Goal: Task Accomplishment & Management: Complete application form

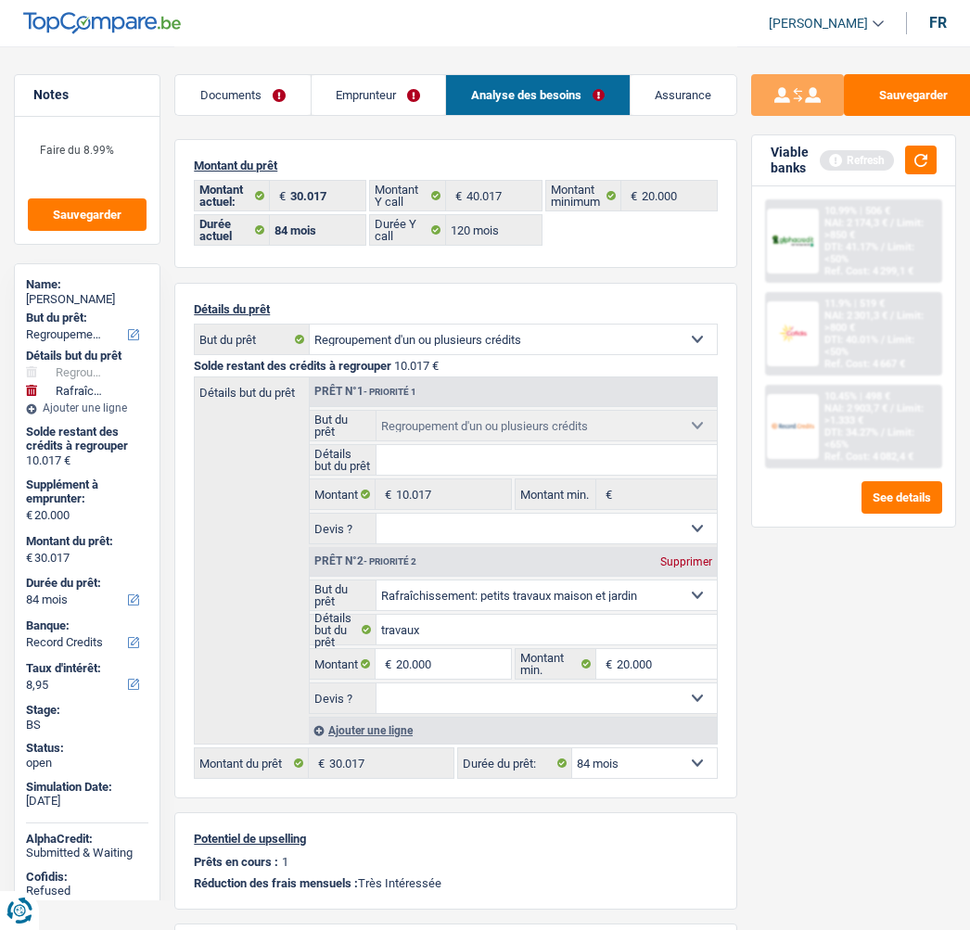
select select "refinancing"
select select "houseOrGarden"
select select "84"
select select "record credits"
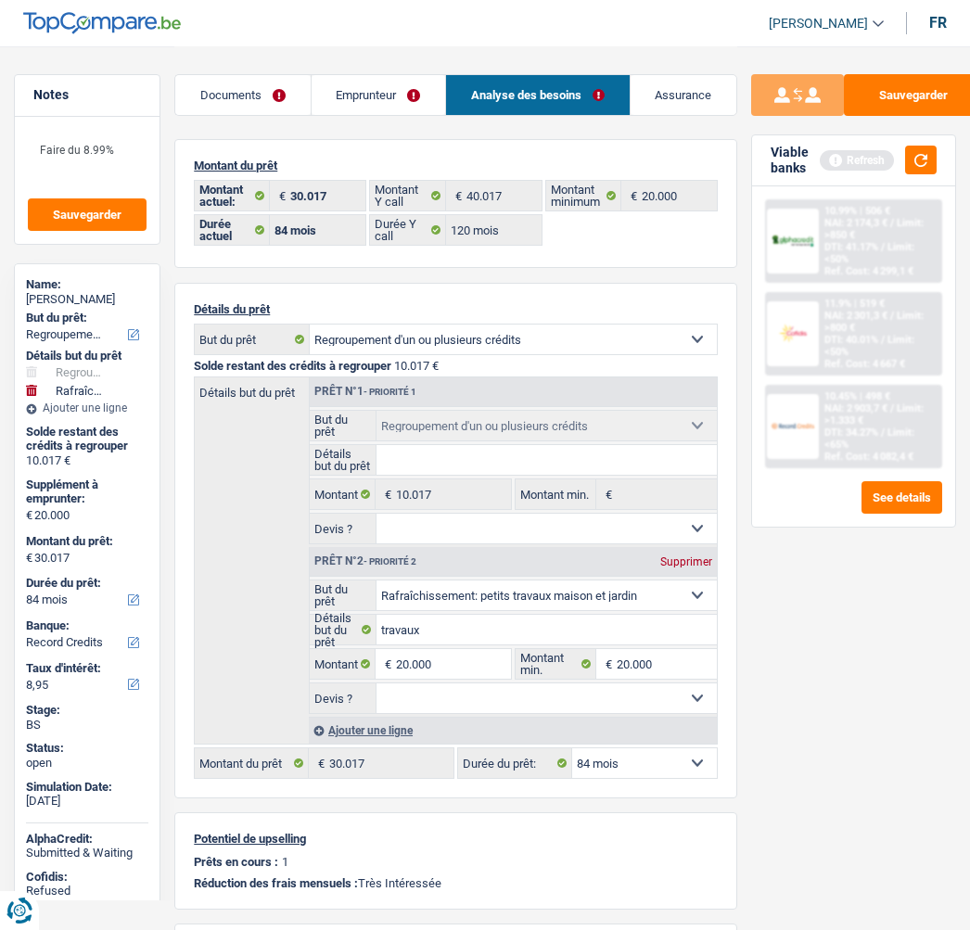
select select "84"
select select "120"
select select "refinancing"
select select "houseOrGarden"
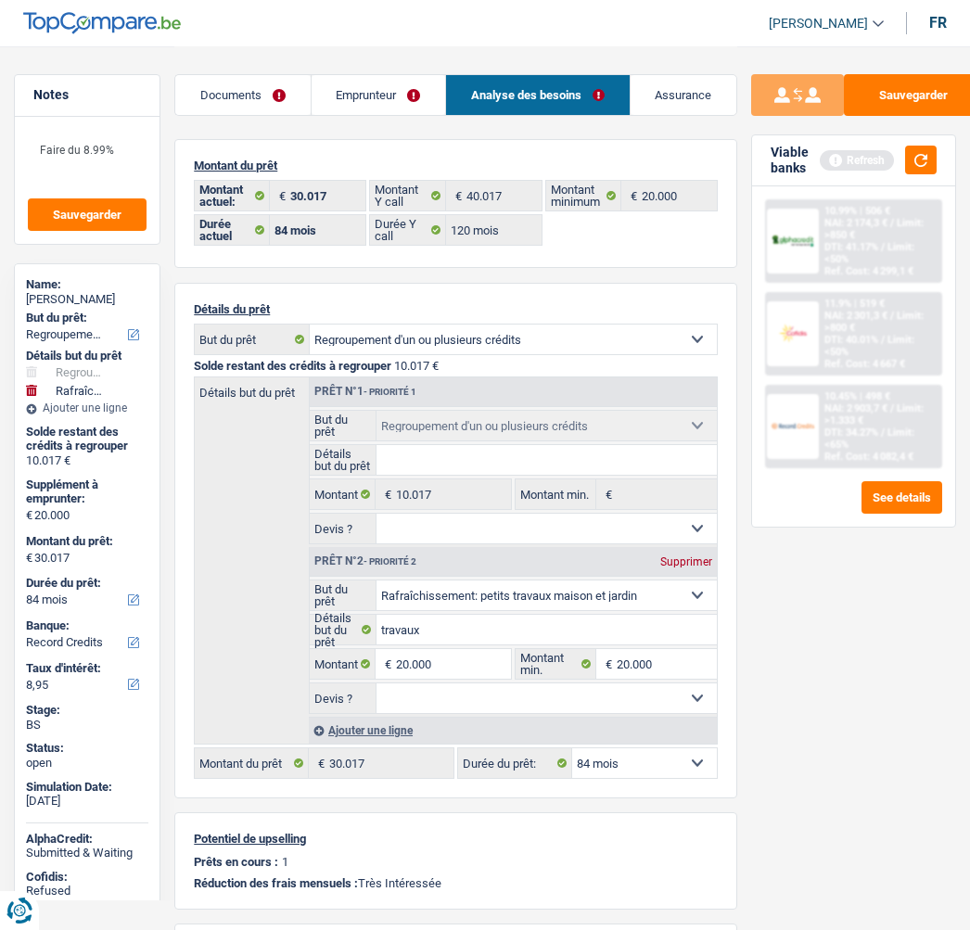
select select "84"
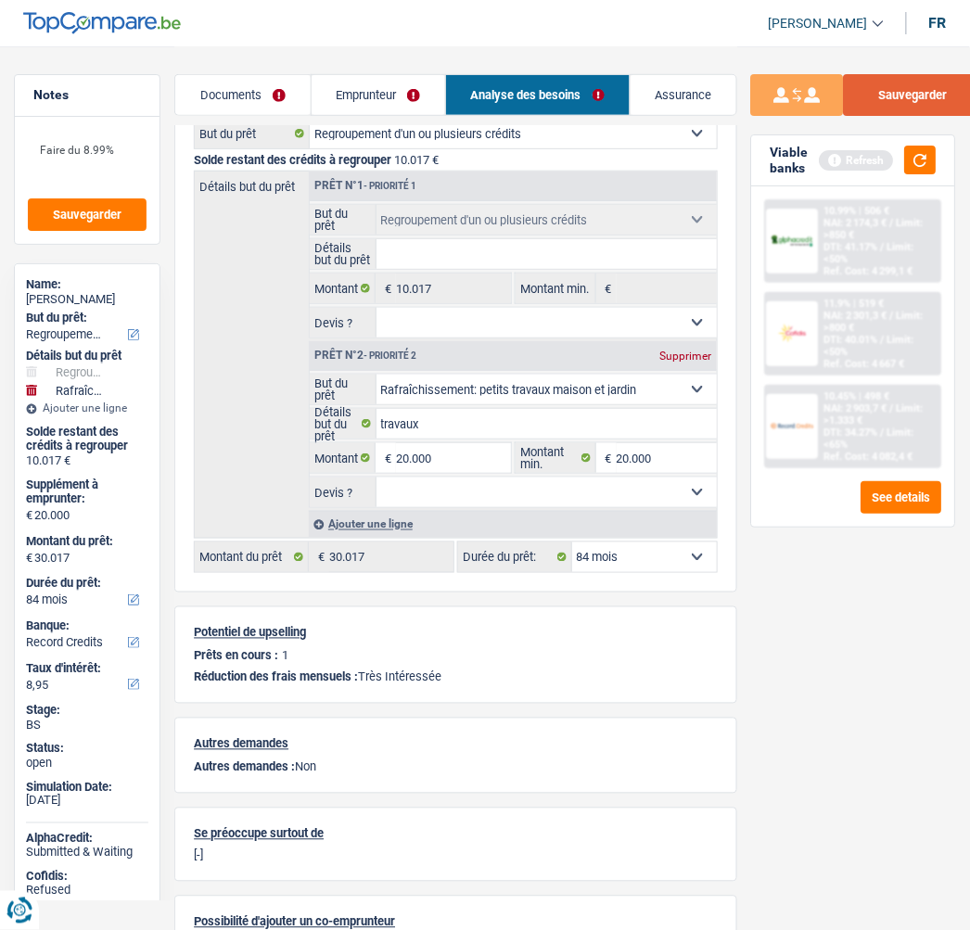
click at [904, 98] on button "Sauvegarder" at bounding box center [913, 95] width 139 height 42
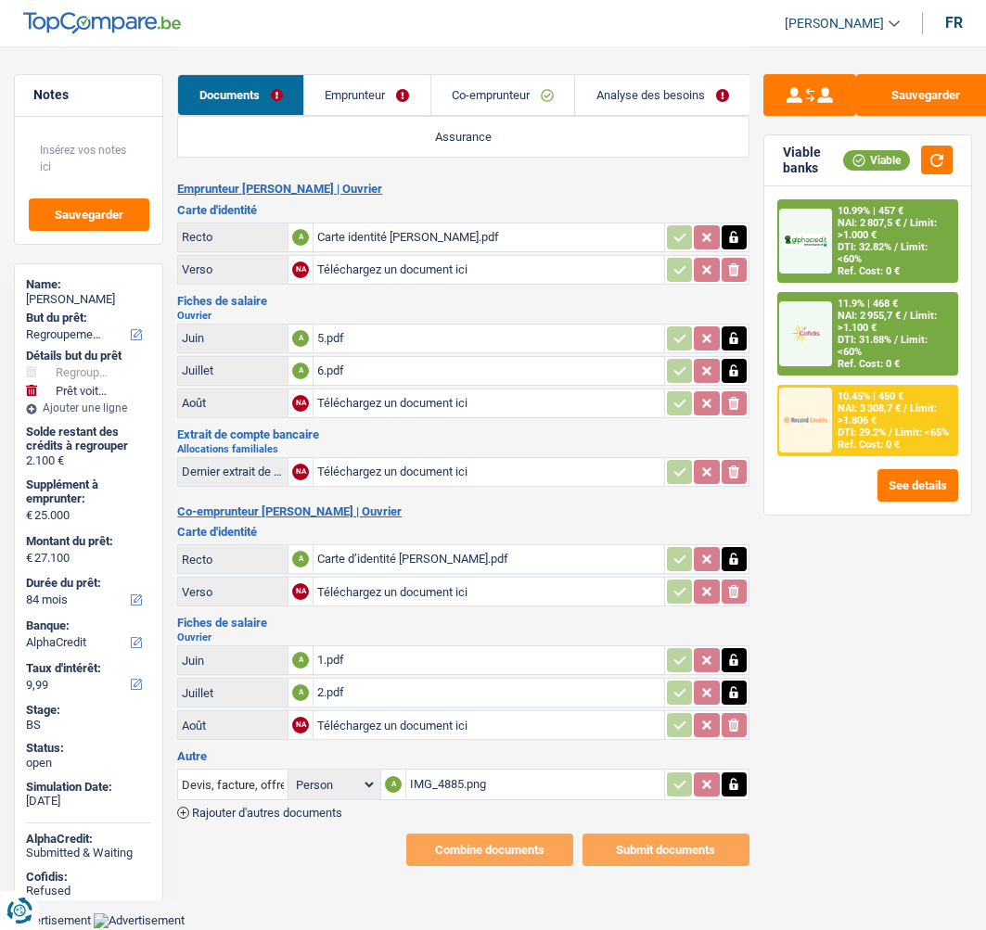
select select "refinancing"
select select "car"
select select "84"
select select "alphacredit"
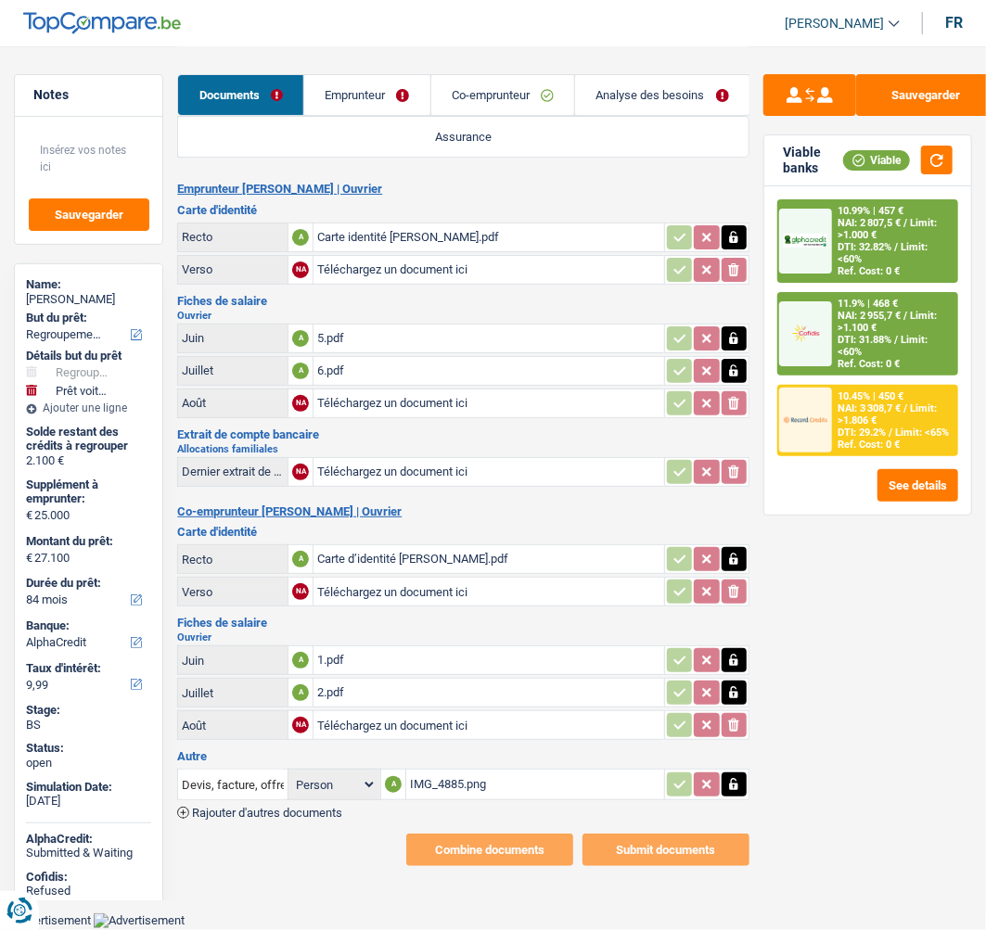
scroll to position [9, 0]
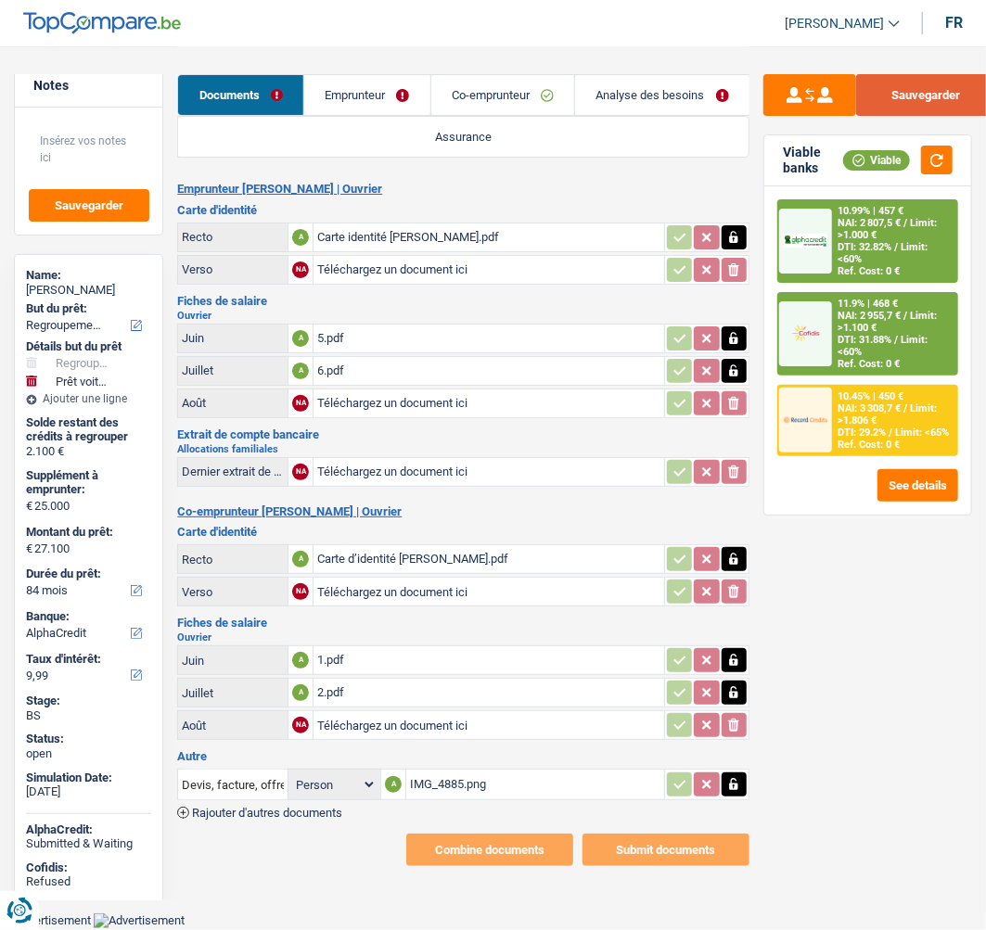
click at [921, 87] on button "Sauvegarder" at bounding box center [925, 95] width 139 height 42
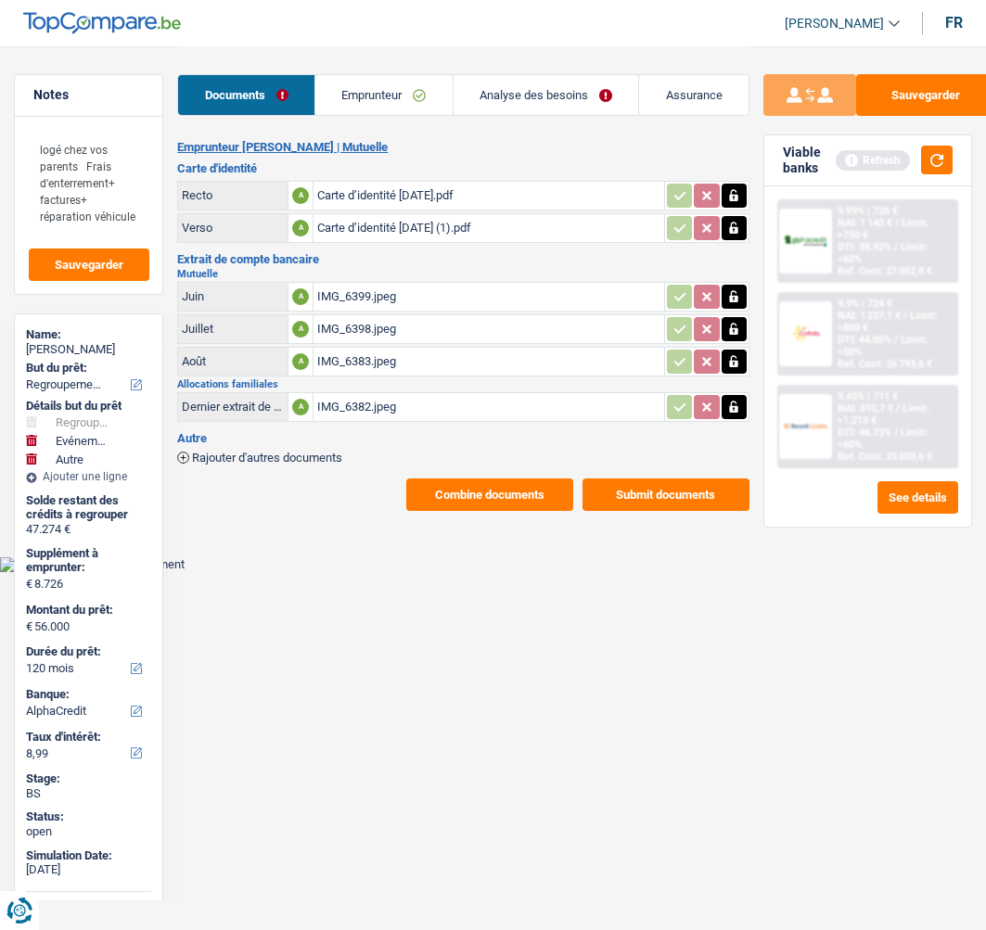
select select "refinancing"
select select "familyEvent"
select select "other"
select select "120"
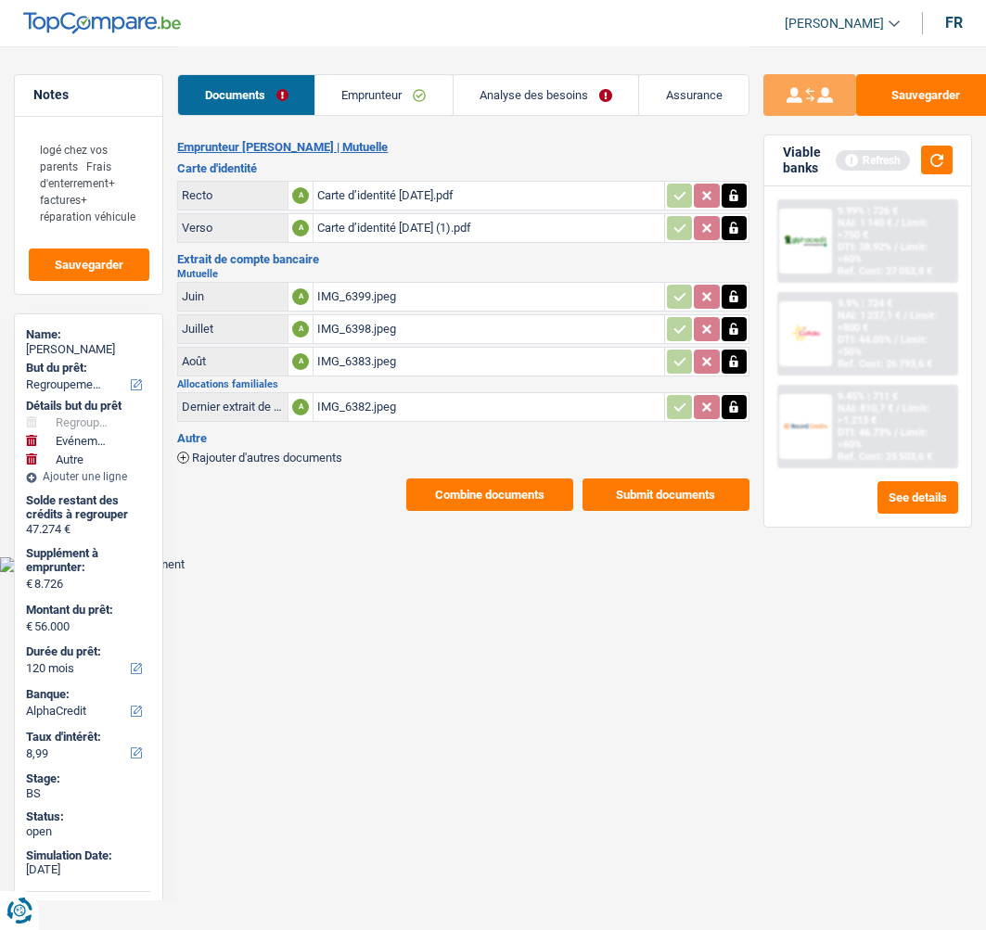
select select "alphacredit"
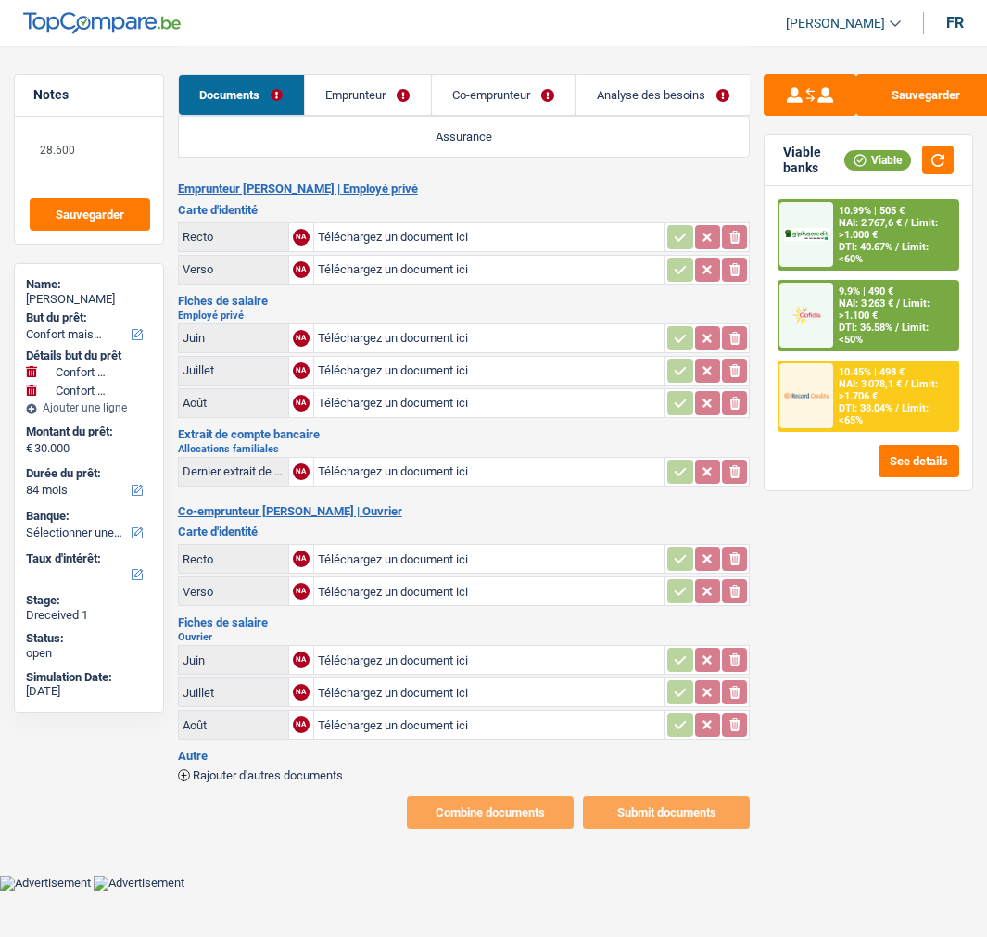
select select "household"
select select "84"
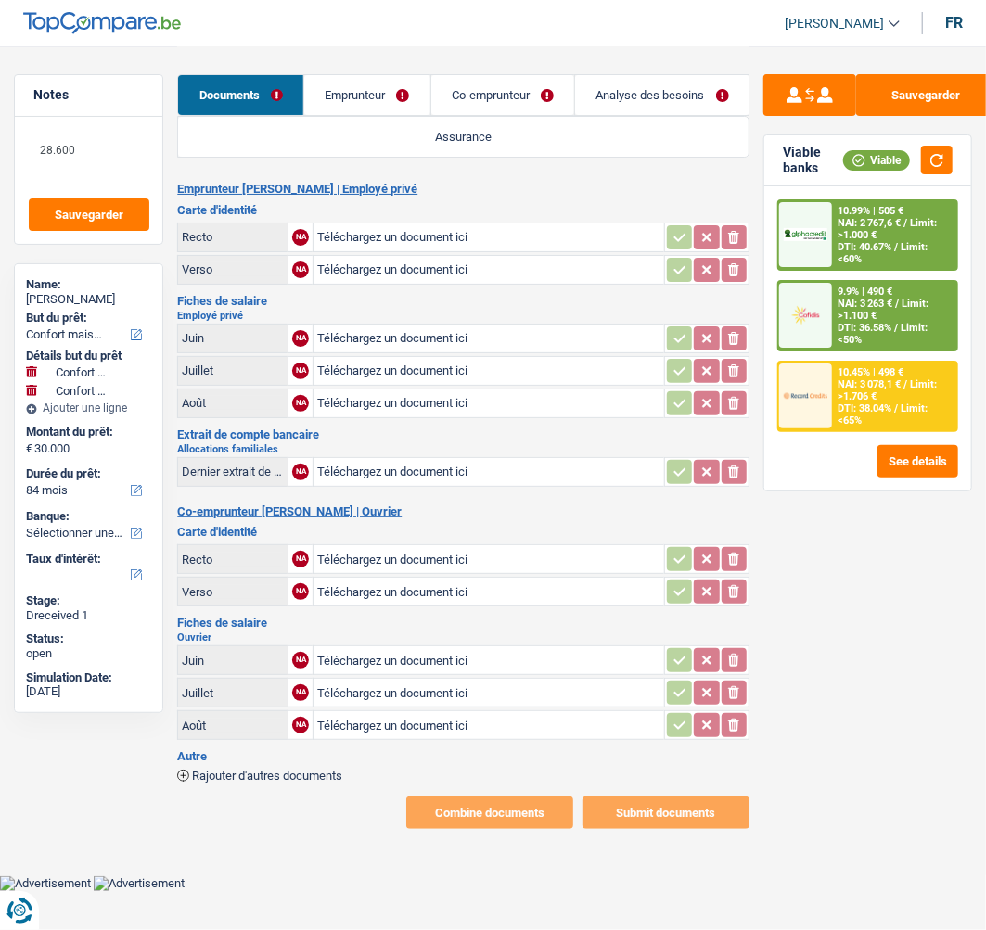
type input "C:\fakepath\id r mr.jpeg"
type input "C:\fakepath\id v mr.jpeg"
type input "C:\fakepath\id v mme.jpeg"
type input "C:\fakepath\id r mme.jpeg"
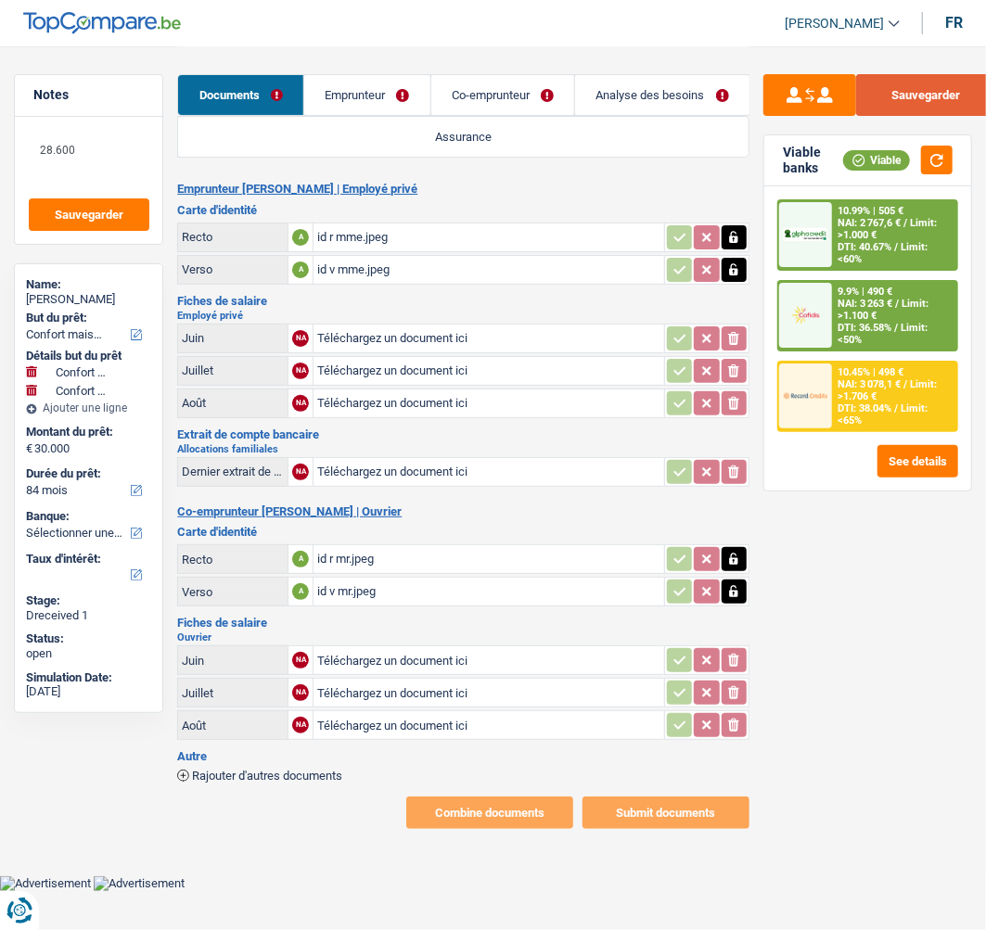
click at [931, 100] on button "Sauvegarder" at bounding box center [925, 95] width 139 height 42
click at [373, 102] on link "Emprunteur" at bounding box center [367, 95] width 126 height 40
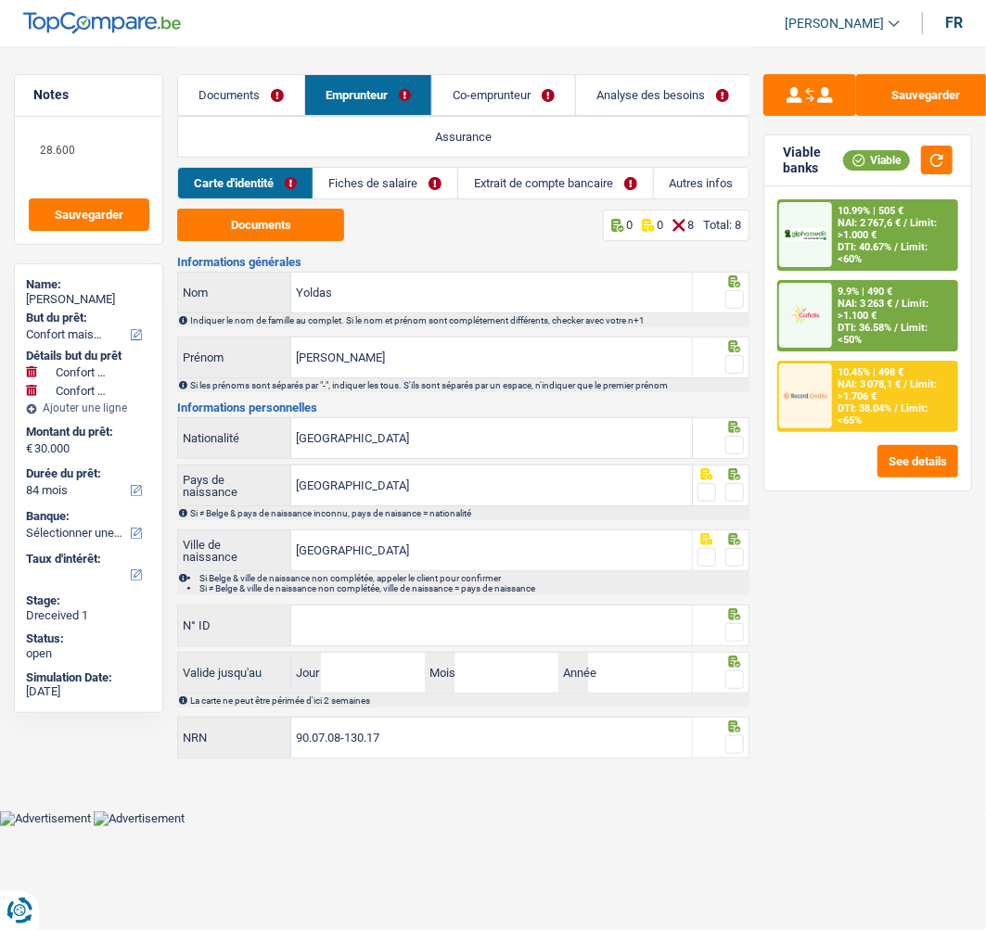
click at [419, 185] on link "Fiches de salaire" at bounding box center [385, 183] width 144 height 31
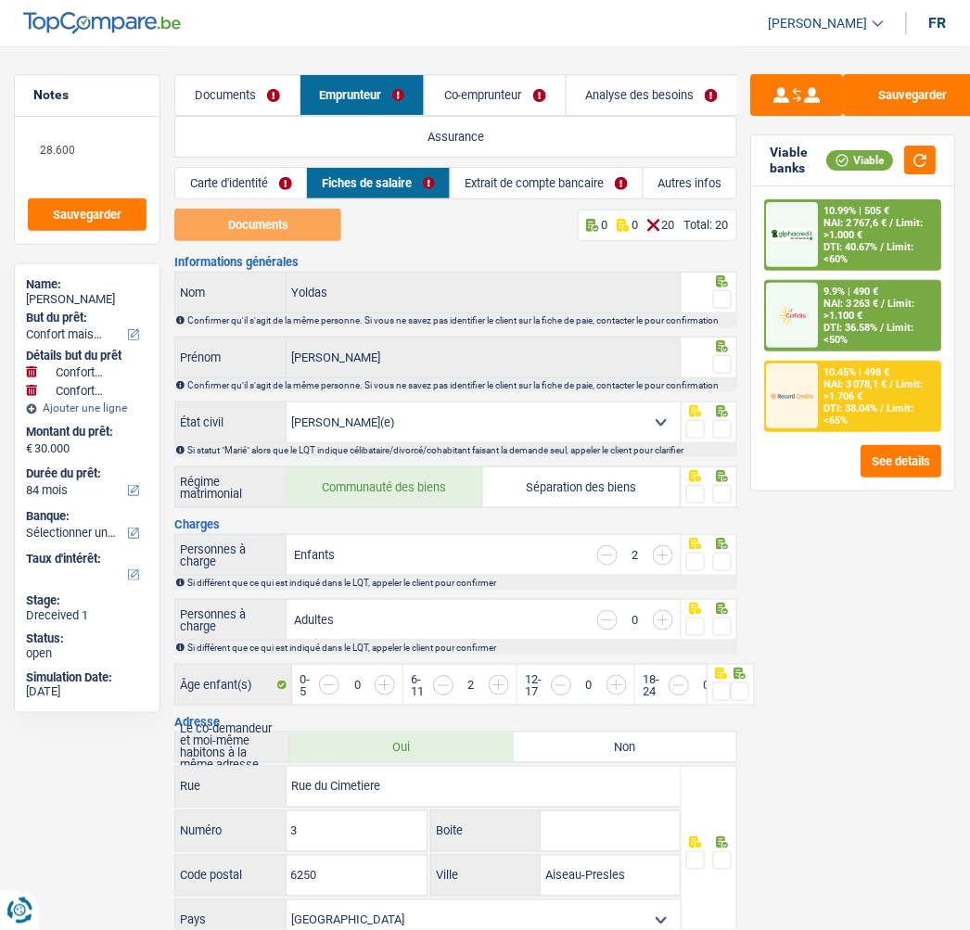
click at [511, 85] on link "Co-emprunteur" at bounding box center [495, 95] width 140 height 40
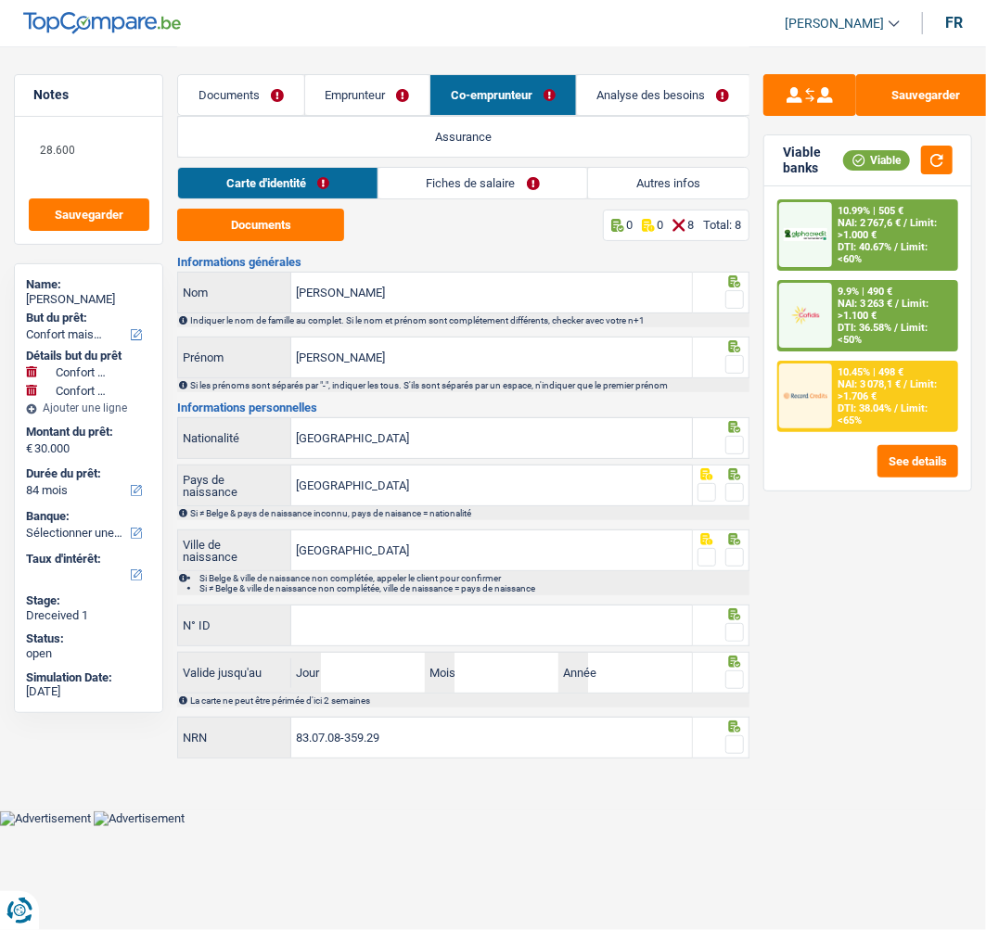
click at [548, 181] on link "Fiches de salaire" at bounding box center [483, 183] width 210 height 31
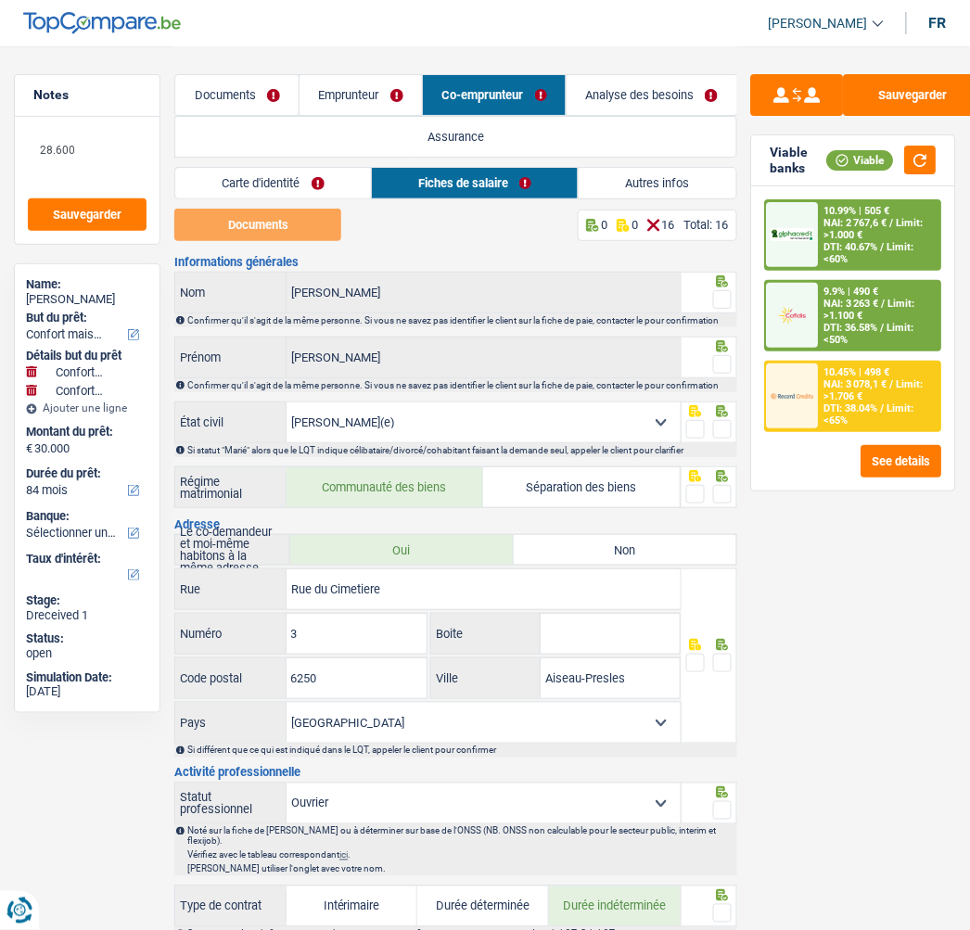
click at [363, 96] on link "Emprunteur" at bounding box center [360, 95] width 122 height 40
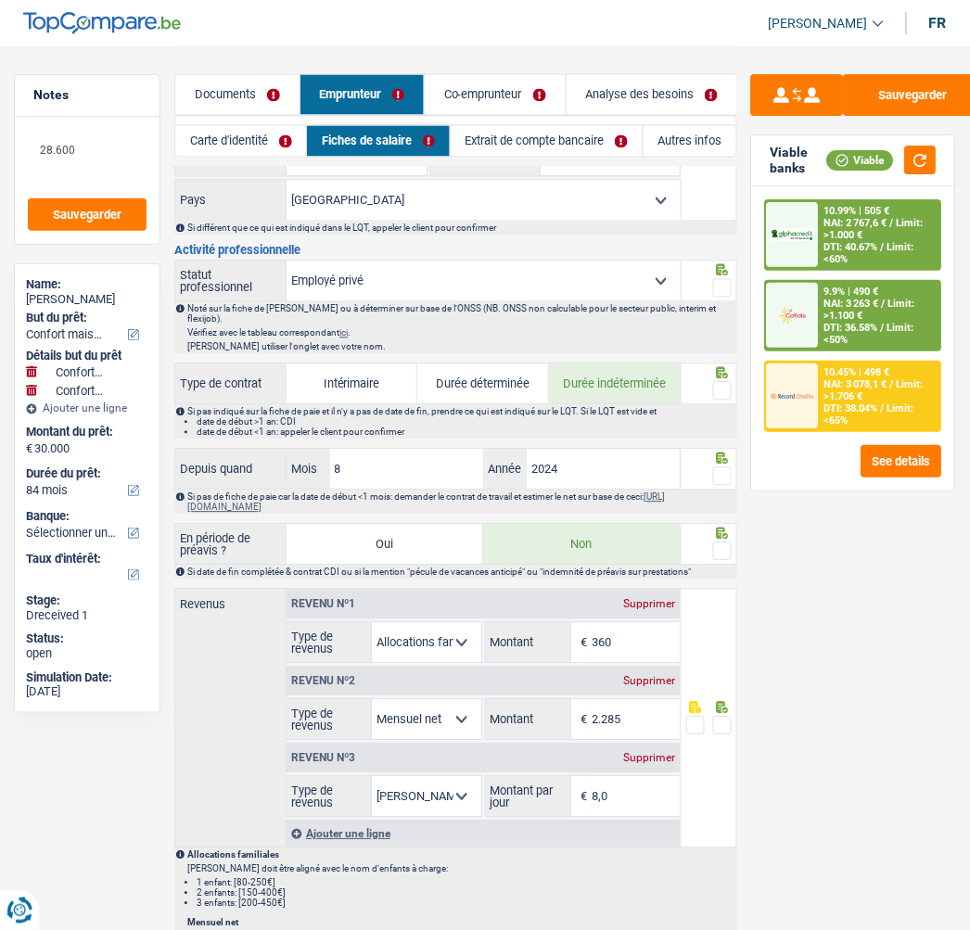
scroll to position [720, 0]
click at [250, 86] on link "Documents" at bounding box center [236, 95] width 123 height 40
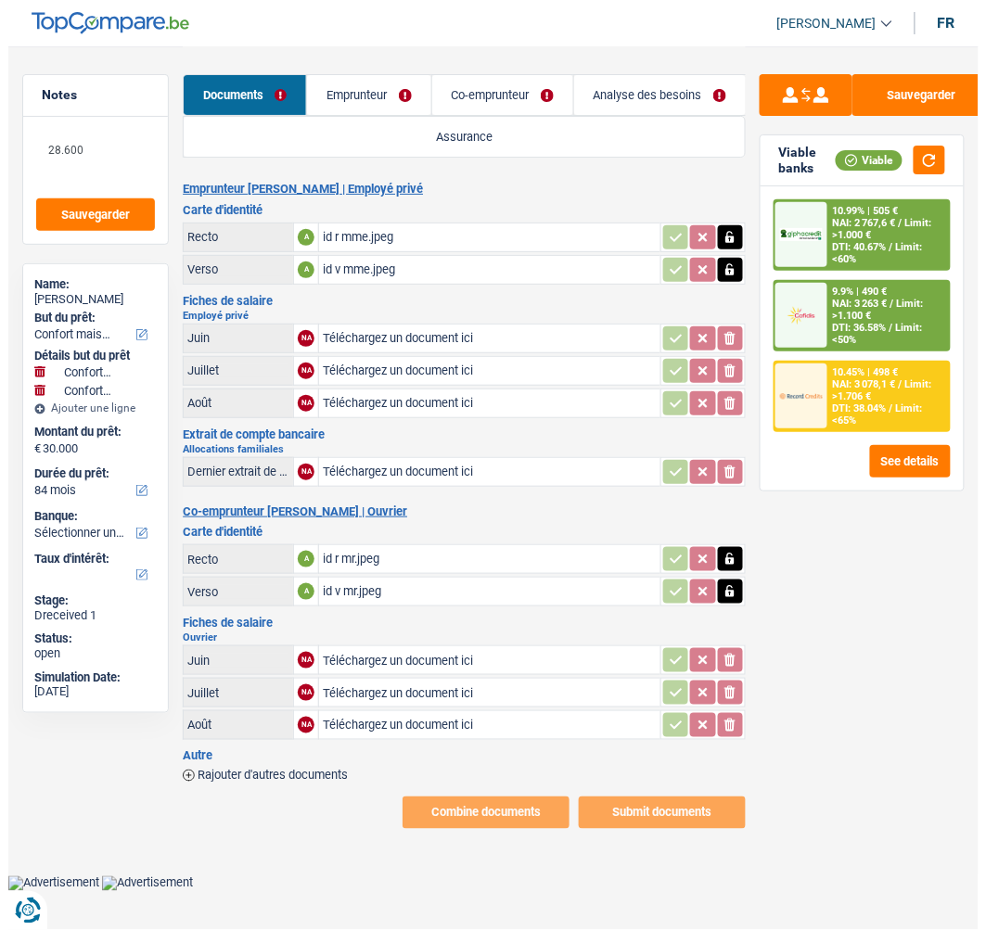
scroll to position [0, 0]
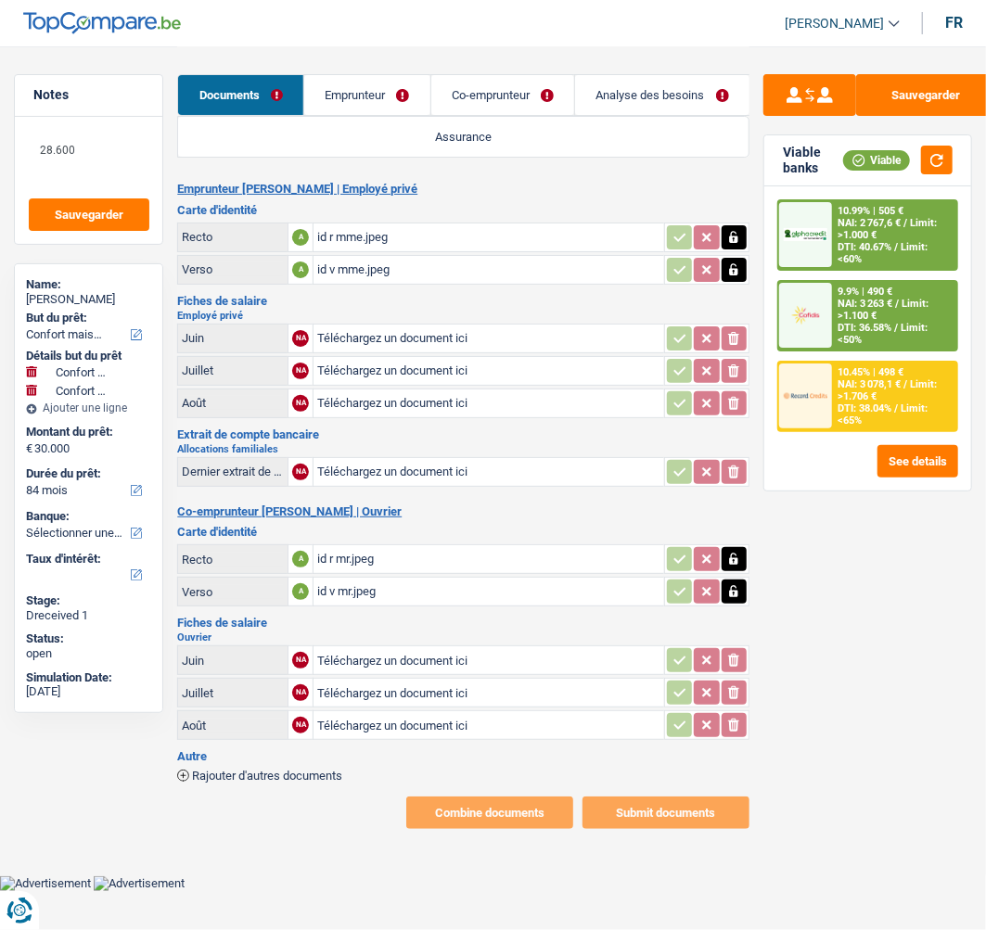
click at [636, 85] on link "Analyse des besoins" at bounding box center [662, 95] width 174 height 40
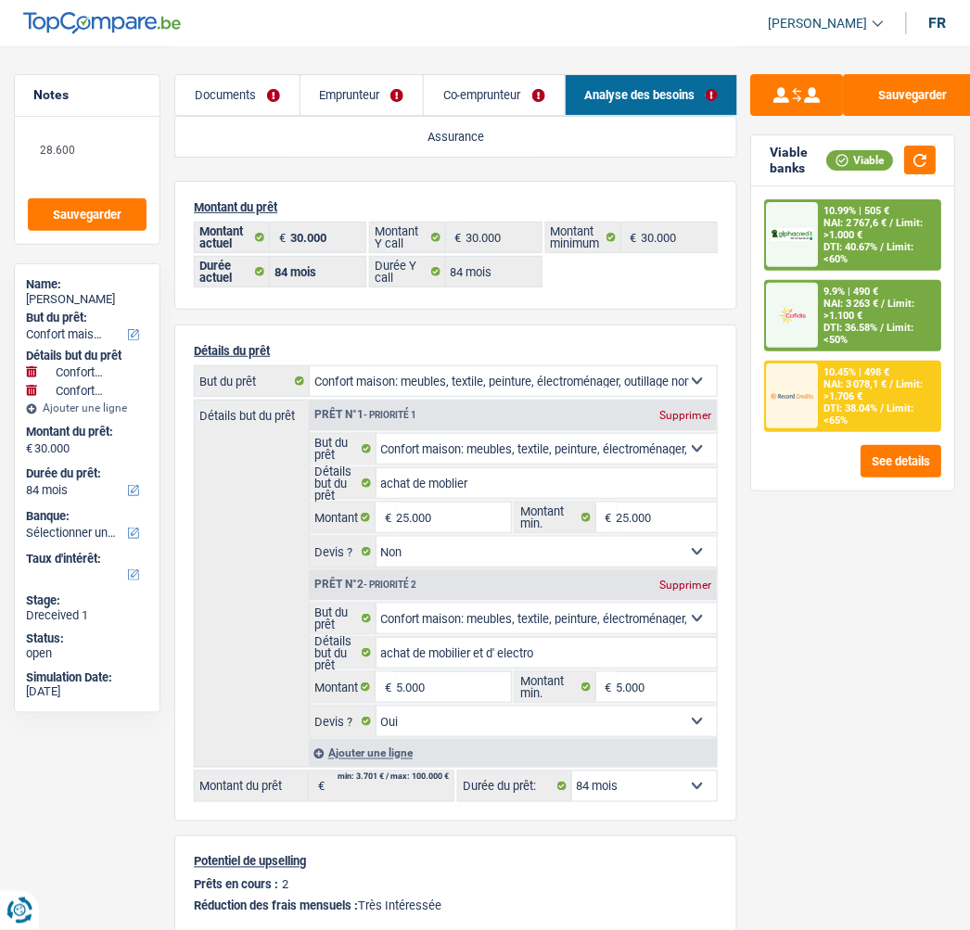
click at [262, 98] on link "Documents" at bounding box center [236, 95] width 123 height 40
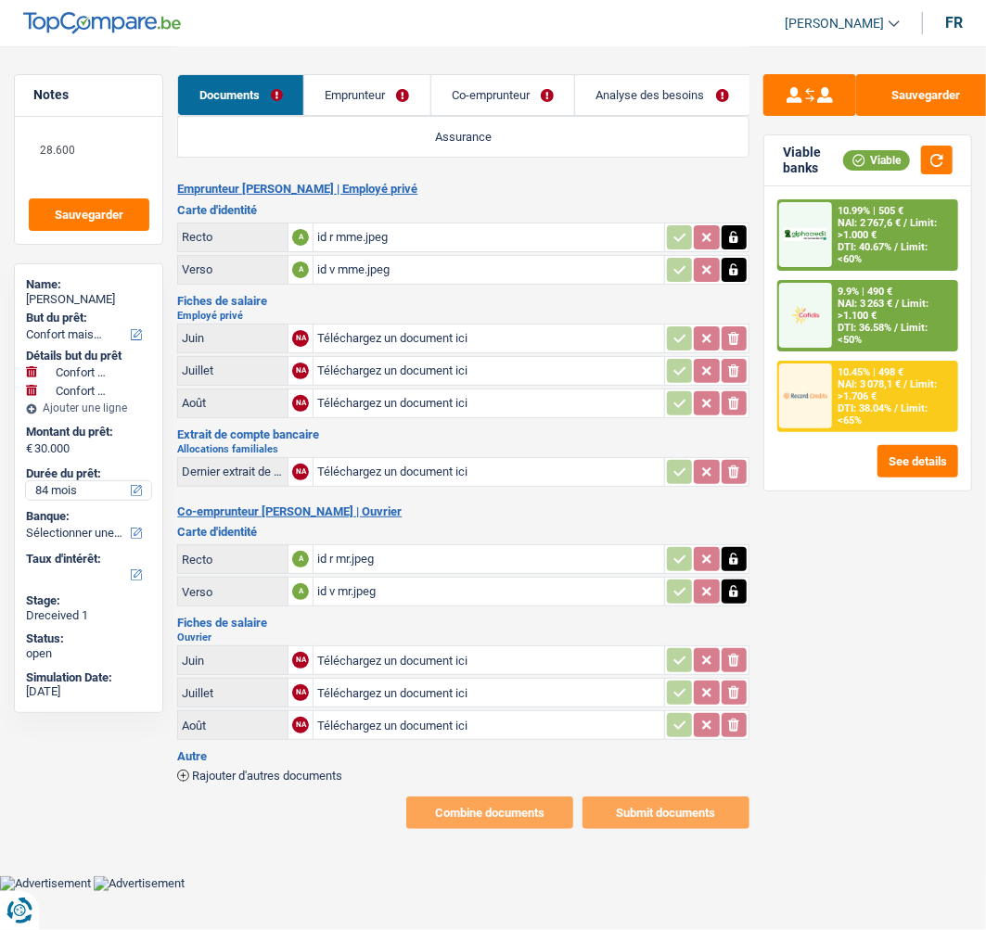
type input "C:\fakepath\image13.png"
click at [891, 83] on button "Sauvegarder" at bounding box center [925, 95] width 139 height 42
click at [923, 80] on button "Sauvegarder" at bounding box center [925, 95] width 139 height 42
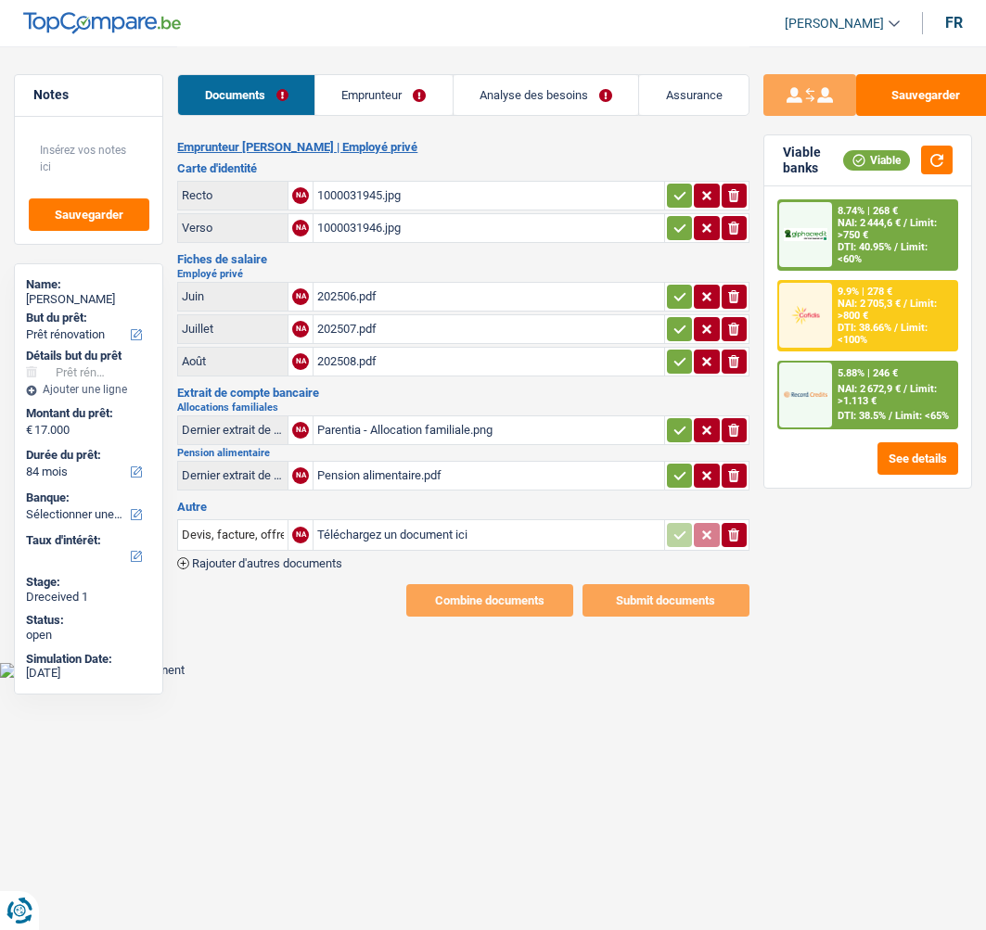
select select "renovation"
select select "84"
click at [331, 184] on div "1000031945.jpg" at bounding box center [488, 196] width 343 height 28
click at [739, 187] on icon "ionicons-v5-e" at bounding box center [733, 195] width 15 height 19
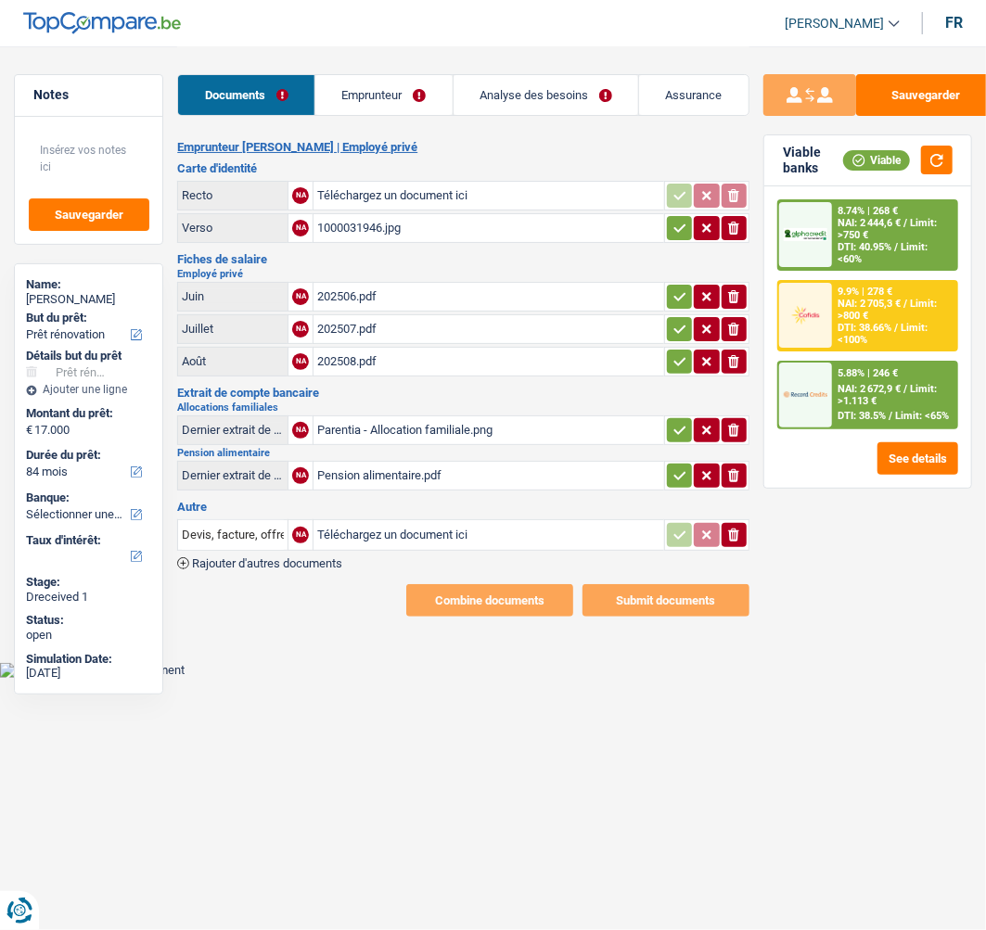
click at [735, 219] on icon "ionicons-v5-e" at bounding box center [733, 228] width 15 height 19
click at [483, 254] on h3 "Fiches de salaire" at bounding box center [463, 259] width 572 height 12
type input "C:\fakepath\Recto ID BD.pdf"
type input "C:\fakepath\Verso ID BD.pdf"
click at [668, 285] on button "button" at bounding box center [679, 297] width 25 height 24
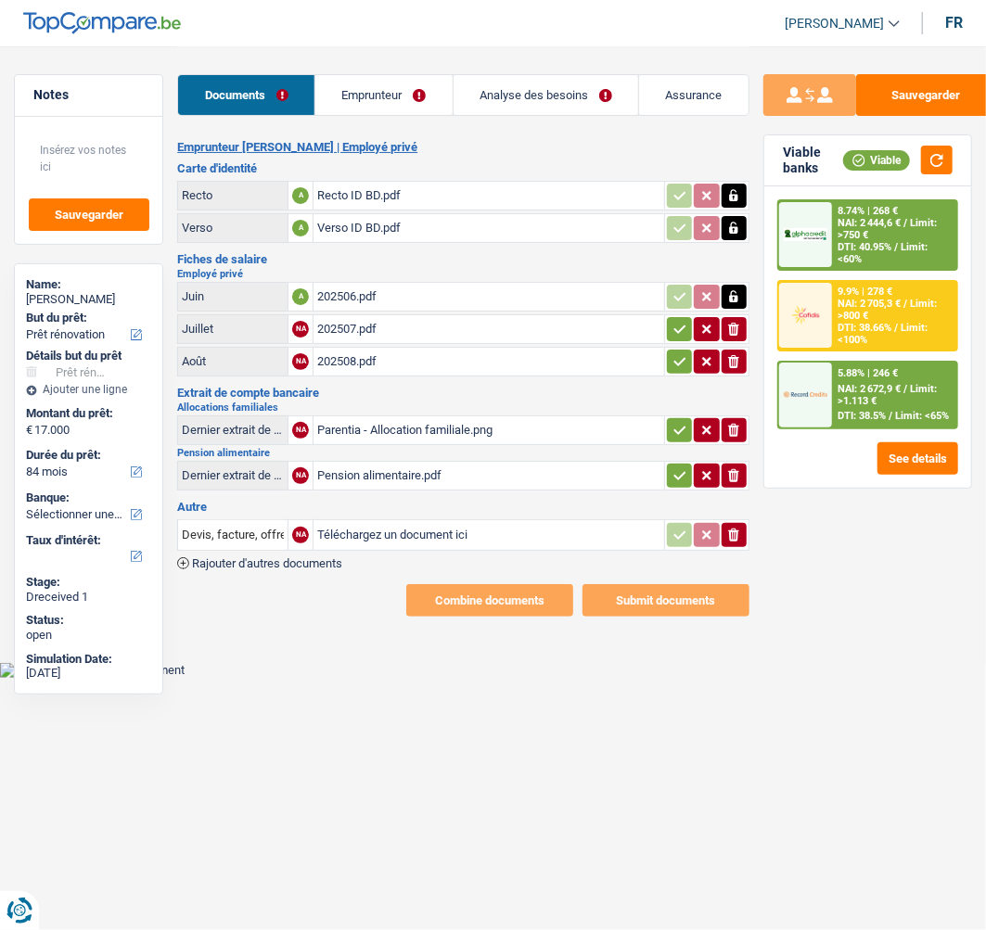
click at [673, 325] on icon "button" at bounding box center [679, 329] width 12 height 8
click at [679, 352] on icon "button" at bounding box center [679, 361] width 15 height 19
click at [680, 421] on icon "button" at bounding box center [679, 430] width 15 height 19
click at [678, 466] on icon "button" at bounding box center [679, 475] width 15 height 19
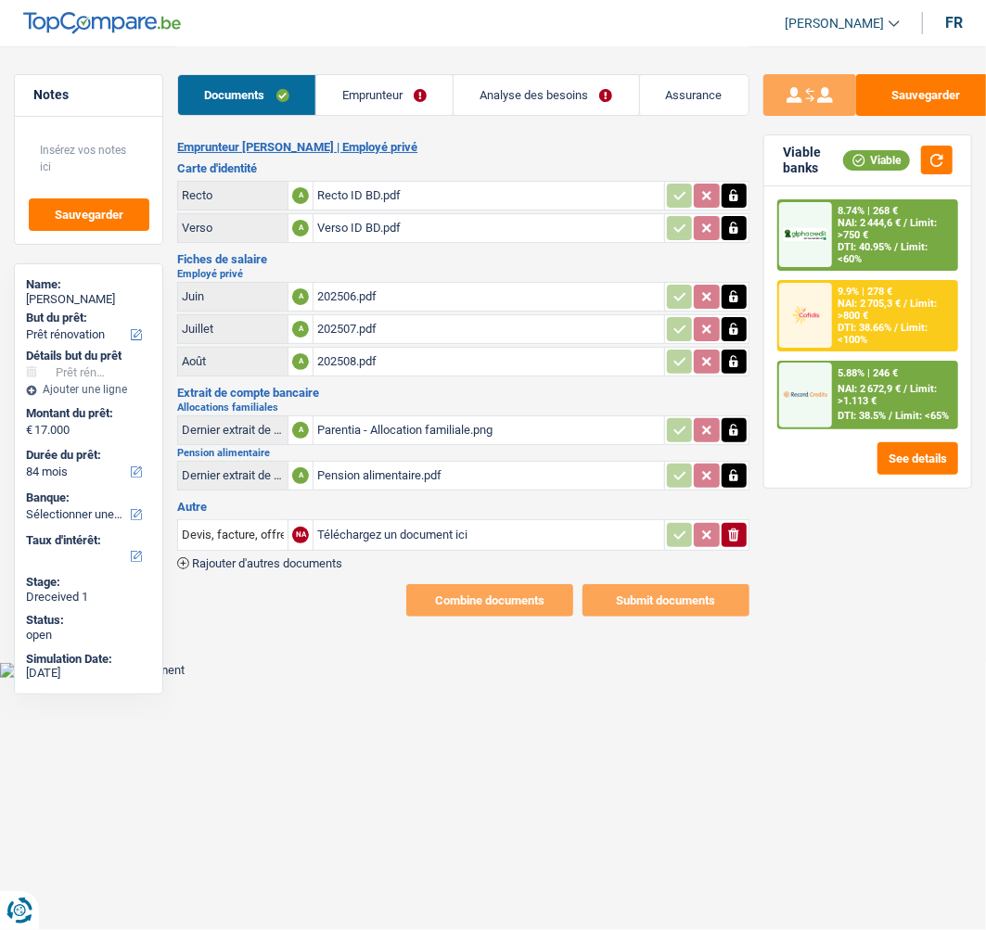
click at [536, 96] on link "Analyse des besoins" at bounding box center [545, 95] width 185 height 40
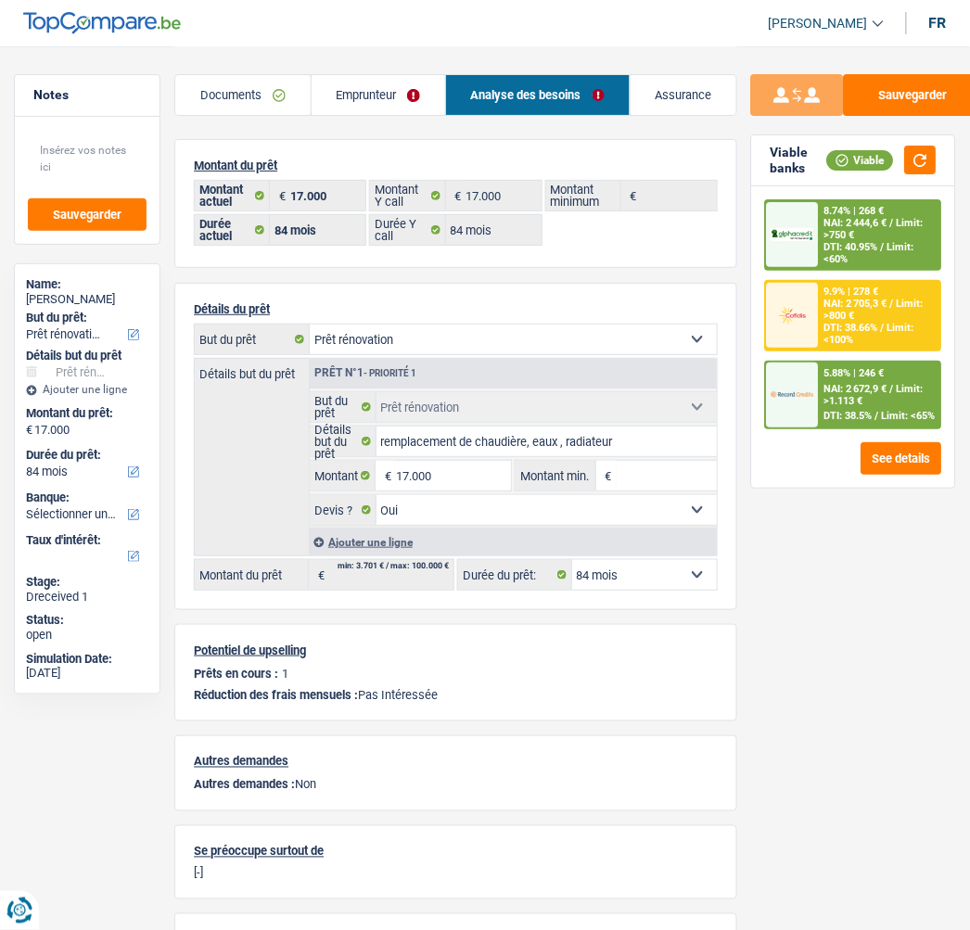
click at [371, 89] on link "Emprunteur" at bounding box center [379, 95] width 134 height 40
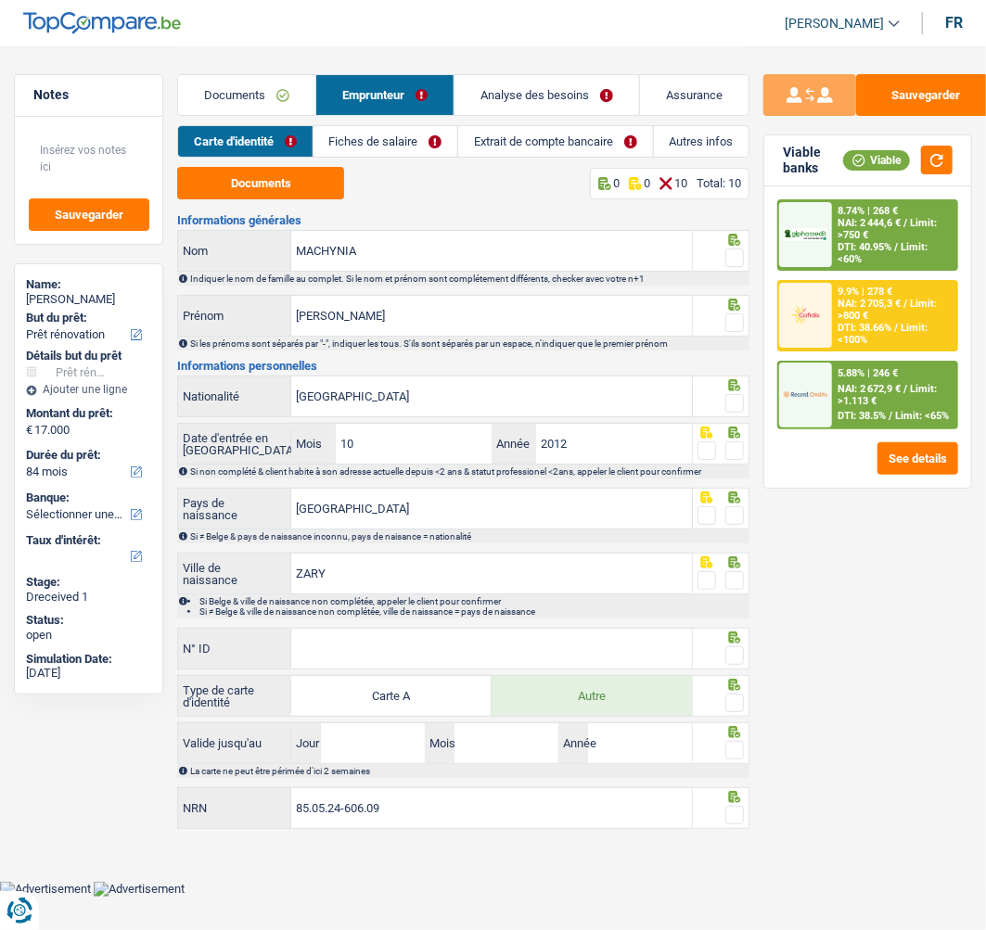
click at [273, 96] on link "Documents" at bounding box center [246, 95] width 137 height 40
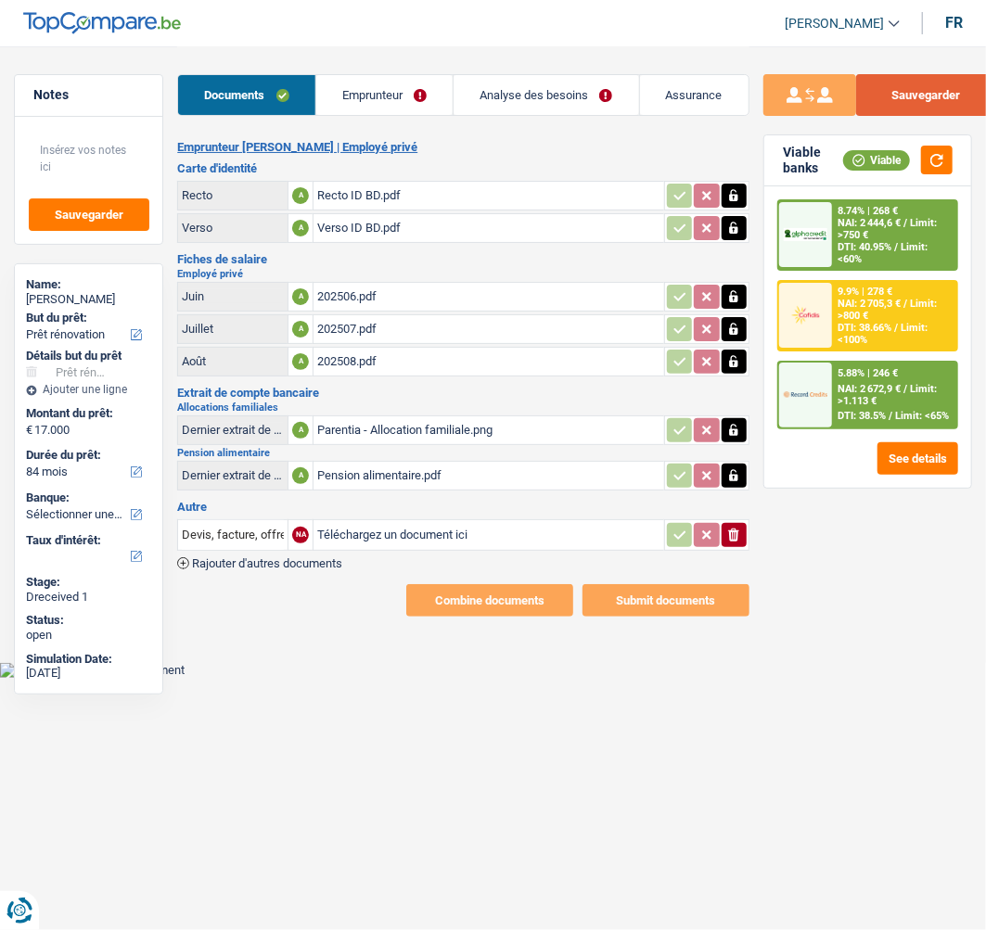
click at [902, 85] on button "Sauvegarder" at bounding box center [925, 95] width 139 height 42
click at [409, 100] on link "Emprunteur" at bounding box center [384, 95] width 136 height 40
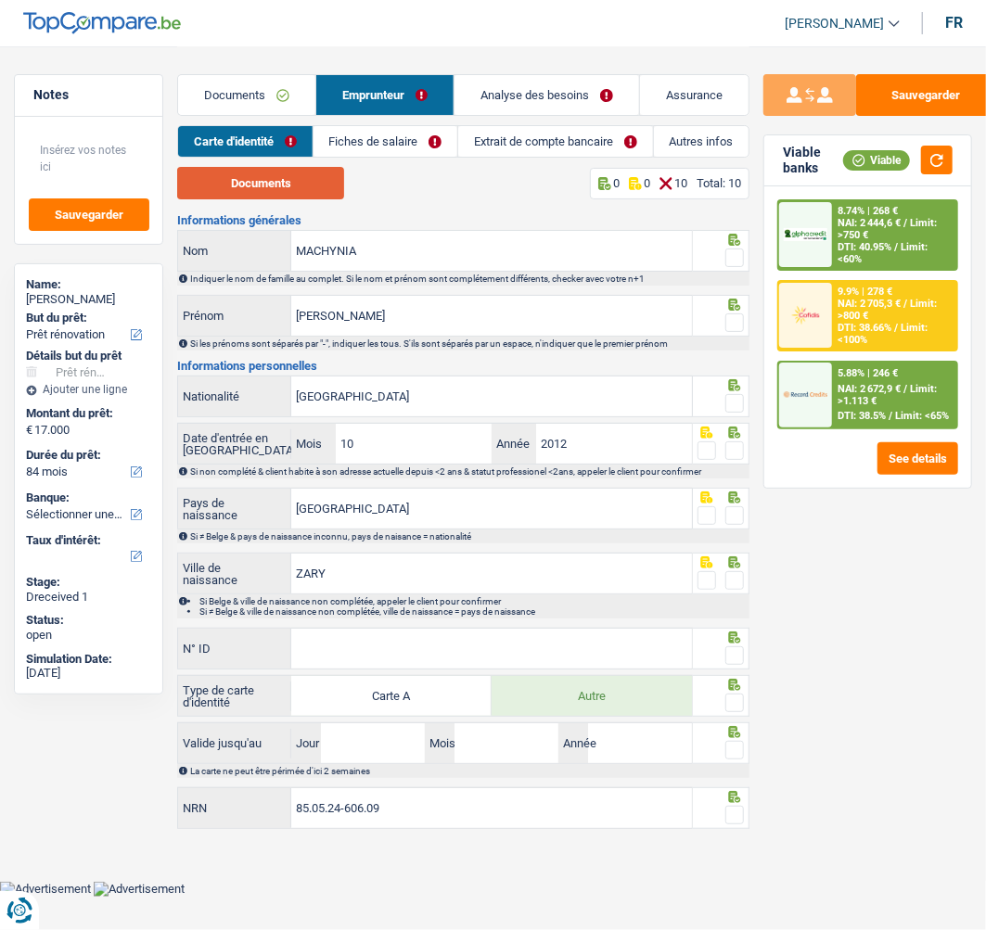
click at [309, 180] on button "Documents" at bounding box center [260, 183] width 167 height 32
click at [730, 255] on span at bounding box center [734, 257] width 19 height 19
click at [0, 0] on input "radio" at bounding box center [0, 0] width 0 height 0
click at [726, 316] on fieldset at bounding box center [720, 323] width 46 height 23
click at [730, 318] on span at bounding box center [734, 322] width 19 height 19
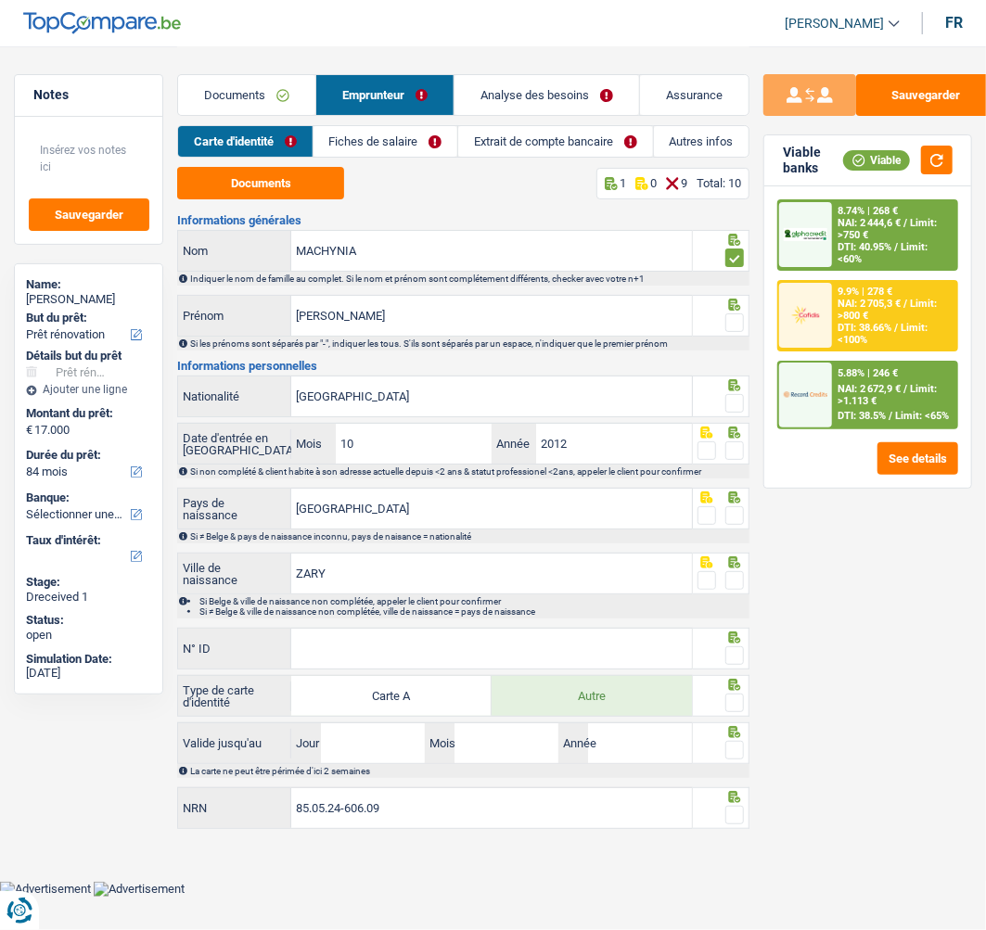
click at [0, 0] on input "radio" at bounding box center [0, 0] width 0 height 0
click at [731, 401] on span at bounding box center [734, 403] width 19 height 19
click at [0, 0] on input "radio" at bounding box center [0, 0] width 0 height 0
click at [731, 441] on span at bounding box center [734, 450] width 19 height 19
click at [0, 0] on input "radio" at bounding box center [0, 0] width 0 height 0
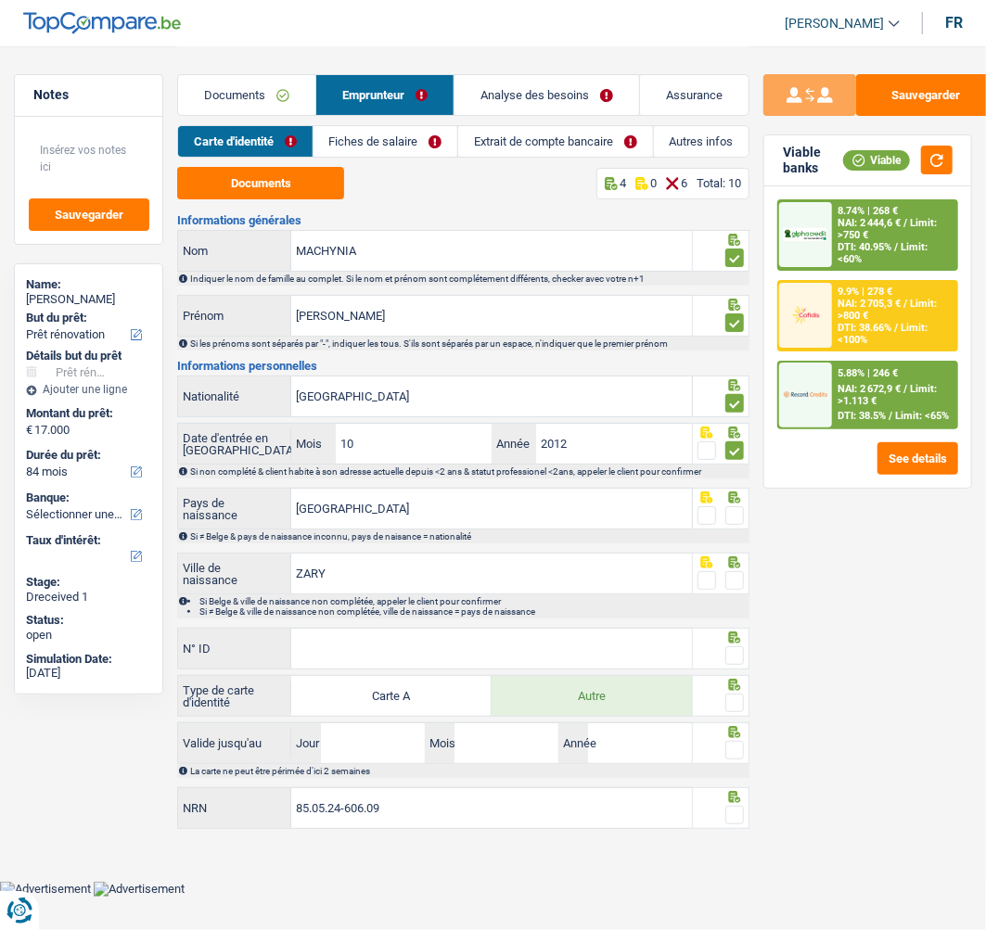
click at [733, 514] on span at bounding box center [734, 515] width 19 height 19
click at [0, 0] on input "radio" at bounding box center [0, 0] width 0 height 0
drag, startPoint x: 735, startPoint y: 577, endPoint x: 730, endPoint y: 588, distance: 12.4
click at [732, 585] on span at bounding box center [734, 580] width 19 height 19
click at [0, 0] on input "radio" at bounding box center [0, 0] width 0 height 0
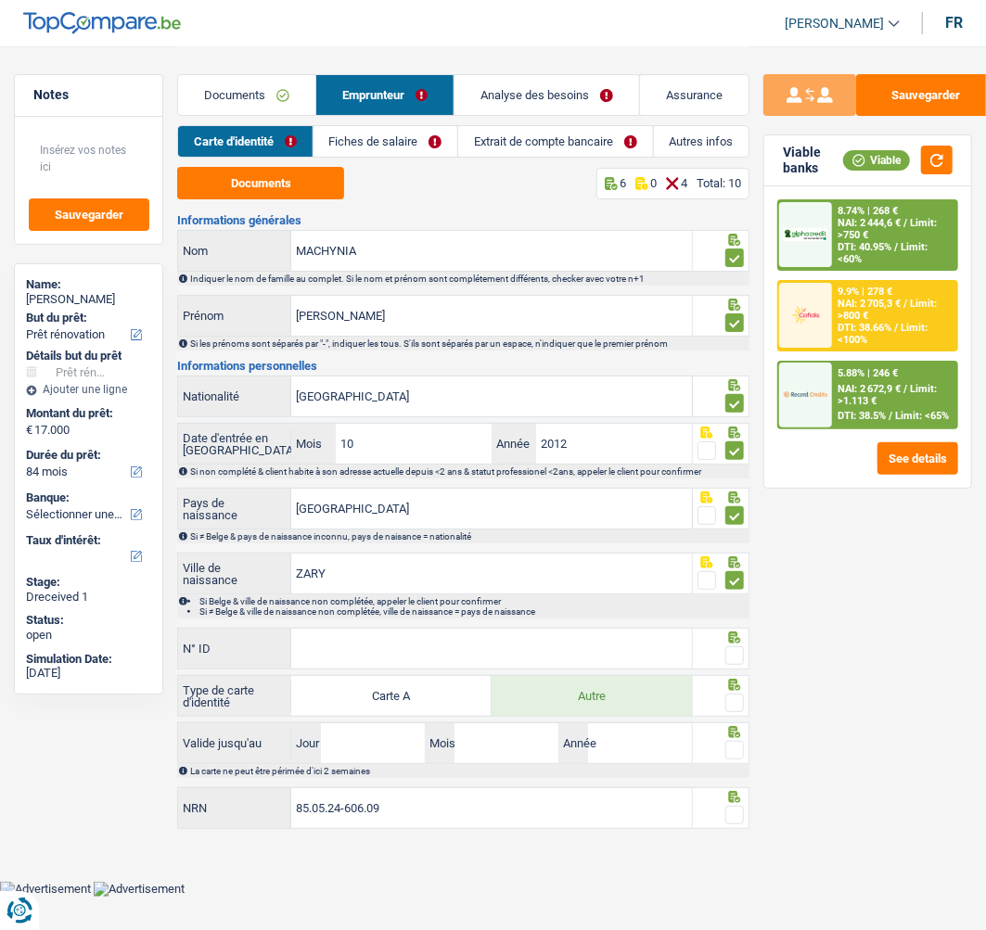
click at [576, 628] on div "N° ID Tous les champs sont obligatoires. Veuillez fournir une réponse plus long…" at bounding box center [435, 649] width 516 height 42
click at [568, 630] on input "N° ID" at bounding box center [491, 649] width 401 height 40
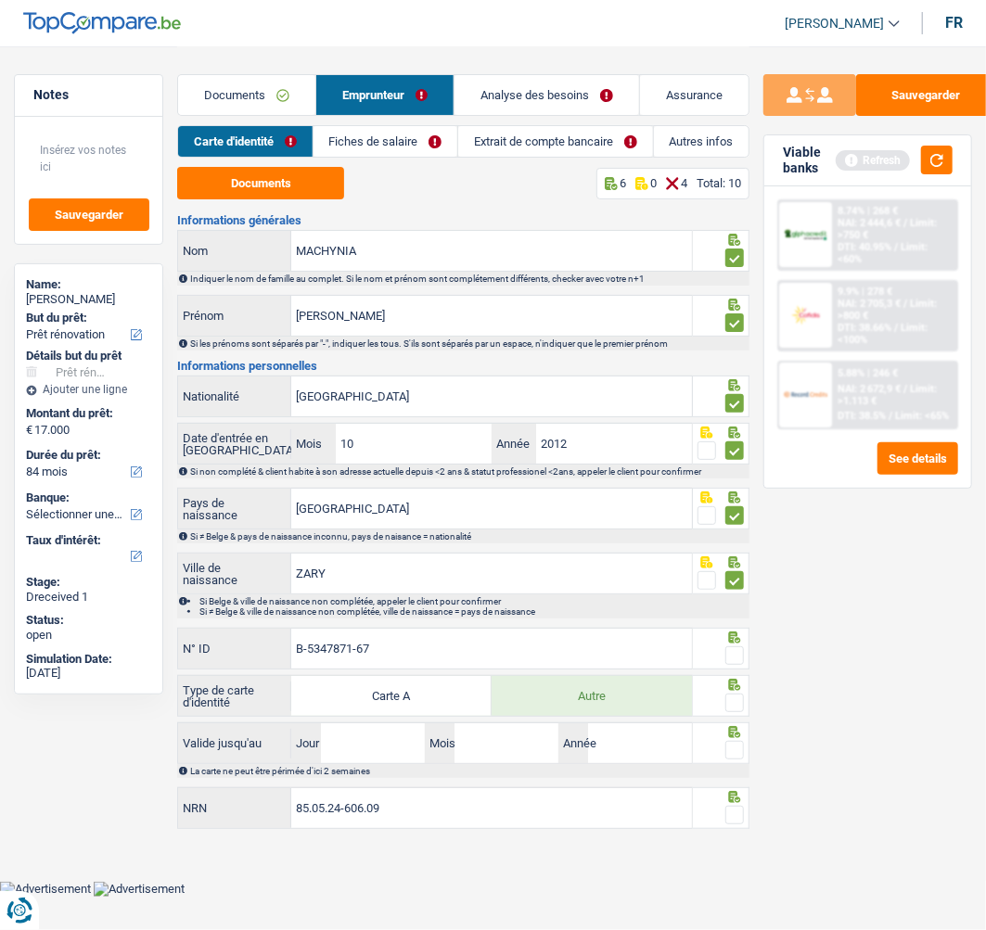
type input "B-5347871-67"
click at [734, 650] on span at bounding box center [734, 655] width 19 height 19
click at [0, 0] on input "radio" at bounding box center [0, 0] width 0 height 0
click at [743, 700] on span at bounding box center [734, 703] width 19 height 19
click at [0, 0] on input "radio" at bounding box center [0, 0] width 0 height 0
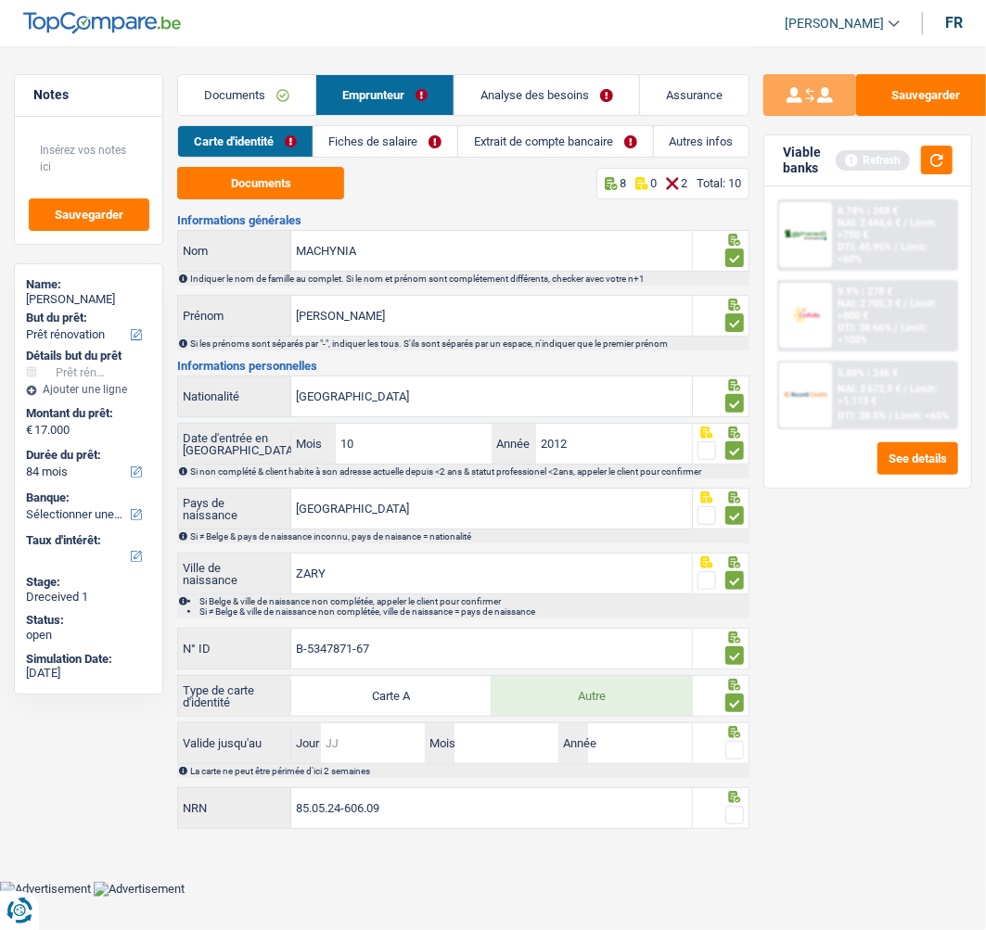
click at [410, 743] on input "Jour" at bounding box center [373, 743] width 104 height 40
type input "14"
type input "03"
type input "2033"
click at [732, 753] on span at bounding box center [734, 750] width 19 height 19
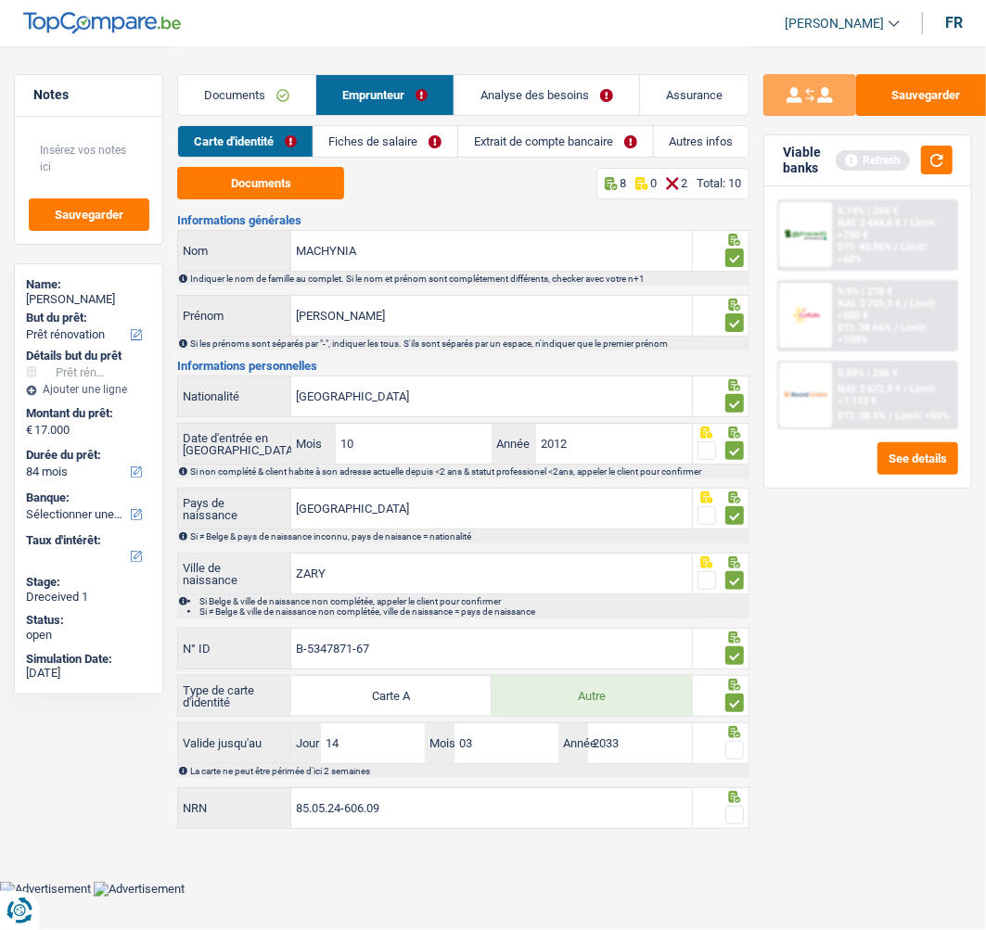
click at [0, 0] on input "radio" at bounding box center [0, 0] width 0 height 0
click at [729, 814] on span at bounding box center [734, 815] width 19 height 19
click at [0, 0] on input "radio" at bounding box center [0, 0] width 0 height 0
click at [392, 137] on link "Fiches de salaire" at bounding box center [385, 141] width 144 height 31
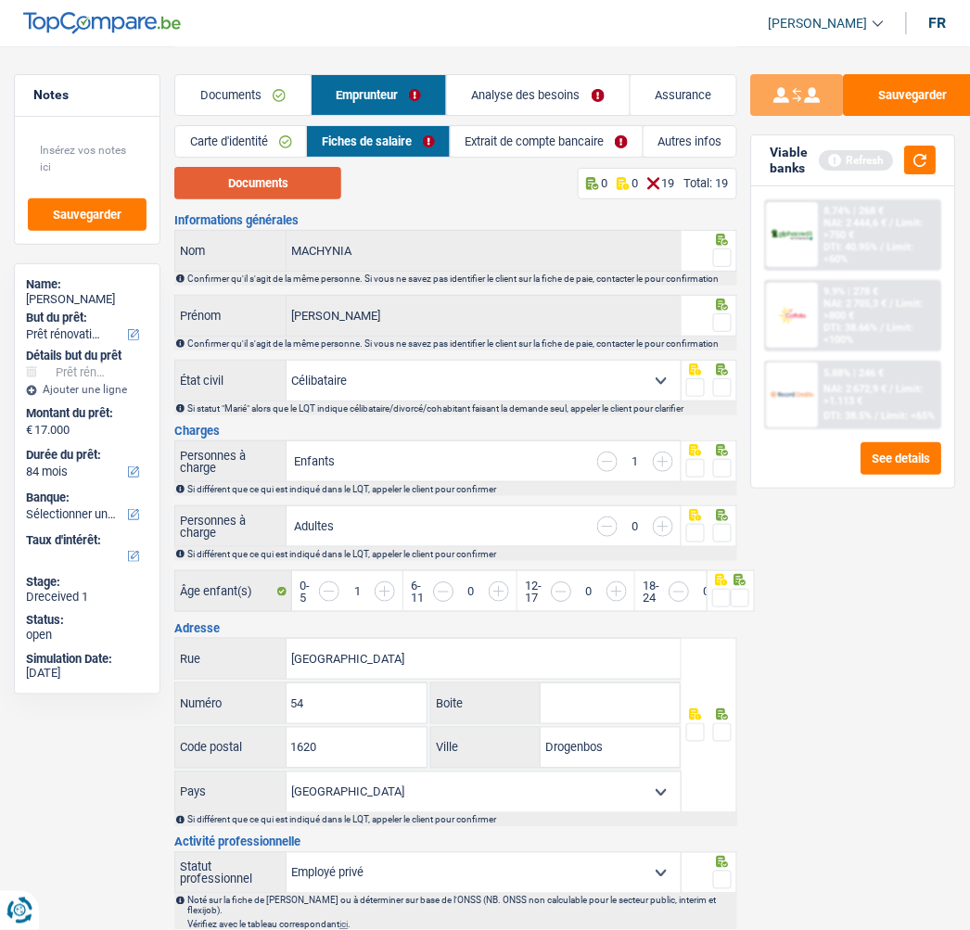
click at [300, 196] on button "Documents" at bounding box center [257, 183] width 167 height 32
click at [717, 248] on span at bounding box center [722, 257] width 19 height 19
click at [0, 0] on input "radio" at bounding box center [0, 0] width 0 height 0
click at [716, 303] on icon at bounding box center [722, 305] width 19 height 12
click at [725, 320] on span at bounding box center [722, 322] width 19 height 19
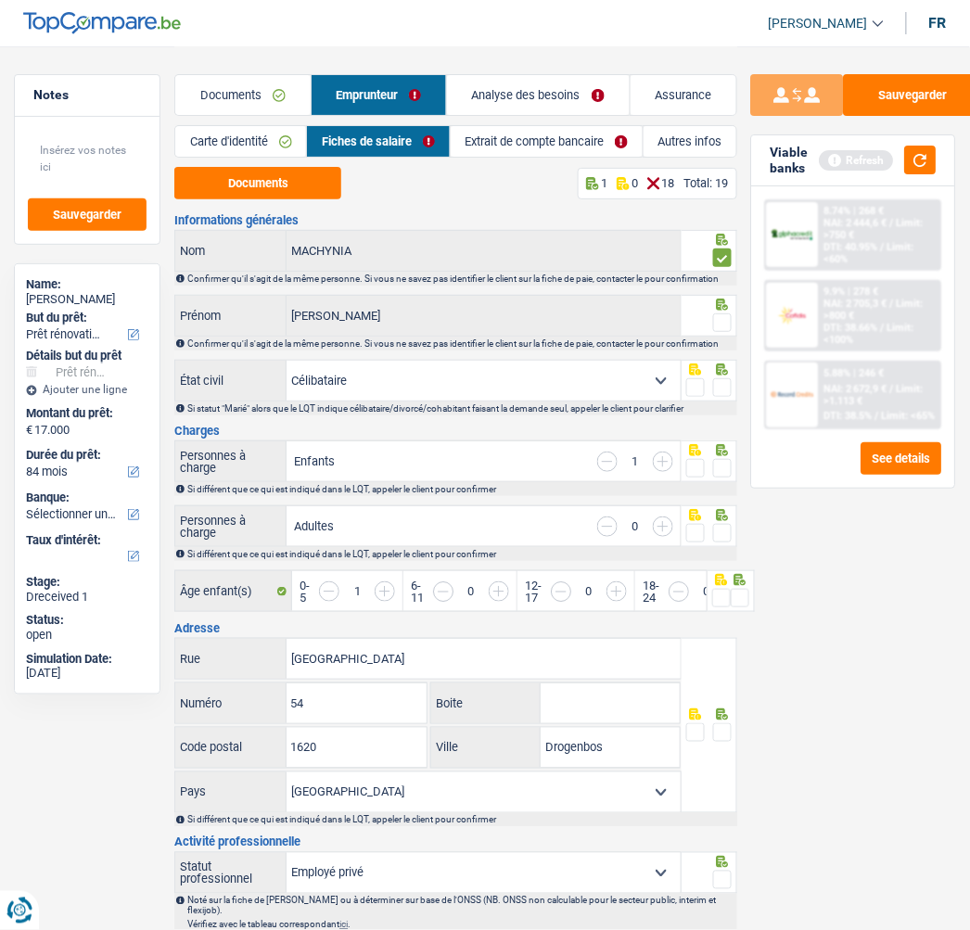
click at [0, 0] on input "radio" at bounding box center [0, 0] width 0 height 0
click at [726, 381] on span at bounding box center [722, 387] width 19 height 19
click at [0, 0] on input "radio" at bounding box center [0, 0] width 0 height 0
click at [720, 470] on span at bounding box center [722, 468] width 19 height 19
click at [0, 0] on input "radio" at bounding box center [0, 0] width 0 height 0
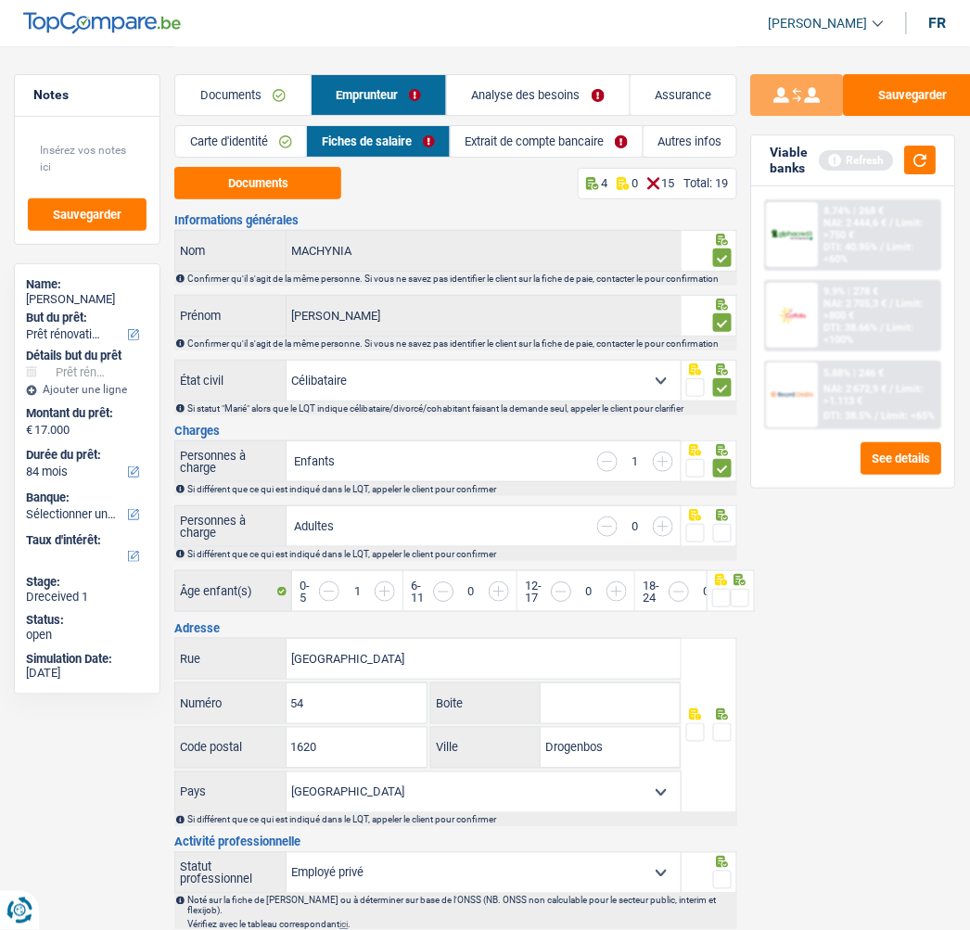
click at [723, 524] on span at bounding box center [722, 533] width 19 height 19
click at [0, 0] on input "radio" at bounding box center [0, 0] width 0 height 0
click at [743, 596] on div "Sauvegarder Viable banks Refresh 8.74% | 268 € NAI: 2 444,6 € / Limit: >750 € D…" at bounding box center [853, 487] width 233 height 826
click at [743, 585] on div "Sauvegarder Viable banks Refresh 8.74% | 268 € NAI: 2 444,6 € / Limit: >750 € D…" at bounding box center [853, 487] width 233 height 826
click at [740, 589] on div "Sauvegarder Viable banks Refresh 8.74% | 268 € NAI: 2 444,6 € / Limit: >750 € D…" at bounding box center [853, 487] width 233 height 826
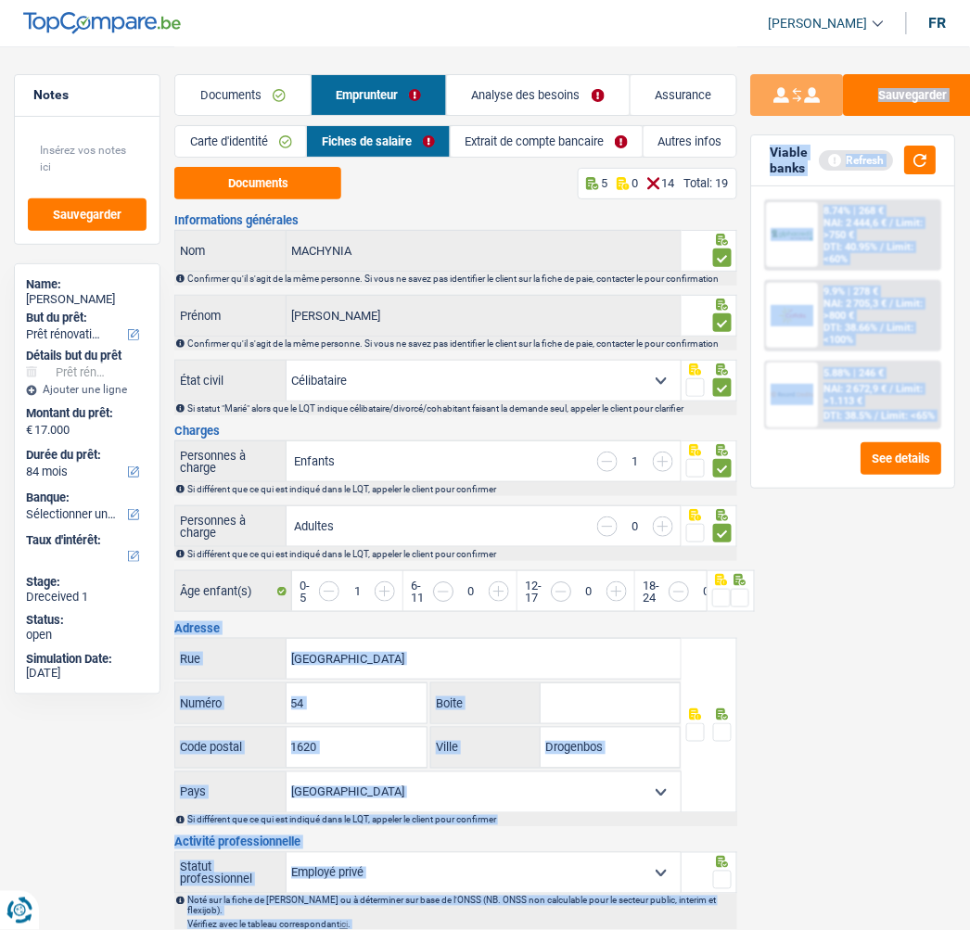
click at [720, 590] on span at bounding box center [721, 598] width 19 height 19
click at [0, 0] on input "radio" at bounding box center [0, 0] width 0 height 0
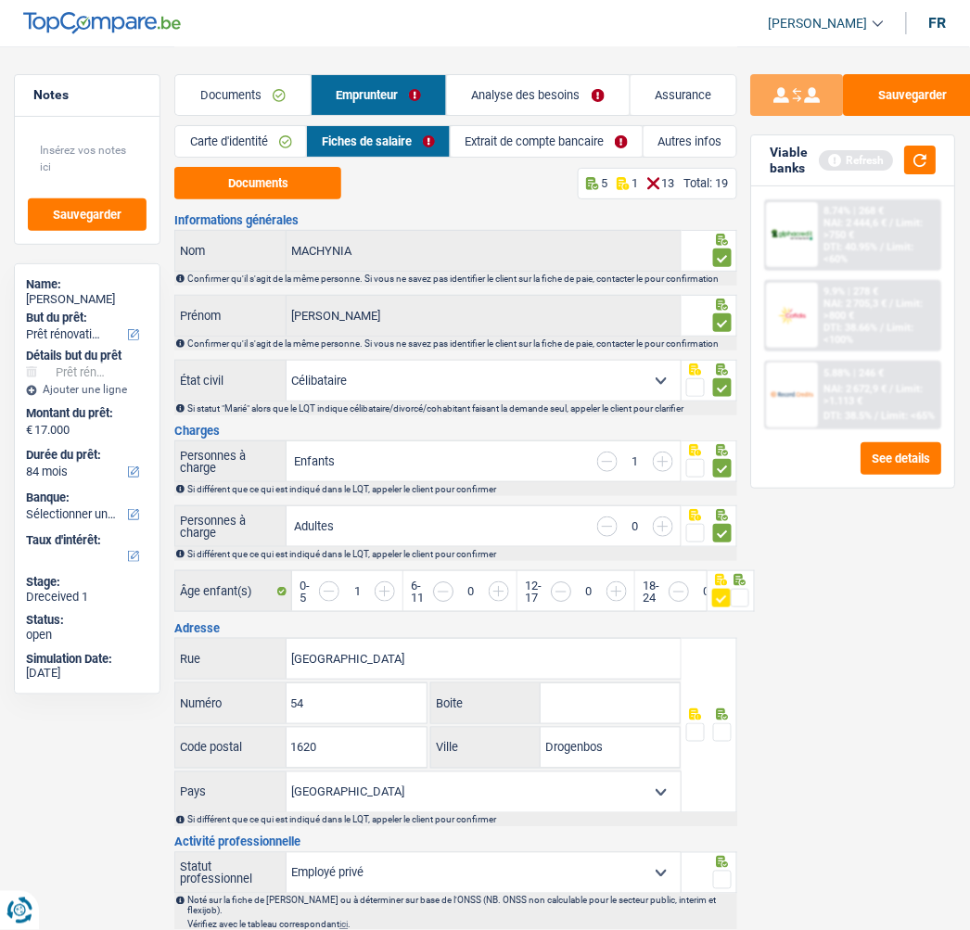
click at [725, 590] on span at bounding box center [721, 598] width 19 height 19
click at [0, 0] on input "radio" at bounding box center [0, 0] width 0 height 0
click at [735, 592] on span at bounding box center [740, 598] width 19 height 19
click at [0, 0] on input "radio" at bounding box center [0, 0] width 0 height 0
drag, startPoint x: 401, startPoint y: 653, endPoint x: 217, endPoint y: 646, distance: 184.6
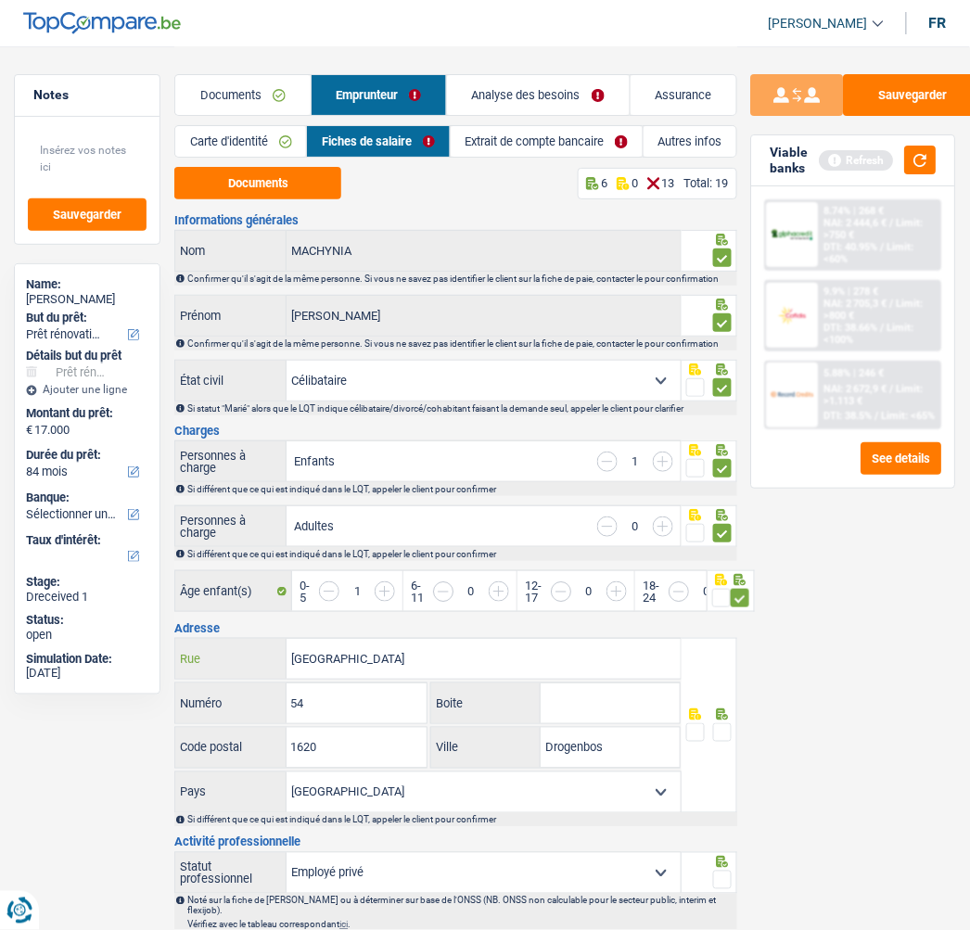
click at [217, 646] on div "Langestraat Rue" at bounding box center [427, 659] width 504 height 40
type input "Rue"
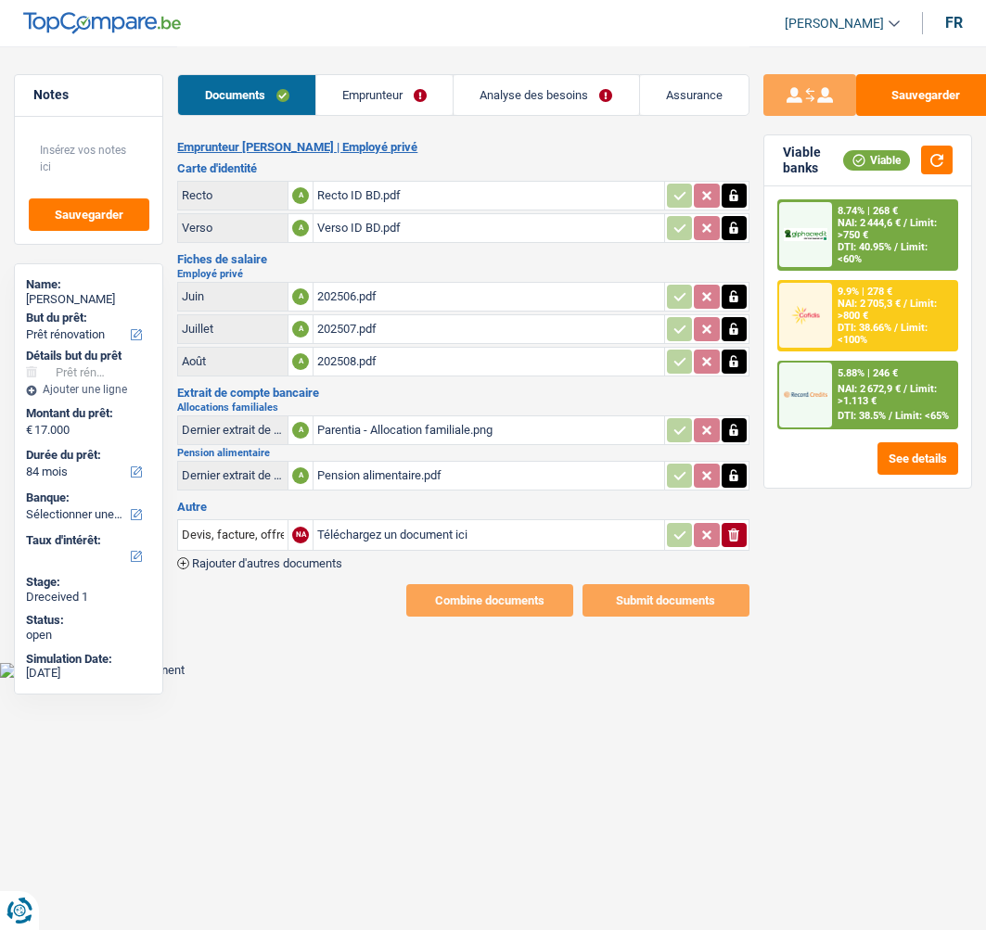
select select "renovation"
select select "84"
click at [399, 107] on link "Emprunteur" at bounding box center [384, 95] width 136 height 40
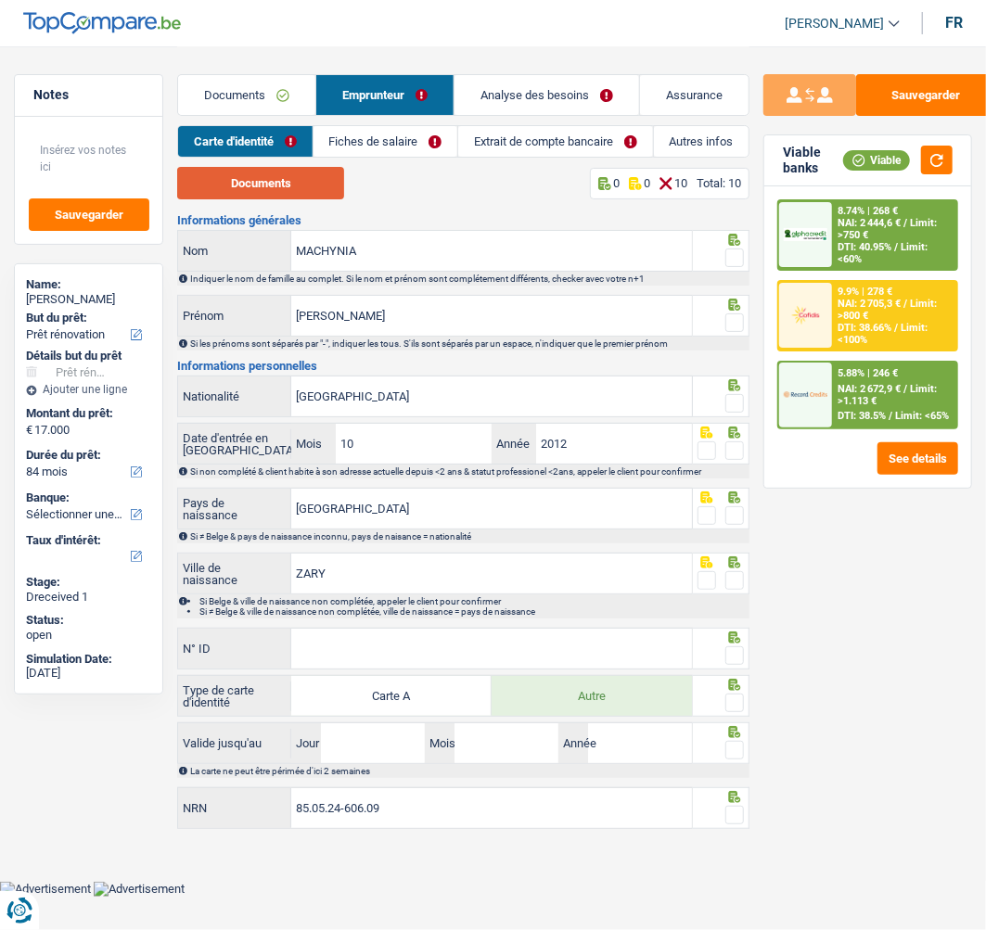
click at [328, 181] on button "Documents" at bounding box center [260, 183] width 167 height 32
click at [723, 250] on fieldset at bounding box center [720, 258] width 46 height 23
click at [732, 255] on span at bounding box center [734, 257] width 19 height 19
click at [0, 0] on input "radio" at bounding box center [0, 0] width 0 height 0
click at [734, 316] on span at bounding box center [734, 322] width 19 height 19
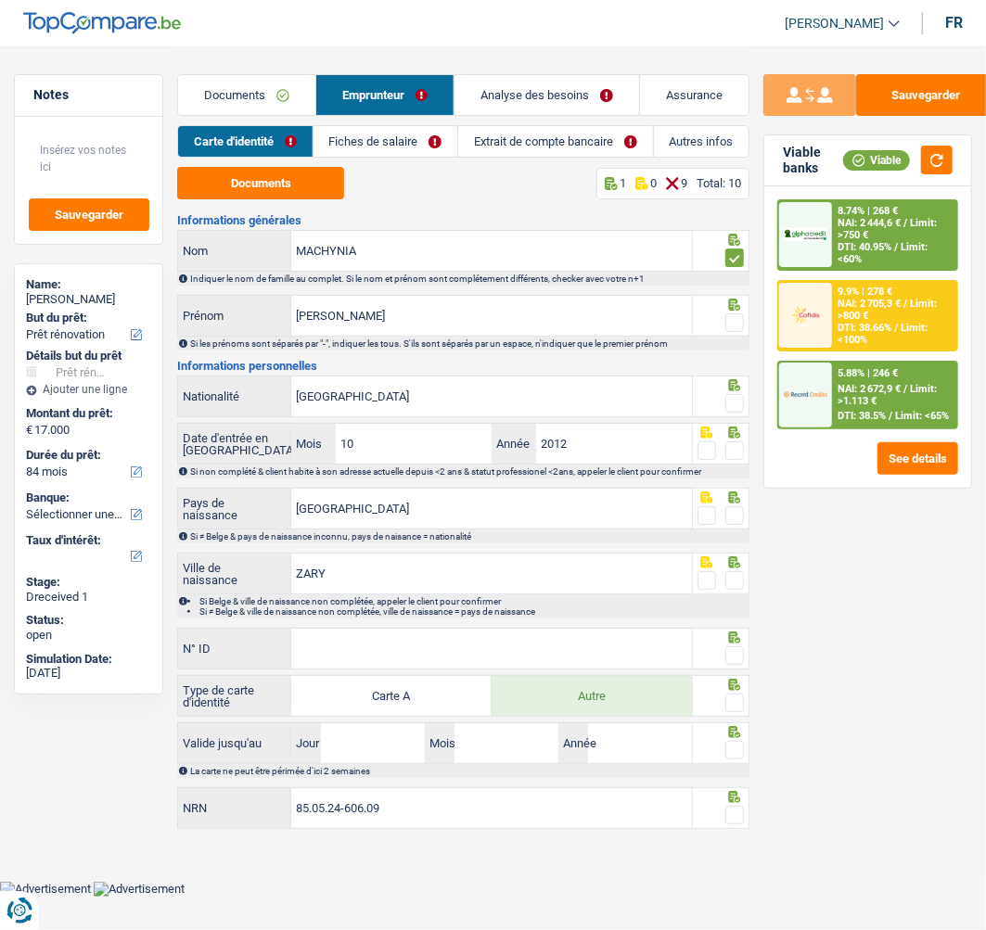
click at [0, 0] on input "radio" at bounding box center [0, 0] width 0 height 0
click at [733, 399] on span at bounding box center [734, 403] width 19 height 19
click at [0, 0] on input "radio" at bounding box center [0, 0] width 0 height 0
click at [737, 441] on span at bounding box center [734, 450] width 19 height 19
click at [0, 0] on input "radio" at bounding box center [0, 0] width 0 height 0
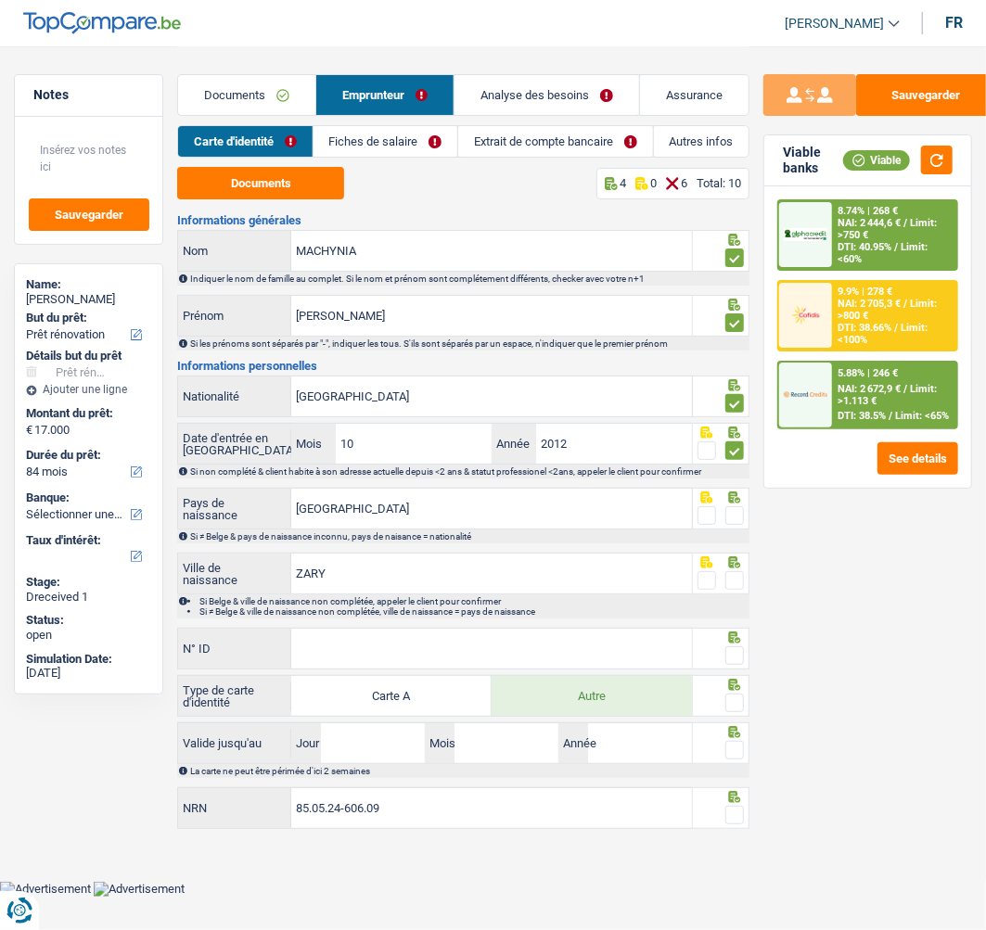
click at [742, 511] on span at bounding box center [734, 515] width 19 height 19
click at [0, 0] on input "radio" at bounding box center [0, 0] width 0 height 0
drag, startPoint x: 734, startPoint y: 569, endPoint x: 696, endPoint y: 597, distance: 47.1
click at [732, 572] on span at bounding box center [734, 580] width 19 height 19
click at [0, 0] on input "radio" at bounding box center [0, 0] width 0 height 0
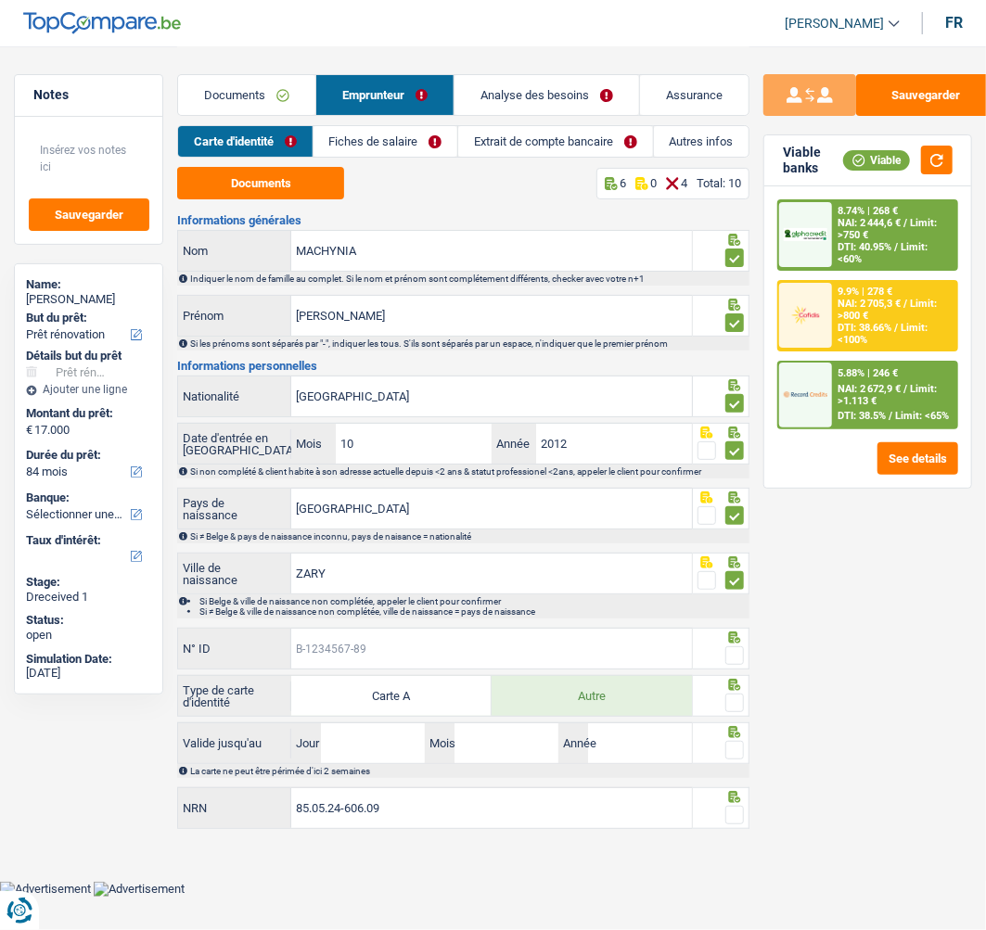
click at [497, 629] on input "N° ID" at bounding box center [491, 649] width 401 height 40
click at [350, 660] on input "N° ID" at bounding box center [491, 649] width 401 height 40
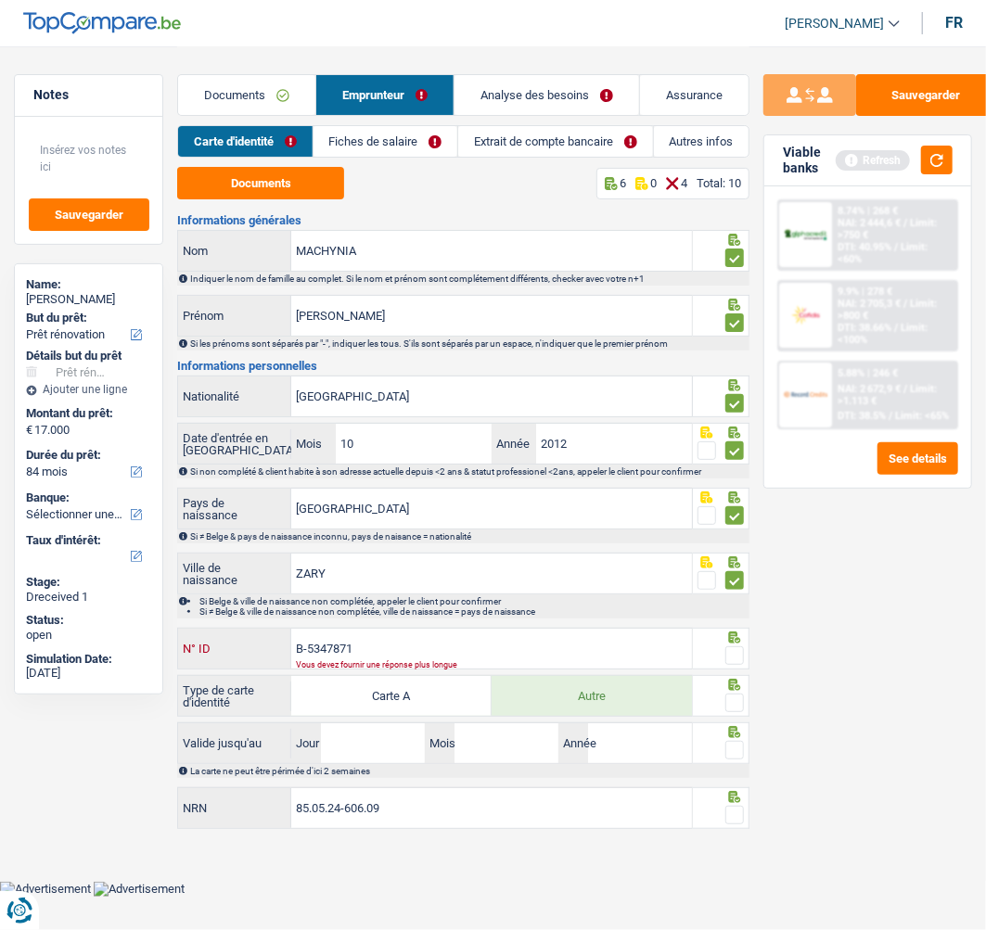
click at [372, 646] on input "B-5347871" at bounding box center [491, 649] width 401 height 40
type input "B-5347871-67"
click at [730, 653] on span at bounding box center [734, 655] width 19 height 19
click at [0, 0] on input "radio" at bounding box center [0, 0] width 0 height 0
click at [736, 699] on span at bounding box center [734, 703] width 19 height 19
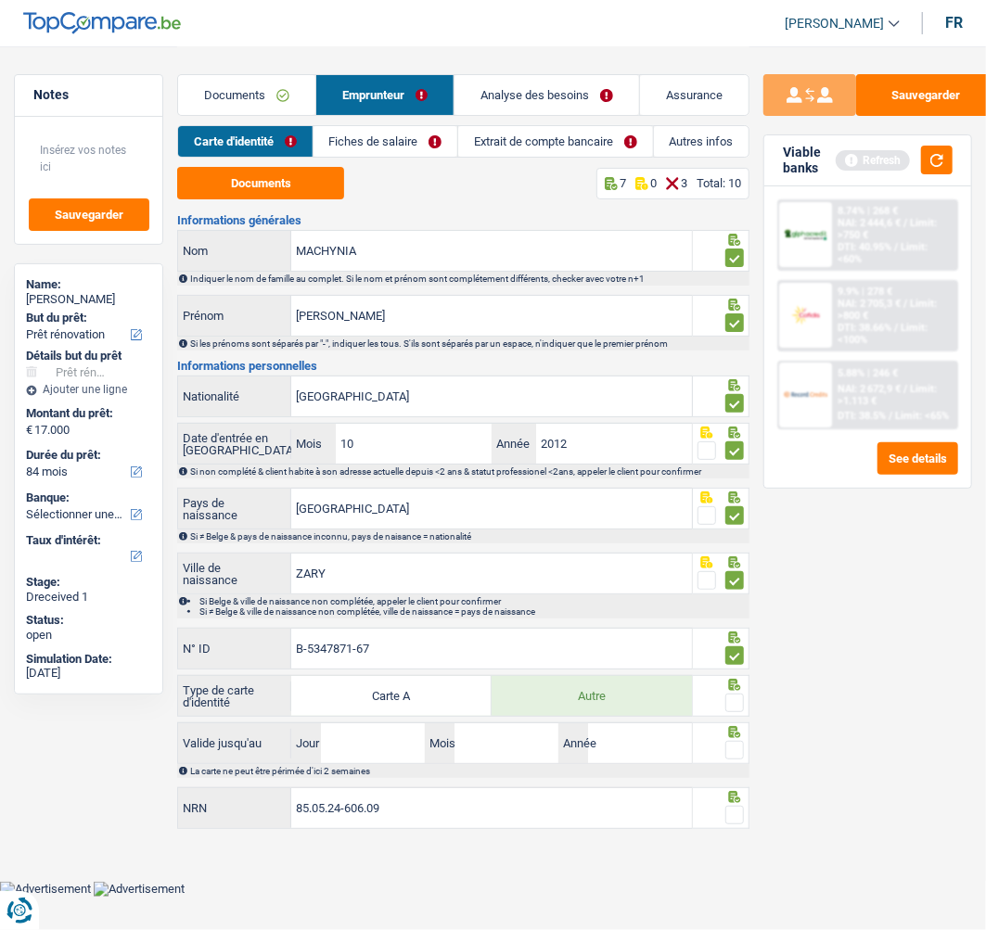
click at [0, 0] on input "radio" at bounding box center [0, 0] width 0 height 0
click at [384, 739] on input "Jour" at bounding box center [373, 743] width 104 height 40
type input "14"
type input "03"
type input "2033"
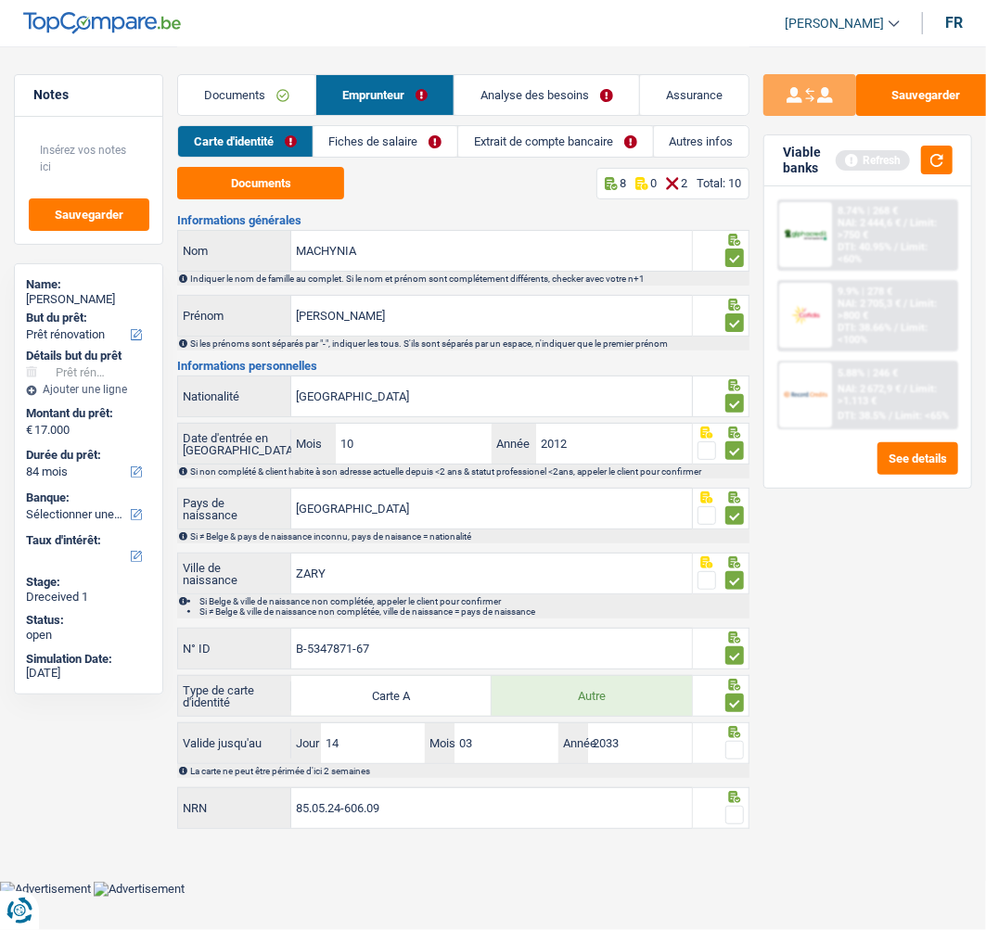
click at [732, 746] on span at bounding box center [734, 750] width 19 height 19
click at [0, 0] on input "radio" at bounding box center [0, 0] width 0 height 0
click at [739, 806] on span at bounding box center [734, 815] width 19 height 19
click at [0, 0] on input "radio" at bounding box center [0, 0] width 0 height 0
drag, startPoint x: 886, startPoint y: 87, endPoint x: 726, endPoint y: 121, distance: 164.0
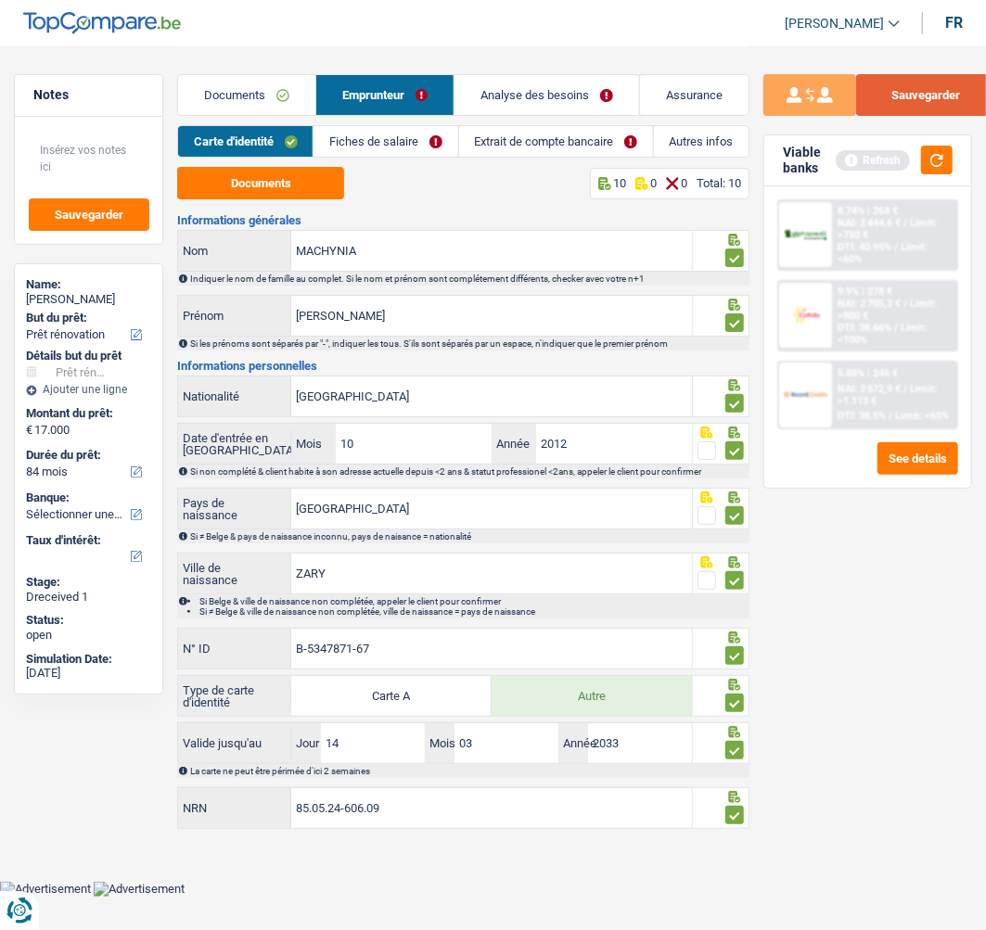
click at [884, 88] on button "Sauvegarder" at bounding box center [925, 95] width 139 height 42
click at [410, 144] on link "Fiches de salaire" at bounding box center [385, 141] width 144 height 31
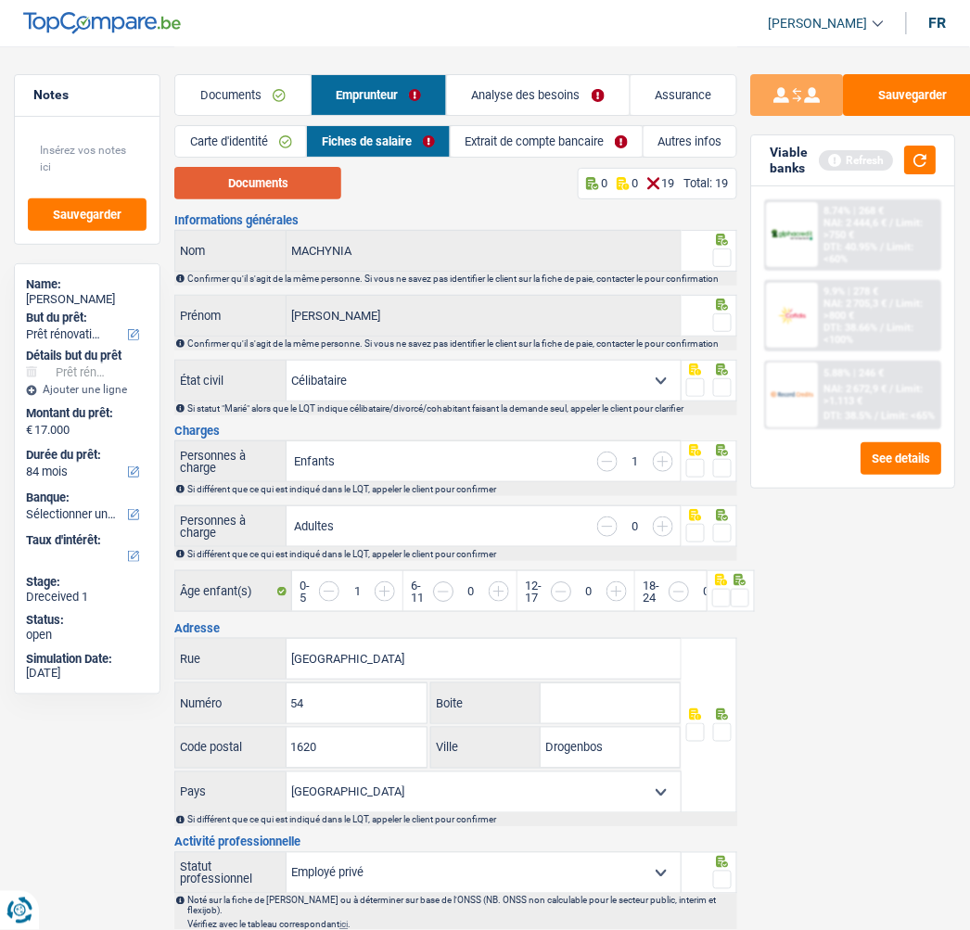
click at [282, 179] on button "Documents" at bounding box center [257, 183] width 167 height 32
drag, startPoint x: 727, startPoint y: 248, endPoint x: 715, endPoint y: 312, distance: 65.1
click at [719, 270] on div "MACHYNIA Nom Confirmer qu'il s'agit de la même personne. Si vous ne savez pas i…" at bounding box center [455, 258] width 563 height 56
click at [721, 327] on span at bounding box center [722, 322] width 19 height 19
click at [0, 0] on input "radio" at bounding box center [0, 0] width 0 height 0
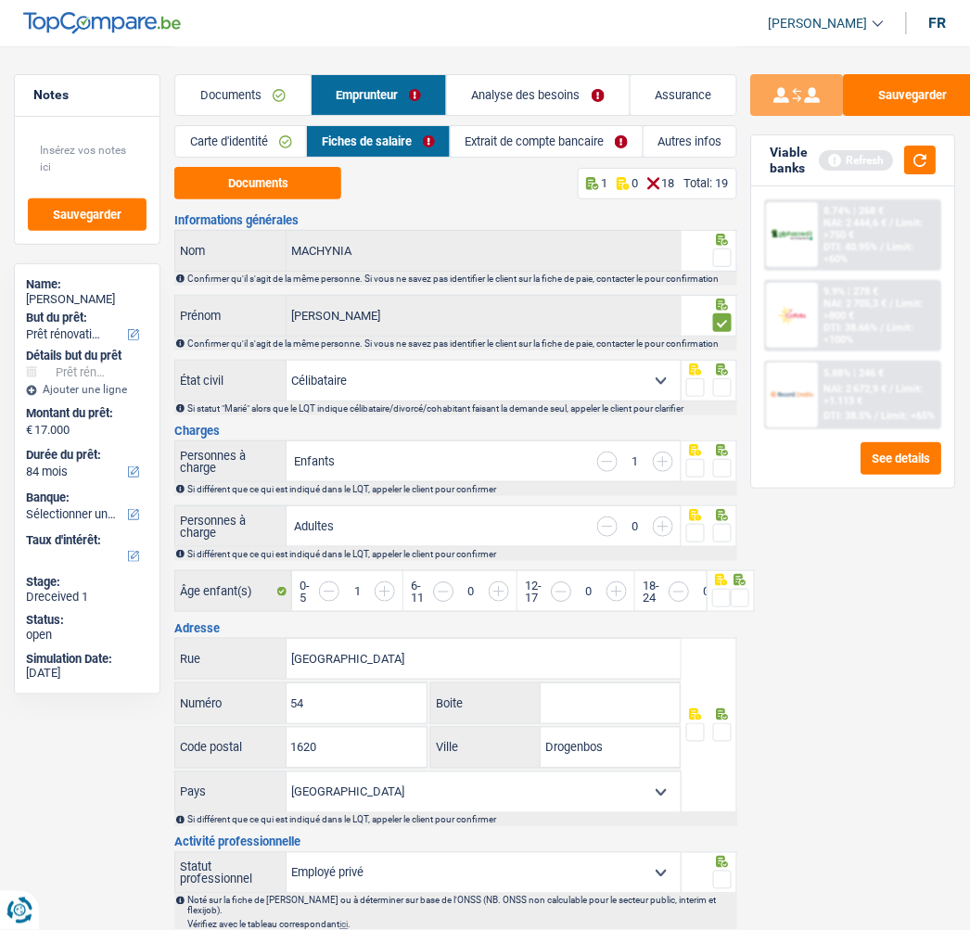
click at [721, 318] on span at bounding box center [722, 322] width 19 height 19
click at [0, 0] on input "radio" at bounding box center [0, 0] width 0 height 0
click at [720, 254] on span at bounding box center [722, 257] width 19 height 19
click at [0, 0] on input "radio" at bounding box center [0, 0] width 0 height 0
click at [727, 325] on span at bounding box center [722, 322] width 19 height 19
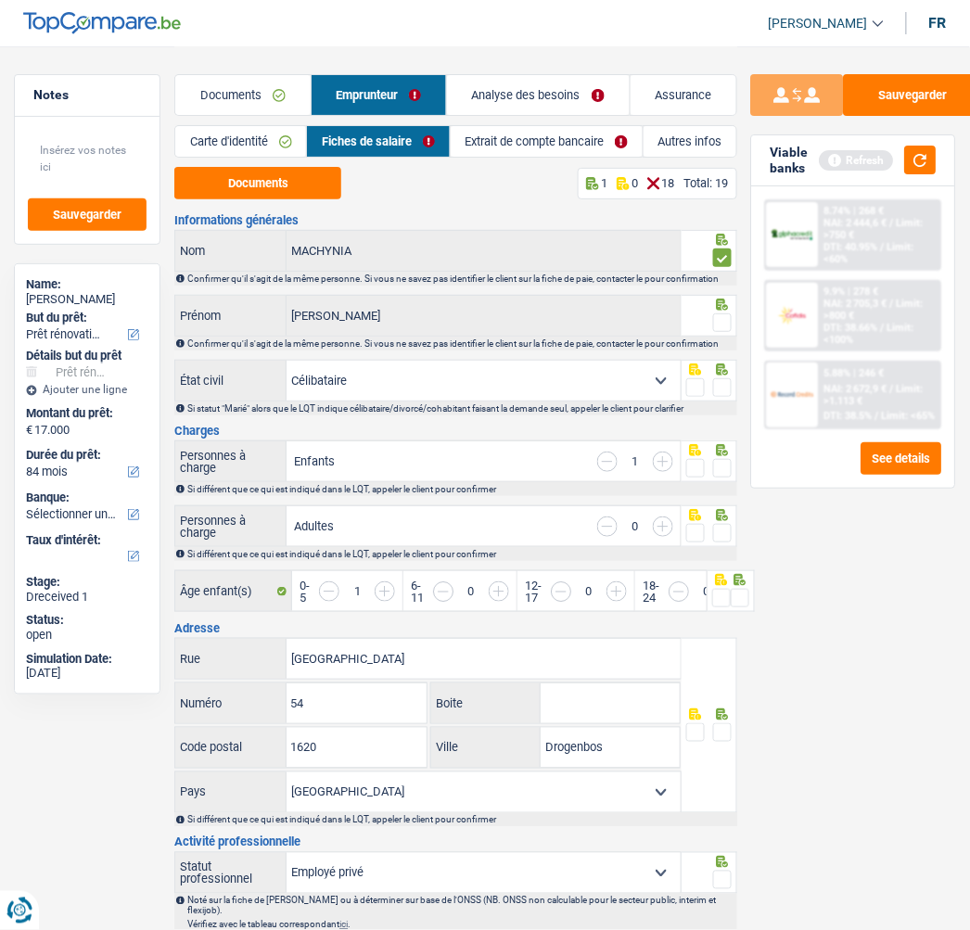
click at [0, 0] on input "radio" at bounding box center [0, 0] width 0 height 0
click at [723, 378] on span at bounding box center [722, 387] width 19 height 19
click at [0, 0] on input "radio" at bounding box center [0, 0] width 0 height 0
click at [730, 470] on span at bounding box center [722, 468] width 19 height 19
click at [0, 0] on input "radio" at bounding box center [0, 0] width 0 height 0
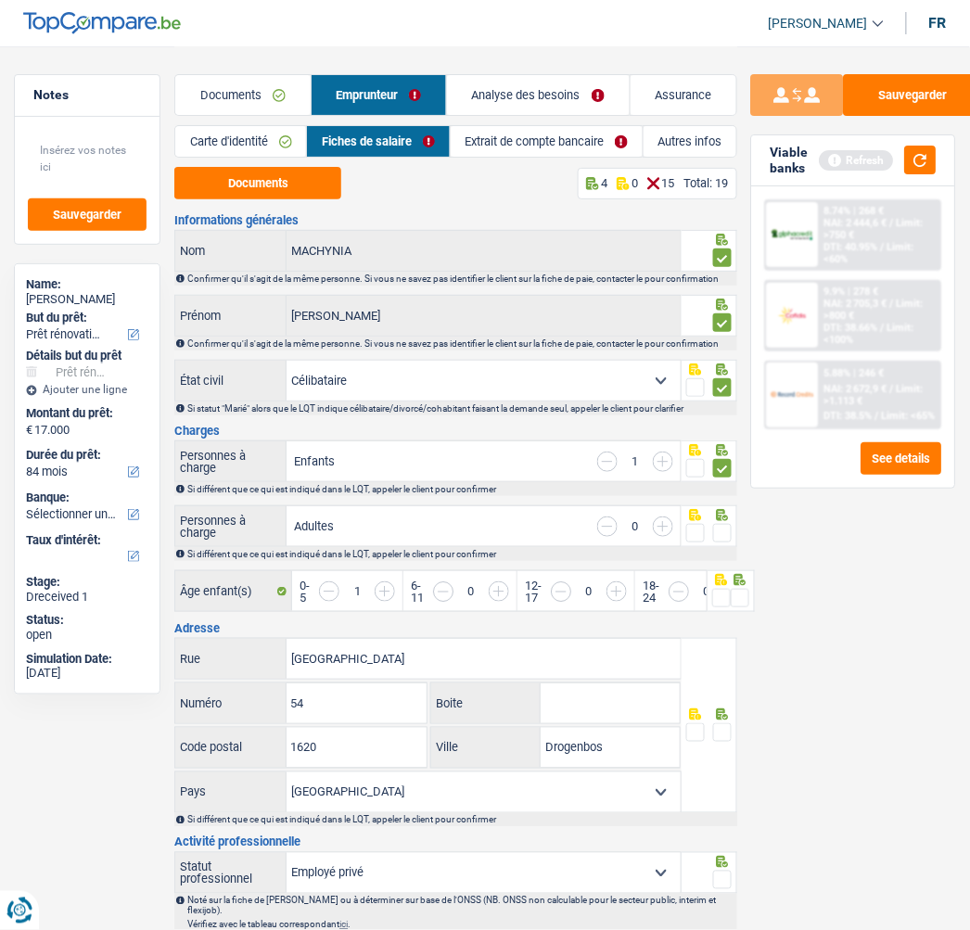
click at [721, 530] on span at bounding box center [722, 533] width 19 height 19
click at [0, 0] on input "radio" at bounding box center [0, 0] width 0 height 0
click at [737, 592] on div "Sauvegarder Viable banks Refresh 8.74% | 268 € NAI: 2 444,6 € / Limit: >750 € D…" at bounding box center [853, 487] width 233 height 826
click at [735, 593] on span at bounding box center [740, 598] width 19 height 19
click at [0, 0] on input "radio" at bounding box center [0, 0] width 0 height 0
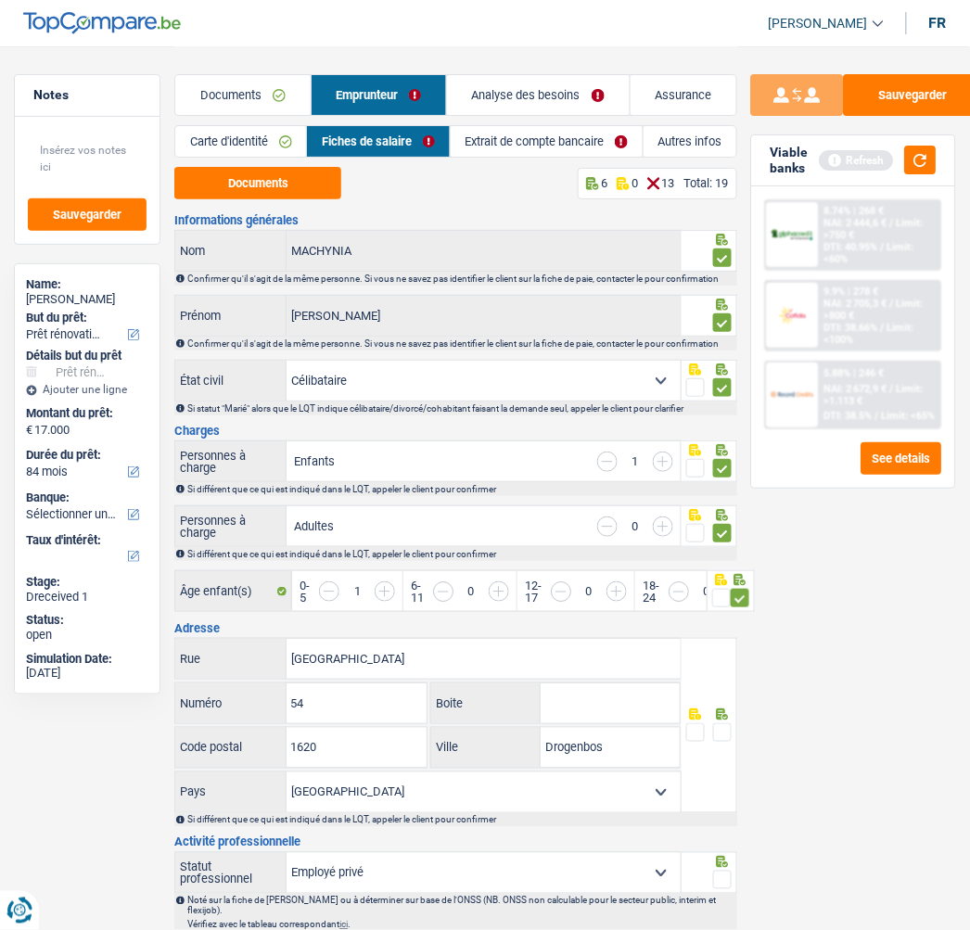
click at [723, 729] on span at bounding box center [722, 732] width 19 height 19
click at [0, 0] on input "radio" at bounding box center [0, 0] width 0 height 0
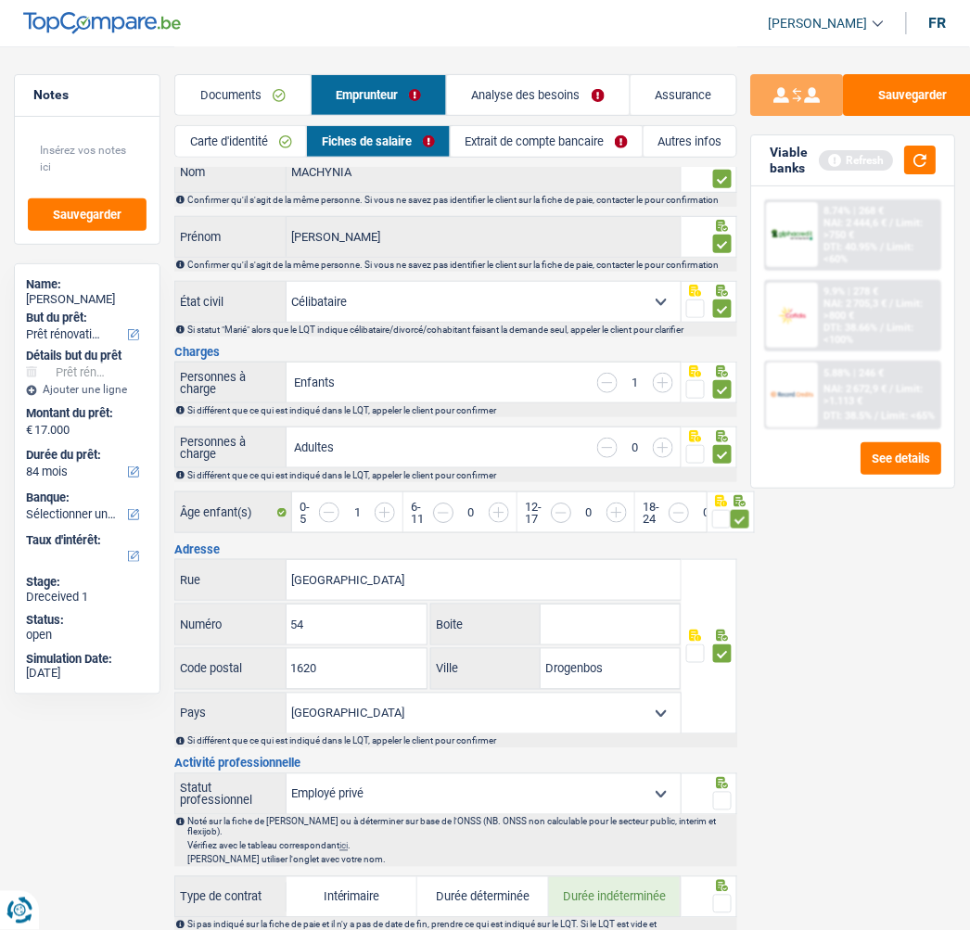
scroll to position [103, 0]
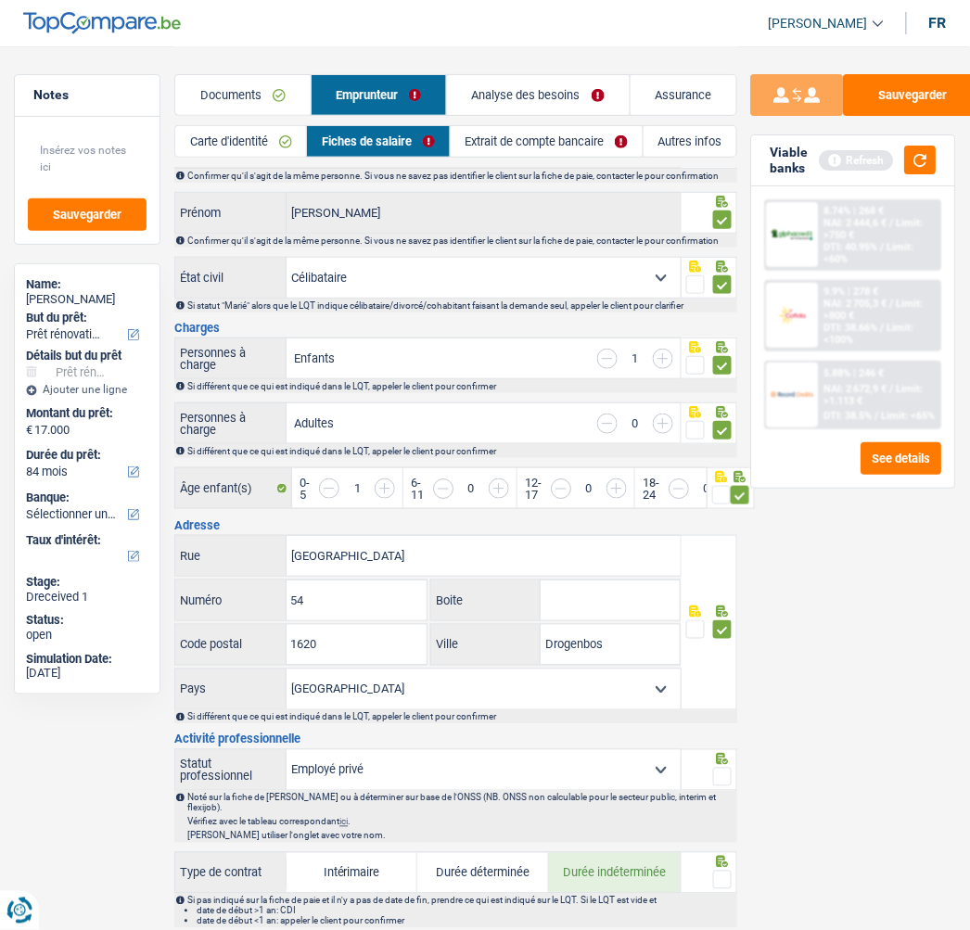
click at [725, 774] on span at bounding box center [722, 777] width 19 height 19
click at [0, 0] on input "radio" at bounding box center [0, 0] width 0 height 0
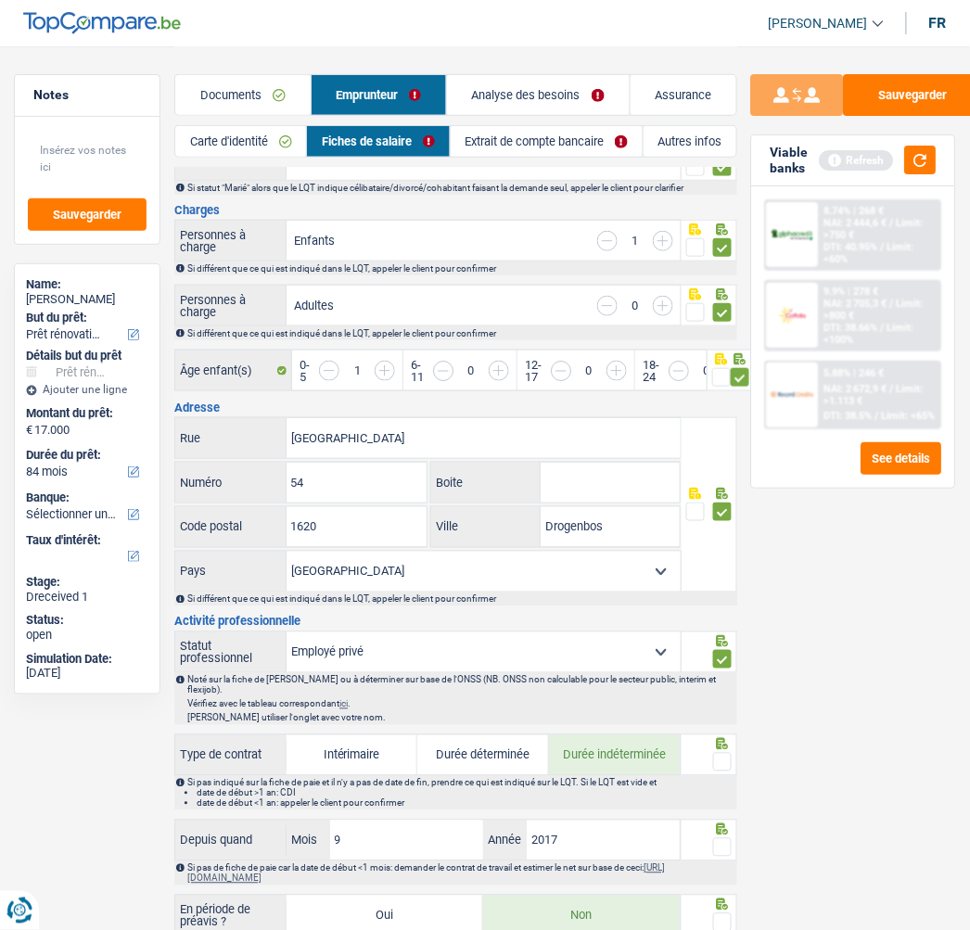
scroll to position [309, 0]
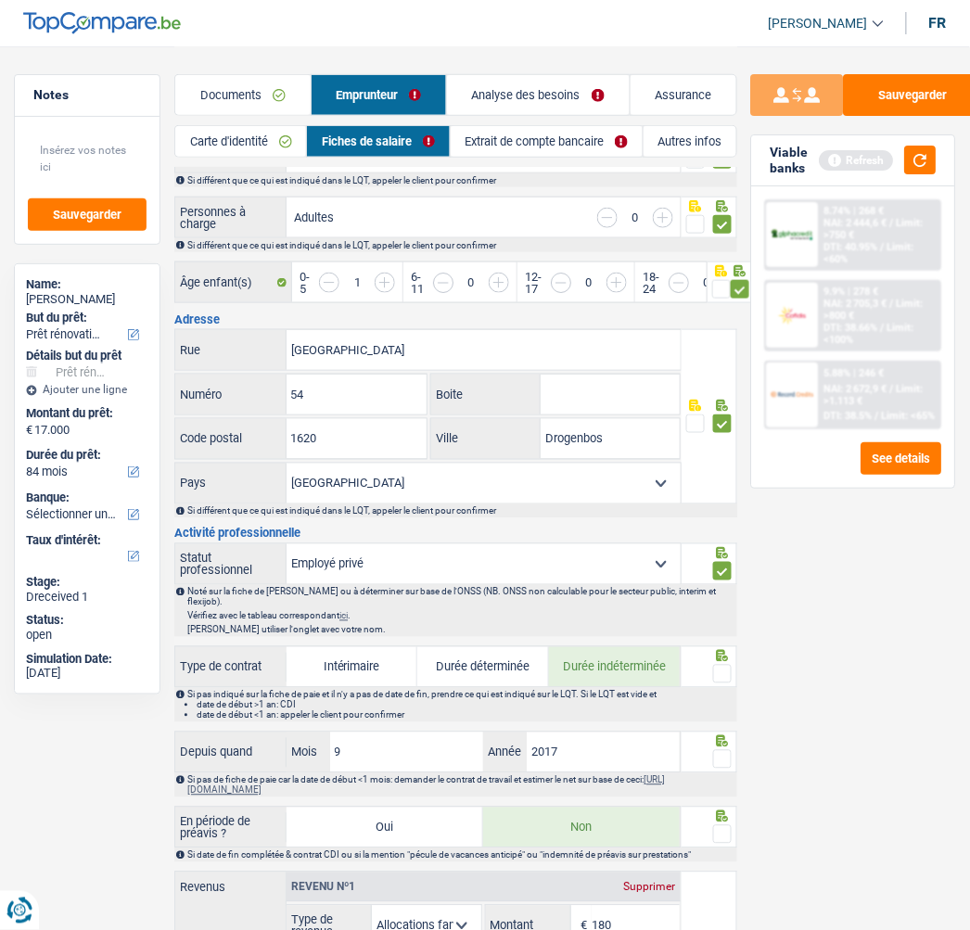
click at [726, 665] on span at bounding box center [722, 674] width 19 height 19
click at [0, 0] on input "radio" at bounding box center [0, 0] width 0 height 0
click at [725, 750] on span at bounding box center [722, 759] width 19 height 19
click at [0, 0] on input "radio" at bounding box center [0, 0] width 0 height 0
click at [719, 825] on span at bounding box center [722, 834] width 19 height 19
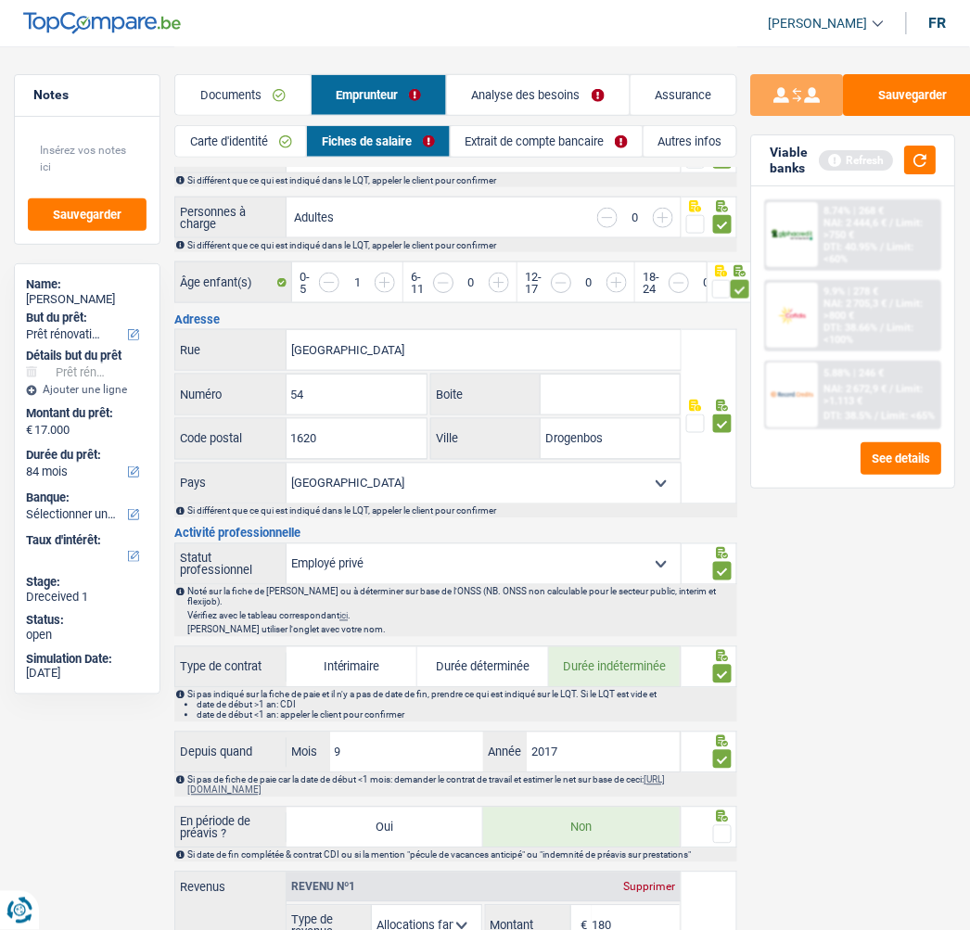
click at [0, 0] on input "radio" at bounding box center [0, 0] width 0 height 0
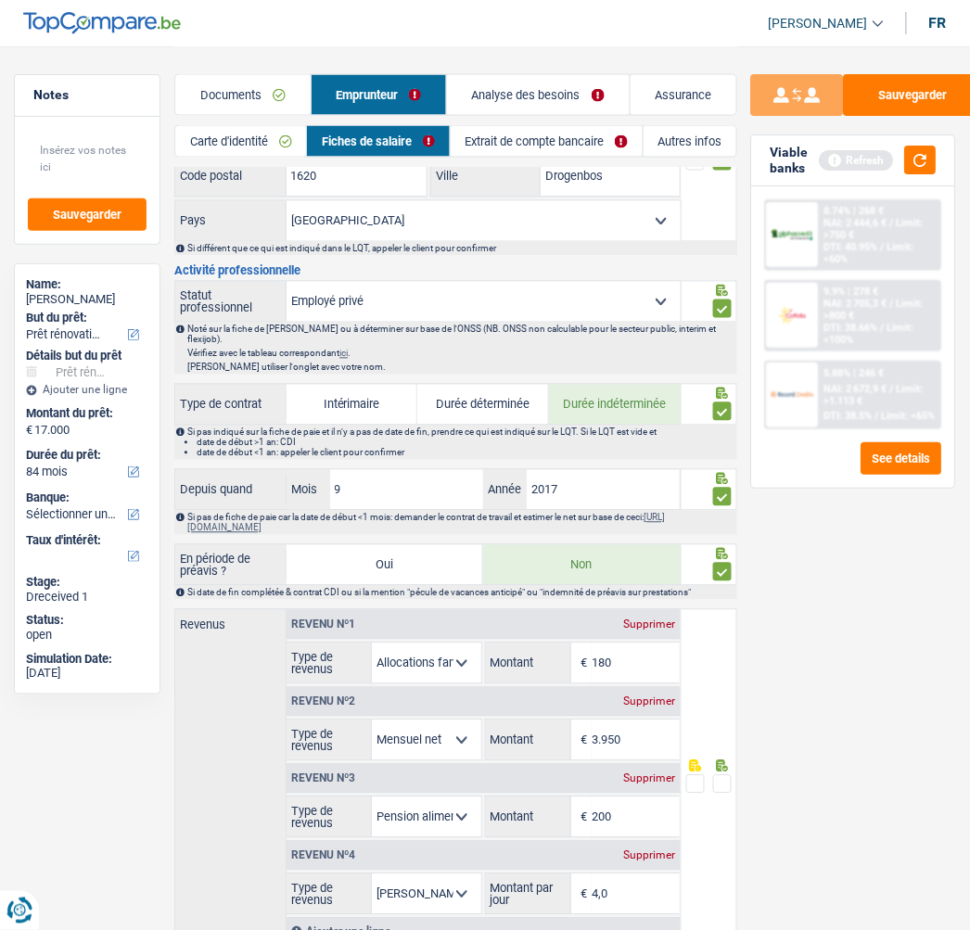
scroll to position [618, 0]
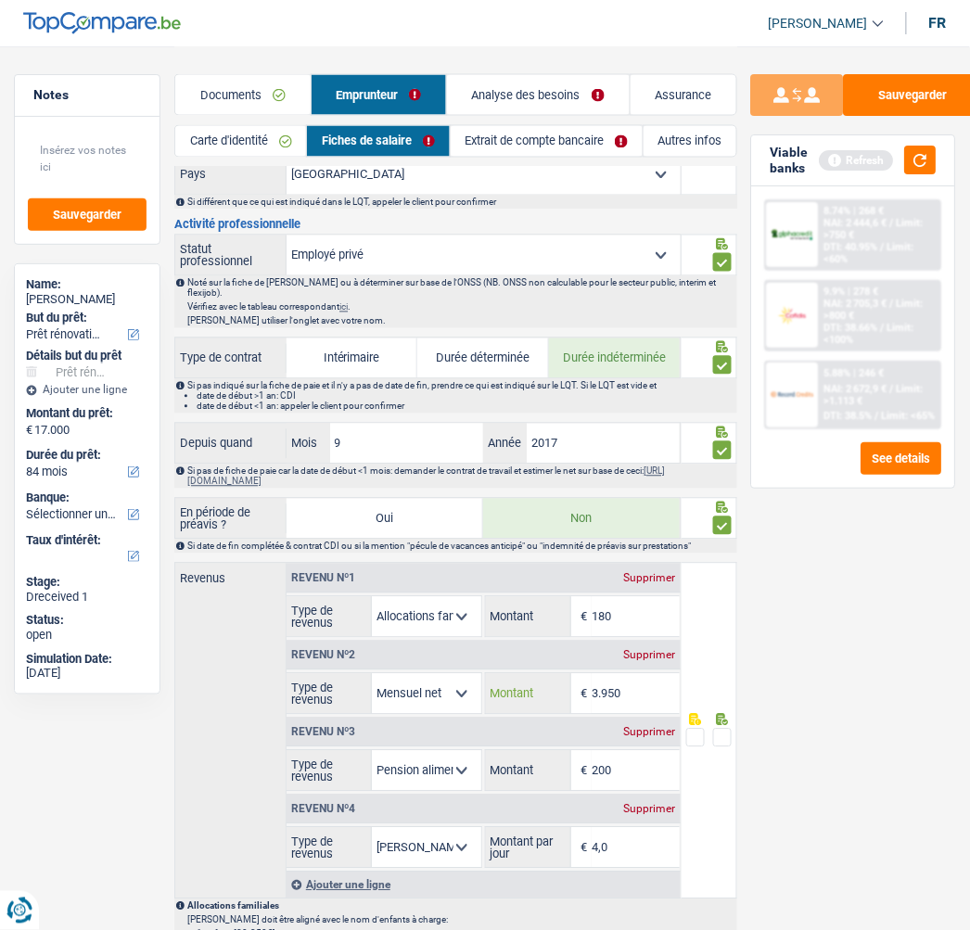
drag, startPoint x: 643, startPoint y: 681, endPoint x: 545, endPoint y: 672, distance: 98.6
click at [545, 674] on div "3.950 € Montant" at bounding box center [583, 694] width 195 height 40
type input "3.074"
click at [727, 729] on span at bounding box center [722, 738] width 19 height 19
click at [0, 0] on input "radio" at bounding box center [0, 0] width 0 height 0
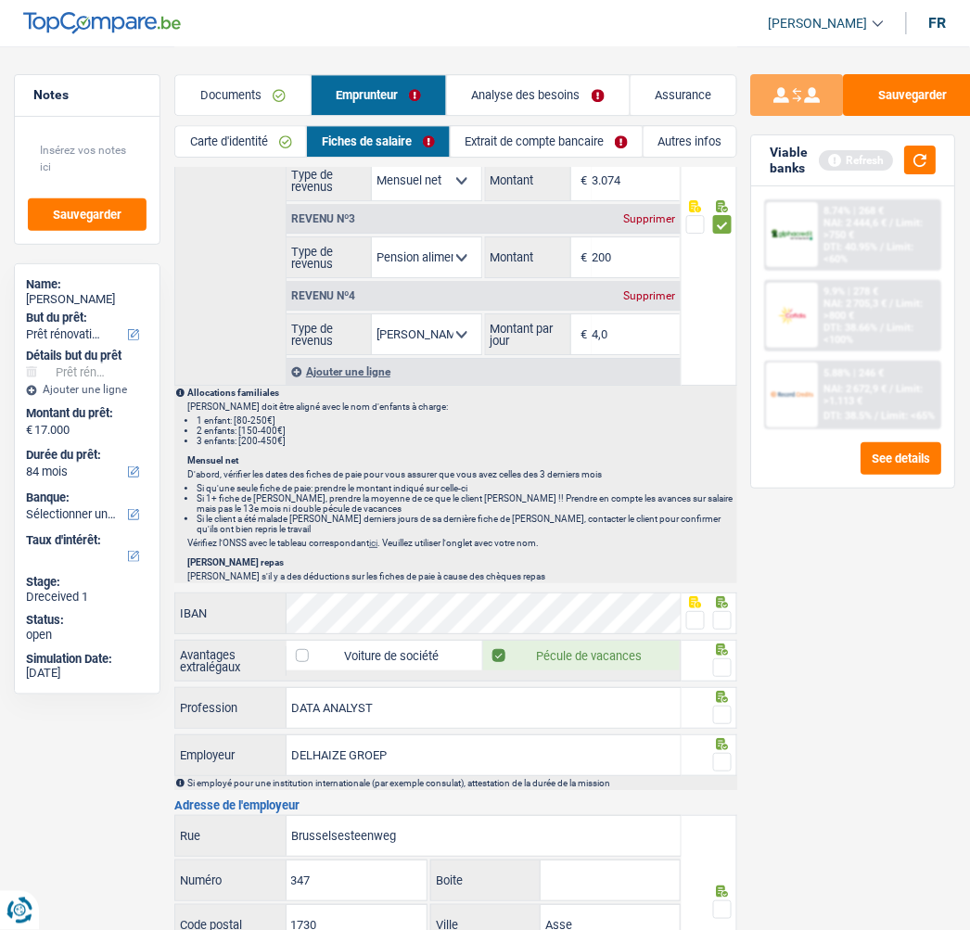
scroll to position [1133, 0]
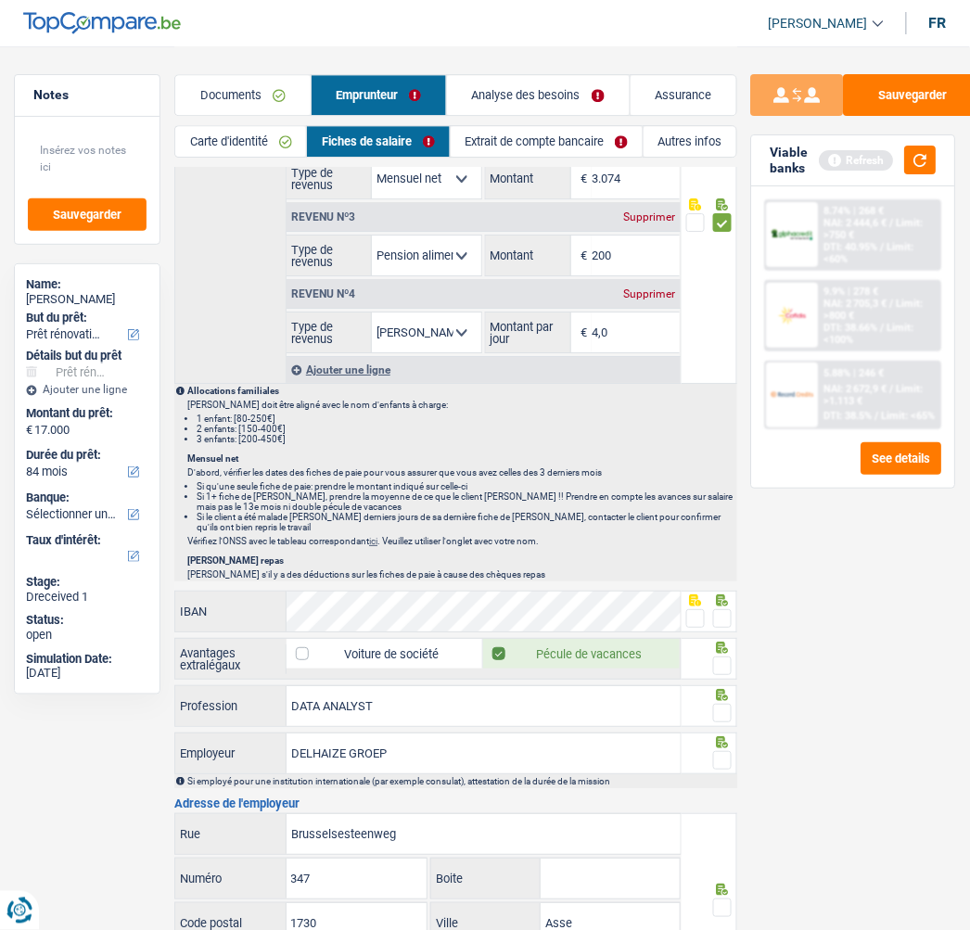
click at [717, 609] on span at bounding box center [722, 618] width 19 height 19
click at [0, 0] on input "radio" at bounding box center [0, 0] width 0 height 0
click at [723, 656] on span at bounding box center [722, 665] width 19 height 19
click at [0, 0] on input "radio" at bounding box center [0, 0] width 0 height 0
click at [724, 704] on span at bounding box center [722, 713] width 19 height 19
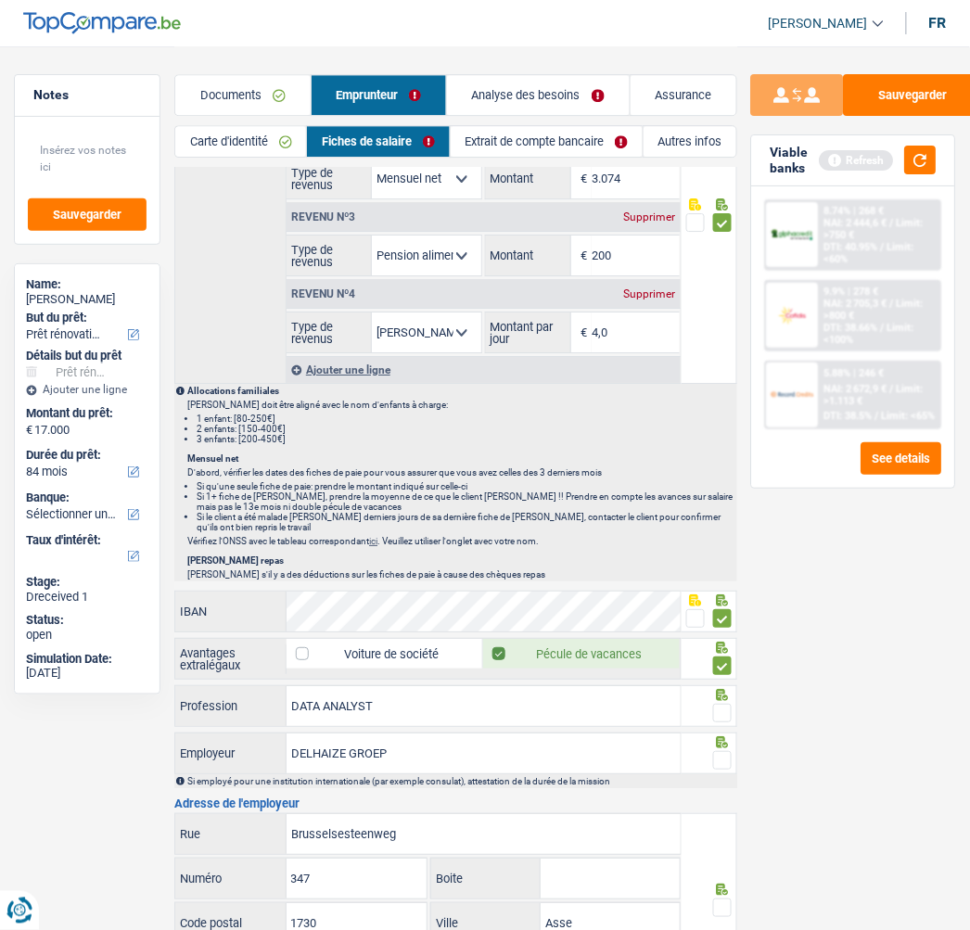
click at [0, 0] on input "radio" at bounding box center [0, 0] width 0 height 0
click at [725, 751] on span at bounding box center [722, 760] width 19 height 19
click at [0, 0] on input "radio" at bounding box center [0, 0] width 0 height 0
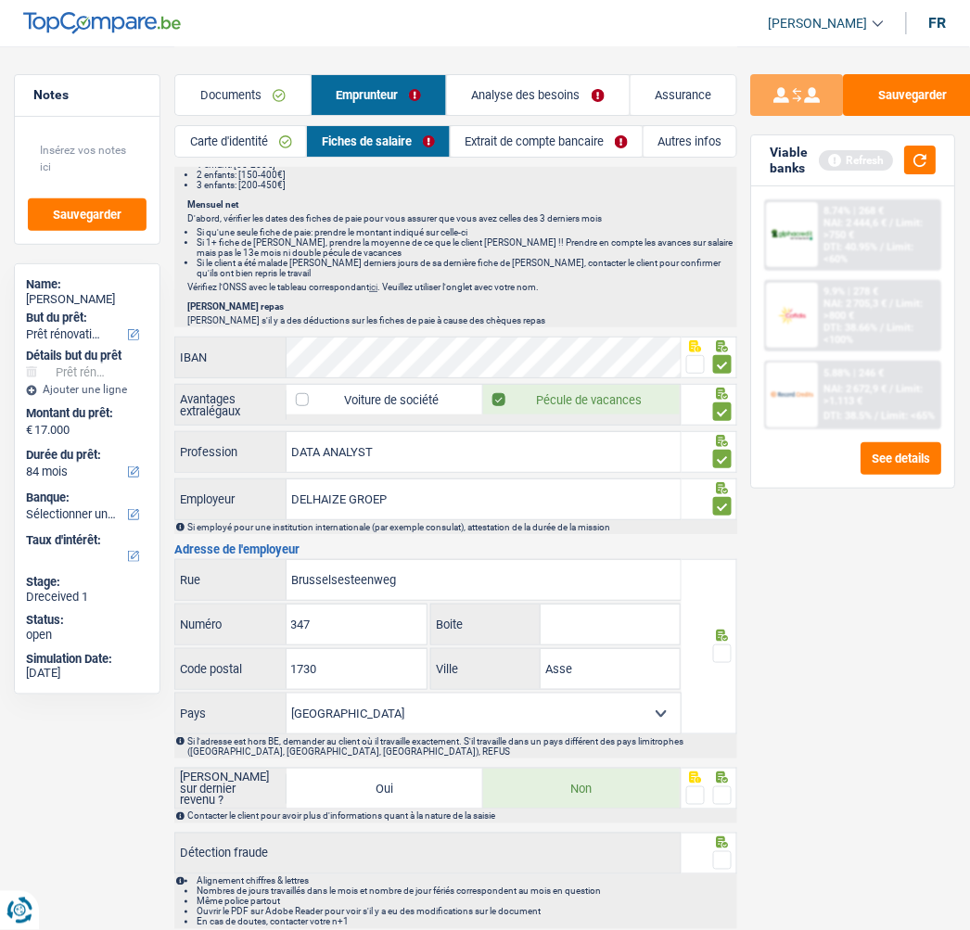
scroll to position [1442, 0]
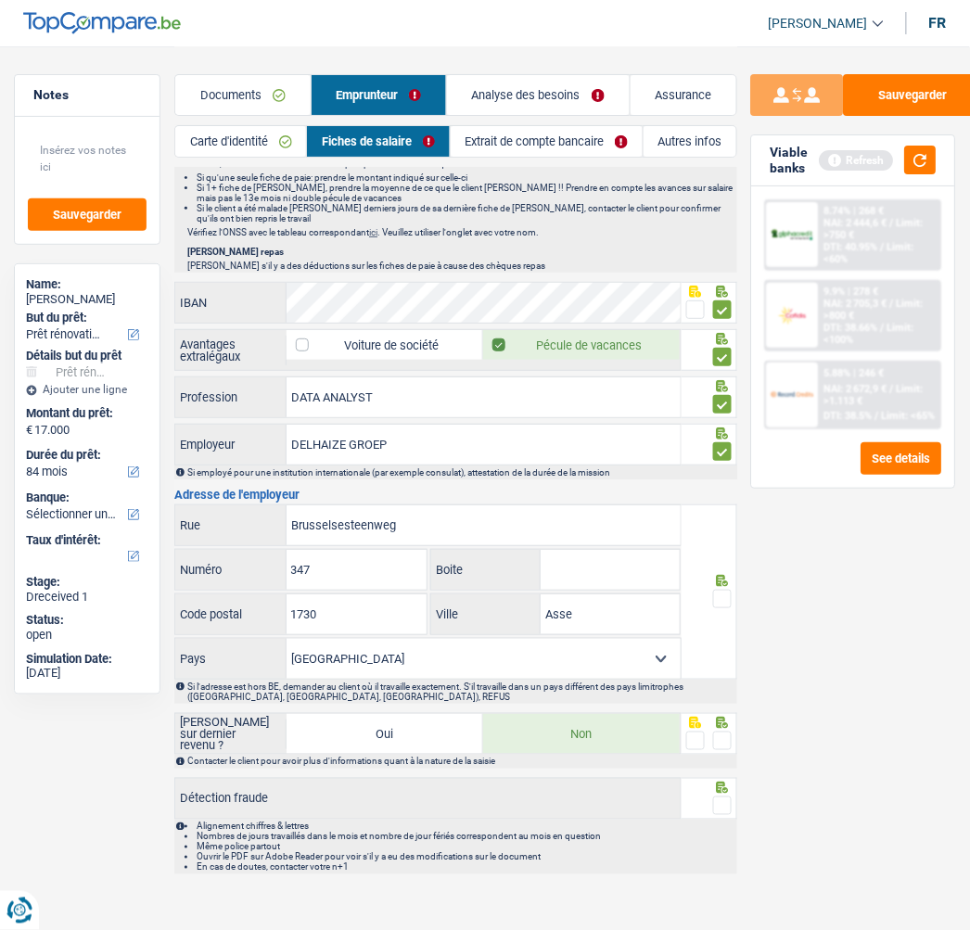
click at [720, 591] on span at bounding box center [722, 599] width 19 height 19
click at [0, 0] on input "radio" at bounding box center [0, 0] width 0 height 0
click at [720, 732] on span at bounding box center [722, 741] width 19 height 19
click at [0, 0] on input "radio" at bounding box center [0, 0] width 0 height 0
click at [720, 801] on span at bounding box center [722, 805] width 19 height 19
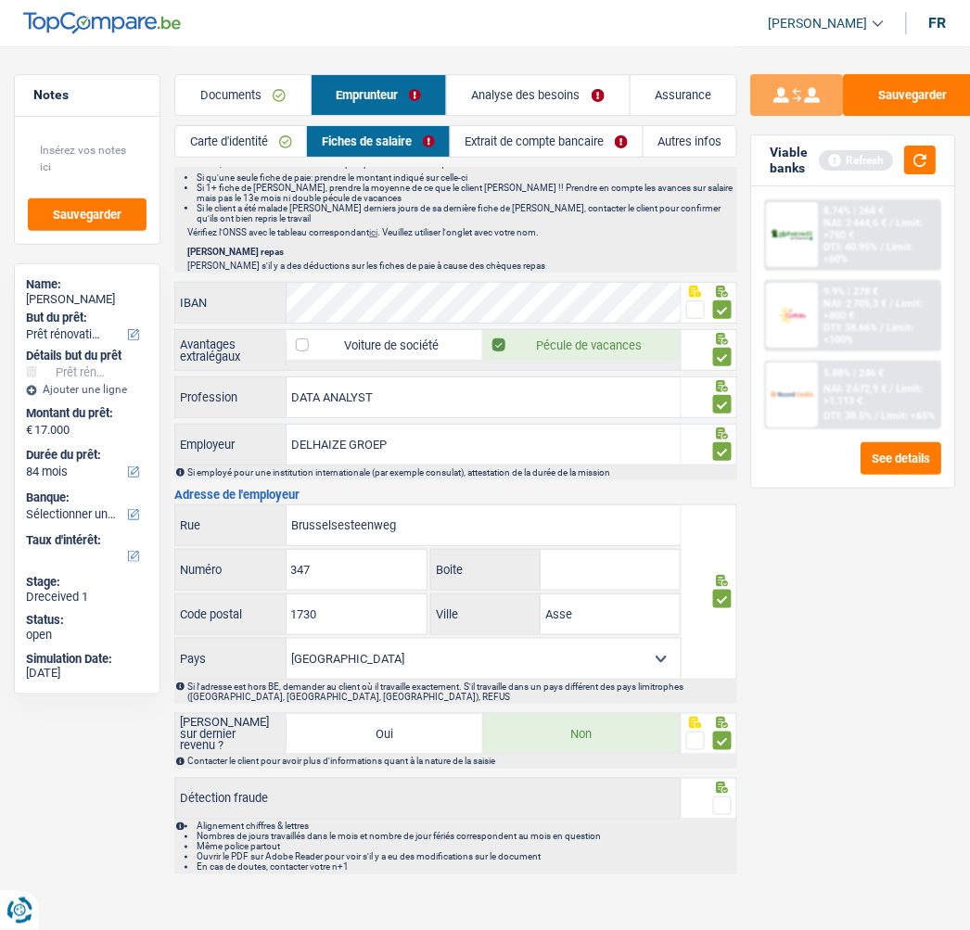
click at [0, 0] on input "radio" at bounding box center [0, 0] width 0 height 0
click at [573, 132] on link "Extrait de compte bancaire" at bounding box center [547, 141] width 192 height 31
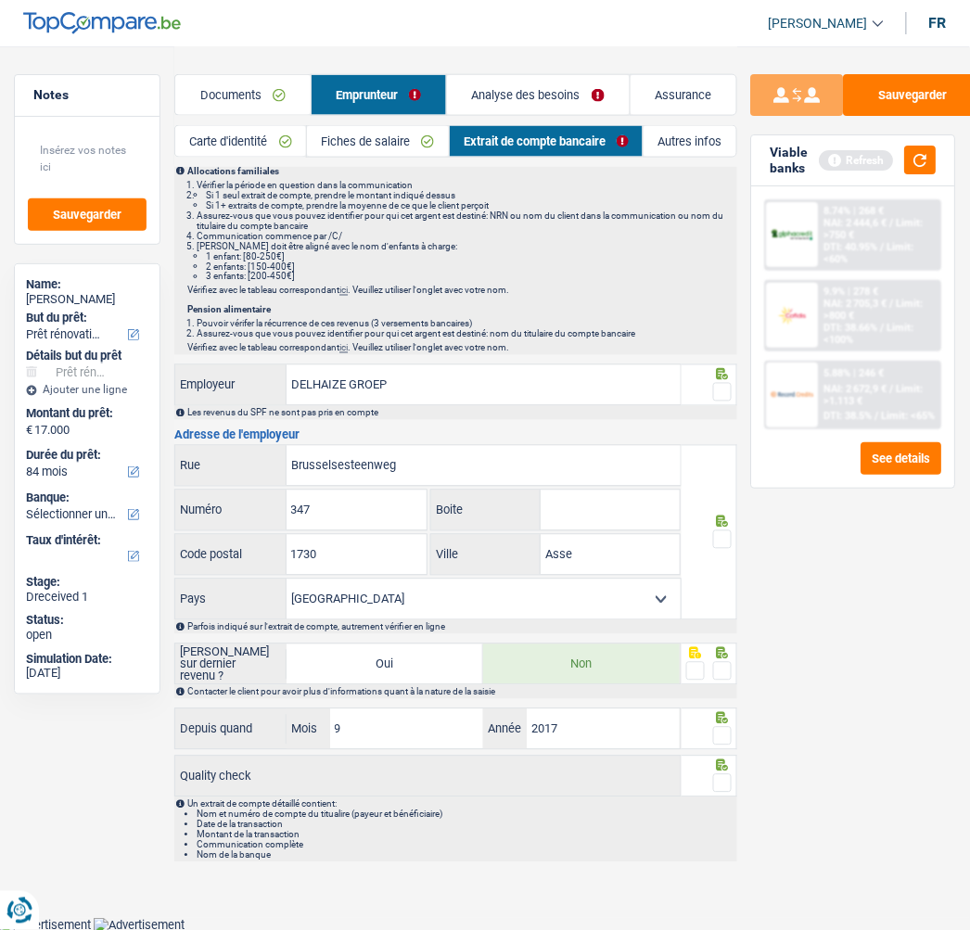
scroll to position [0, 0]
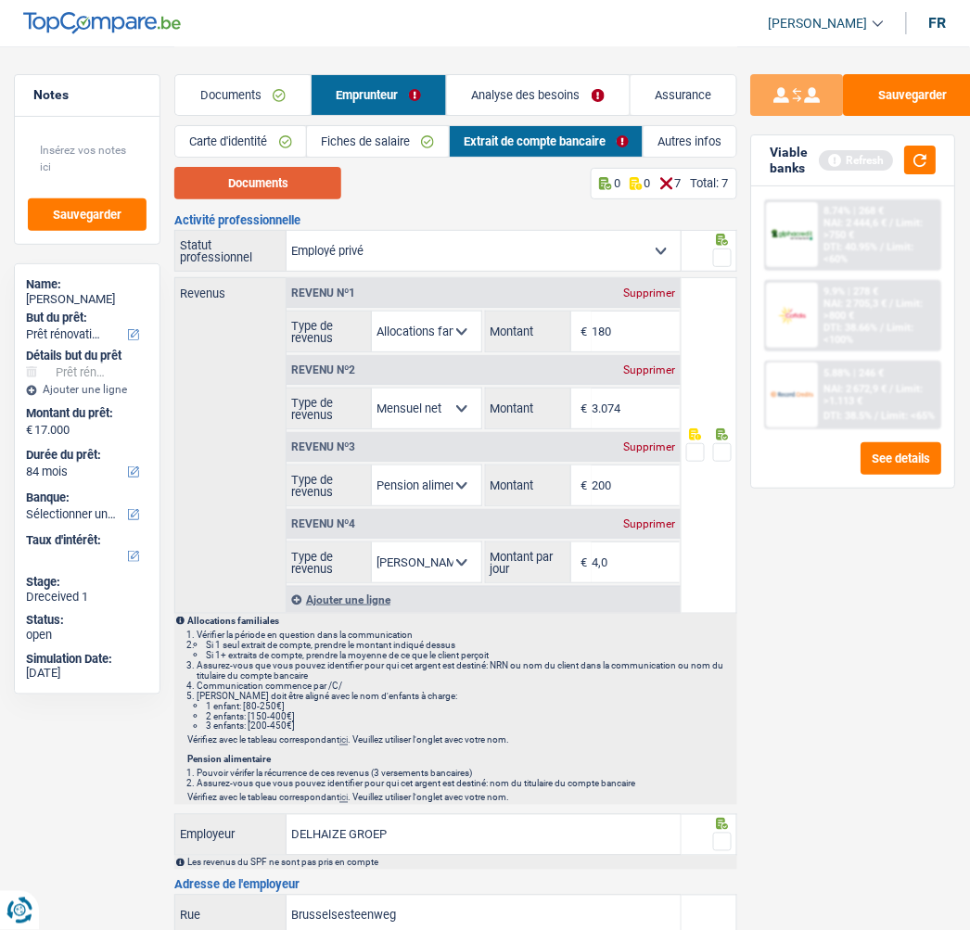
click at [275, 181] on button "Documents" at bounding box center [257, 183] width 167 height 32
click at [726, 255] on span at bounding box center [722, 257] width 19 height 19
click at [0, 0] on input "radio" at bounding box center [0, 0] width 0 height 0
click at [622, 470] on input "200" at bounding box center [636, 485] width 88 height 40
type input "2"
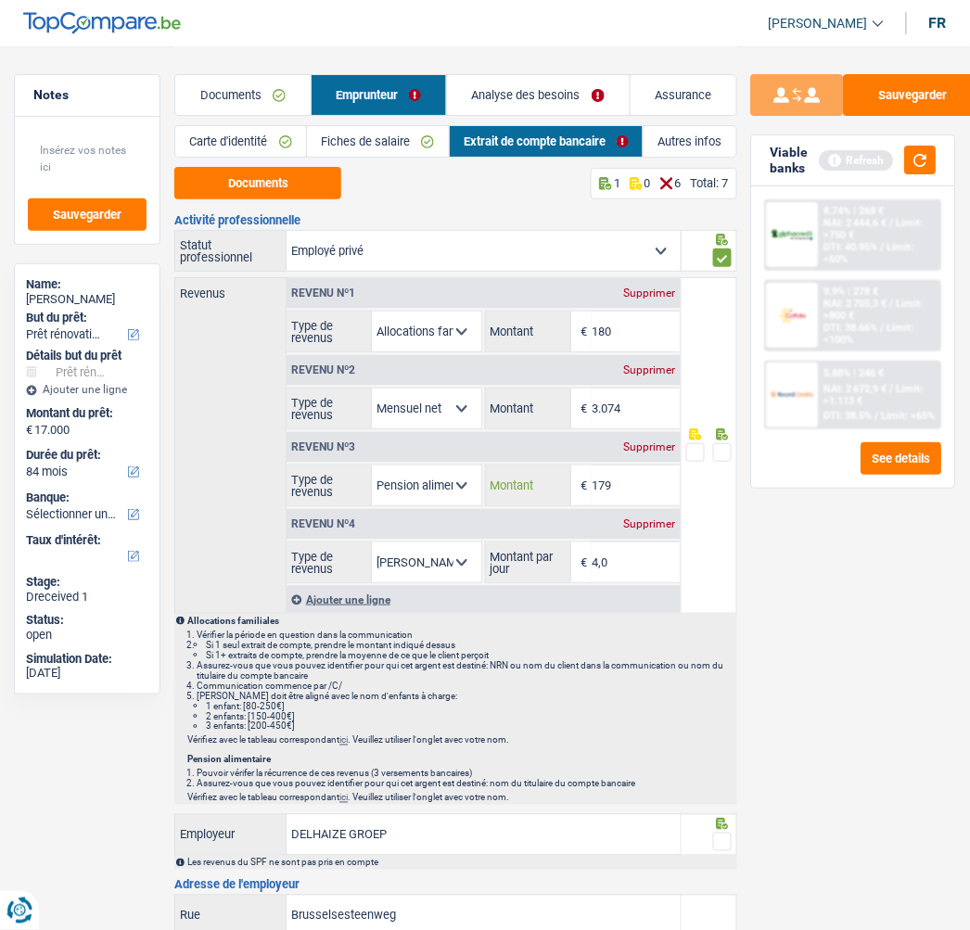
type input "179"
click at [724, 452] on span at bounding box center [722, 452] width 19 height 19
click at [0, 0] on input "radio" at bounding box center [0, 0] width 0 height 0
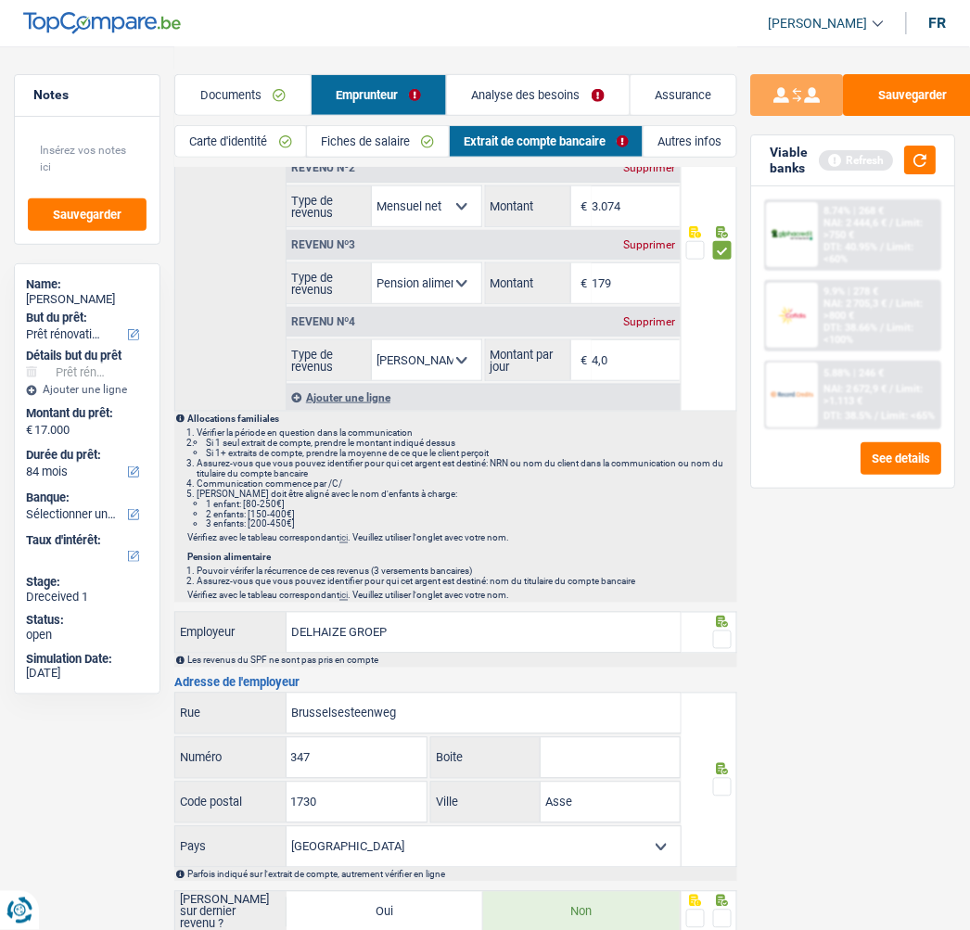
scroll to position [206, 0]
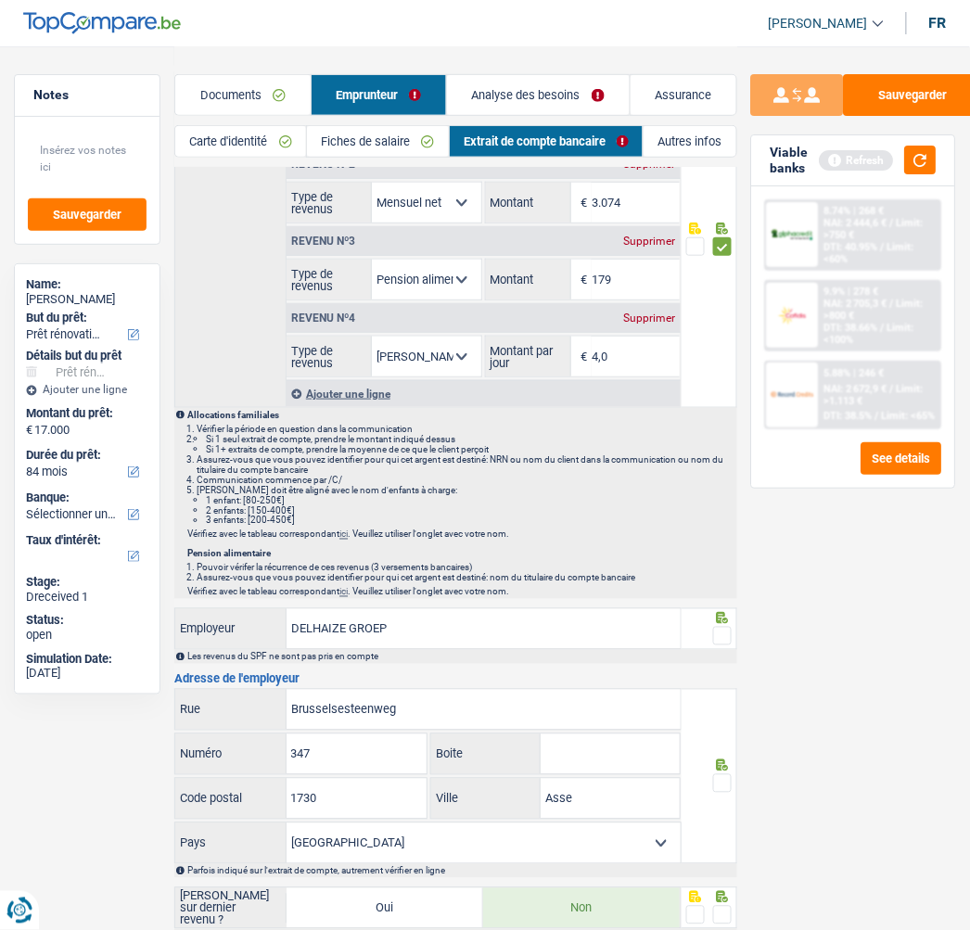
click at [720, 618] on icon at bounding box center [722, 618] width 12 height 12
click at [719, 638] on span at bounding box center [722, 636] width 19 height 19
click at [0, 0] on input "radio" at bounding box center [0, 0] width 0 height 0
click at [394, 133] on link "Fiches de salaire" at bounding box center [378, 141] width 142 height 31
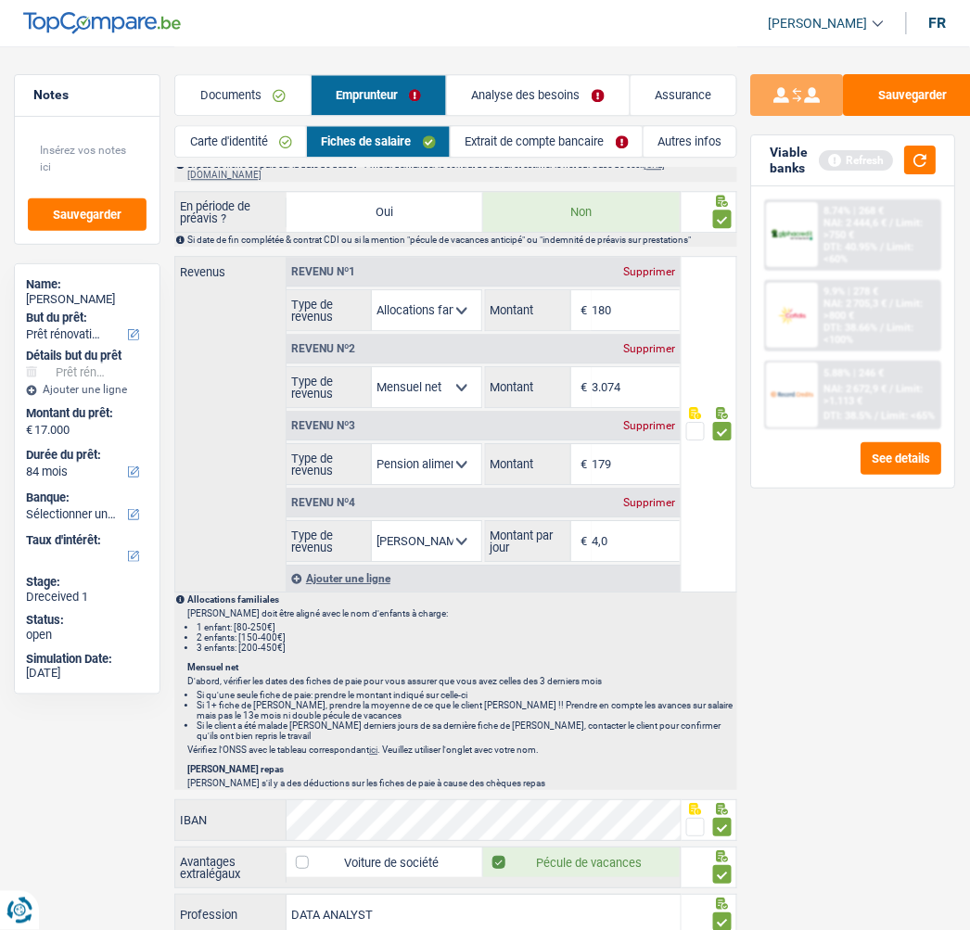
scroll to position [927, 0]
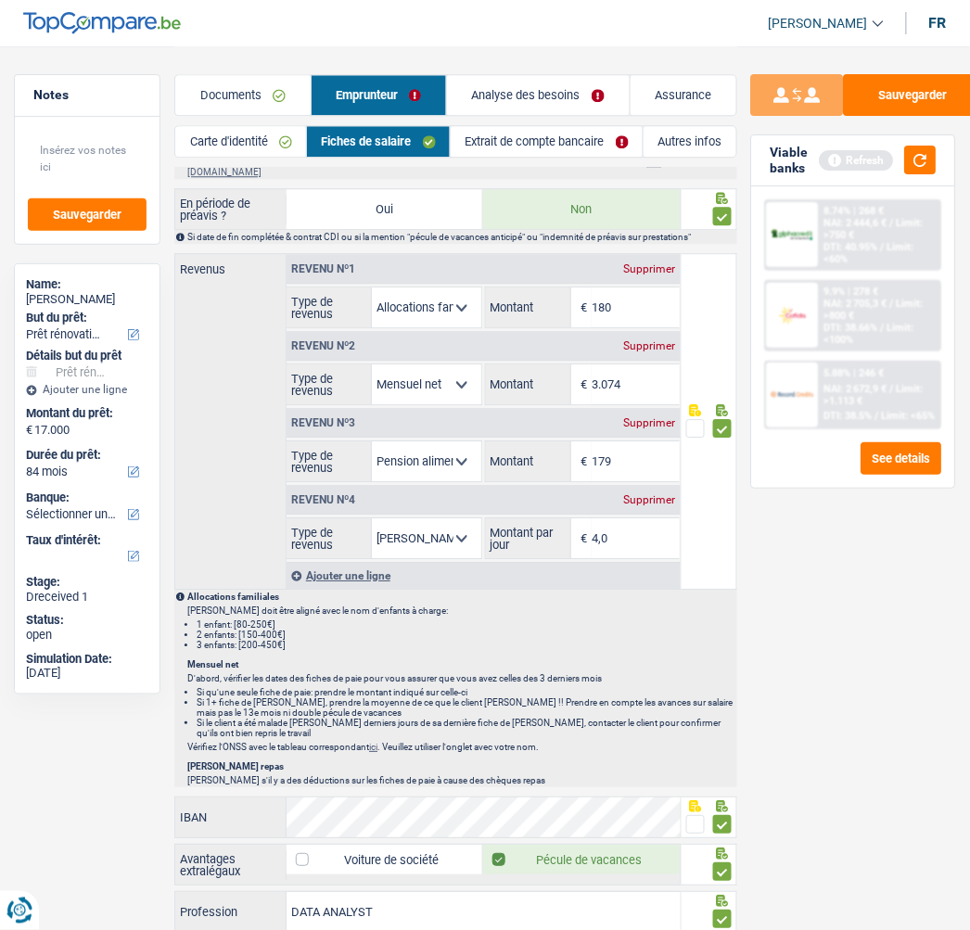
click at [697, 419] on span at bounding box center [695, 428] width 19 height 19
click at [0, 0] on input "radio" at bounding box center [0, 0] width 0 height 0
click at [552, 134] on link "Extrait de compte bancaire" at bounding box center [547, 141] width 192 height 31
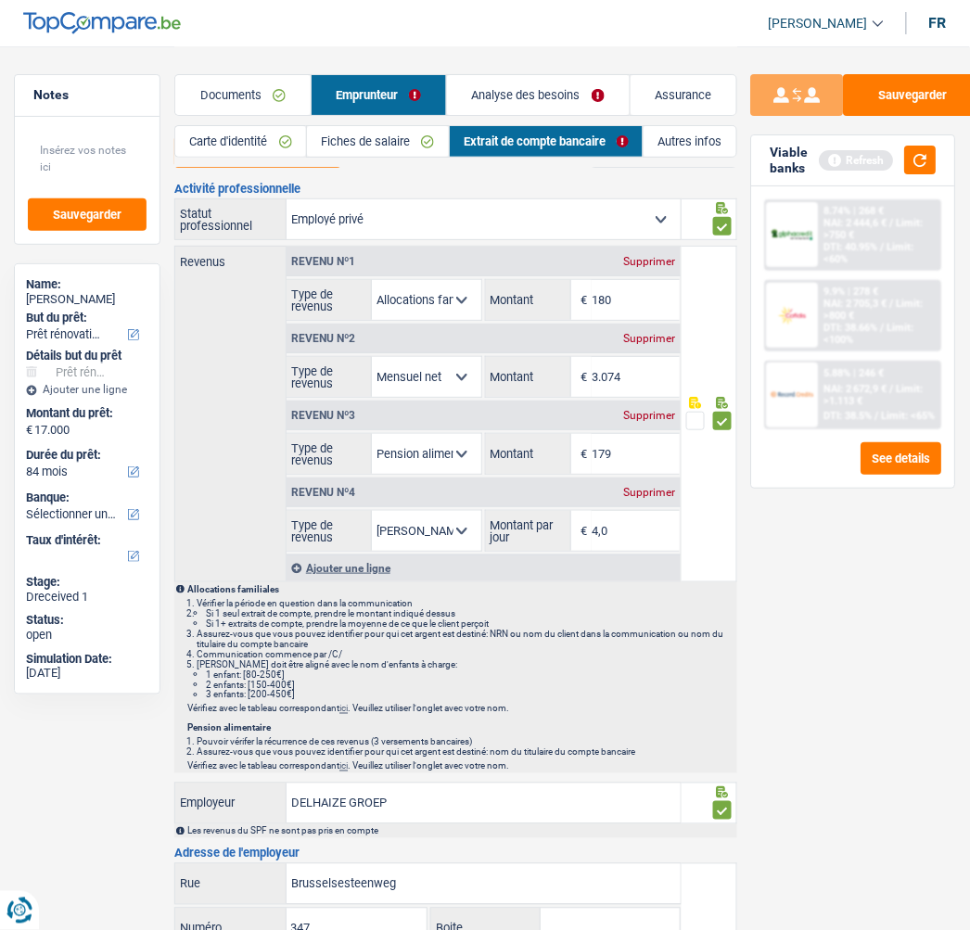
scroll to position [0, 0]
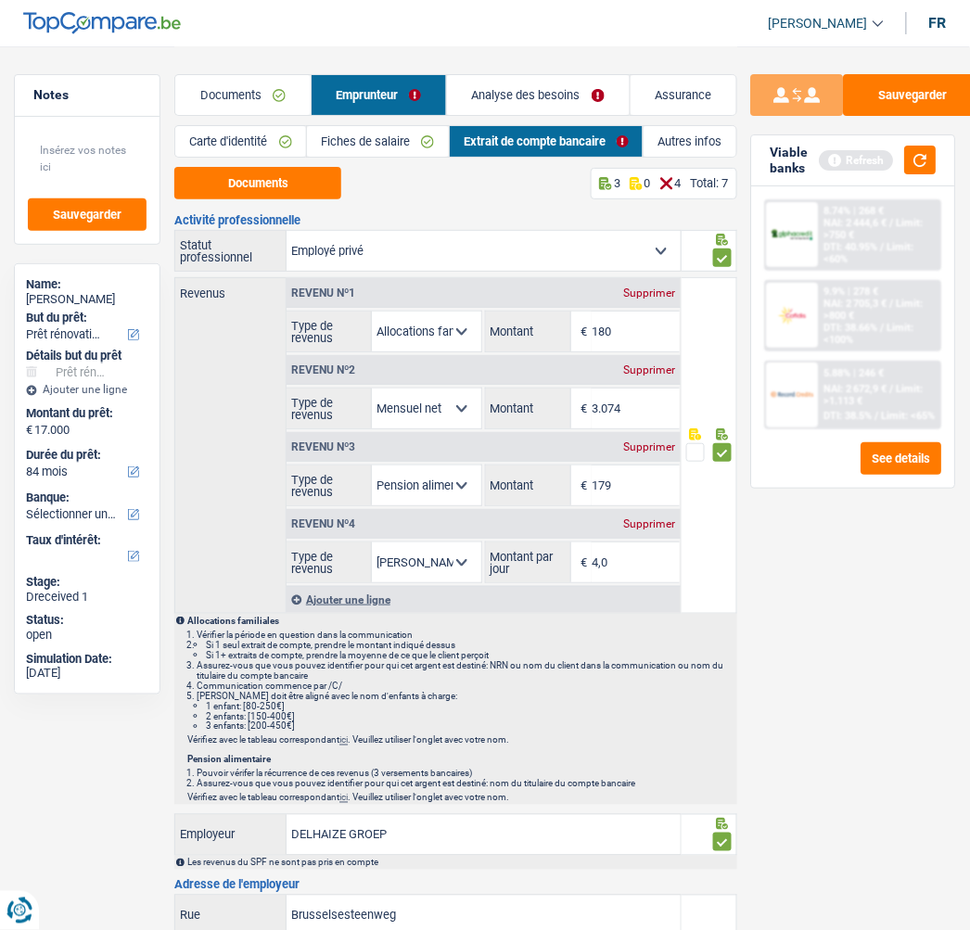
click at [693, 450] on span at bounding box center [695, 452] width 19 height 19
click at [0, 0] on input "radio" at bounding box center [0, 0] width 0 height 0
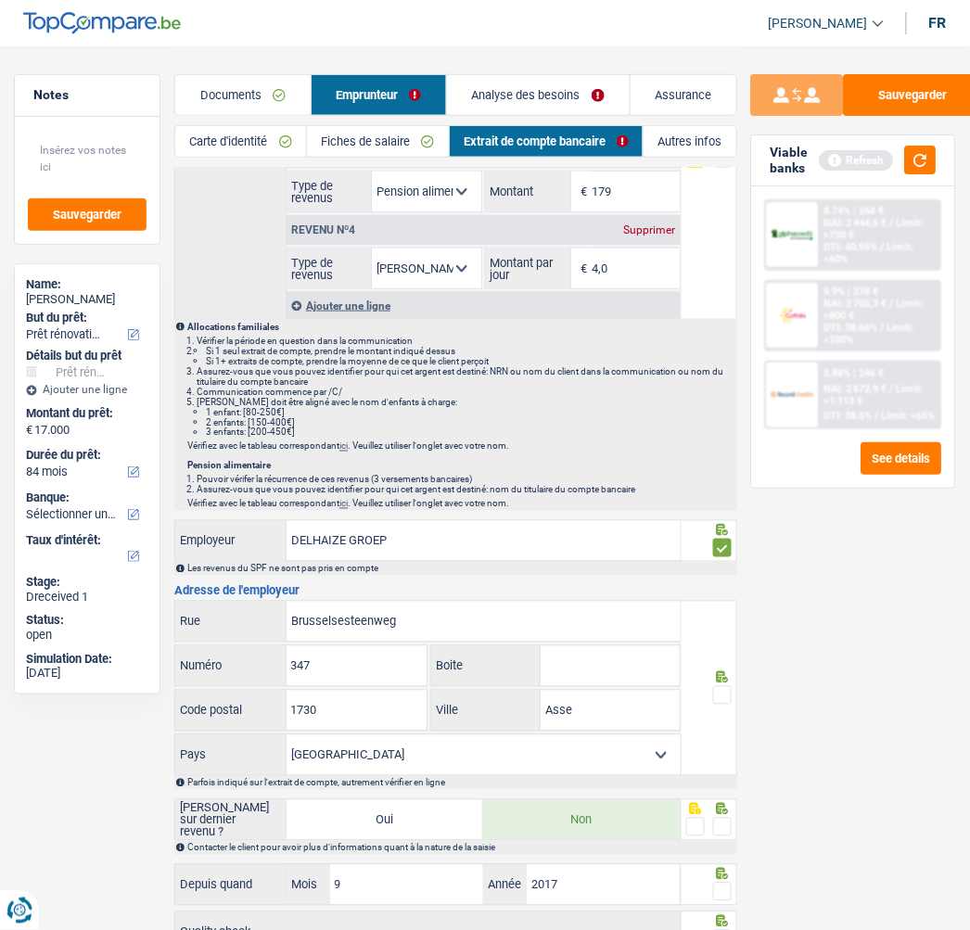
scroll to position [412, 0]
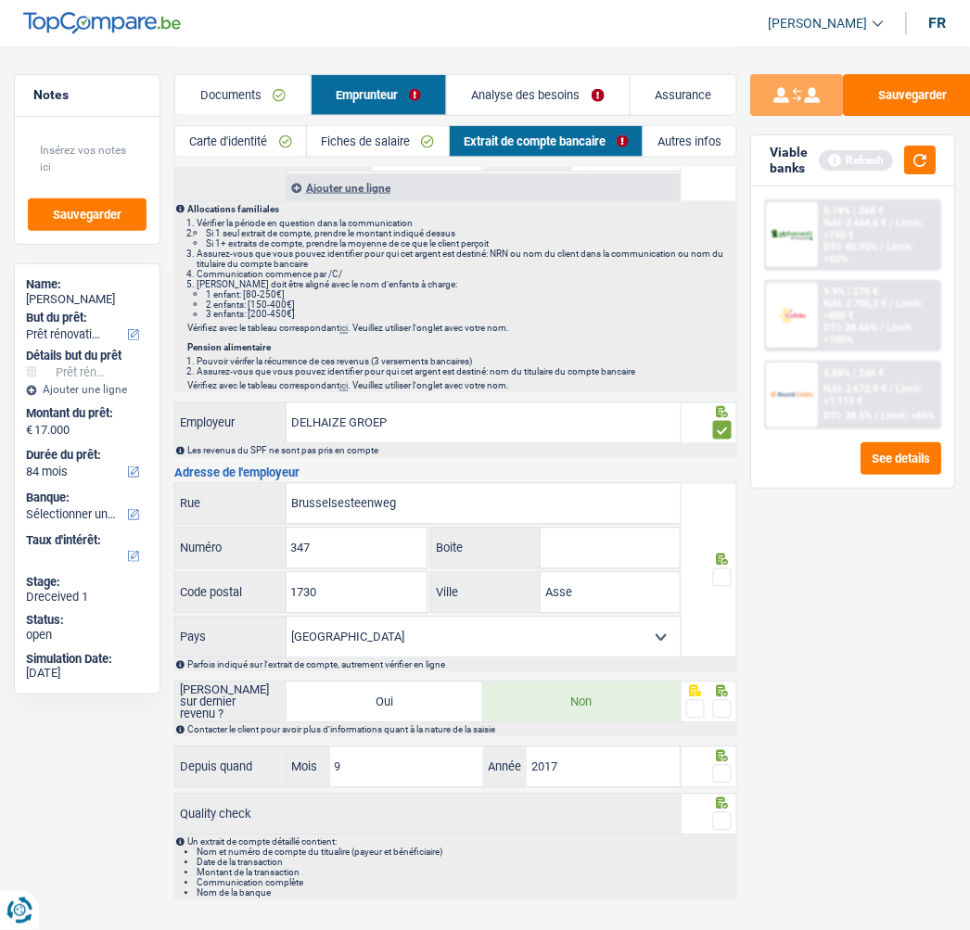
click at [717, 570] on span at bounding box center [722, 577] width 19 height 19
click at [0, 0] on input "radio" at bounding box center [0, 0] width 0 height 0
click at [726, 703] on span at bounding box center [722, 709] width 19 height 19
click at [0, 0] on input "radio" at bounding box center [0, 0] width 0 height 0
click at [725, 767] on span at bounding box center [722, 774] width 19 height 19
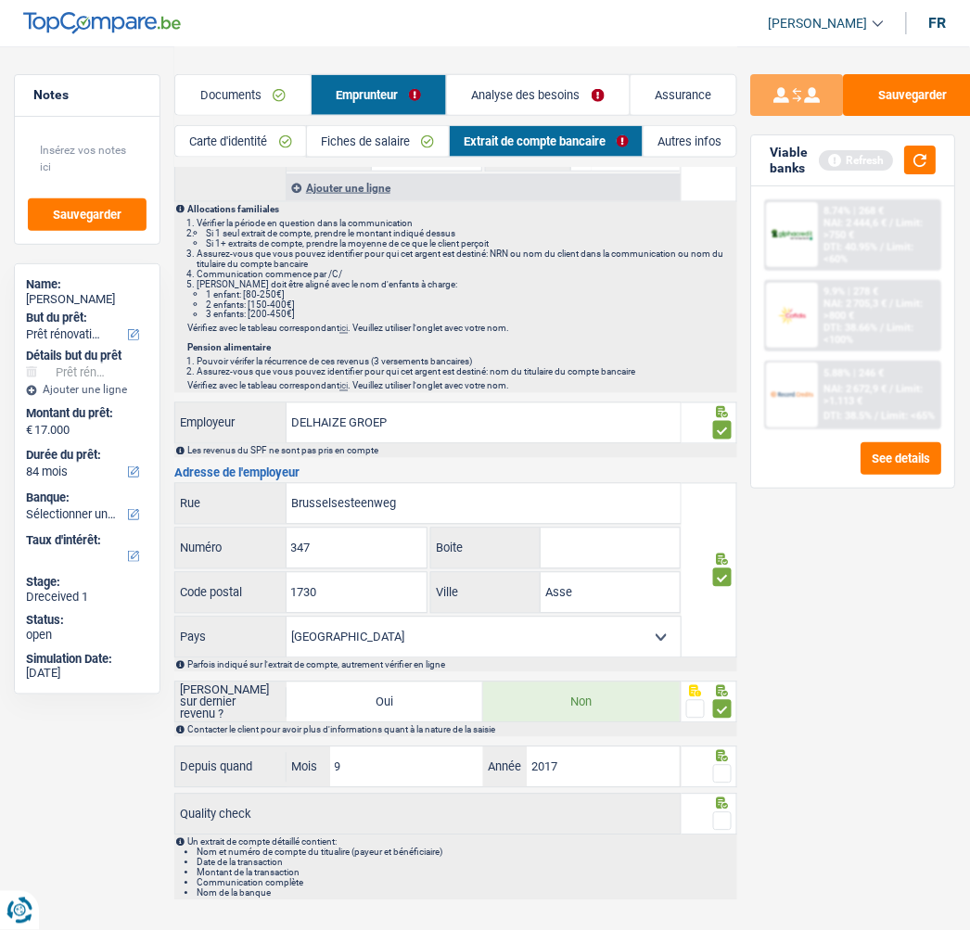
click at [0, 0] on input "radio" at bounding box center [0, 0] width 0 height 0
click at [720, 812] on span at bounding box center [722, 821] width 19 height 19
click at [0, 0] on input "radio" at bounding box center [0, 0] width 0 height 0
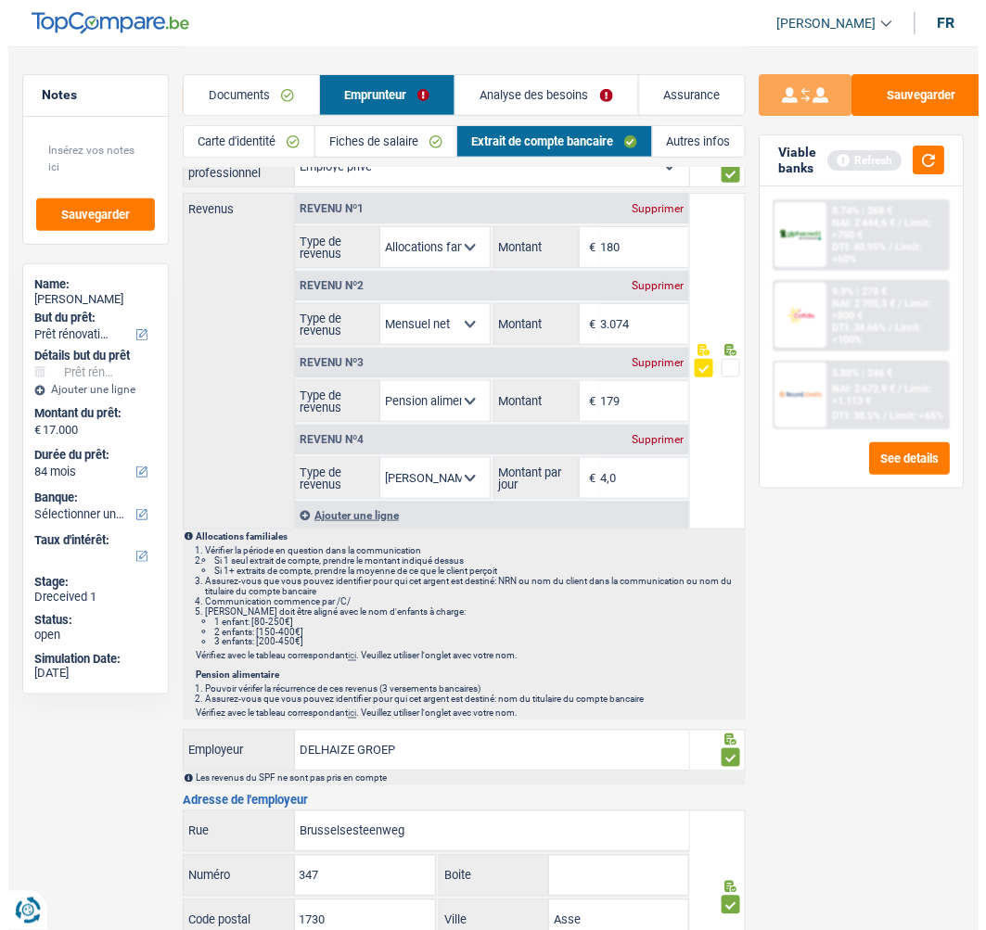
scroll to position [0, 0]
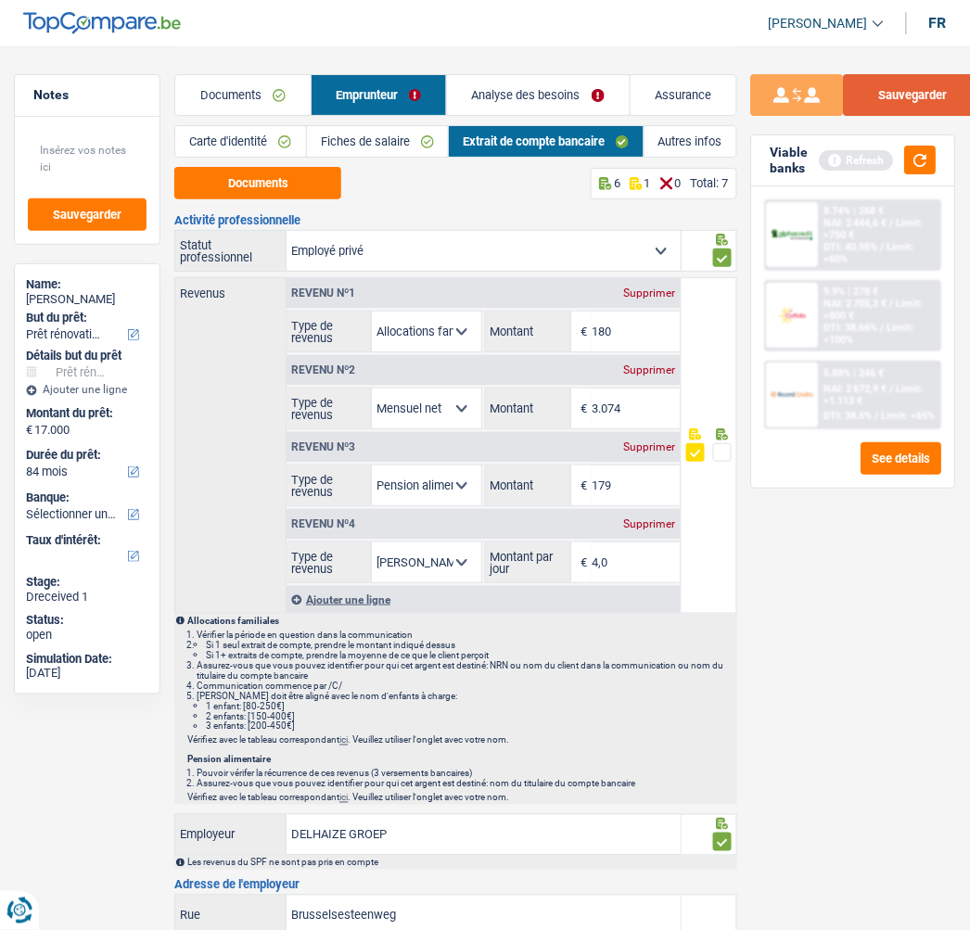
click at [931, 93] on button "Sauvegarder" at bounding box center [913, 95] width 139 height 42
click at [927, 155] on button "button" at bounding box center [921, 160] width 32 height 29
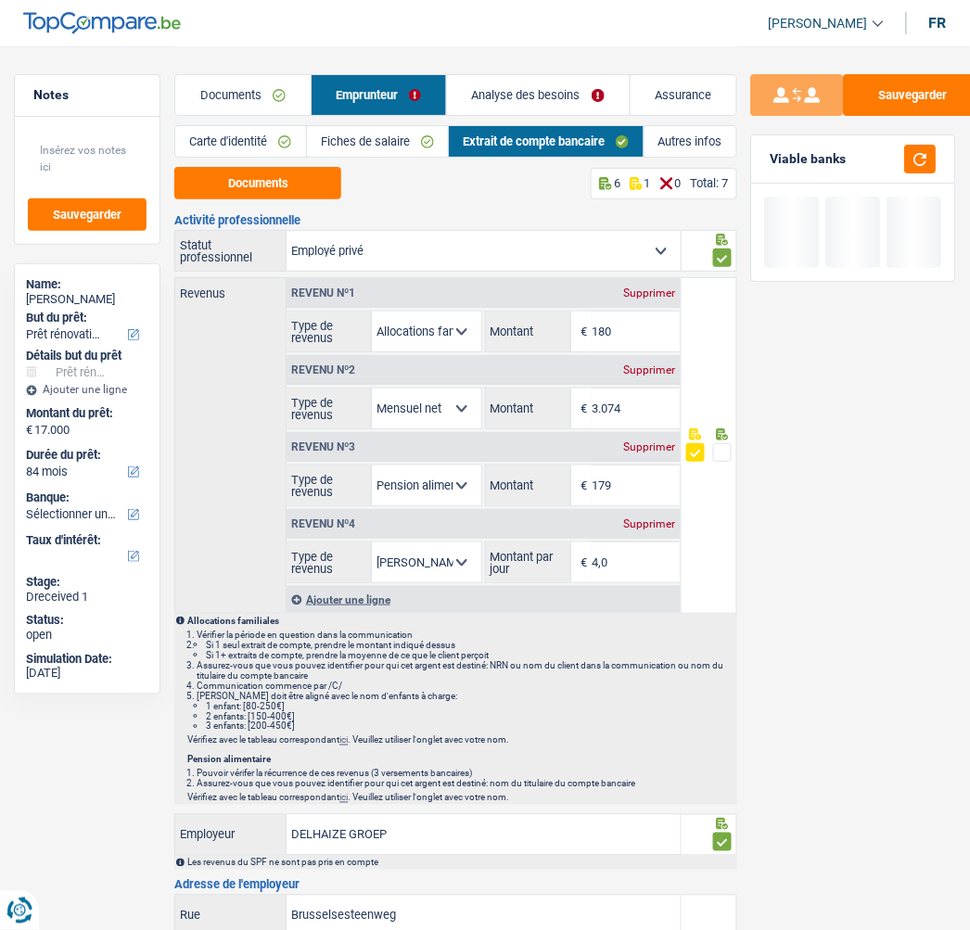
click at [581, 103] on link "Analyse des besoins" at bounding box center [538, 95] width 182 height 40
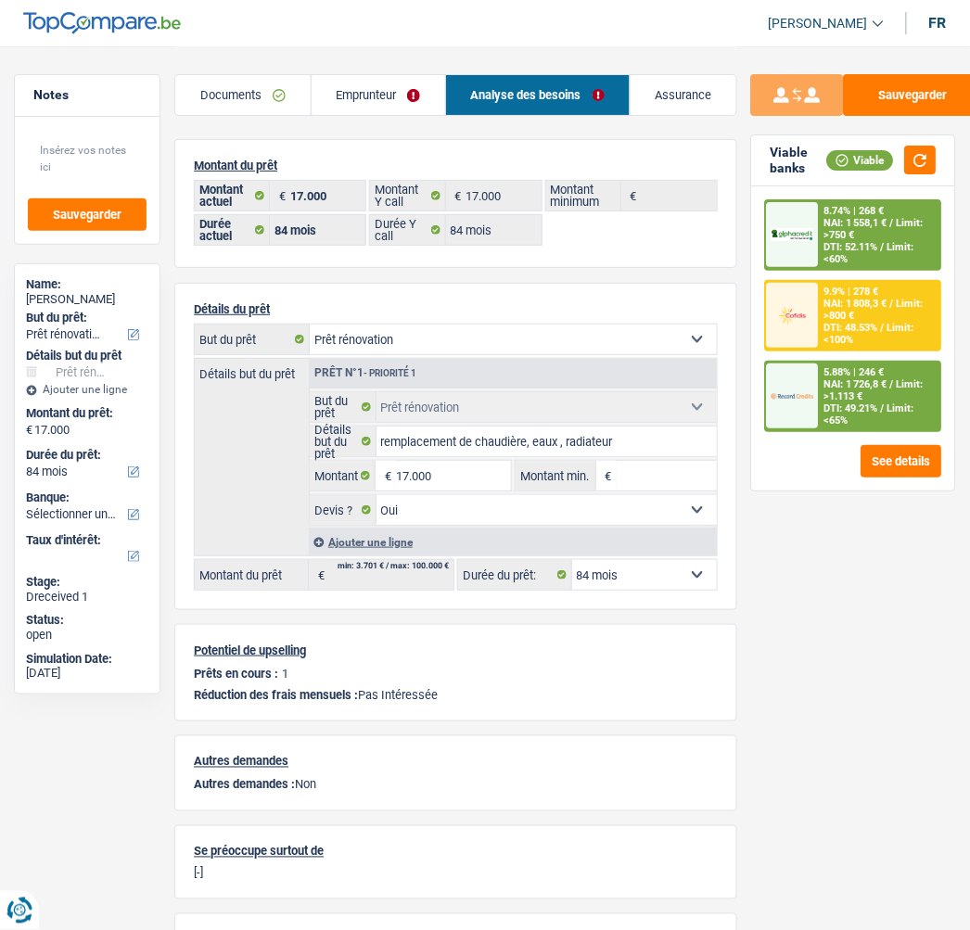
click at [847, 391] on div "5.88% | 246 € NAI: 1 726,8 € / Limit: >1.113 € DTI: 49.21% / Limit: <65%" at bounding box center [879, 397] width 121 height 68
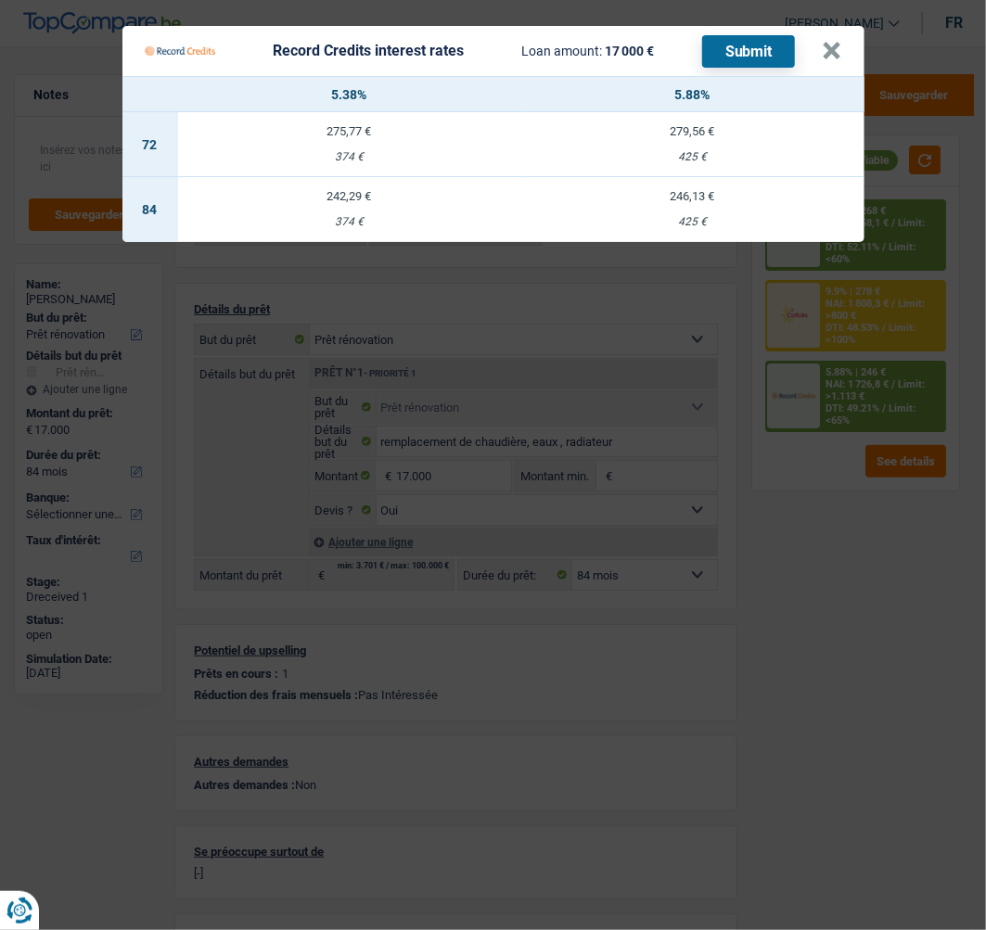
click at [701, 198] on td "246,13 € 425 €" at bounding box center [692, 209] width 343 height 65
select select "record credits"
type input "5,88"
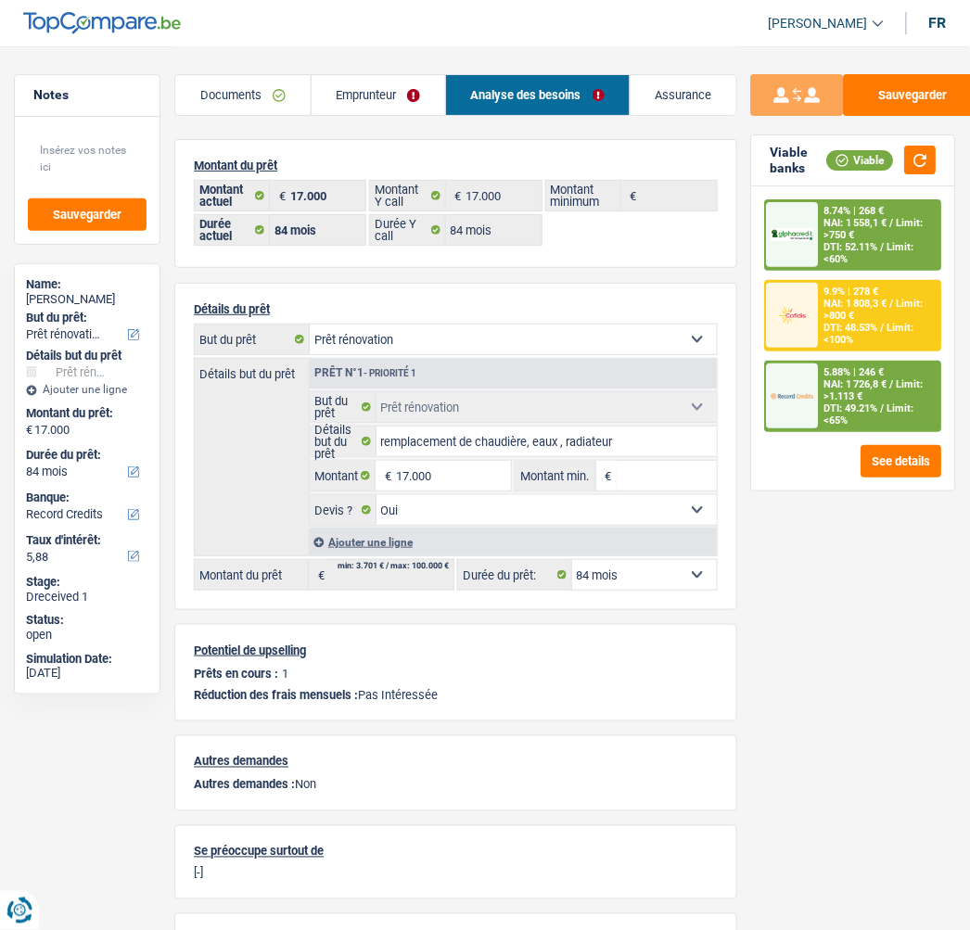
click at [893, 402] on span "Limit: <65%" at bounding box center [869, 414] width 90 height 24
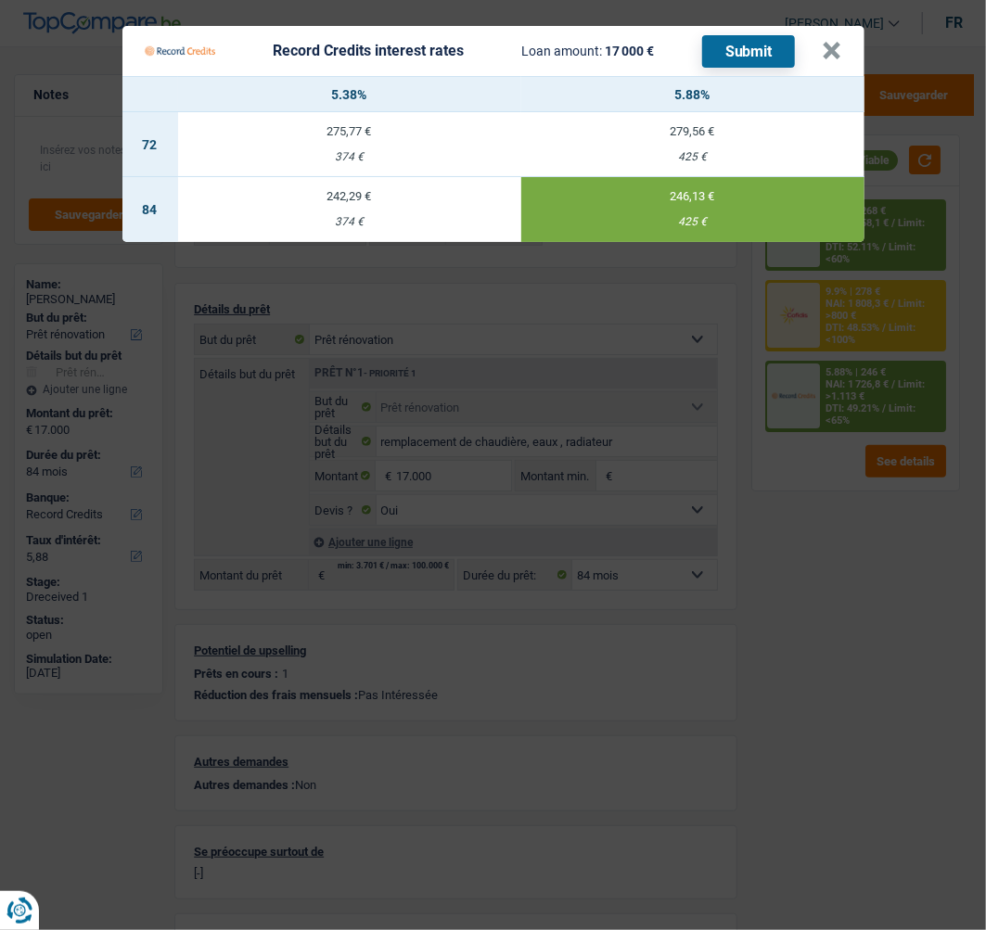
click at [767, 46] on button "Submit" at bounding box center [748, 51] width 93 height 32
click at [837, 46] on button "×" at bounding box center [831, 51] width 19 height 19
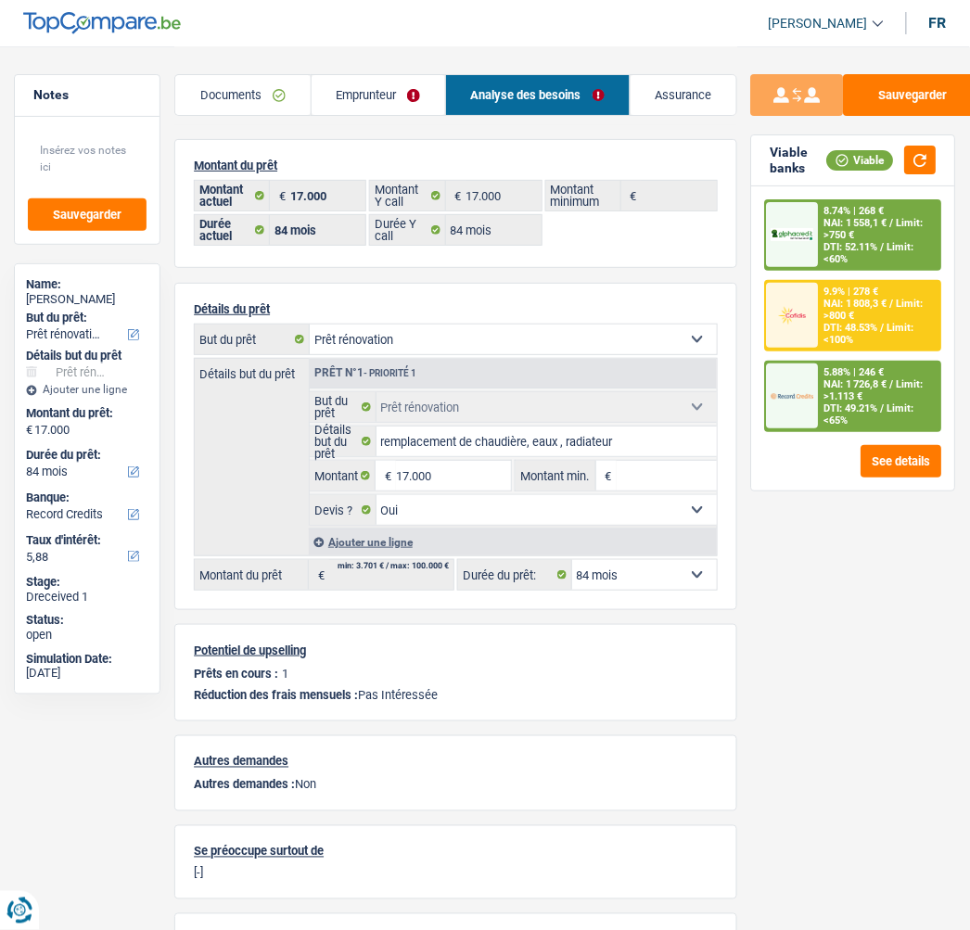
click at [837, 286] on div "9.9% | 278 €" at bounding box center [851, 292] width 55 height 12
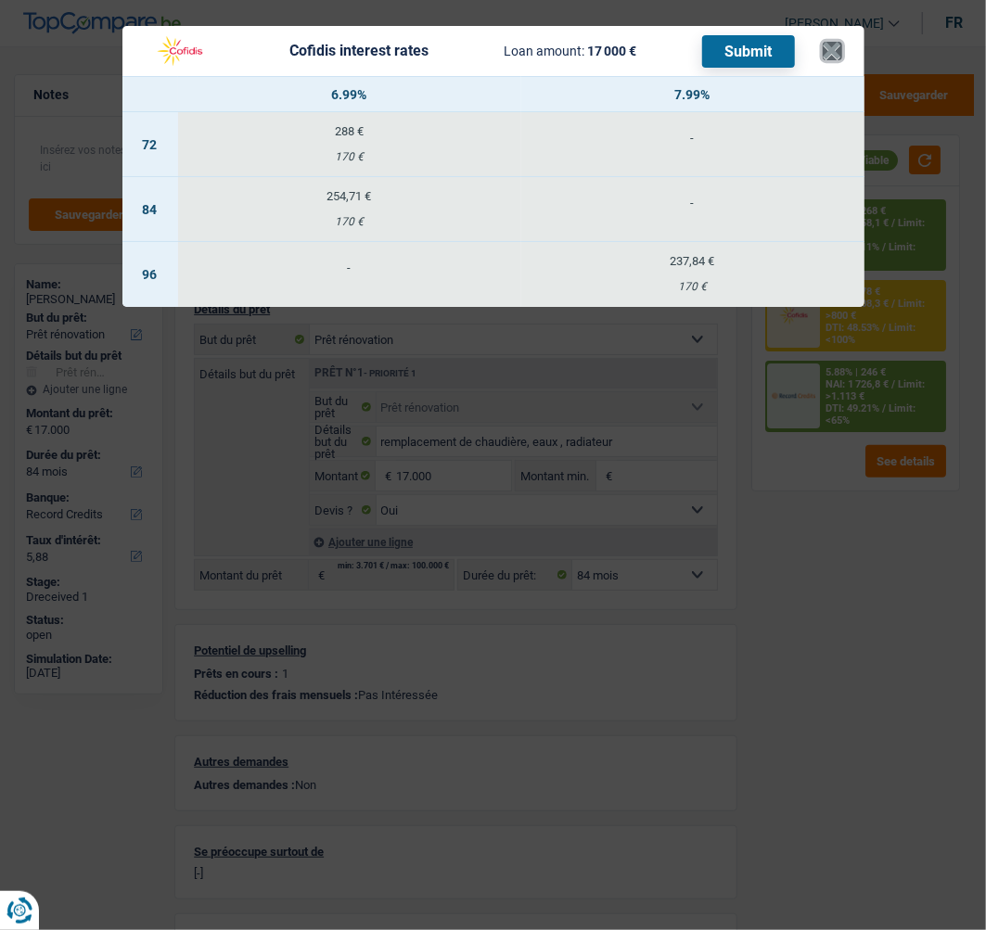
click at [836, 42] on button "×" at bounding box center [831, 51] width 19 height 19
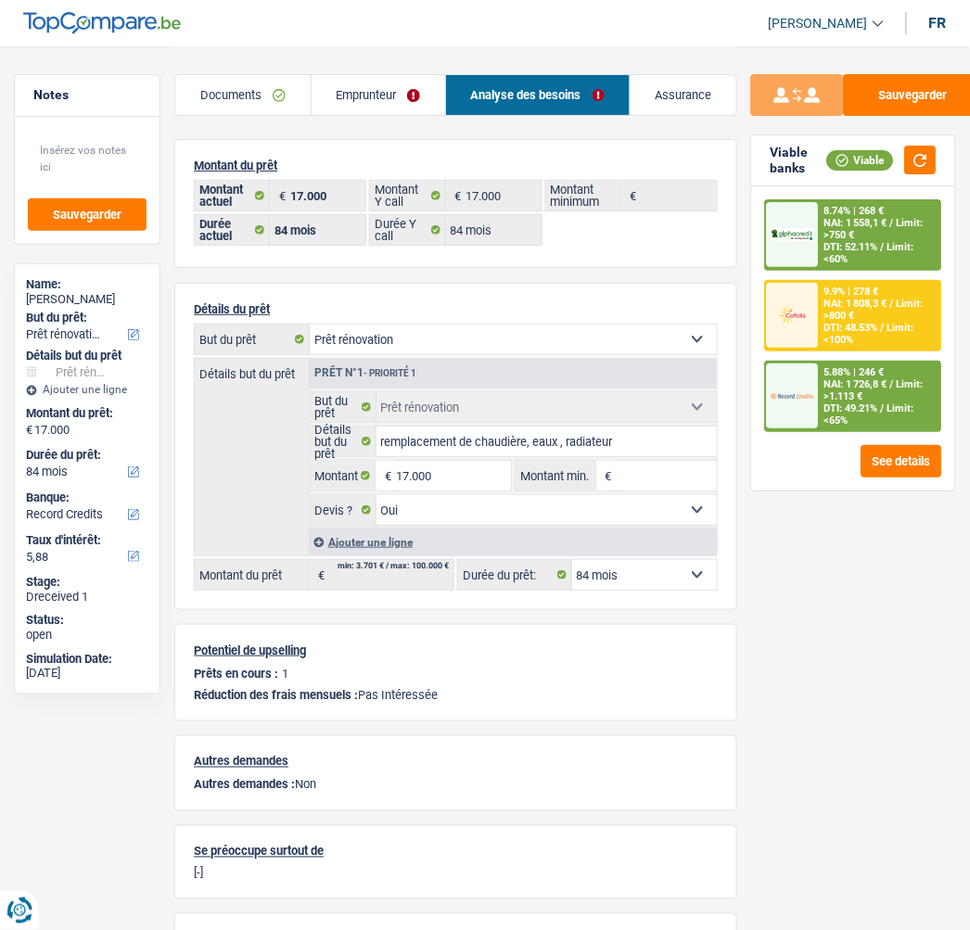
click at [698, 567] on select "12 mois 18 mois 24 mois 30 mois 36 mois 42 mois 48 mois 60 mois 72 mois 84 mois…" at bounding box center [644, 575] width 145 height 30
select select "48"
click at [572, 560] on select "12 mois 18 mois 24 mois 30 mois 36 mois 42 mois 48 mois 60 mois 72 mois 84 mois…" at bounding box center [644, 575] width 145 height 30
select select "48"
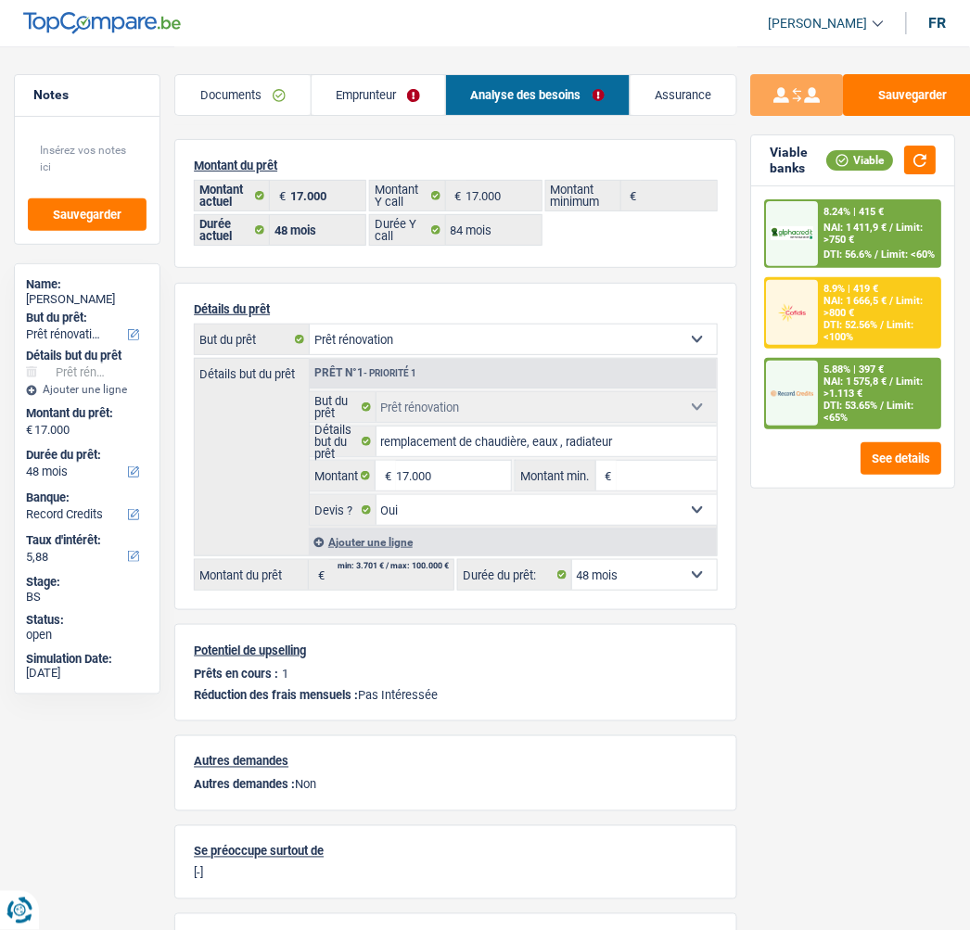
click at [863, 288] on div "8.9% | 419 €" at bounding box center [851, 289] width 55 height 12
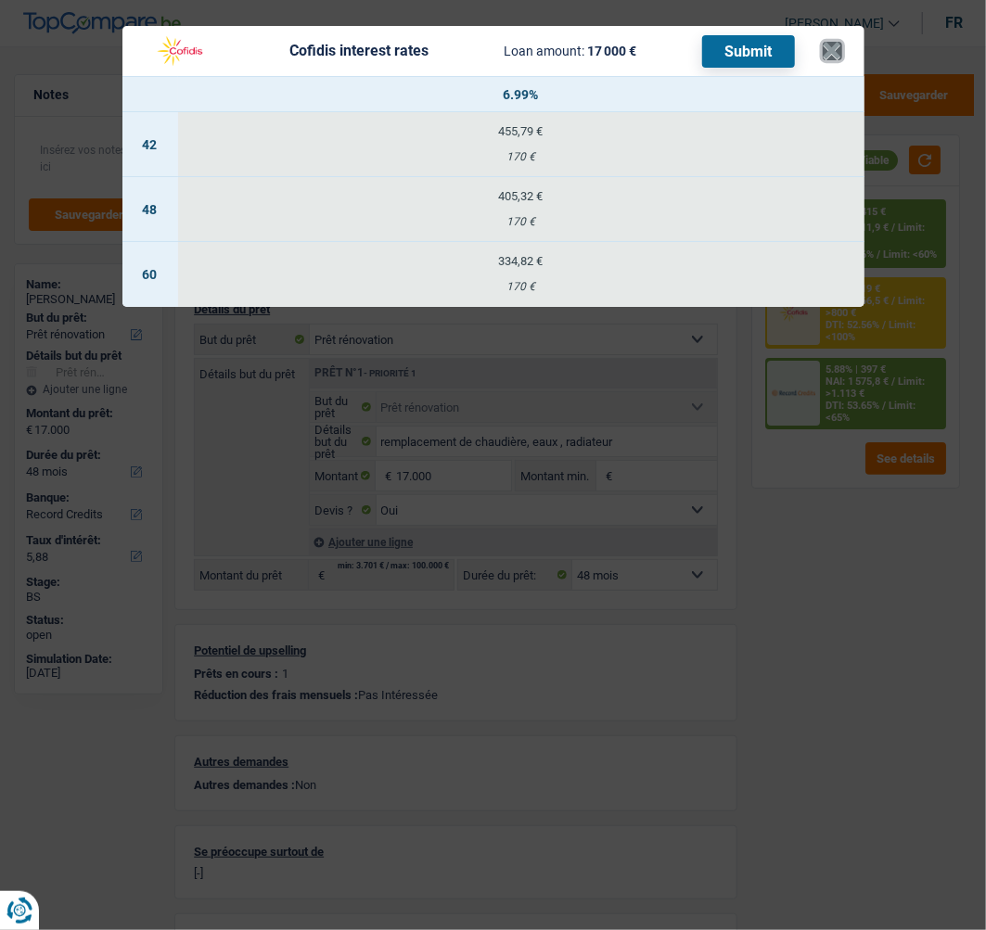
click at [842, 42] on button "×" at bounding box center [831, 51] width 19 height 19
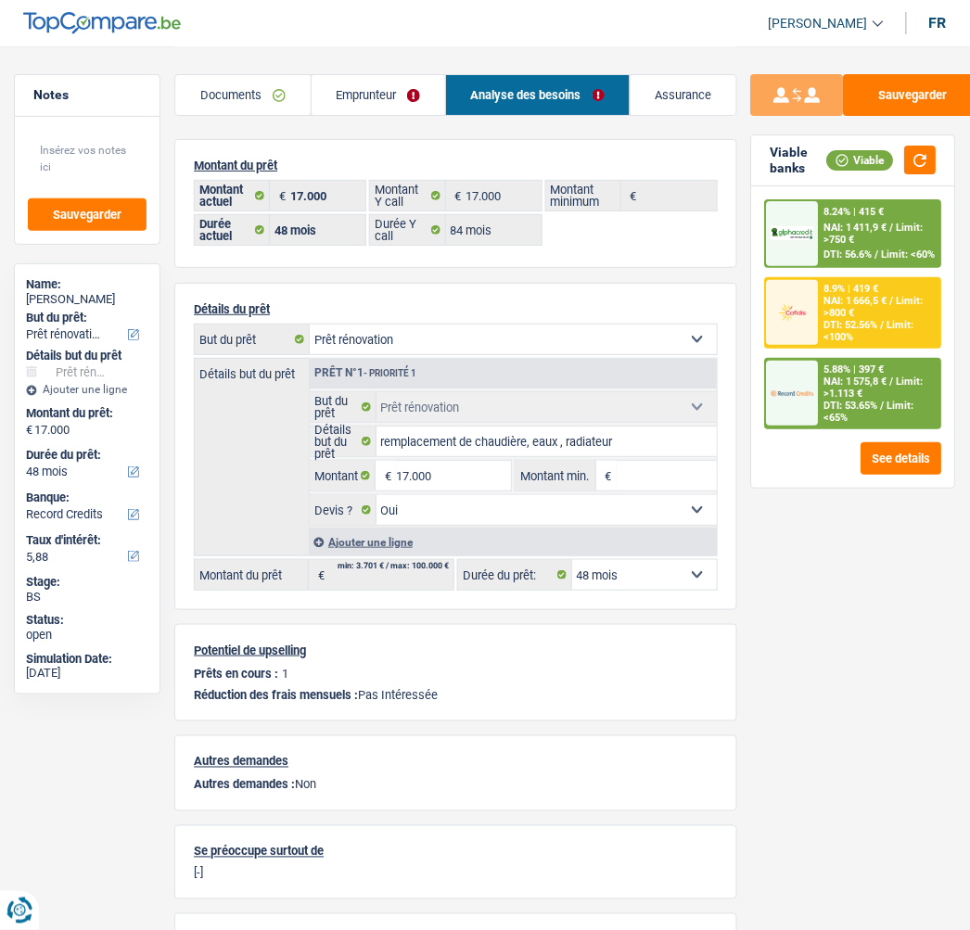
click at [618, 572] on select "12 mois 18 mois 24 mois 30 mois 36 mois 42 mois 48 mois 60 mois 72 mois 84 mois…" at bounding box center [644, 575] width 145 height 30
select select "84"
click at [572, 560] on select "12 mois 18 mois 24 mois 30 mois 36 mois 42 mois 48 mois 60 mois 72 mois 84 mois…" at bounding box center [644, 575] width 145 height 30
select select "84"
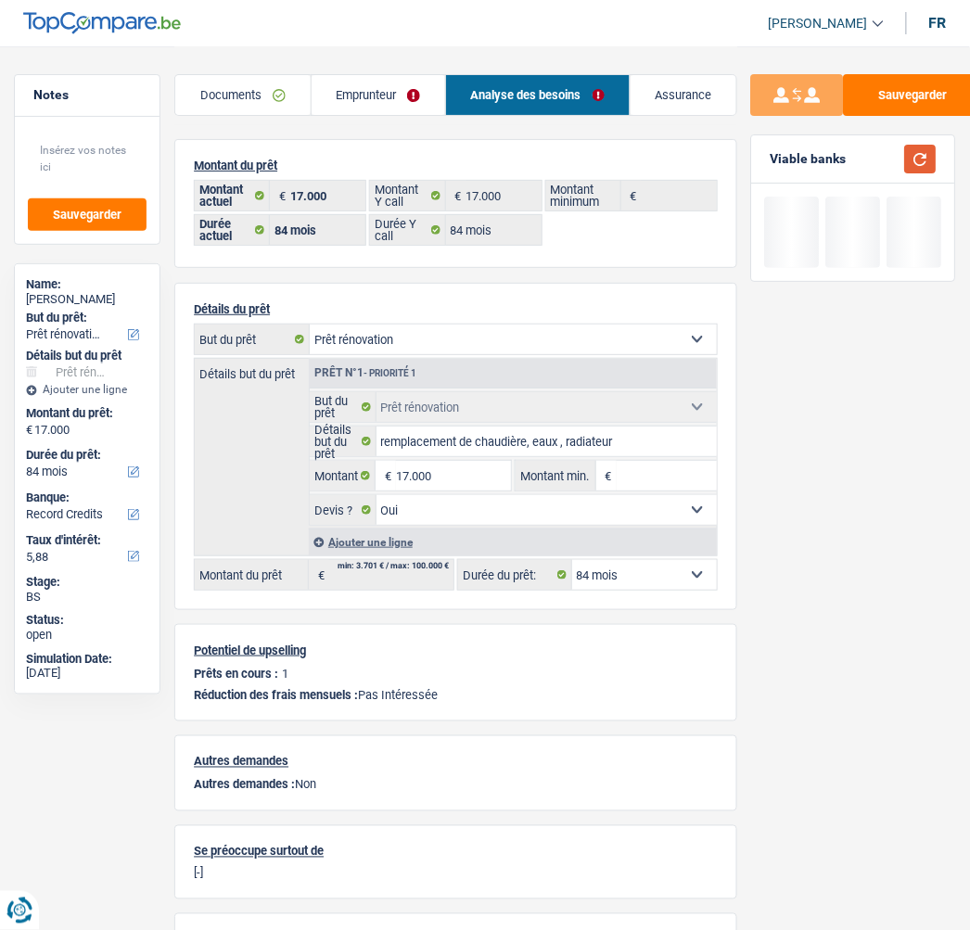
click at [915, 146] on button "button" at bounding box center [921, 159] width 32 height 29
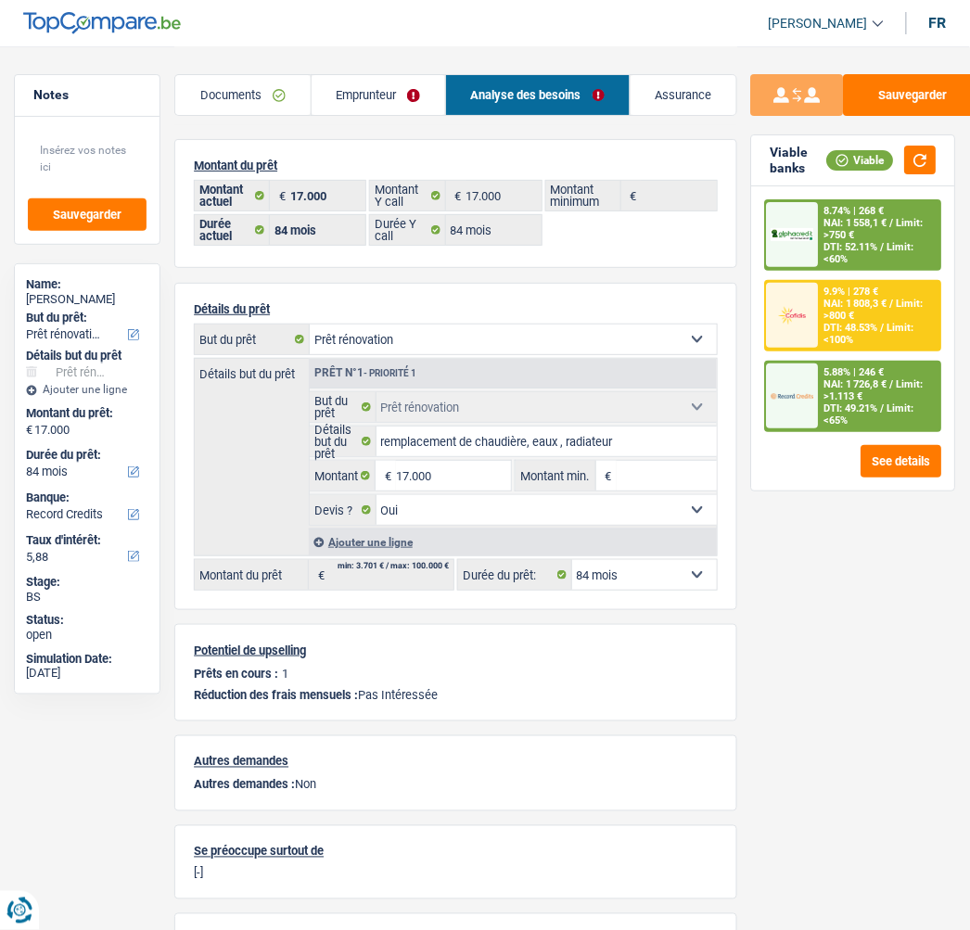
click at [888, 248] on span "Limit: <60%" at bounding box center [869, 253] width 90 height 24
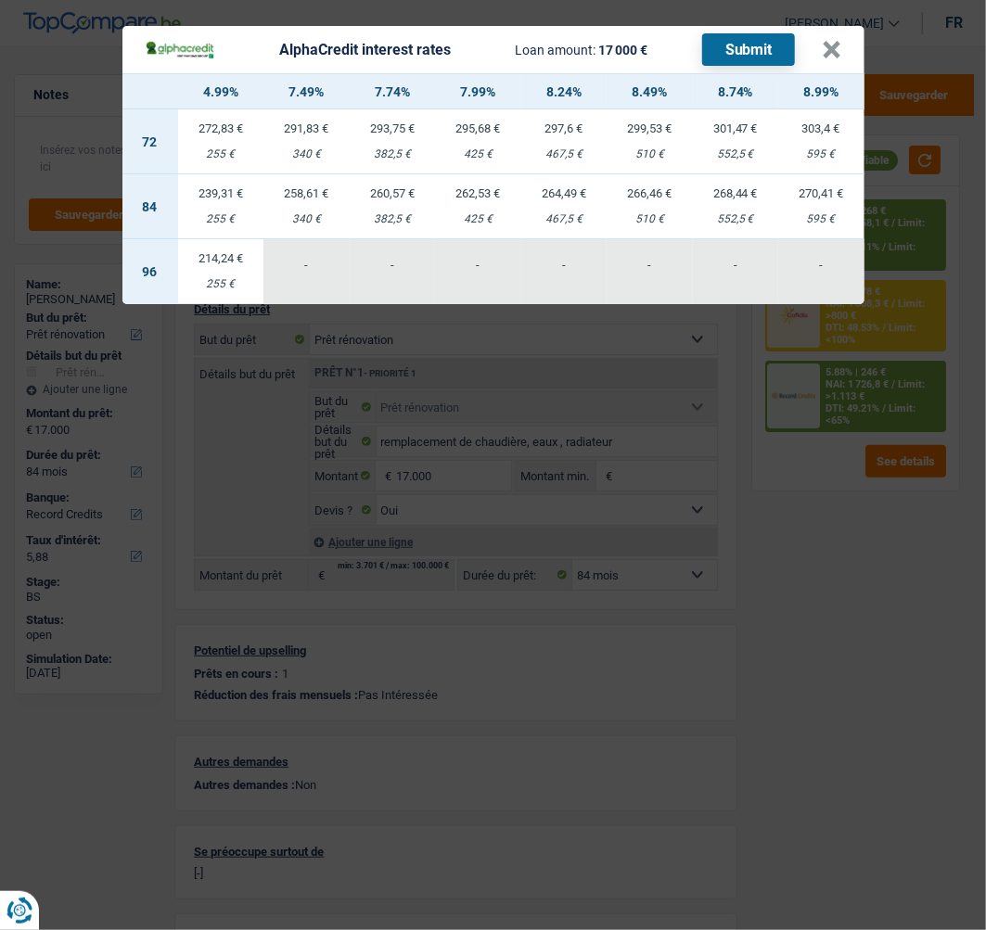
click at [480, 193] on td "262,53 € 425 €" at bounding box center [478, 206] width 86 height 65
select select "alphacredit"
type input "7,99"
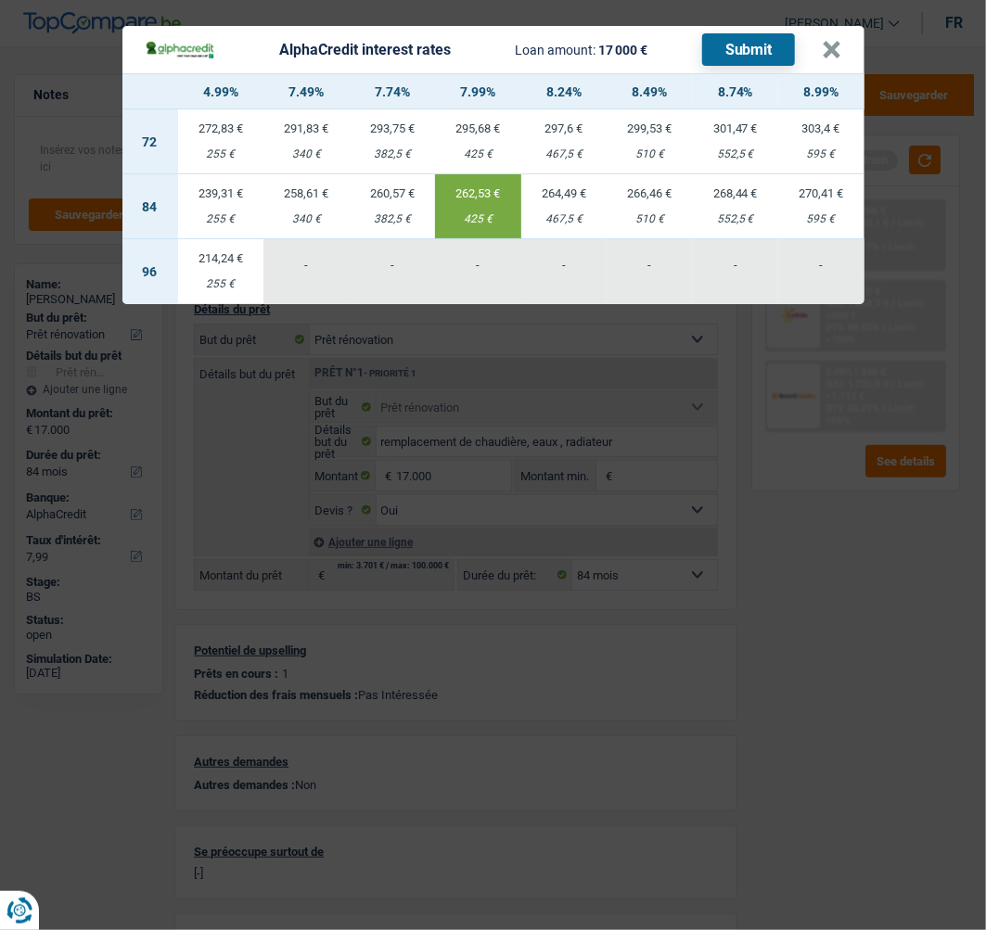
click at [736, 44] on button "Submit" at bounding box center [748, 49] width 93 height 32
click at [830, 41] on button "×" at bounding box center [831, 50] width 19 height 19
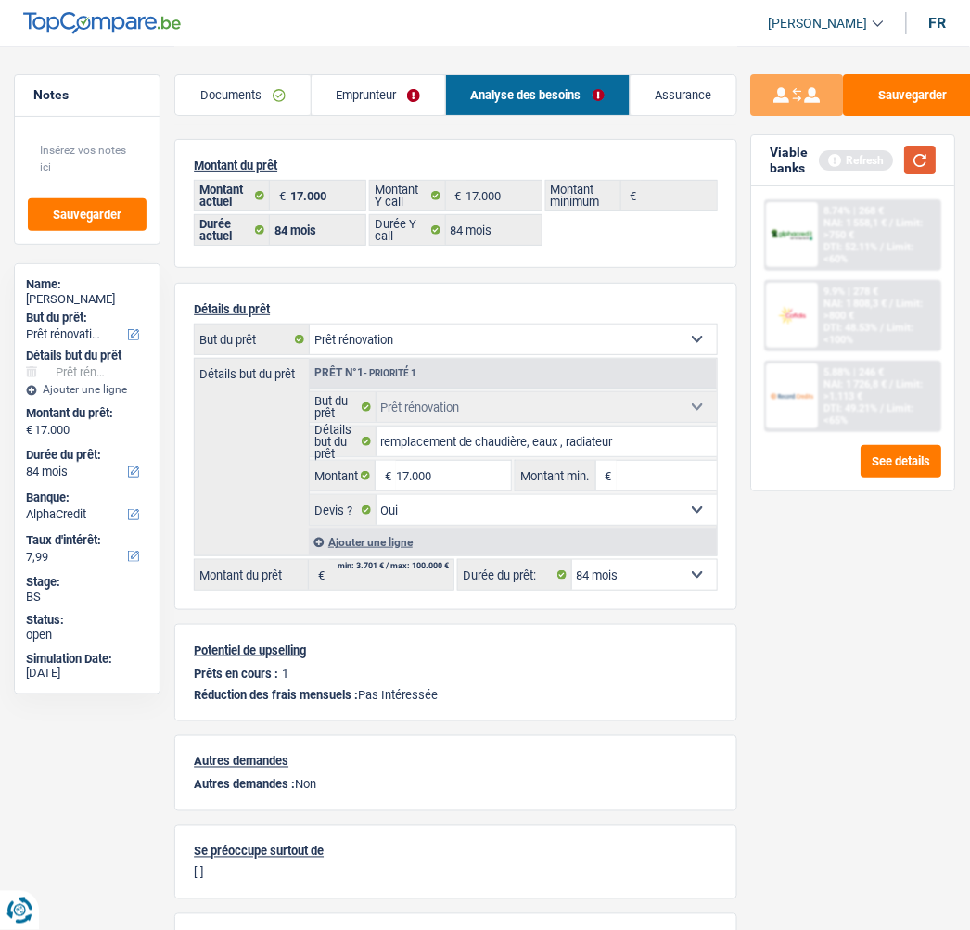
click at [924, 150] on button "button" at bounding box center [921, 160] width 32 height 29
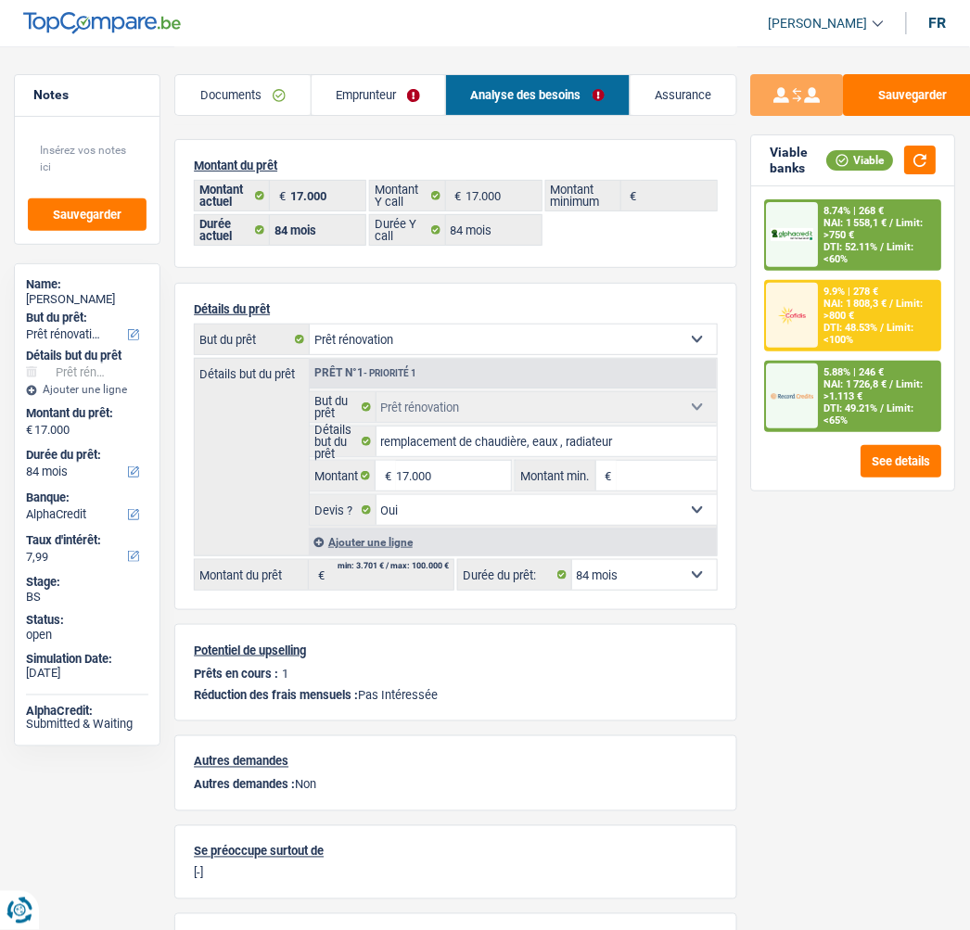
click at [860, 385] on span "NAI: 1 726,8 €" at bounding box center [855, 384] width 63 height 12
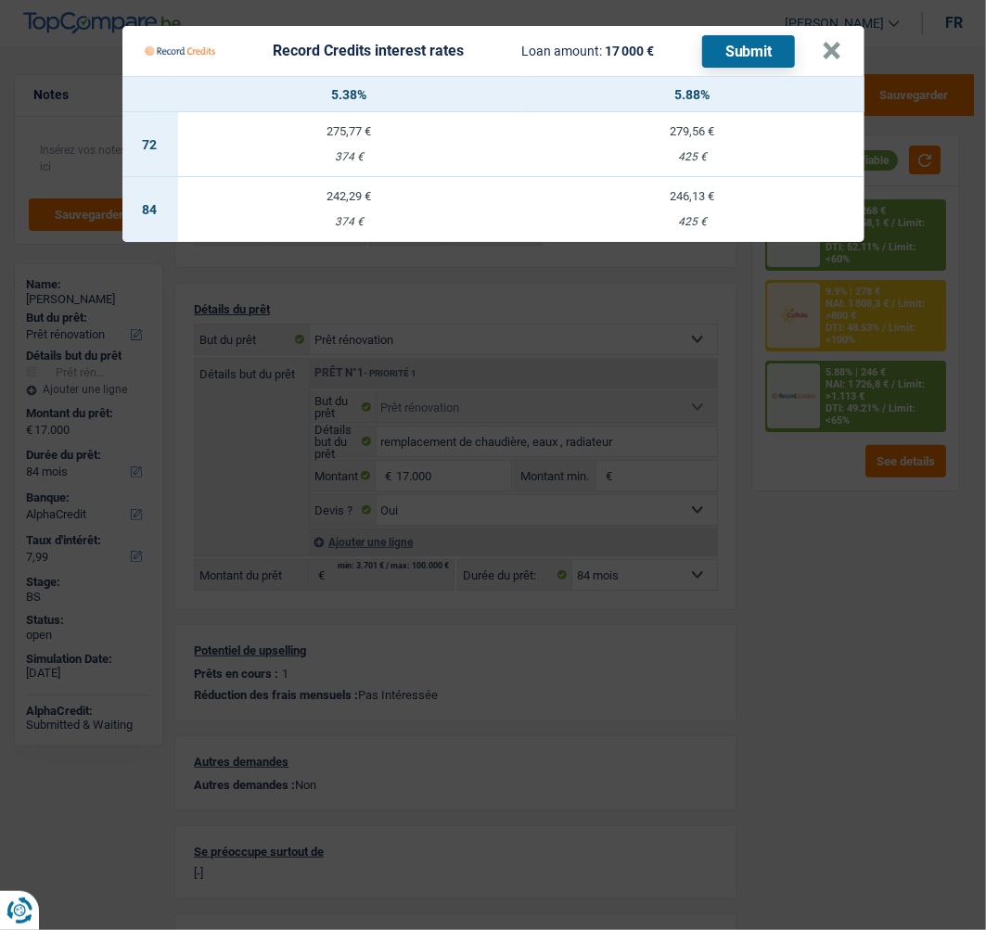
click at [720, 205] on td "246,13 € 425 €" at bounding box center [692, 209] width 343 height 65
select select "record credits"
type input "5,88"
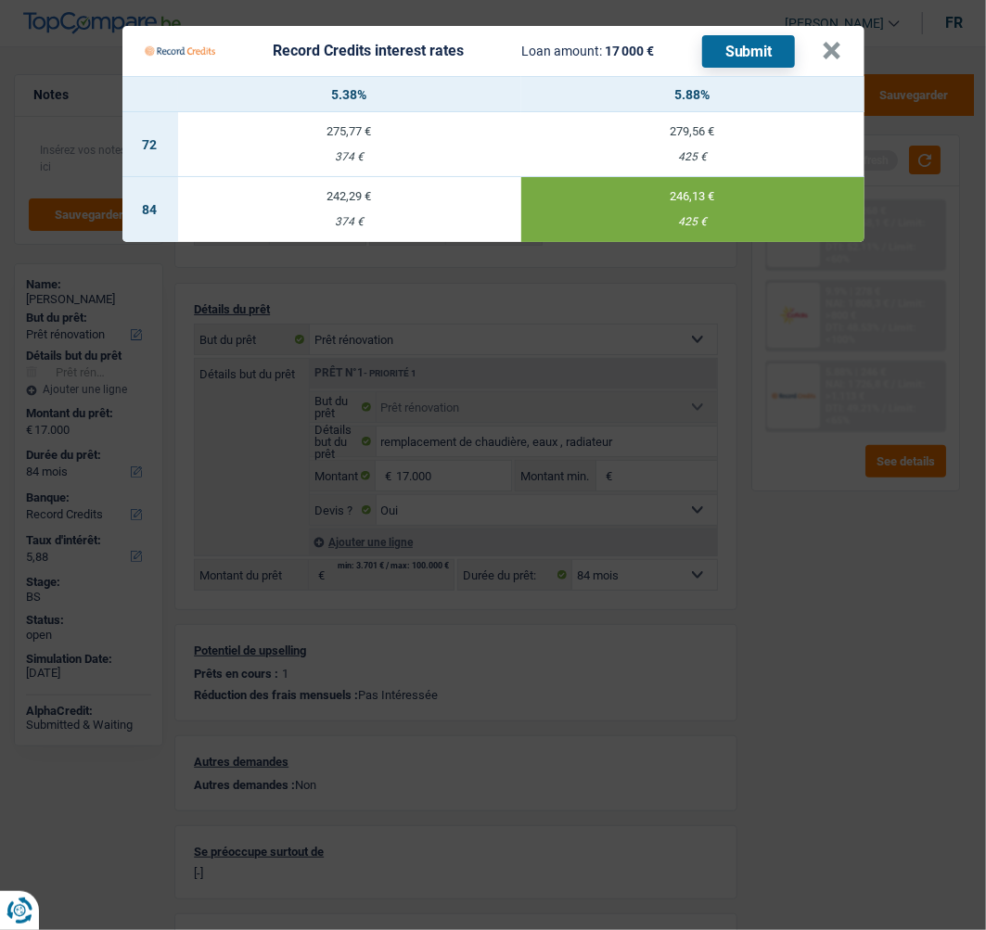
click at [820, 594] on Credits "Record Credits interest rates Loan amount: 17 000 € Submit × 5.38% 5.88% 72 275…" at bounding box center [493, 465] width 986 height 930
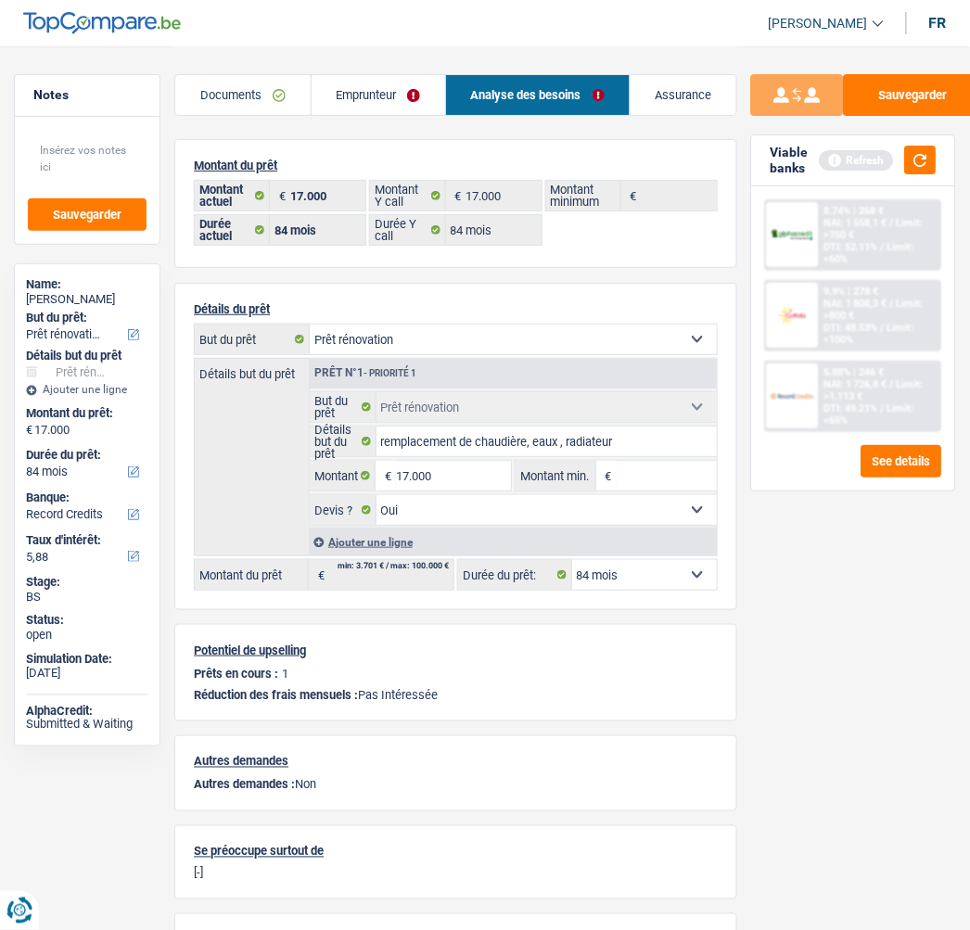
click at [881, 376] on div "5.88% | 246 € NAI: 1 726,8 € / Limit: >1.113 € DTI: 49.21% / Limit: <65%" at bounding box center [879, 397] width 121 height 68
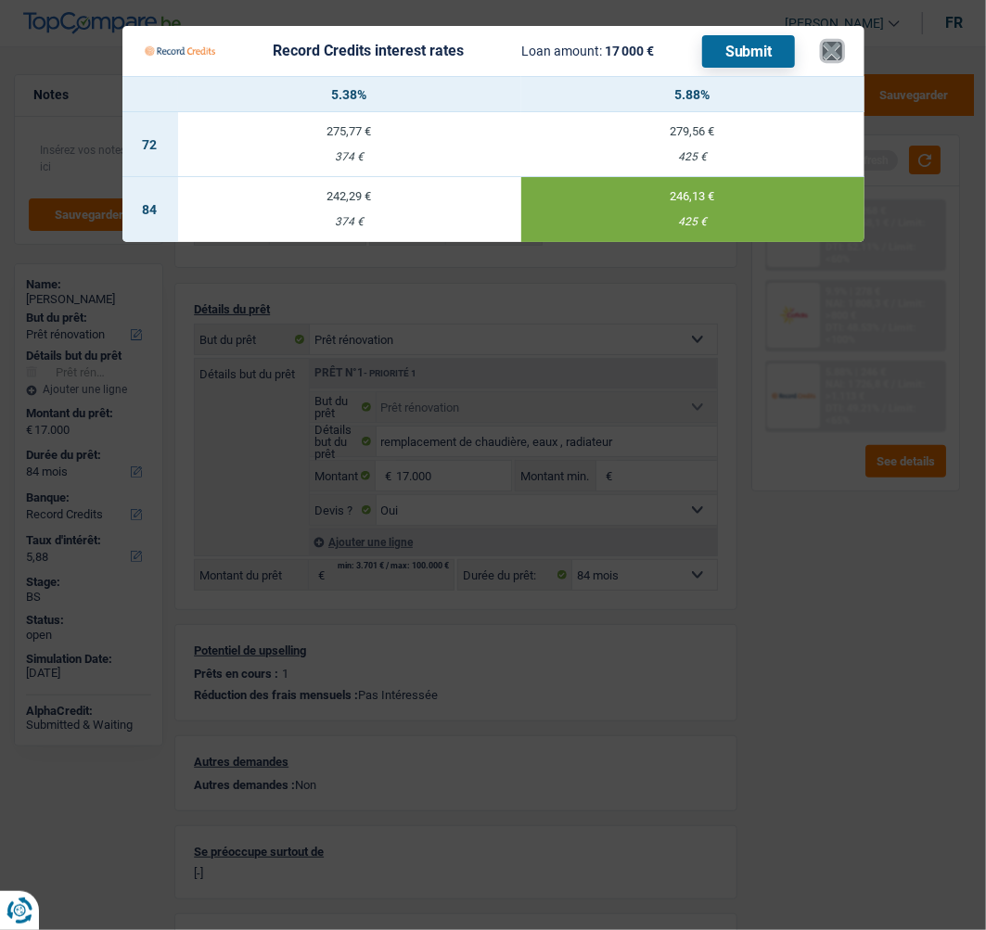
click at [839, 42] on button "×" at bounding box center [831, 51] width 19 height 19
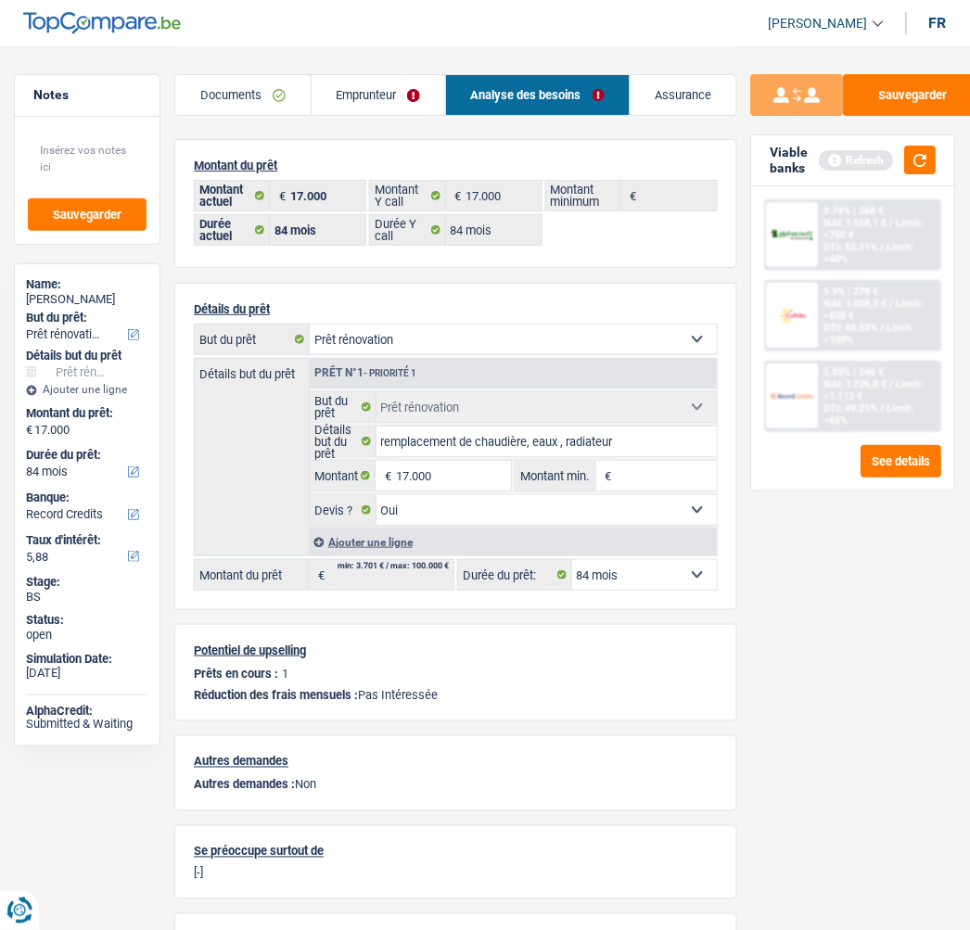
click at [920, 144] on div "Viable banks Refresh" at bounding box center [853, 160] width 203 height 51
click at [915, 159] on button "button" at bounding box center [921, 160] width 32 height 29
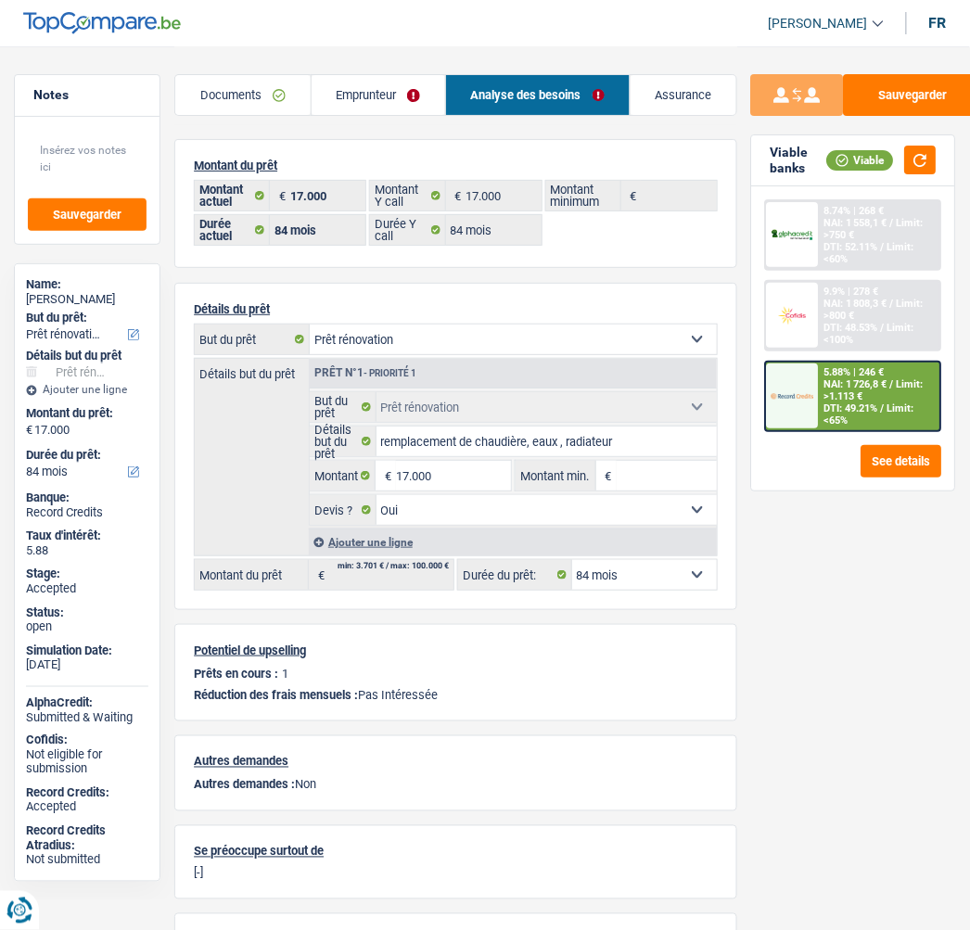
click at [845, 375] on div "5.88% | 246 € NAI: 1 726,8 € / Limit: >1.113 € DTI: 49.21% / Limit: <65%" at bounding box center [879, 397] width 121 height 68
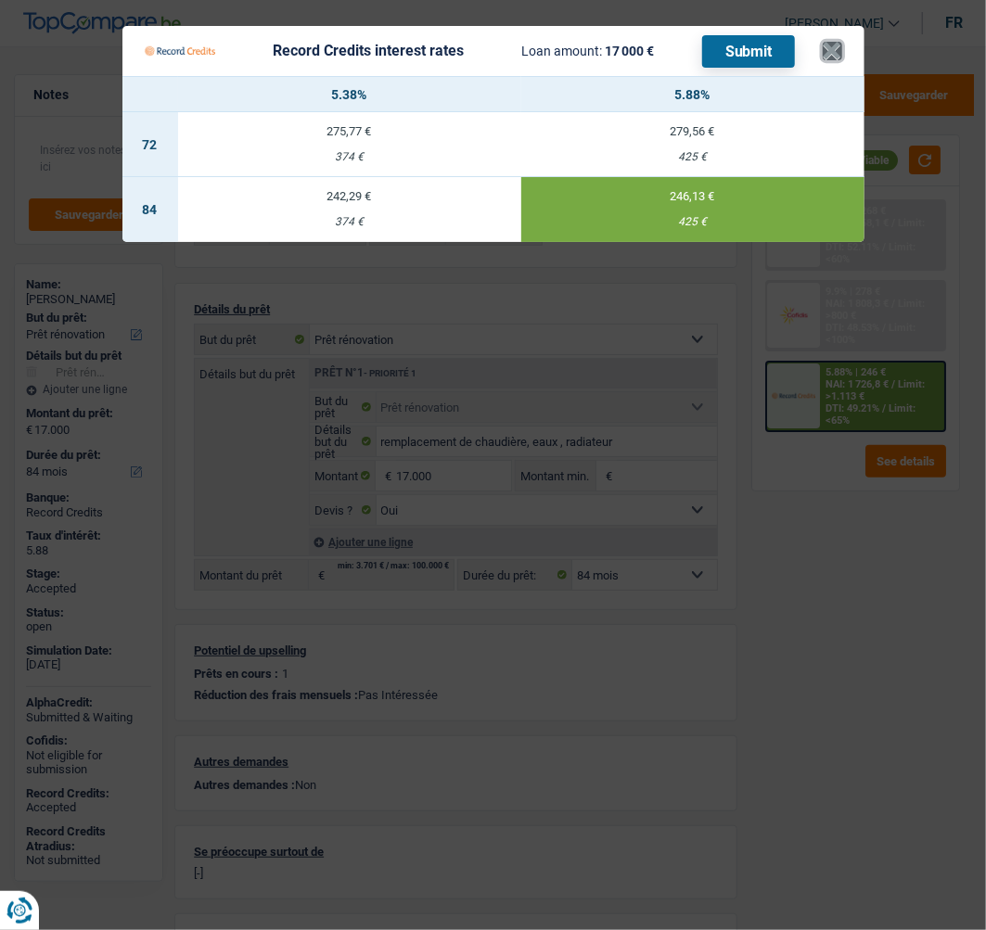
click at [837, 42] on button "×" at bounding box center [831, 51] width 19 height 19
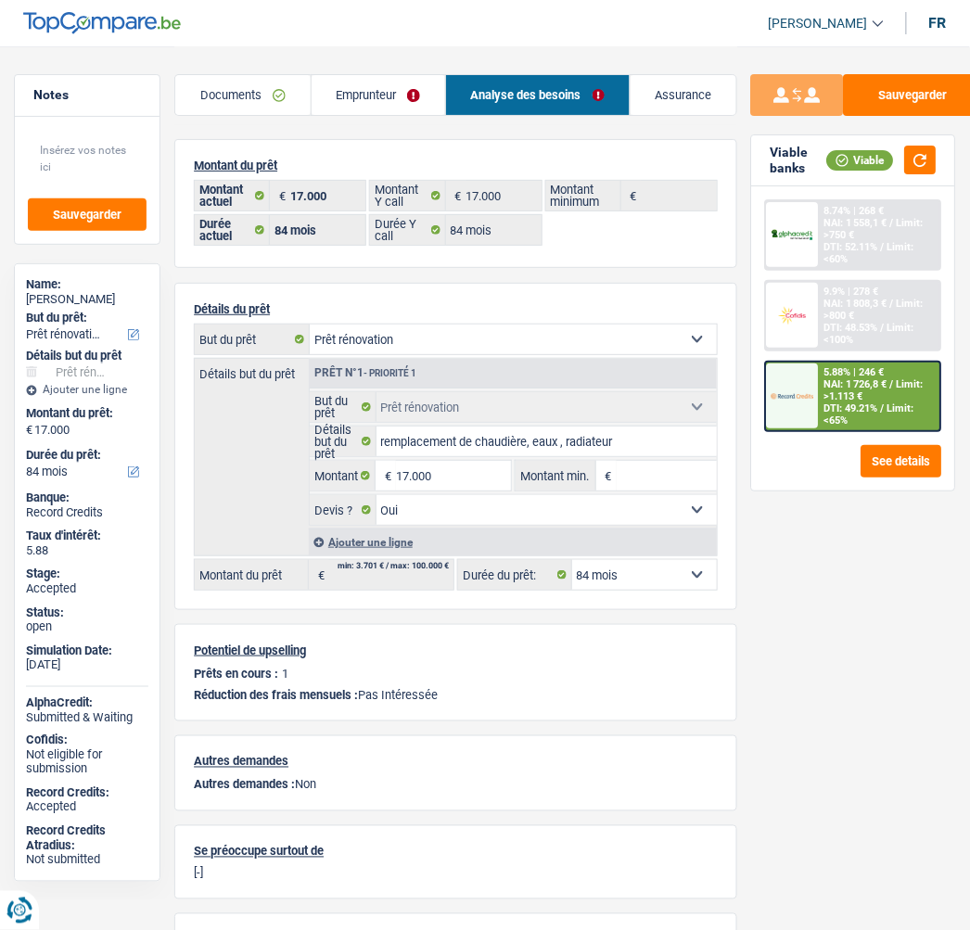
click at [246, 93] on link "Documents" at bounding box center [242, 95] width 134 height 40
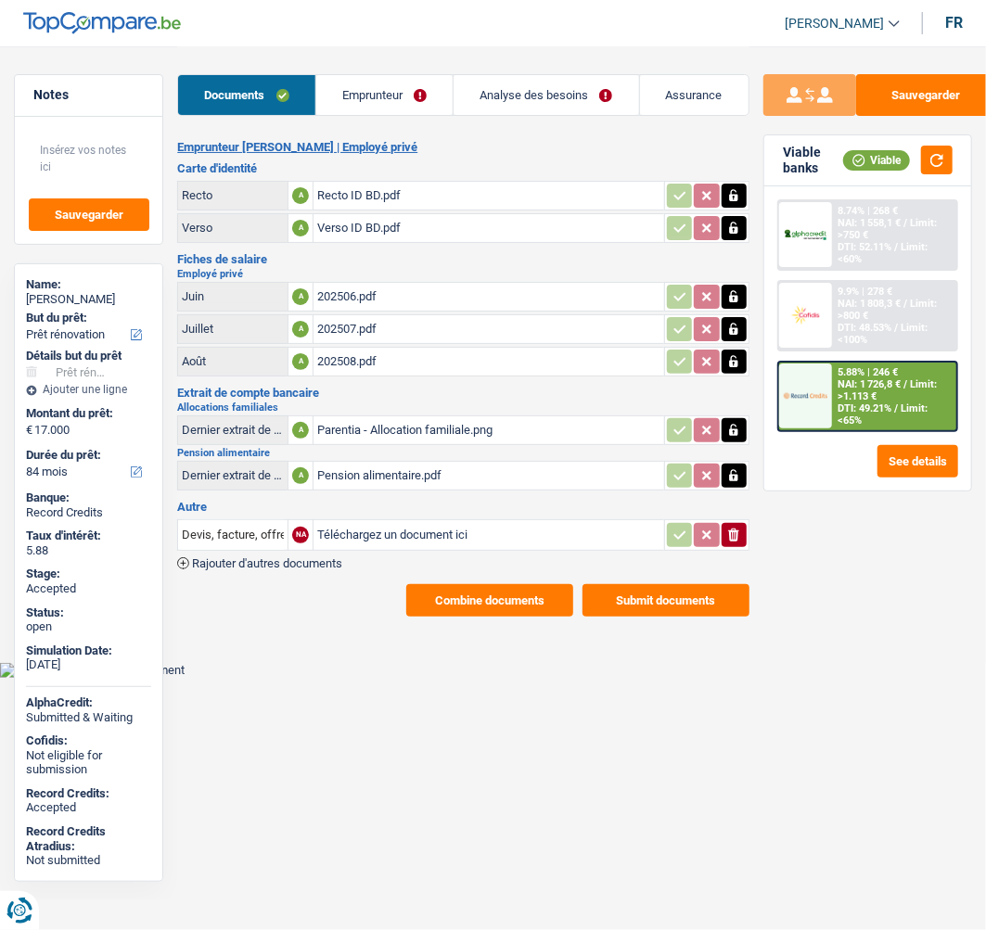
click at [527, 584] on button "Combine documents" at bounding box center [489, 600] width 167 height 32
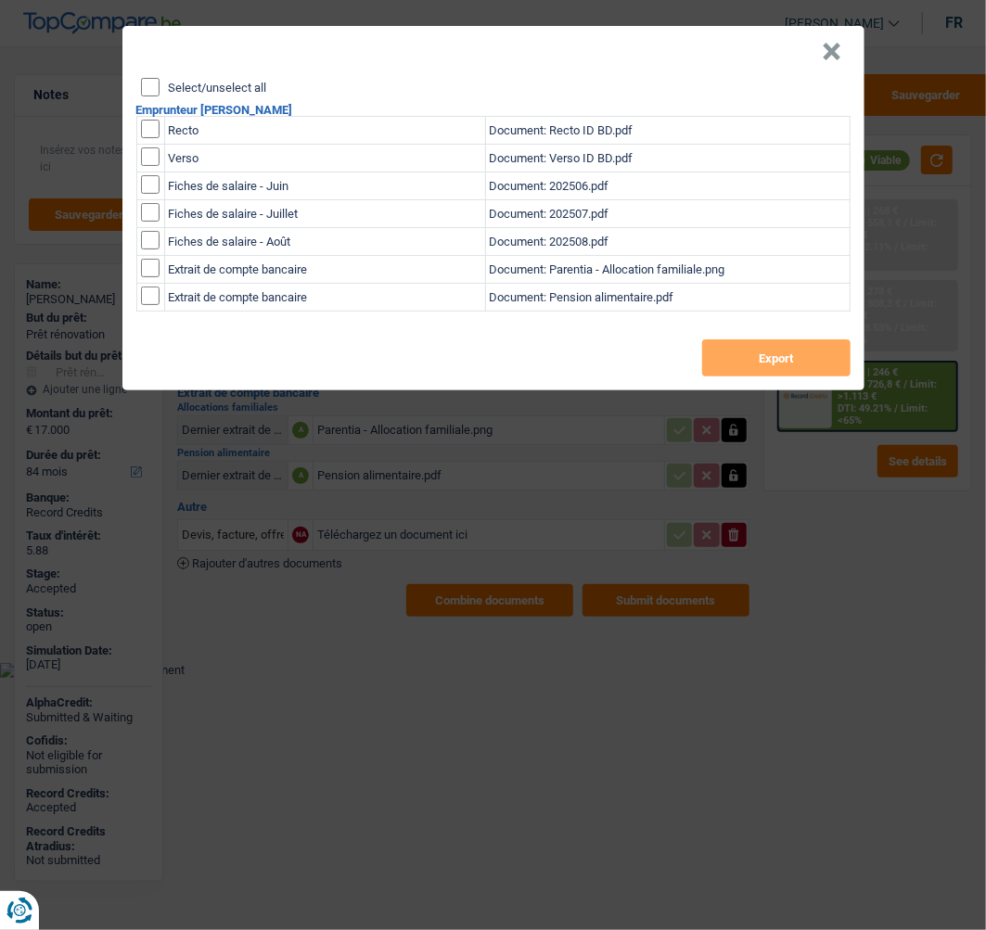
click at [149, 69] on header "×" at bounding box center [493, 52] width 742 height 52
click at [151, 78] on input "Select/unselect all" at bounding box center [150, 87] width 19 height 19
checkbox input "true"
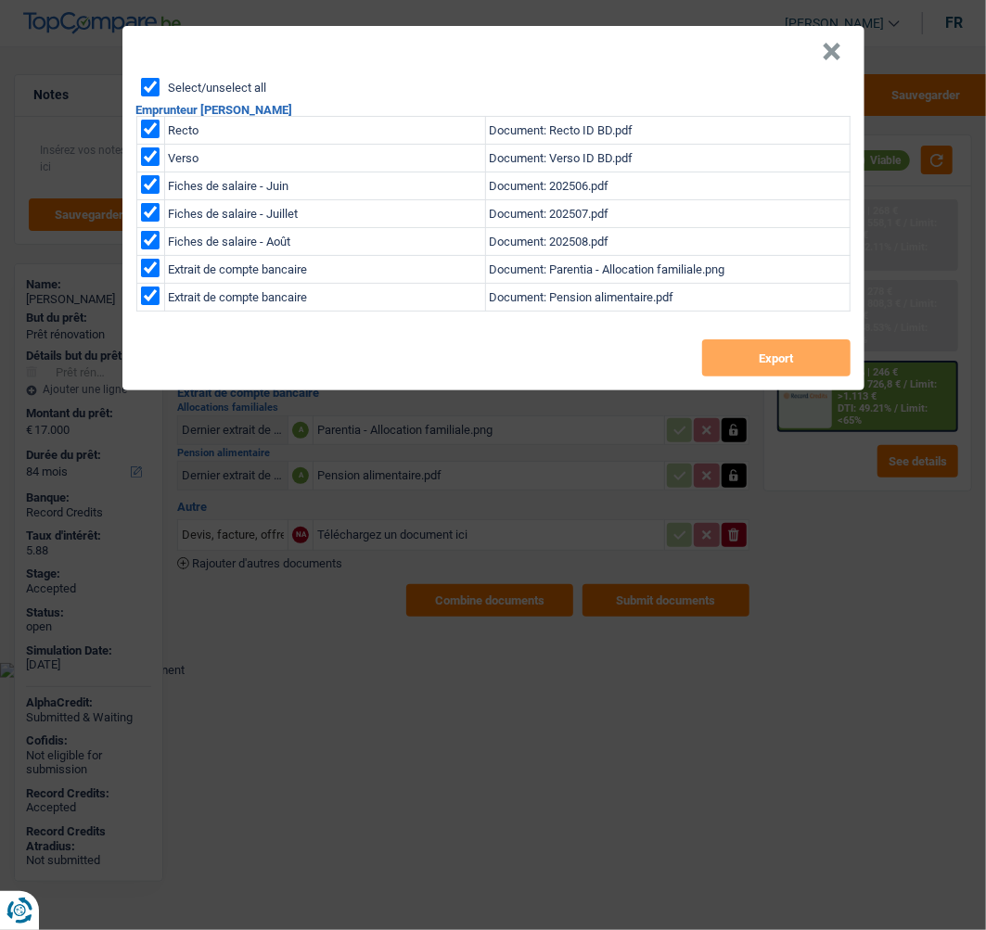
checkbox input "true"
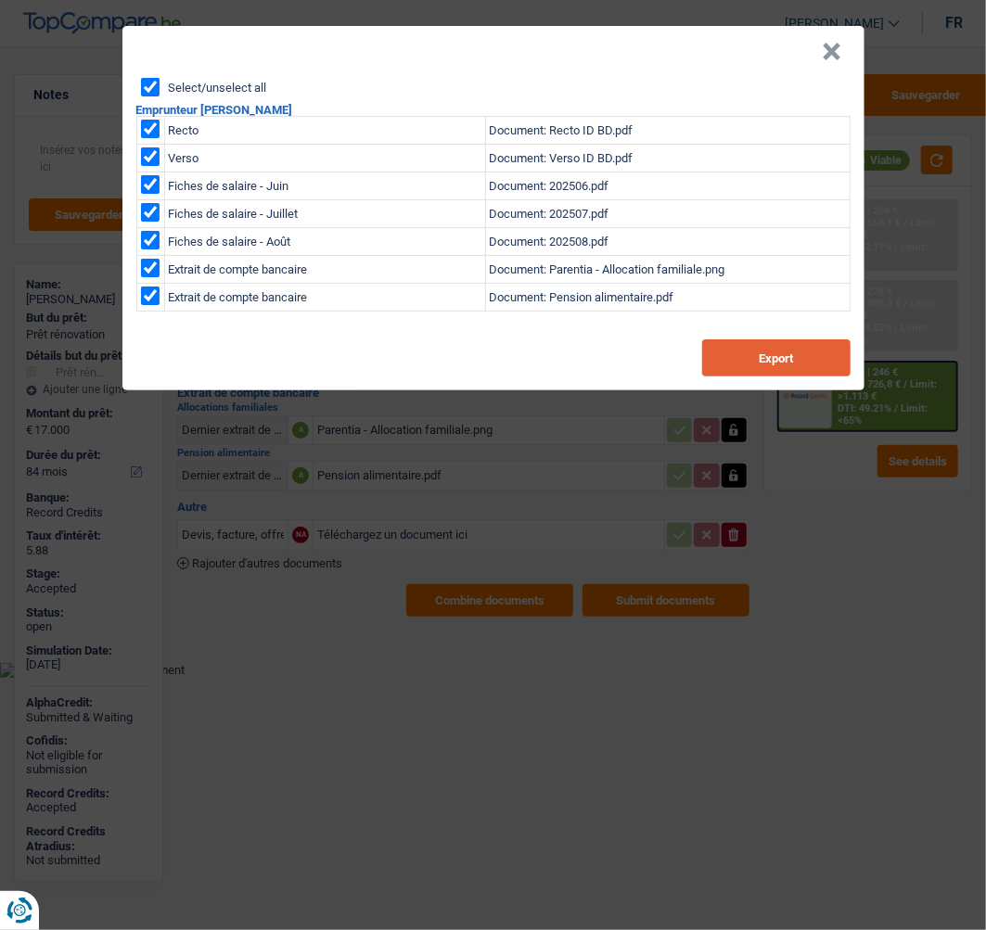
click at [783, 357] on button "Export" at bounding box center [776, 357] width 148 height 37
click at [834, 52] on button "×" at bounding box center [831, 52] width 19 height 19
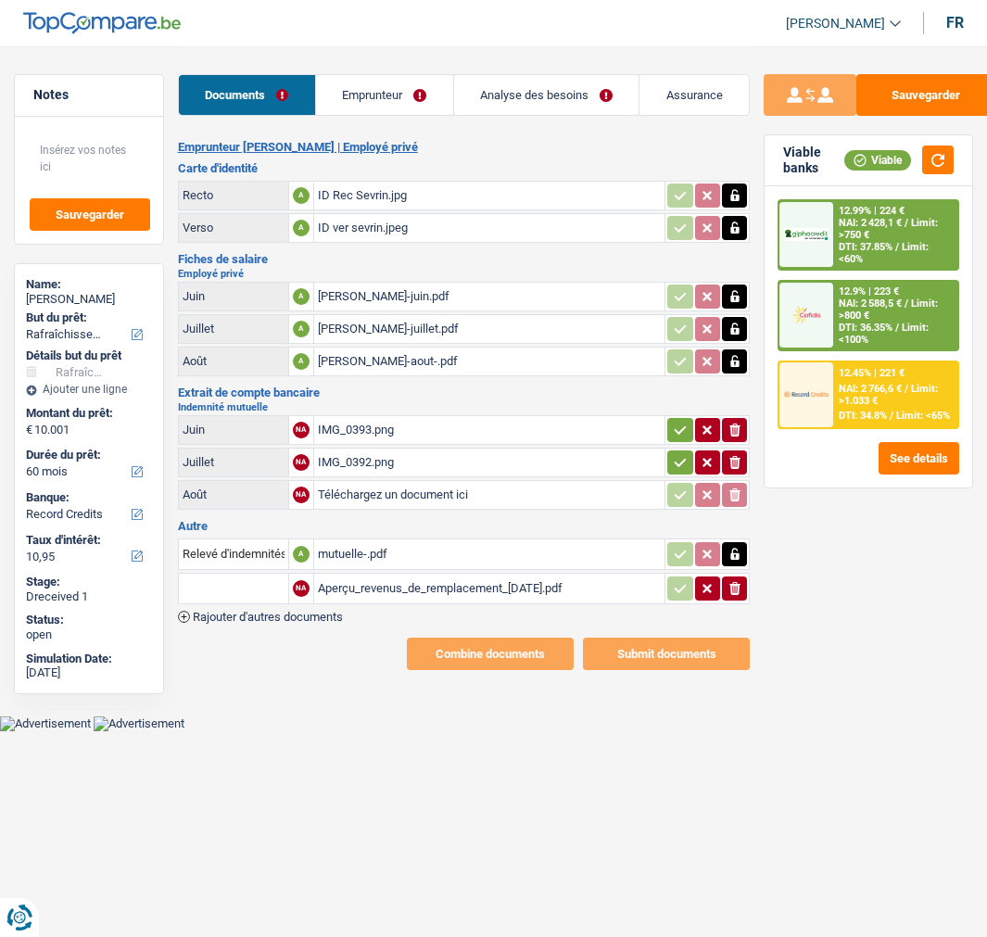
select select "houseOrGarden"
select select "60"
select select "record credits"
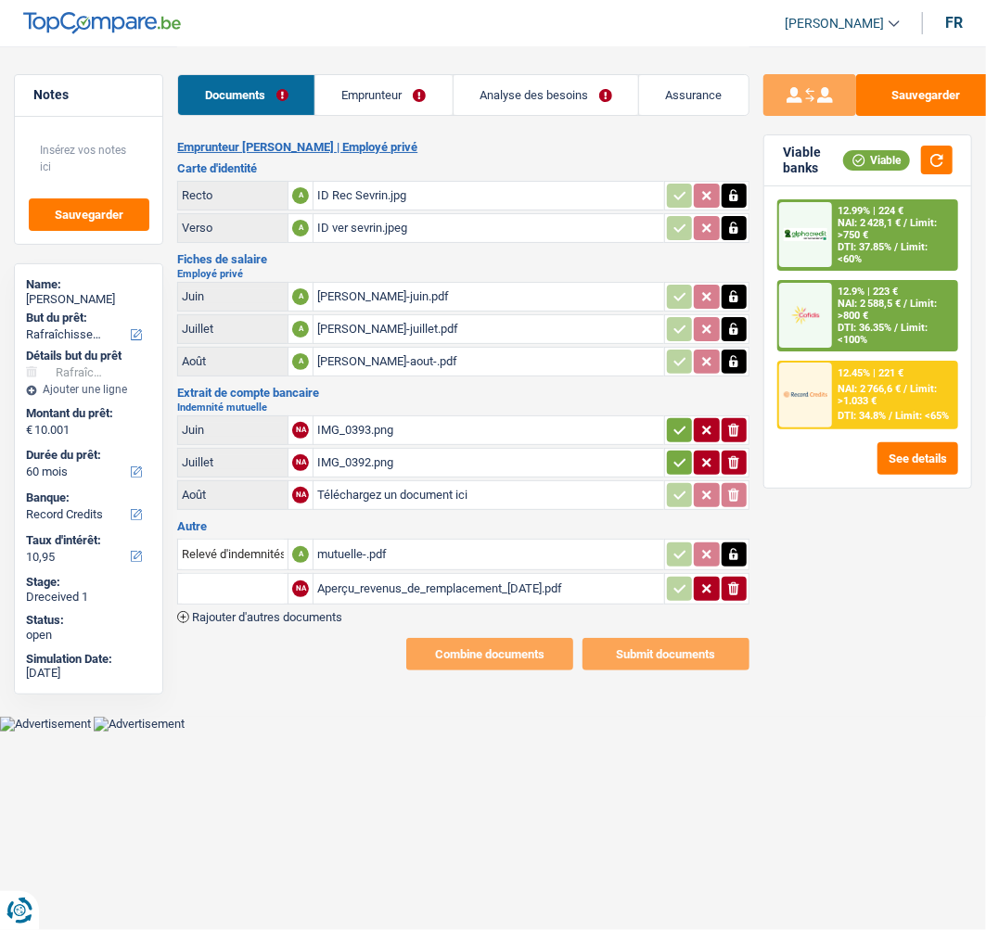
click at [673, 421] on icon "button" at bounding box center [679, 430] width 15 height 19
click at [681, 453] on icon "button" at bounding box center [679, 462] width 15 height 19
click at [205, 577] on input "text" at bounding box center [233, 589] width 102 height 30
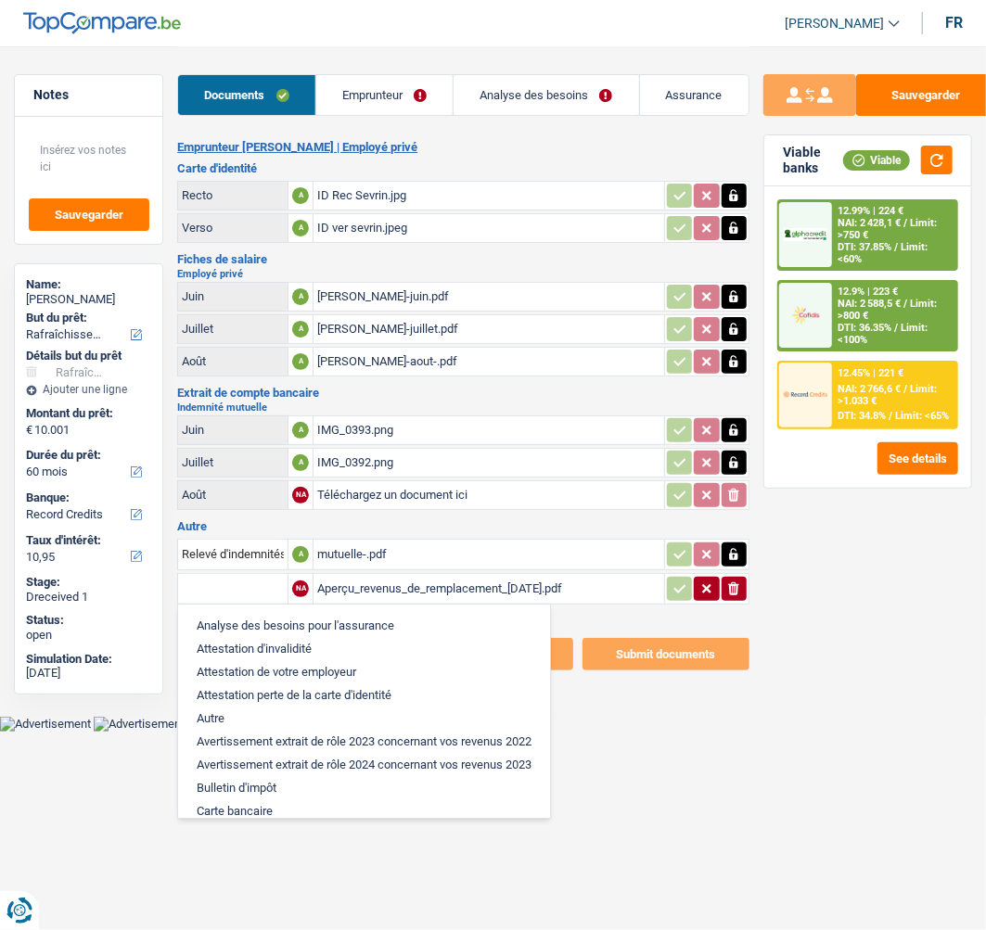
click at [214, 707] on li "Autre" at bounding box center [363, 718] width 353 height 23
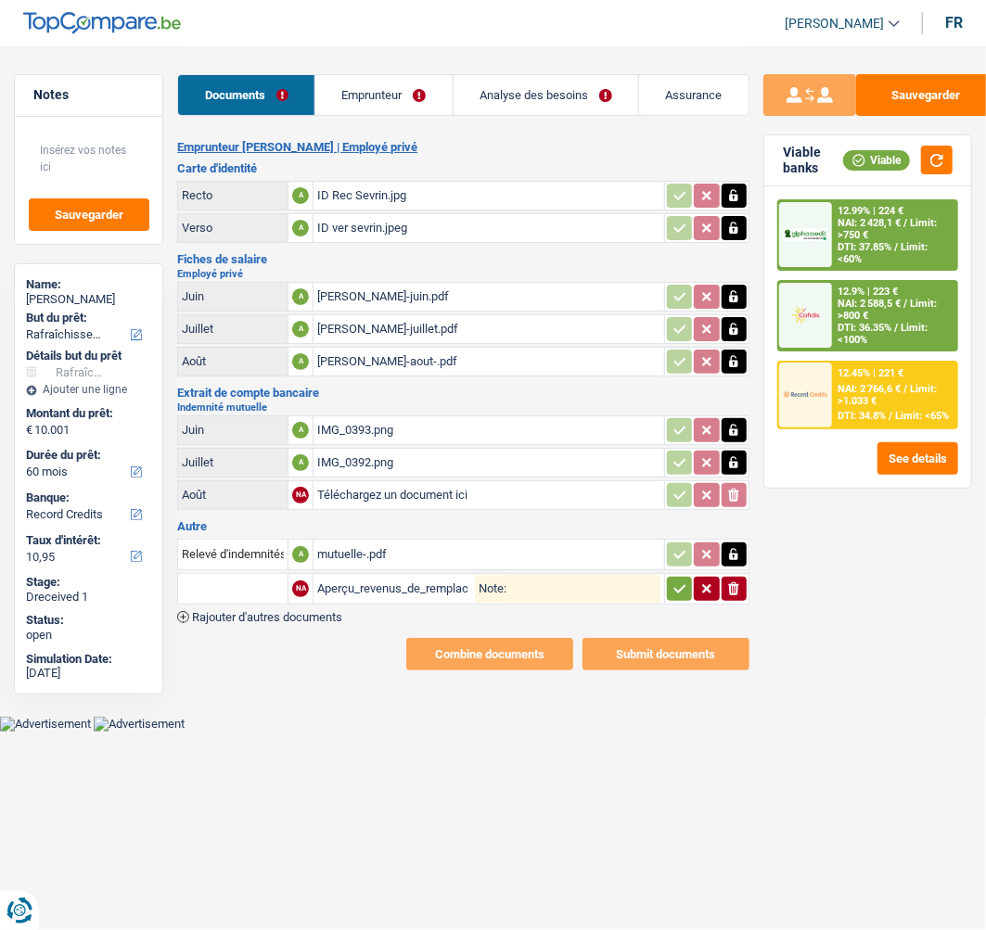
type input "Autre"
click at [674, 579] on icon "button" at bounding box center [679, 588] width 15 height 19
click at [383, 98] on link "Emprunteur" at bounding box center [384, 95] width 136 height 40
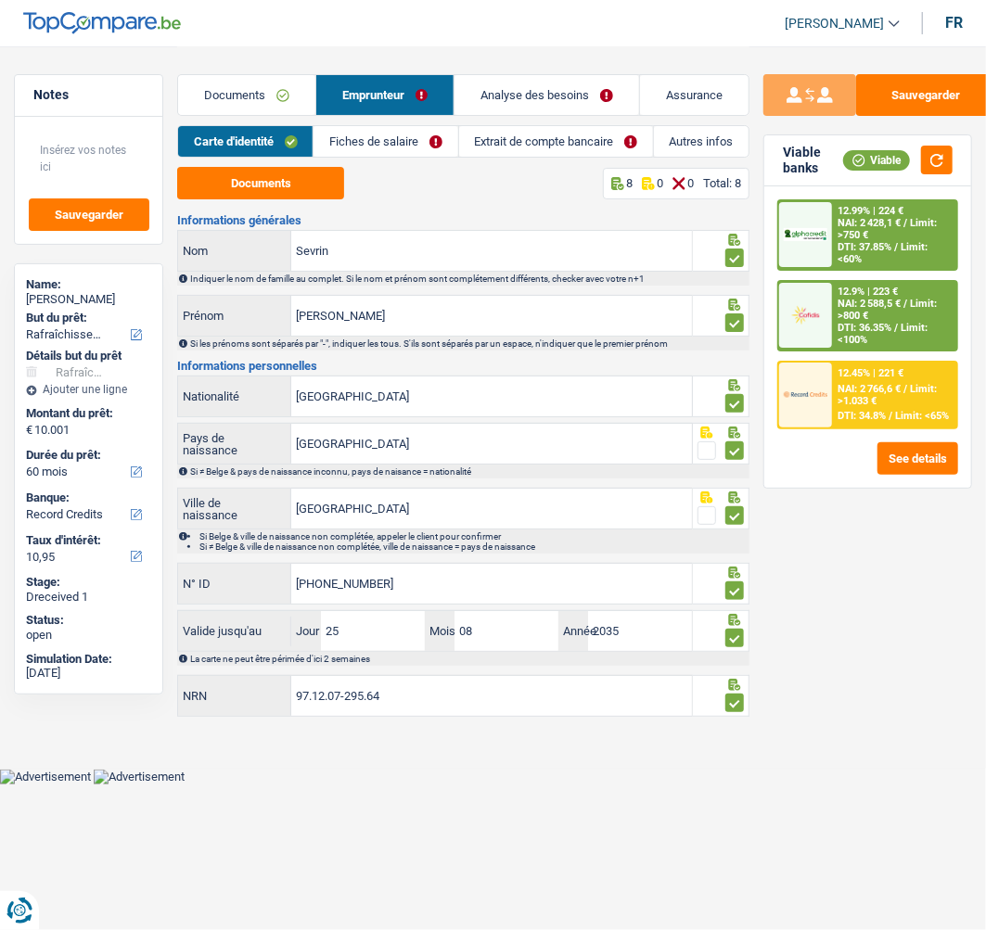
click at [390, 146] on link "Fiches de salaire" at bounding box center [385, 141] width 144 height 31
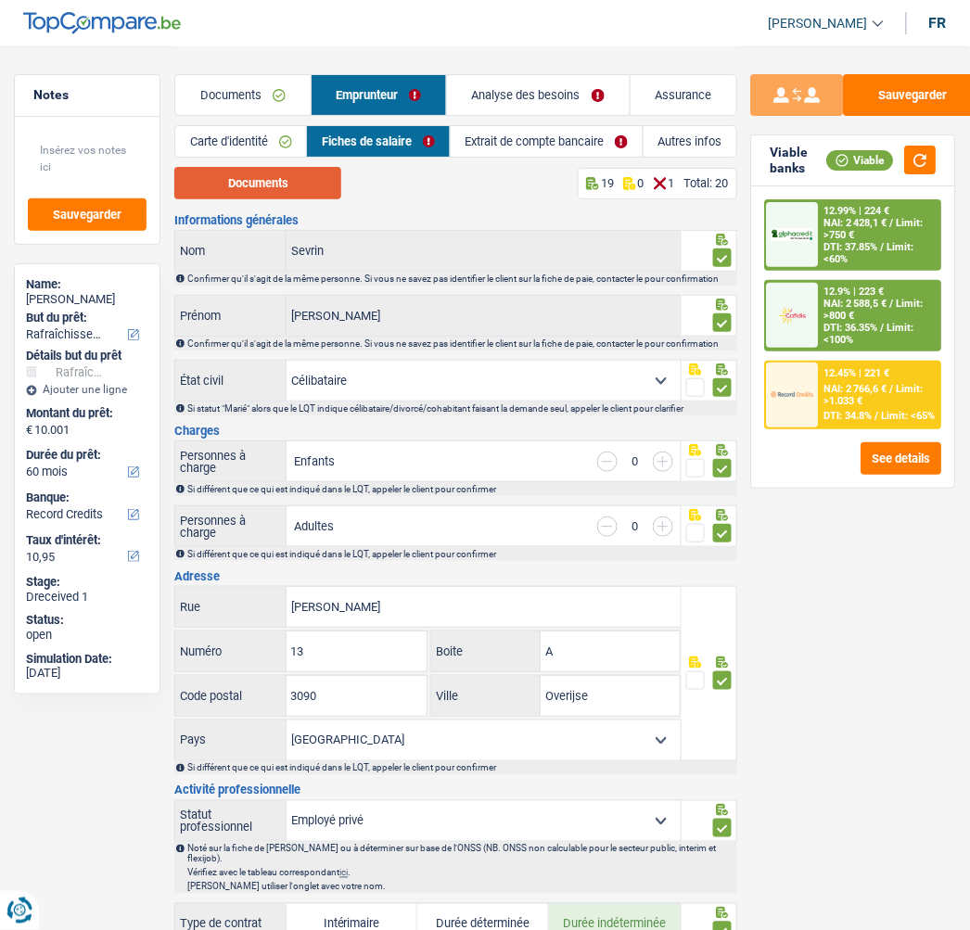
click at [286, 180] on button "Documents" at bounding box center [257, 183] width 167 height 32
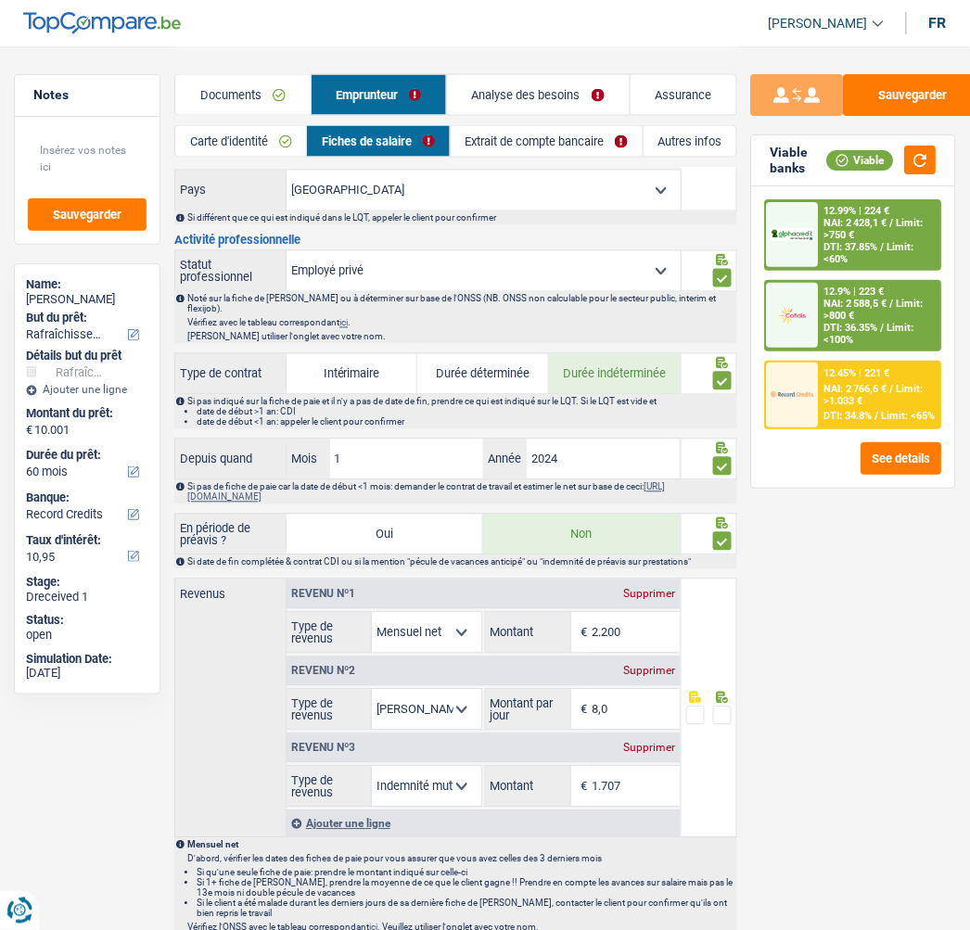
scroll to position [618, 0]
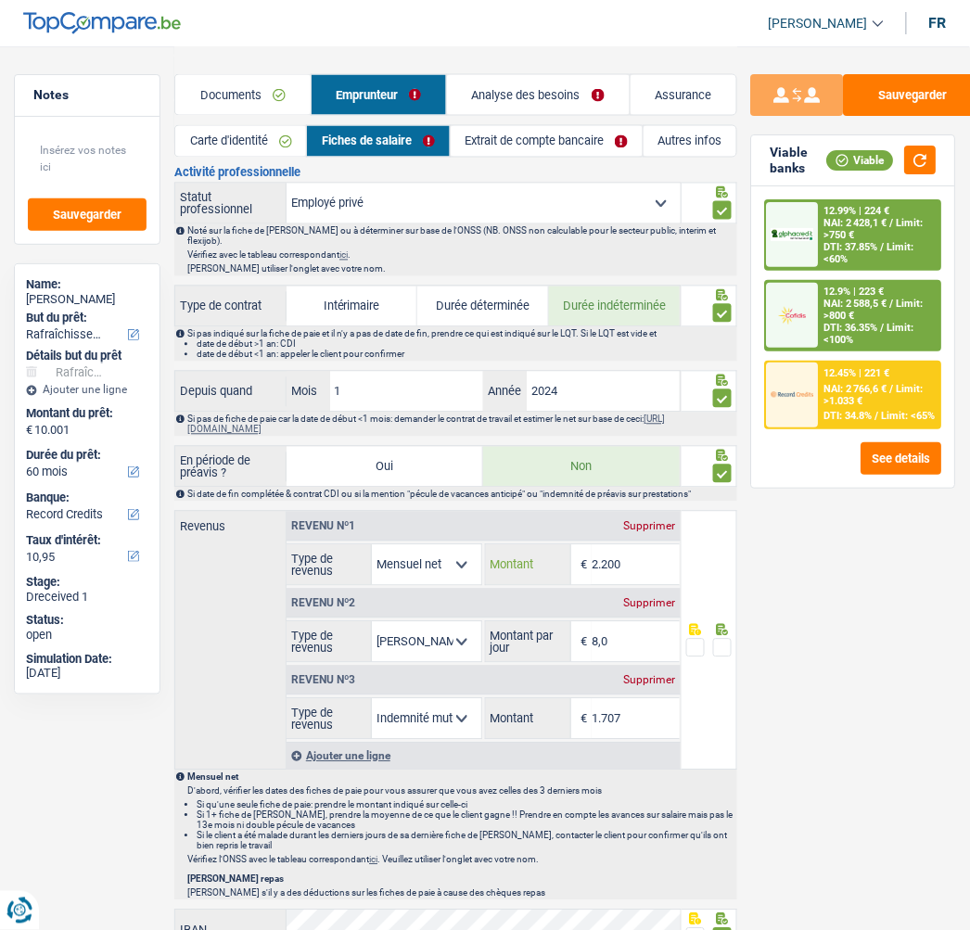
drag, startPoint x: 638, startPoint y: 558, endPoint x: 493, endPoint y: 508, distance: 153.1
click at [493, 512] on div "Revenu nº1 Supprimer Allocation d'handicap Allocations chômage Allocations fami…" at bounding box center [484, 549] width 394 height 74
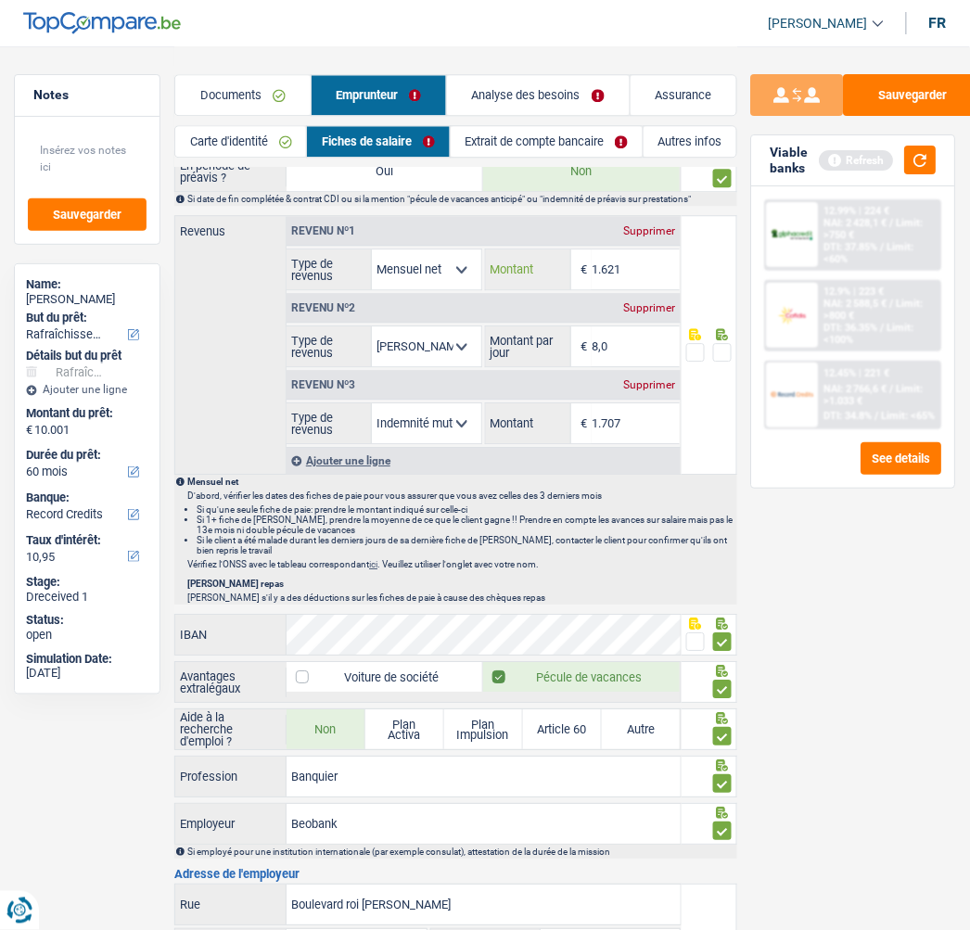
scroll to position [720, 0]
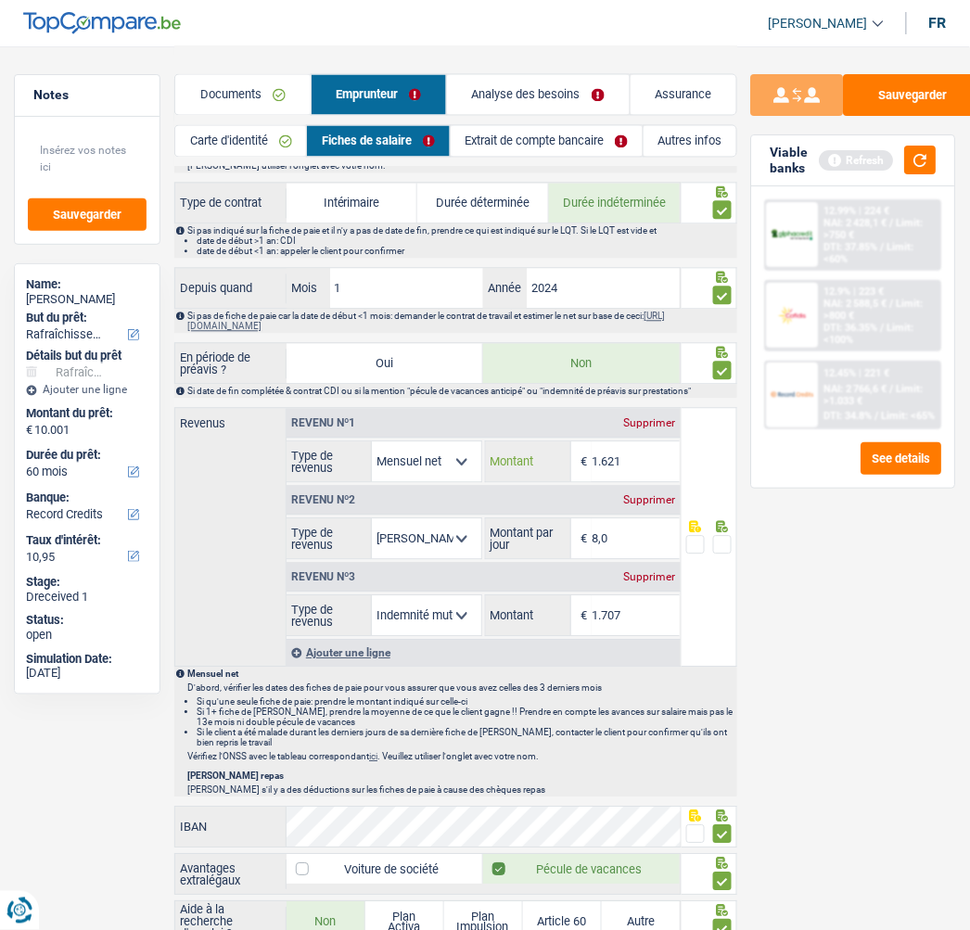
type input "1.621"
click at [693, 536] on span at bounding box center [695, 545] width 19 height 19
click at [0, 0] on input "radio" at bounding box center [0, 0] width 0 height 0
click at [522, 146] on link "Extrait de compte bancaire" at bounding box center [547, 141] width 192 height 31
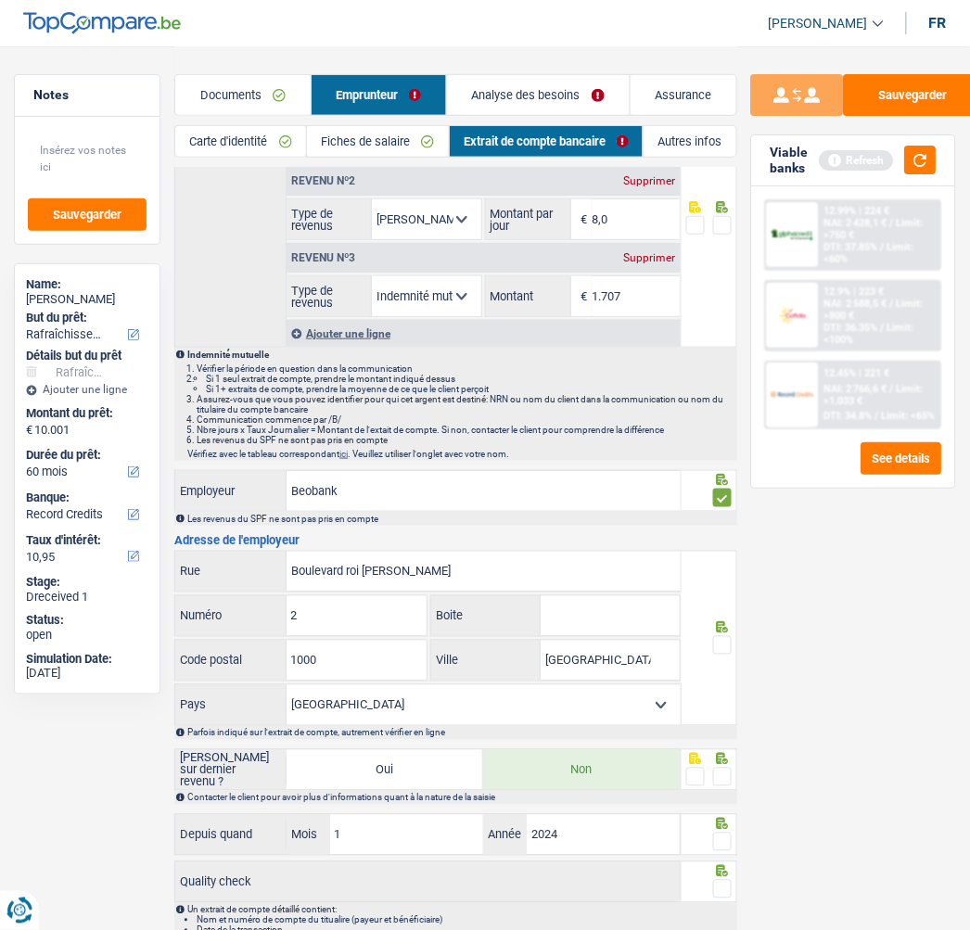
scroll to position [0, 0]
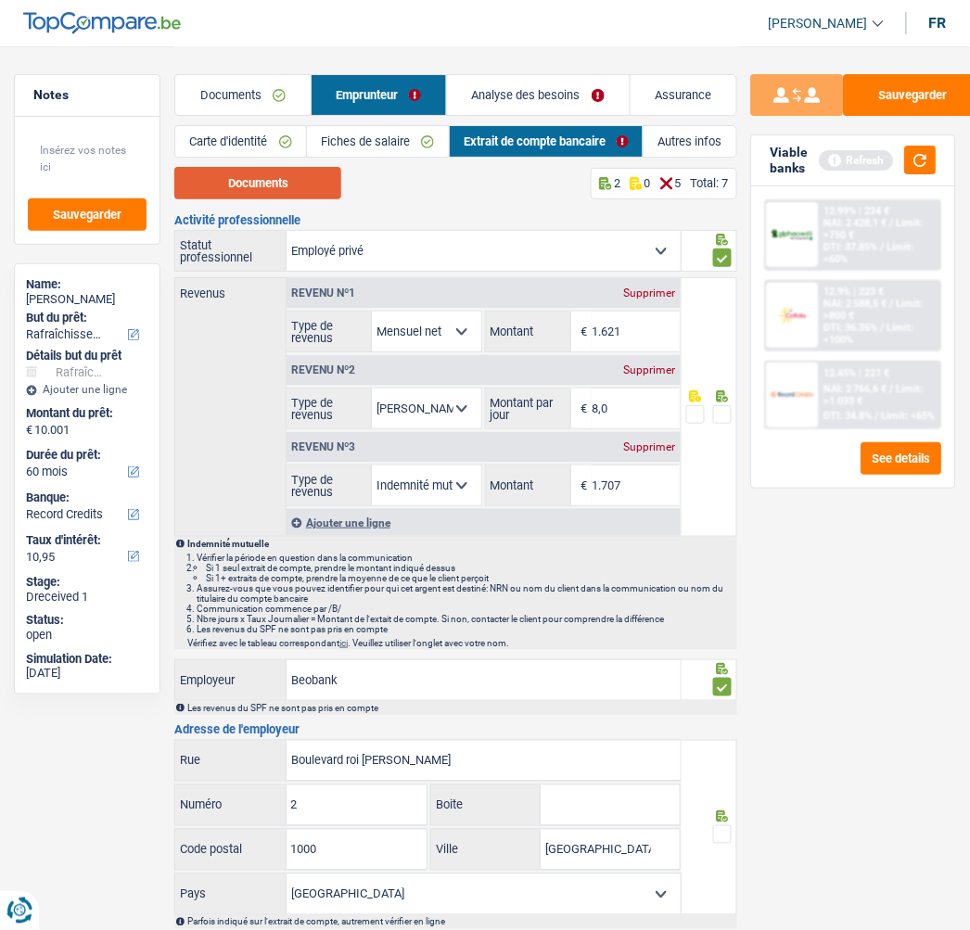
click at [281, 183] on button "Documents" at bounding box center [257, 183] width 167 height 32
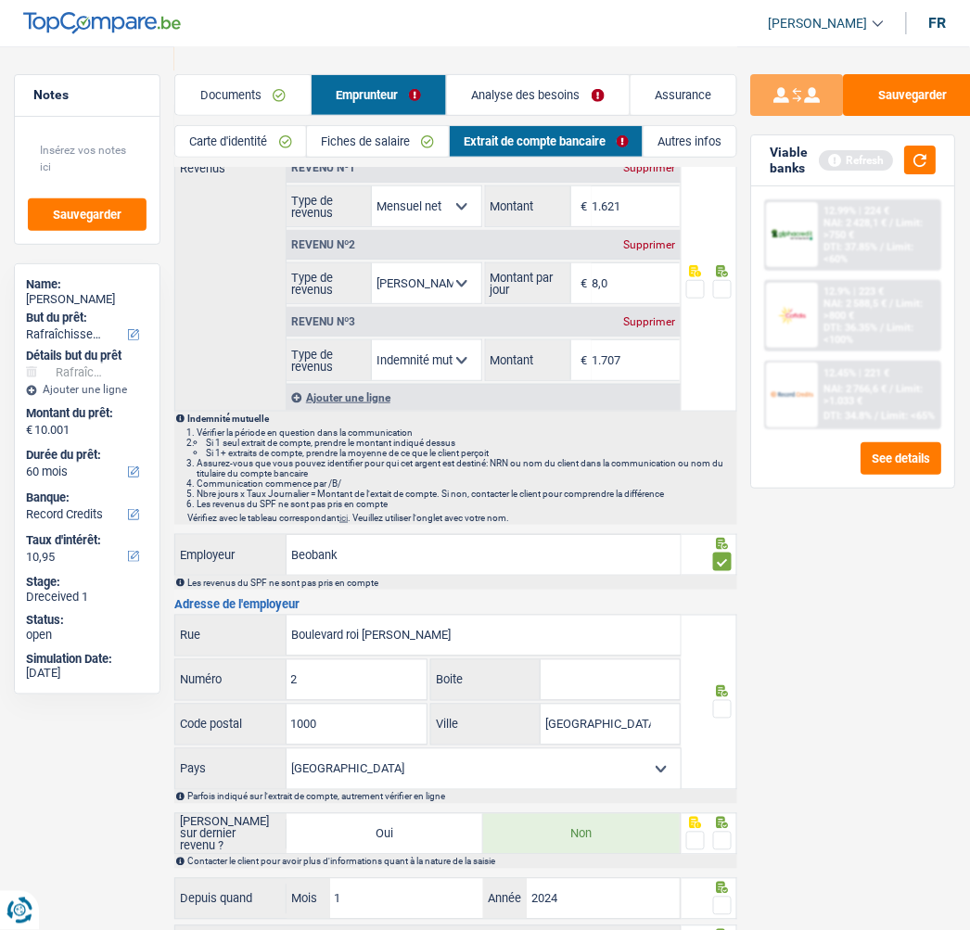
scroll to position [206, 0]
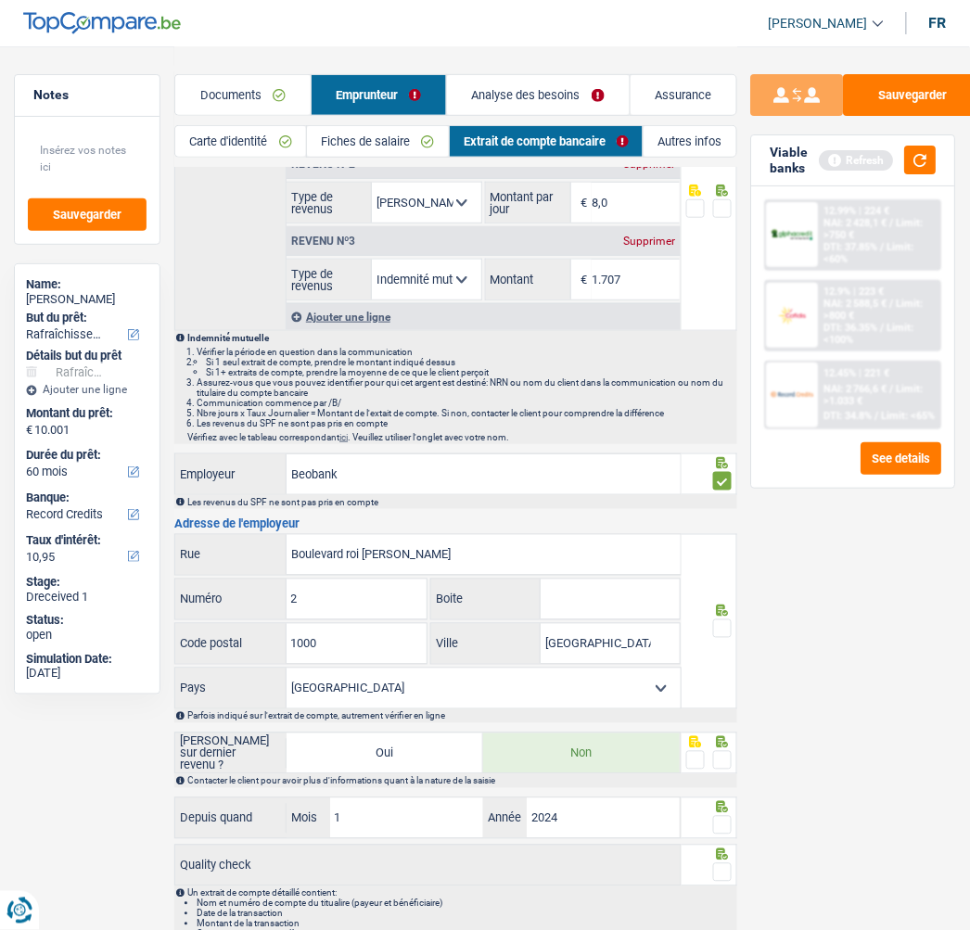
click at [725, 619] on span at bounding box center [722, 628] width 19 height 19
click at [0, 0] on input "radio" at bounding box center [0, 0] width 0 height 0
click at [718, 755] on span at bounding box center [722, 760] width 19 height 19
click at [0, 0] on input "radio" at bounding box center [0, 0] width 0 height 0
click at [721, 826] on span at bounding box center [722, 825] width 19 height 19
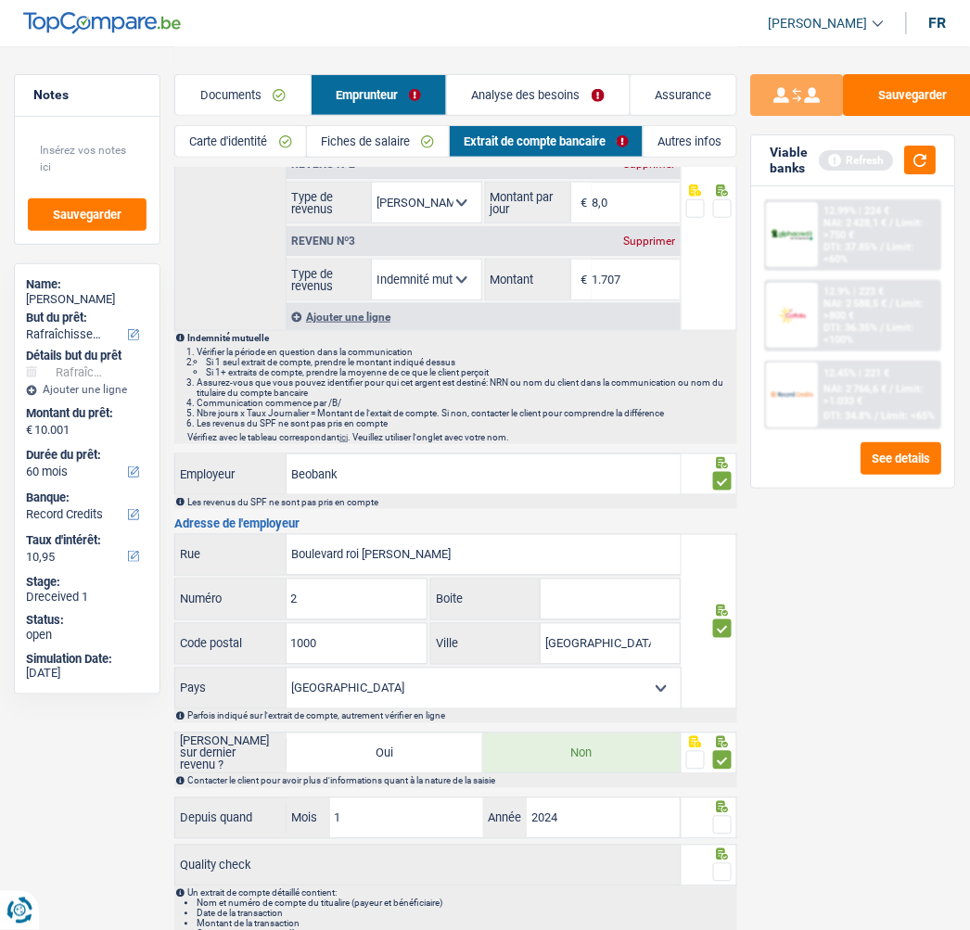
click at [0, 0] on input "radio" at bounding box center [0, 0] width 0 height 0
click at [720, 869] on span at bounding box center [722, 872] width 19 height 19
click at [0, 0] on input "radio" at bounding box center [0, 0] width 0 height 0
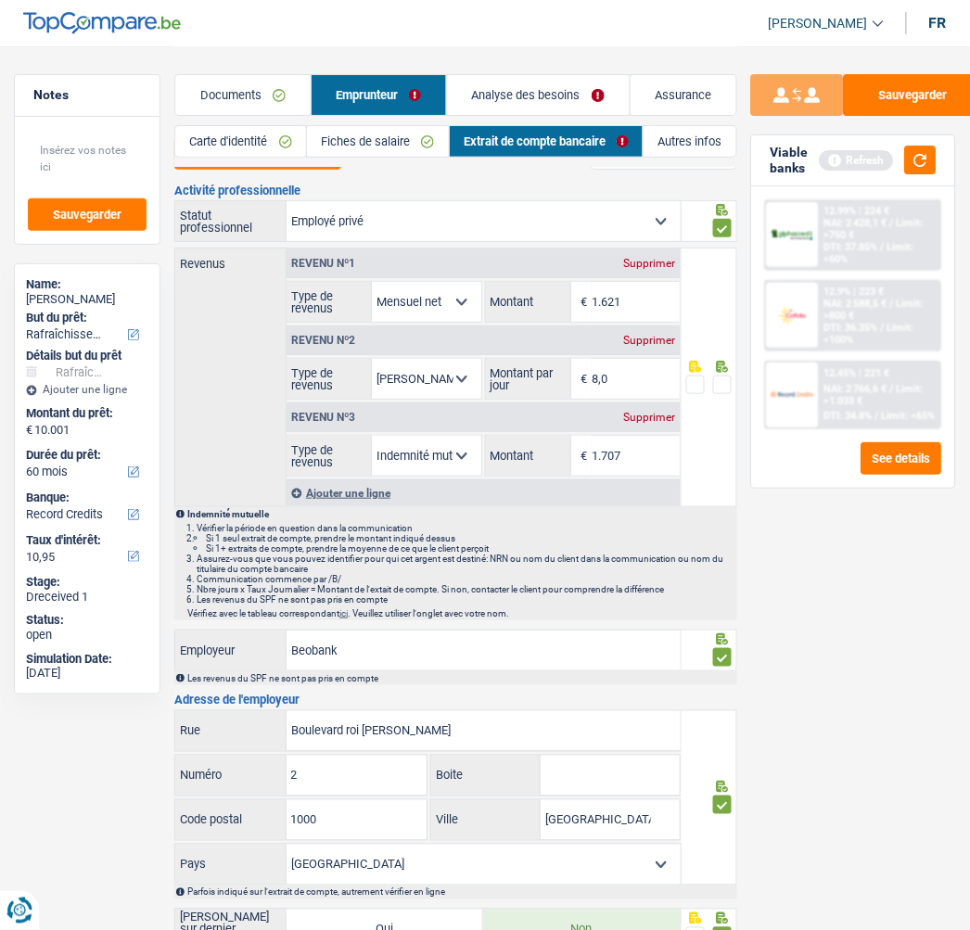
scroll to position [0, 0]
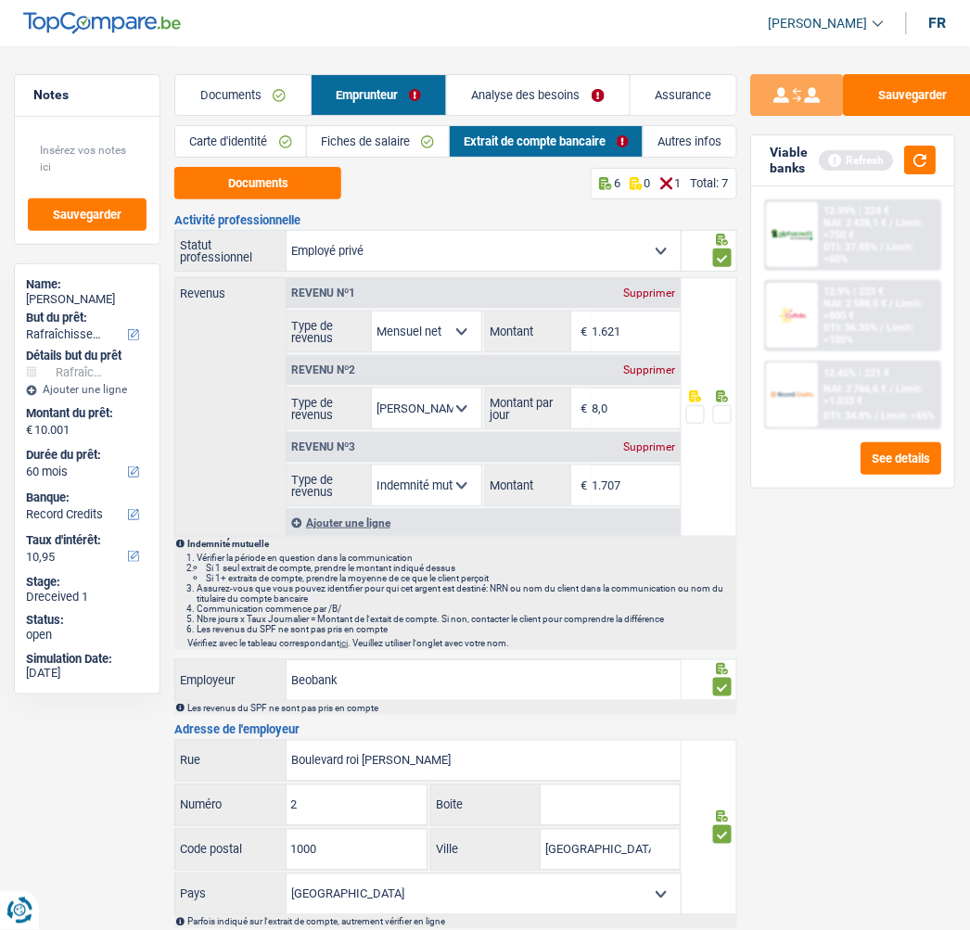
click at [728, 409] on span at bounding box center [722, 414] width 19 height 19
click at [0, 0] on input "radio" at bounding box center [0, 0] width 0 height 0
drag, startPoint x: 634, startPoint y: 479, endPoint x: 482, endPoint y: 452, distance: 154.6
click at [482, 452] on div "Revenu nº3 Supprimer Allocation d'handicap Allocations chômage Allocations fami…" at bounding box center [484, 467] width 394 height 77
type input "614"
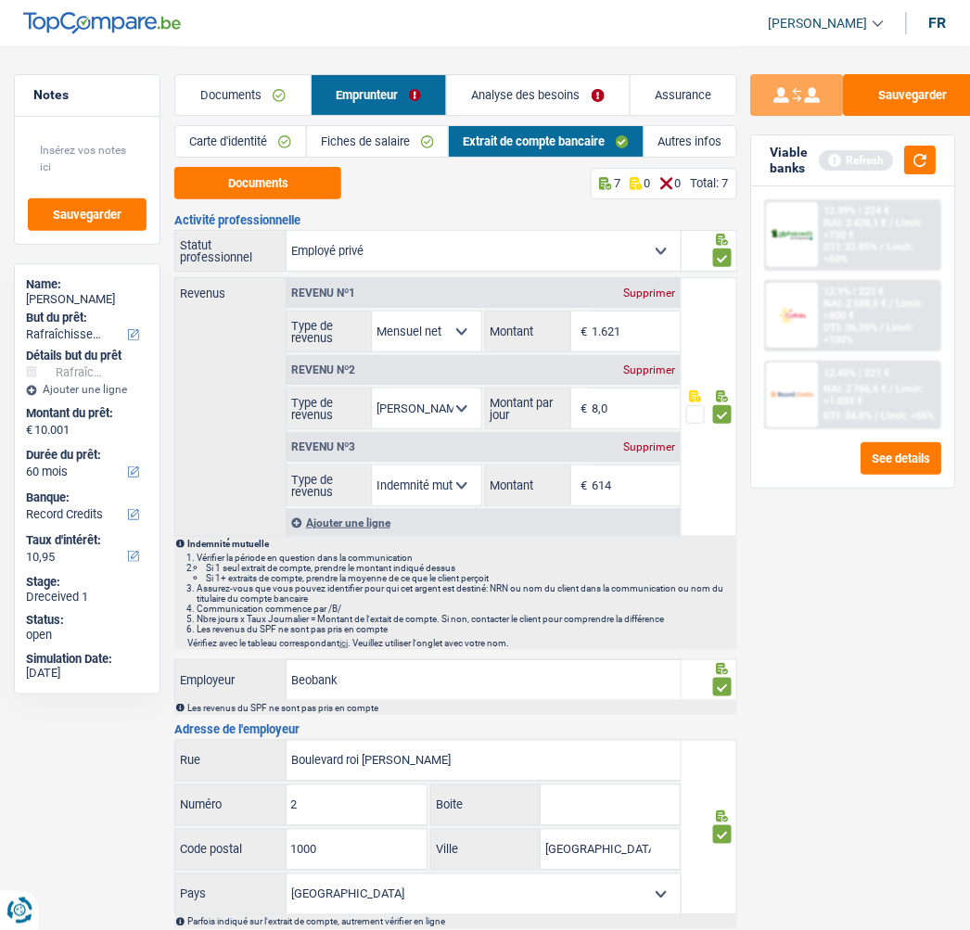
click at [697, 417] on span at bounding box center [695, 414] width 19 height 19
click at [0, 0] on input "radio" at bounding box center [0, 0] width 0 height 0
click at [925, 153] on button "button" at bounding box center [921, 160] width 32 height 29
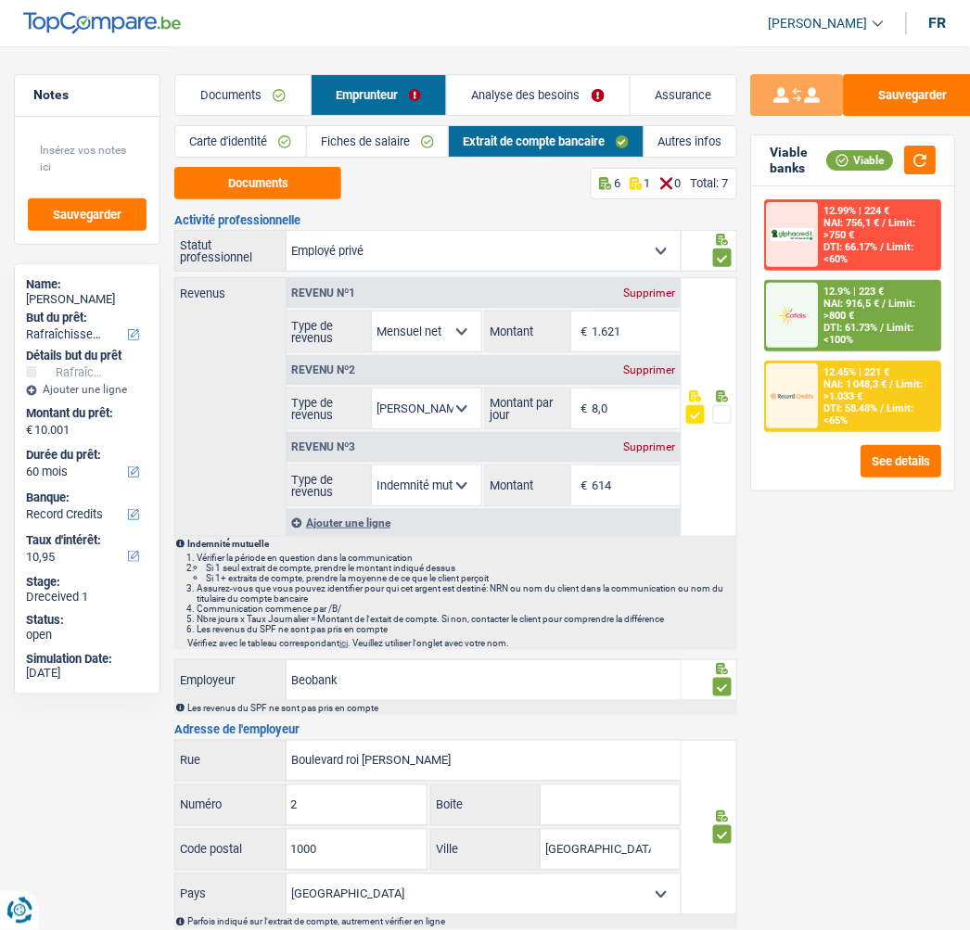
click at [584, 104] on link "Analyse des besoins" at bounding box center [538, 95] width 182 height 40
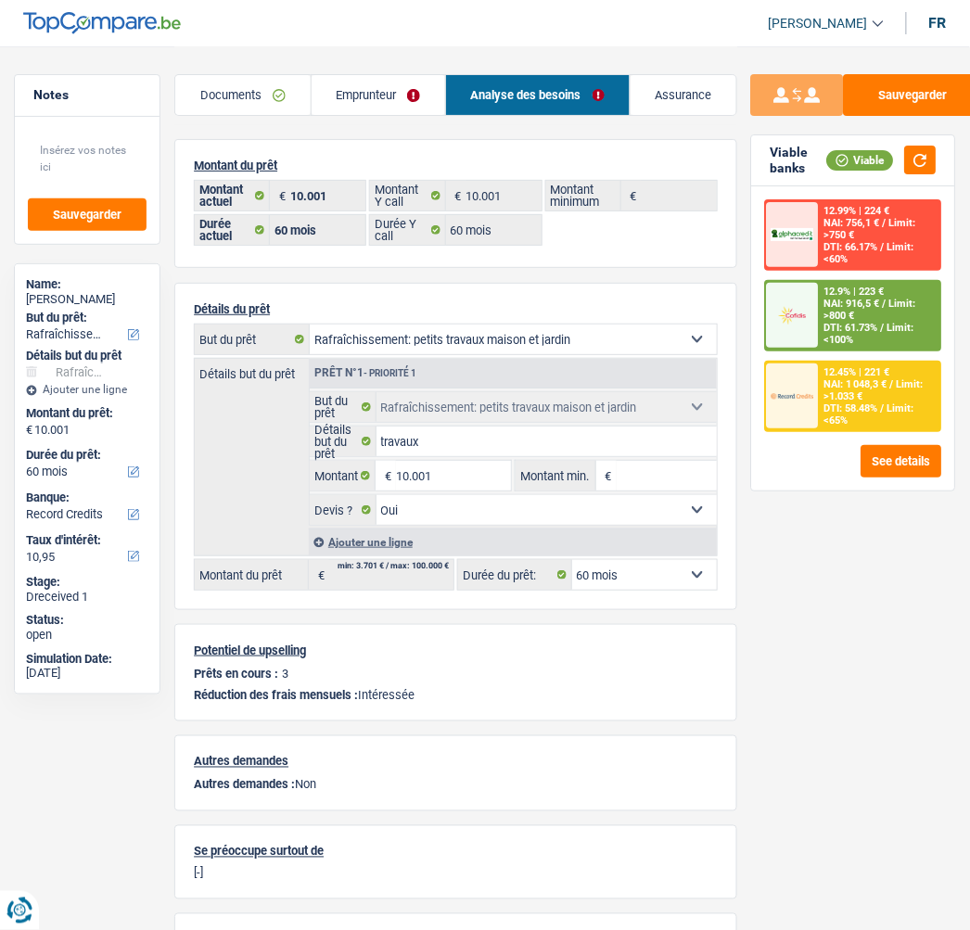
click at [866, 403] on span "DTI: 58.48%" at bounding box center [851, 408] width 54 height 12
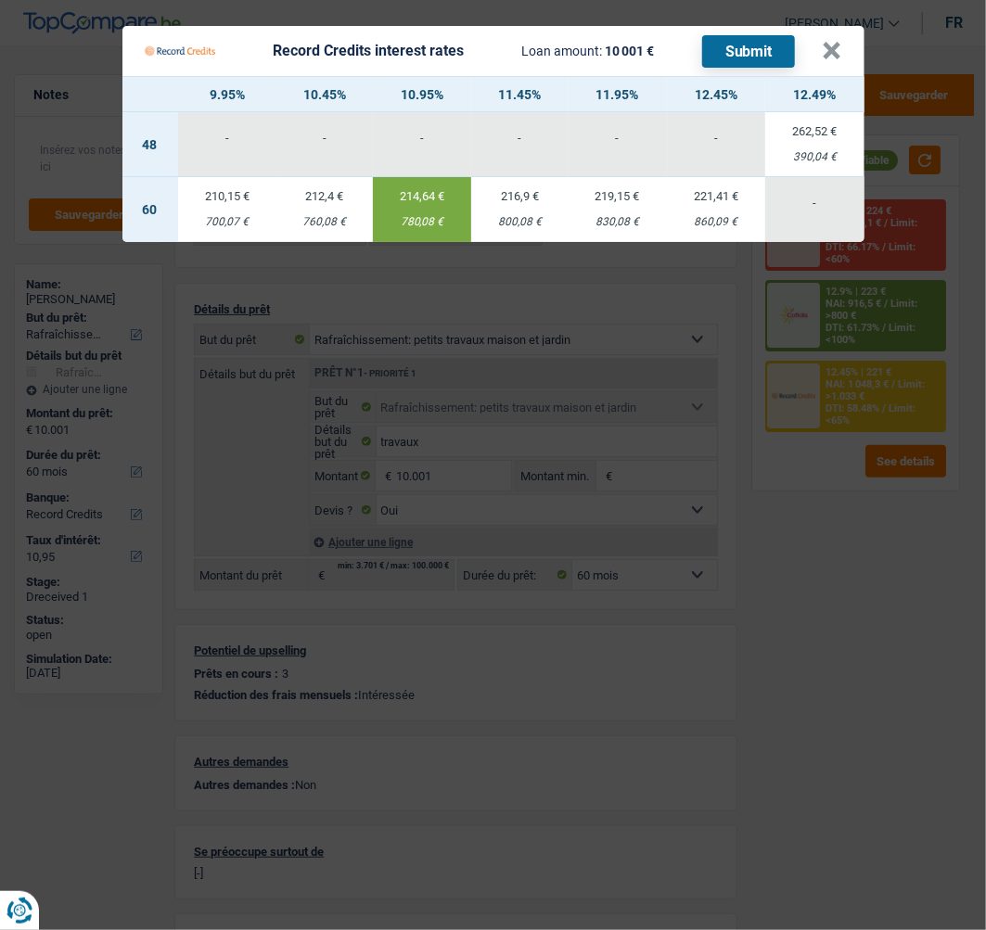
click at [515, 204] on td "216,9 € 800,08 €" at bounding box center [519, 209] width 96 height 65
type input "11,45"
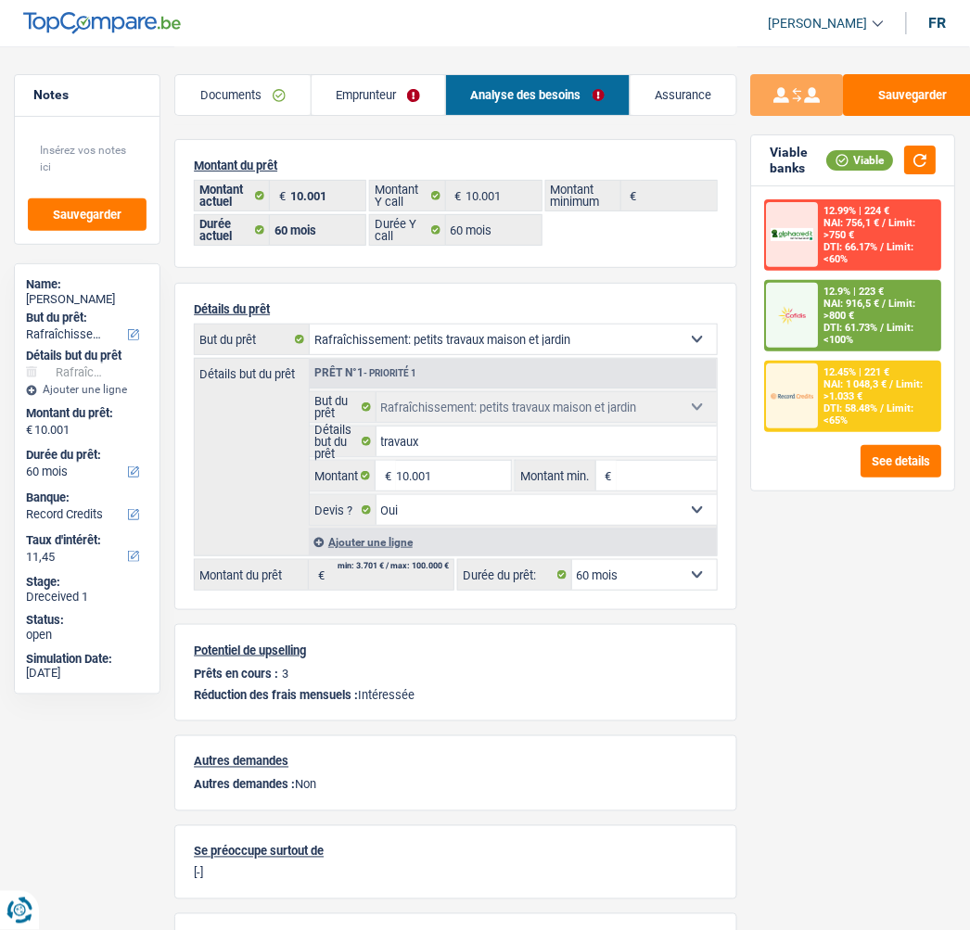
click at [846, 366] on div "12.45% | 221 €" at bounding box center [857, 372] width 66 height 12
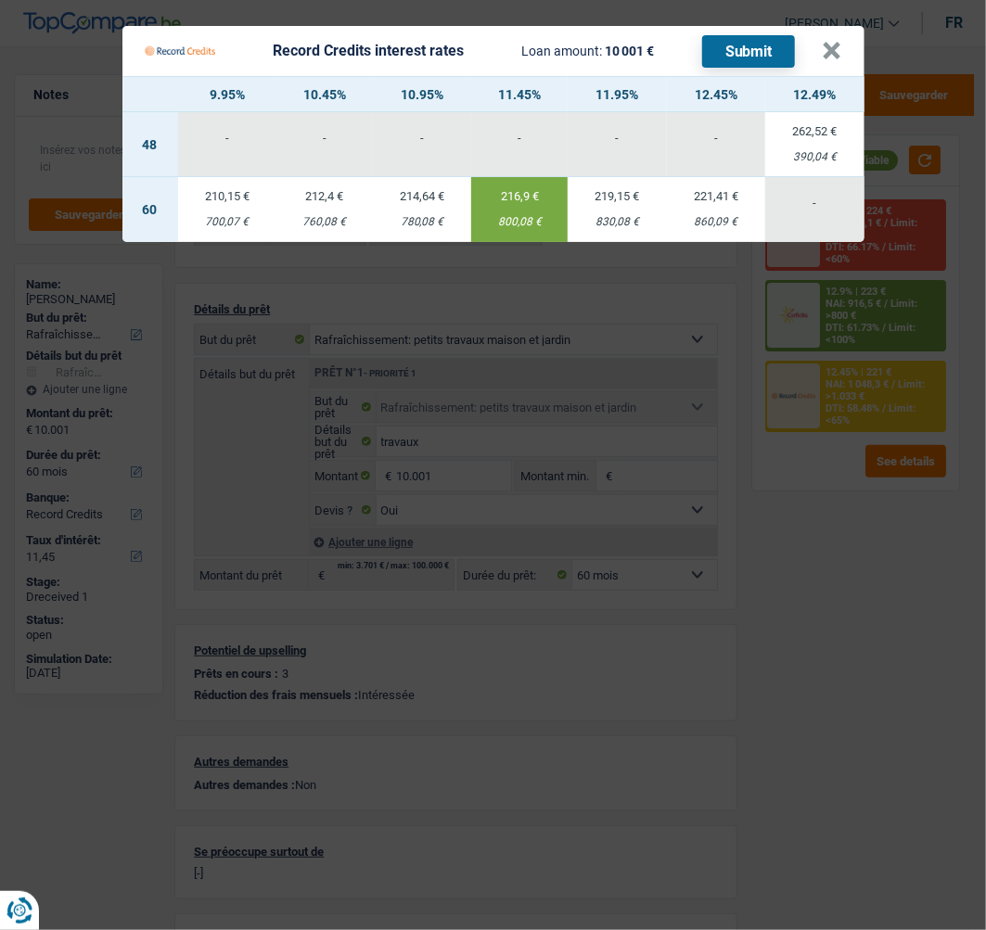
click at [758, 43] on button "Submit" at bounding box center [748, 51] width 93 height 32
click at [839, 42] on button "×" at bounding box center [831, 51] width 19 height 19
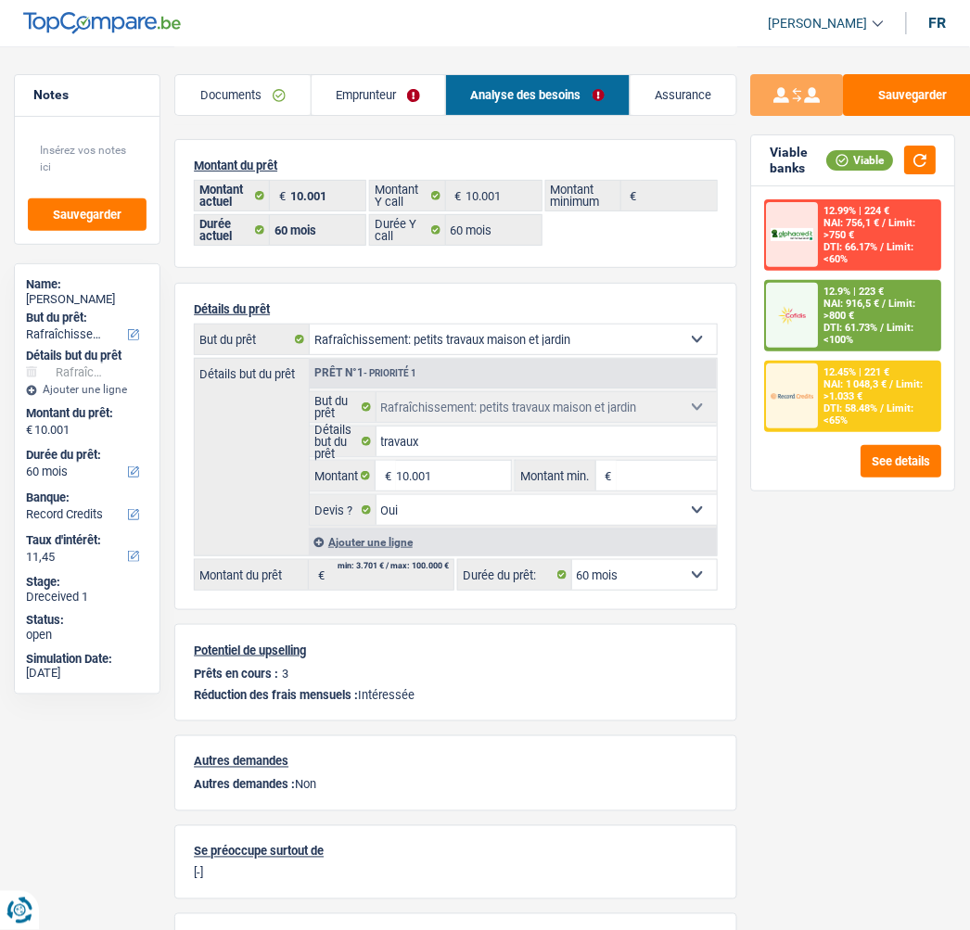
click at [833, 302] on div "12.9% | 223 € NAI: 916,5 € / Limit: >800 € DTI: 61.73% / Limit: <100%" at bounding box center [879, 316] width 121 height 68
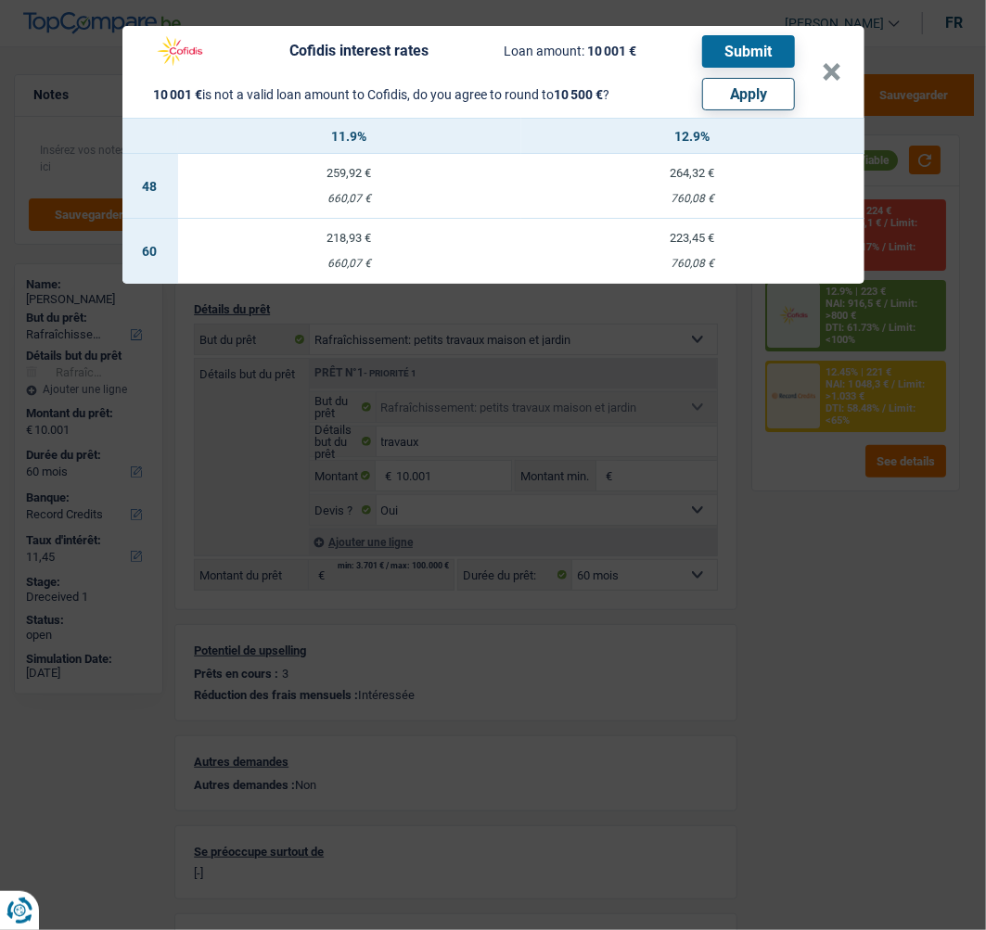
click at [768, 91] on button "Apply" at bounding box center [748, 94] width 93 height 32
type input "10.500"
select select "other"
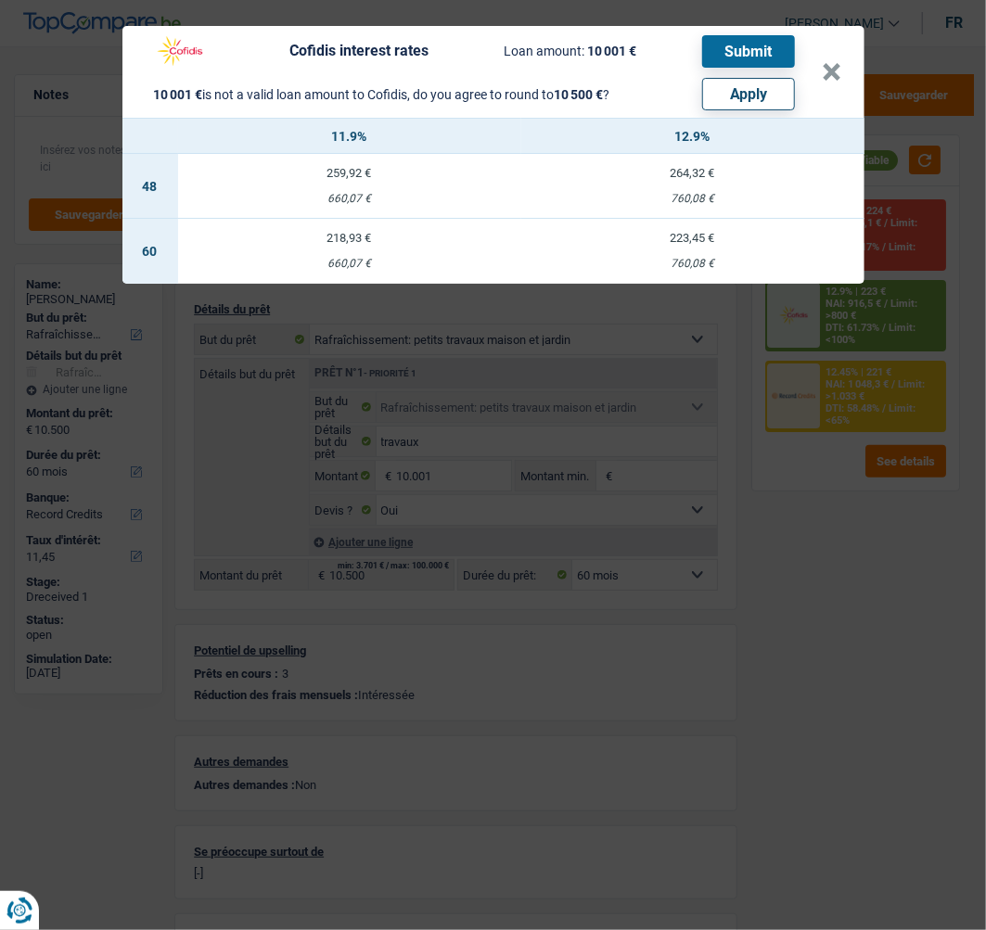
select select "other"
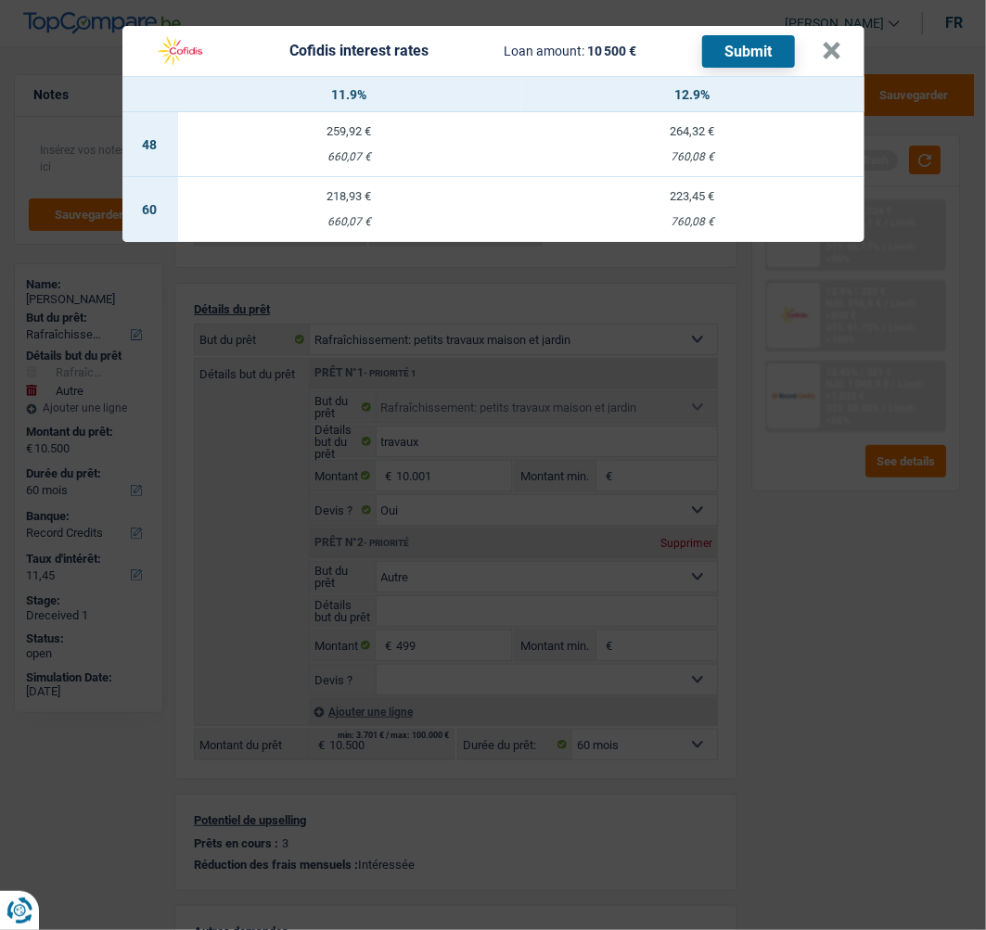
click at [686, 192] on td "223,45 € 760,08 €" at bounding box center [692, 209] width 343 height 65
select select "cofidis"
type input "12,90"
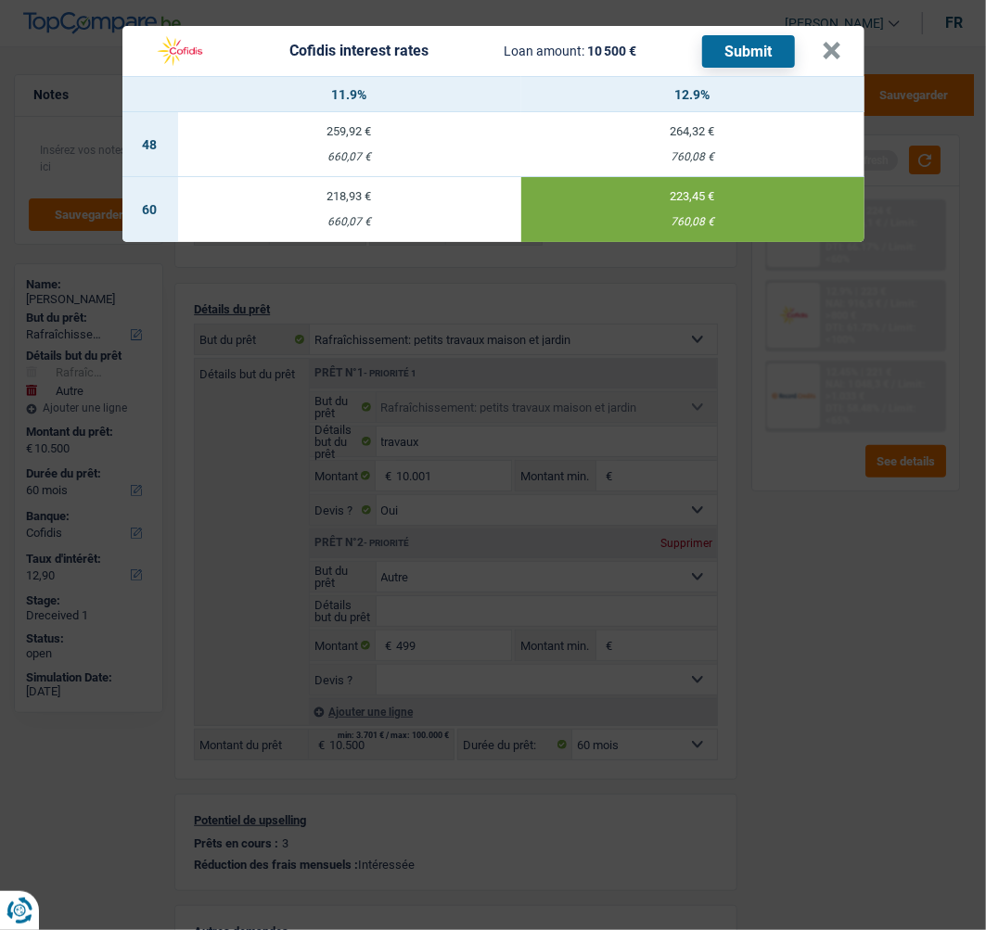
click at [783, 37] on button "Submit" at bounding box center [748, 51] width 93 height 32
click at [833, 42] on button "×" at bounding box center [831, 51] width 19 height 19
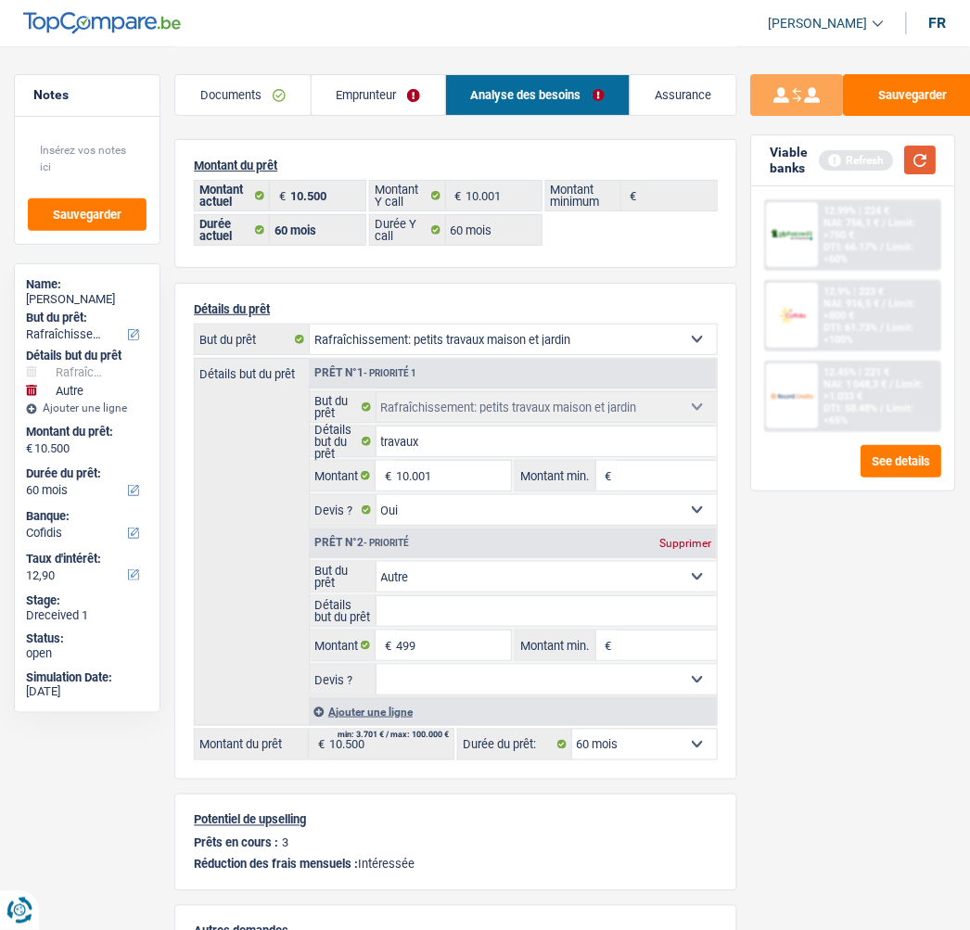
click at [923, 156] on button "button" at bounding box center [921, 160] width 32 height 29
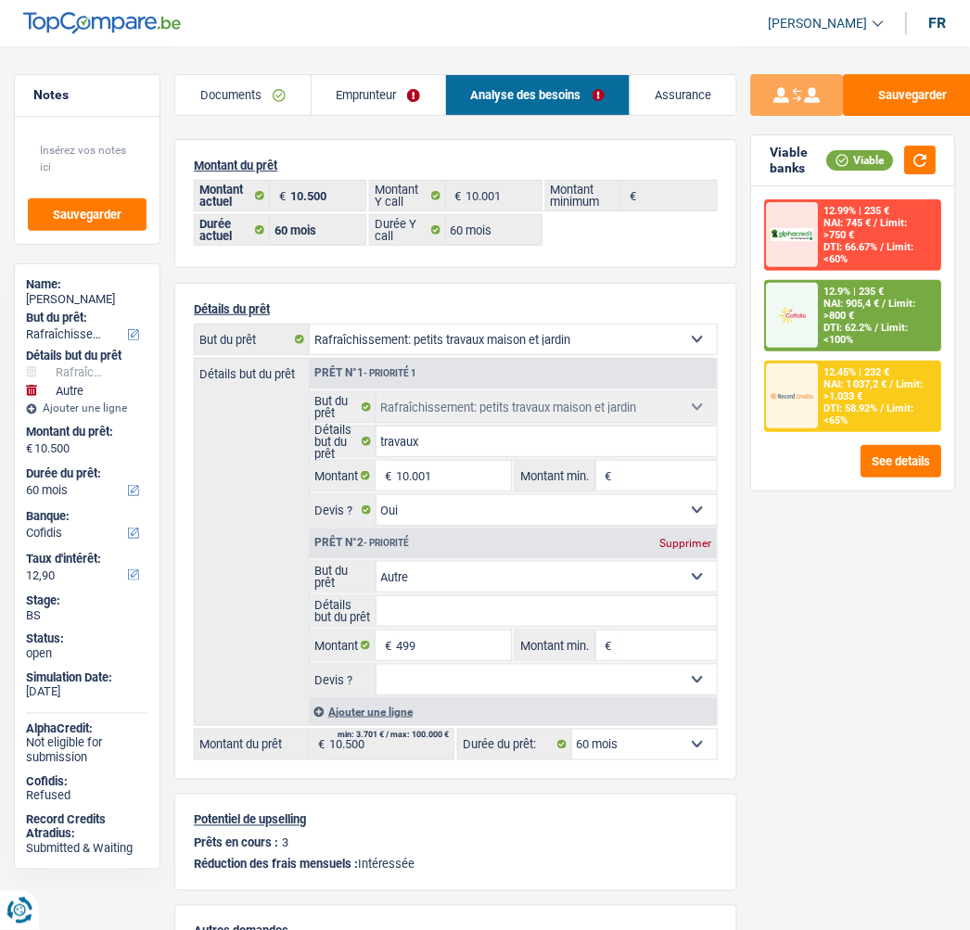
click at [113, 911] on div "Notes Sauvegarder Name: Dylan Sevrin But du prêt: Confort maison: meubles, text…" at bounding box center [87, 609] width 174 height 1126
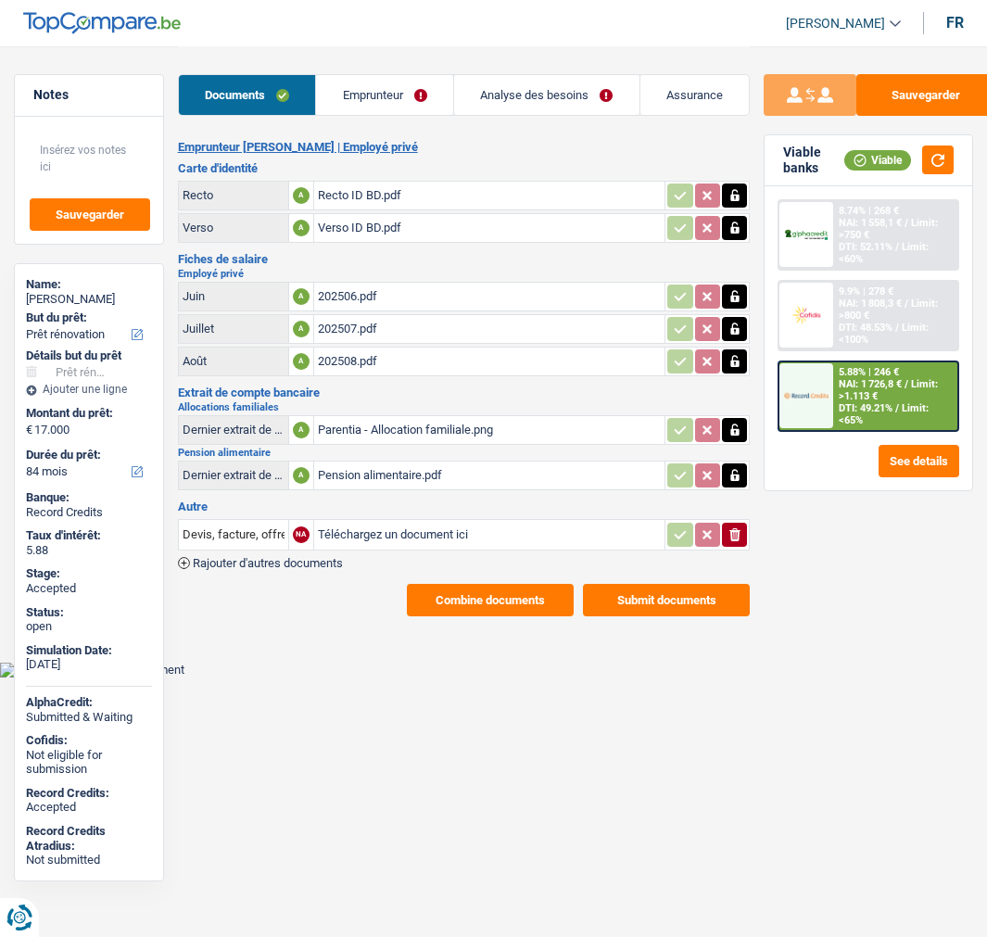
select select "renovation"
select select "84"
click at [869, 387] on span "NAI: 1 726,8 €" at bounding box center [870, 384] width 63 height 12
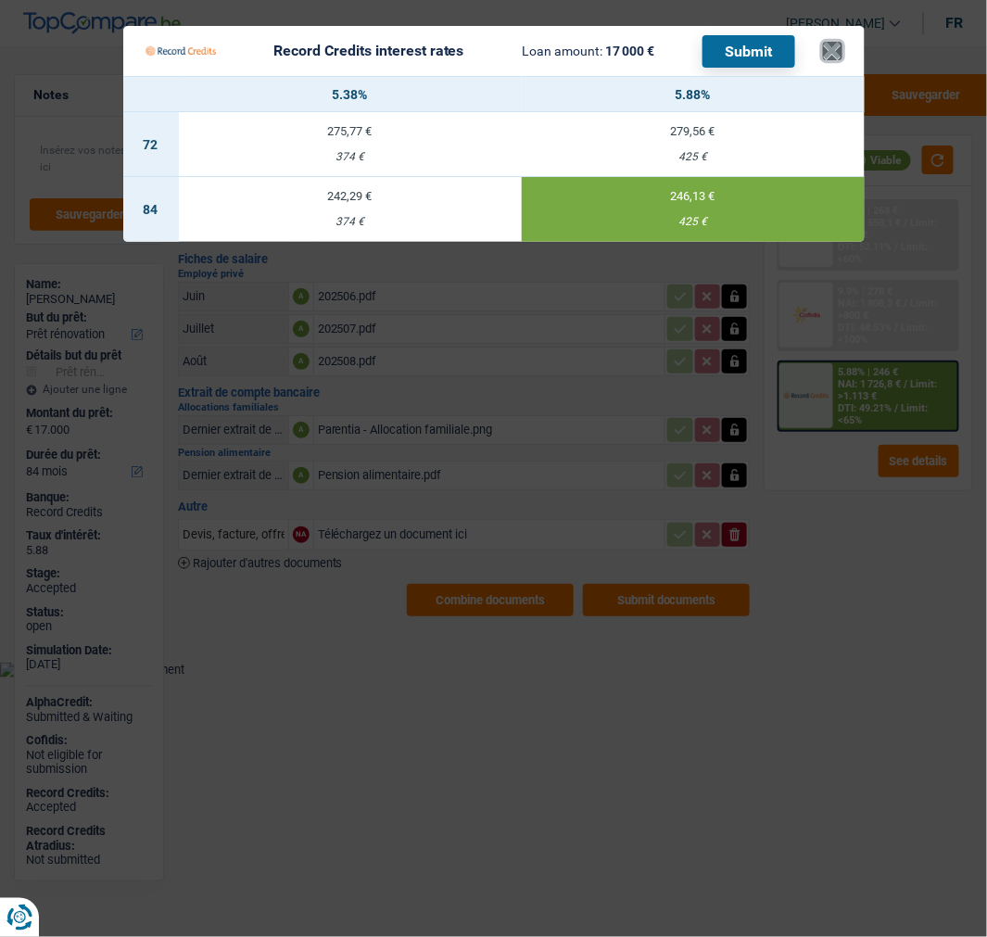
click at [838, 42] on button "×" at bounding box center [832, 51] width 19 height 19
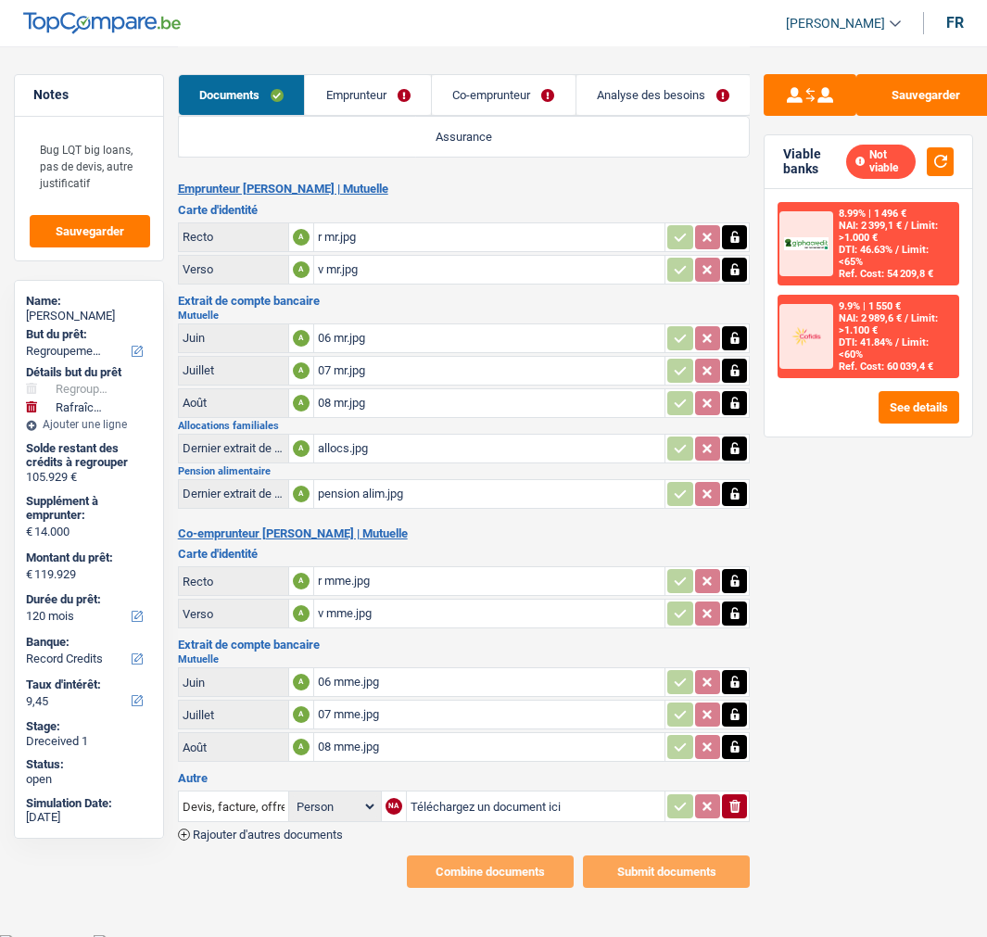
select select "refinancing"
select select "houseOrGarden"
select select "120"
select select "record credits"
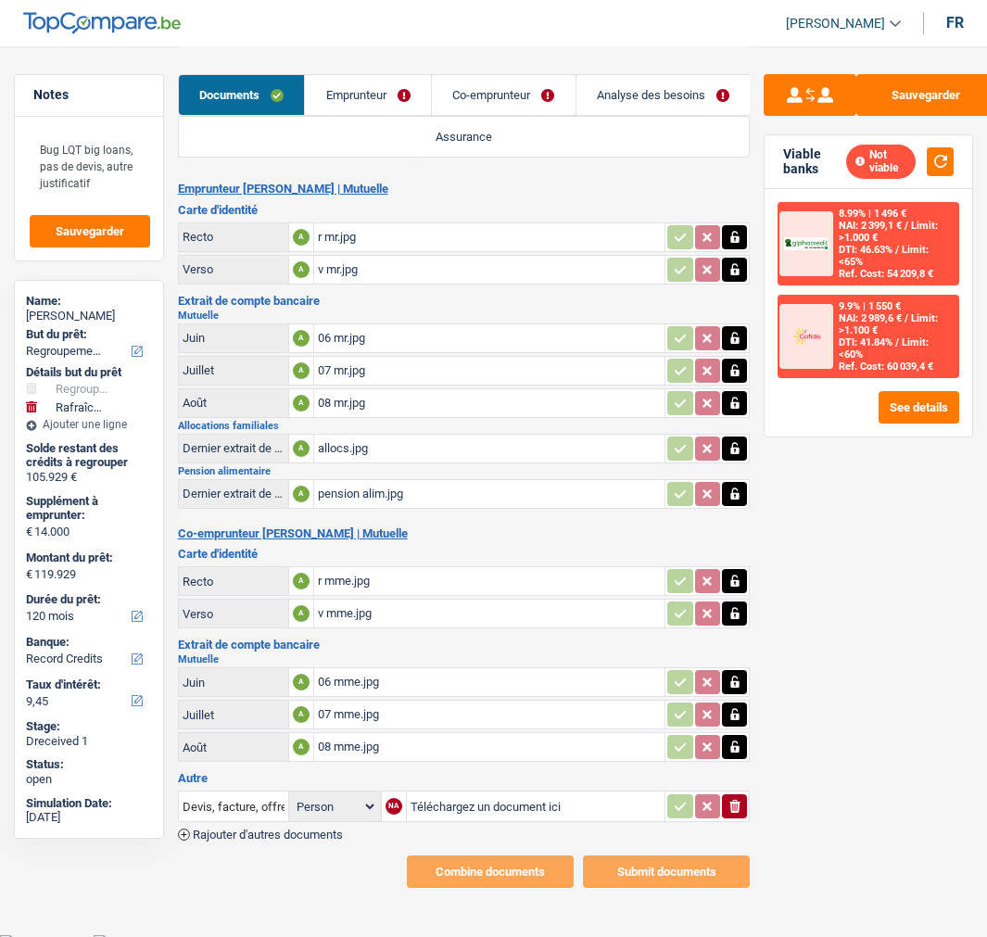
select select "120"
select select "refinancing"
select select "houseOrGarden"
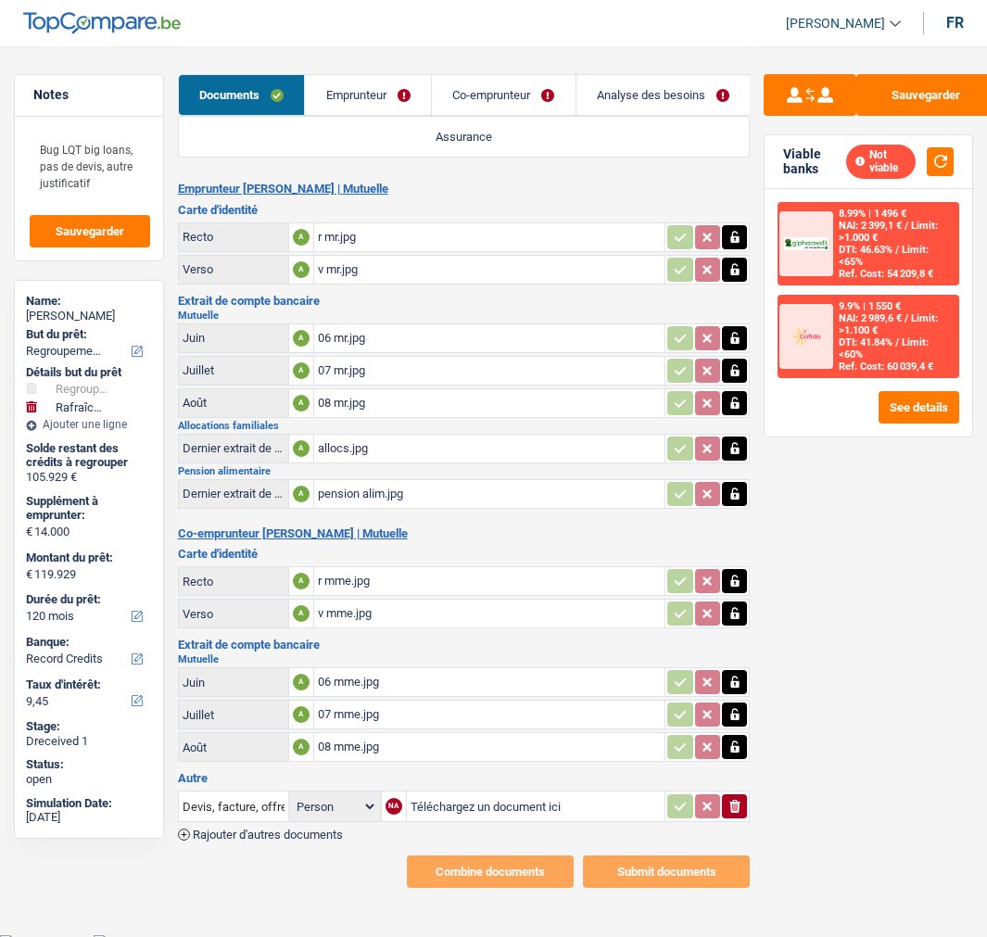
select select "120"
click at [630, 95] on link "Analyse des besoins" at bounding box center [664, 95] width 174 height 40
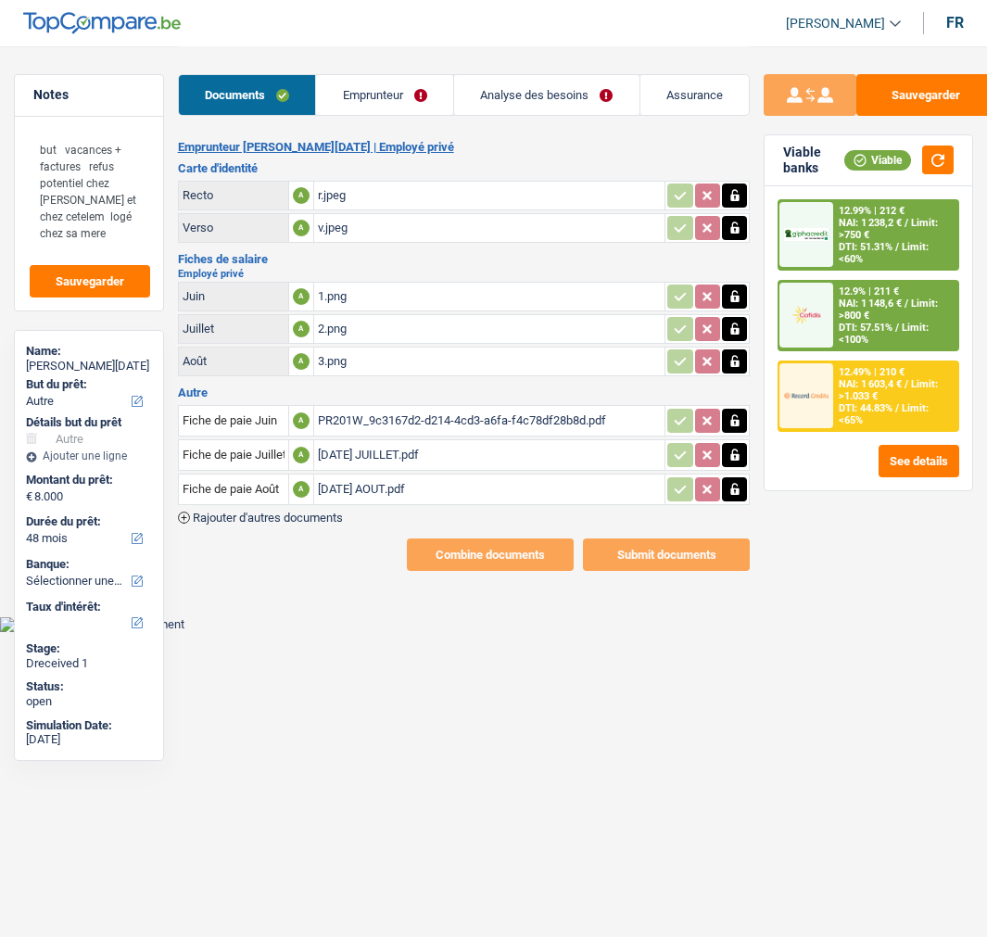
select select "other"
select select "48"
click at [423, 441] on div "[DATE] JUILLET.pdf" at bounding box center [490, 455] width 344 height 28
click at [394, 283] on div "1.png" at bounding box center [490, 297] width 344 height 28
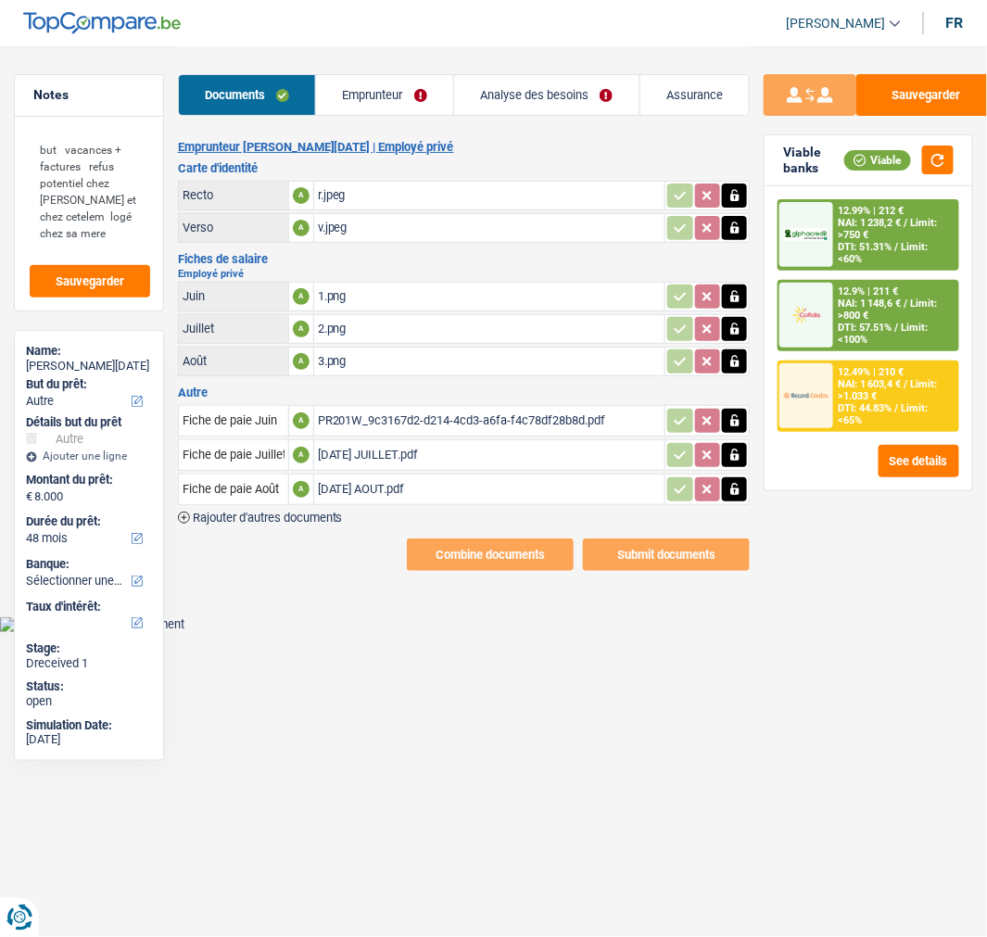
click at [455, 407] on div "PR201W_9c3167d2-d214-4cd3-a6fa-f4c78df28b8d.pdf" at bounding box center [490, 421] width 344 height 28
click at [554, 476] on div "[DATE] AOUT.pdf" at bounding box center [490, 490] width 344 height 28
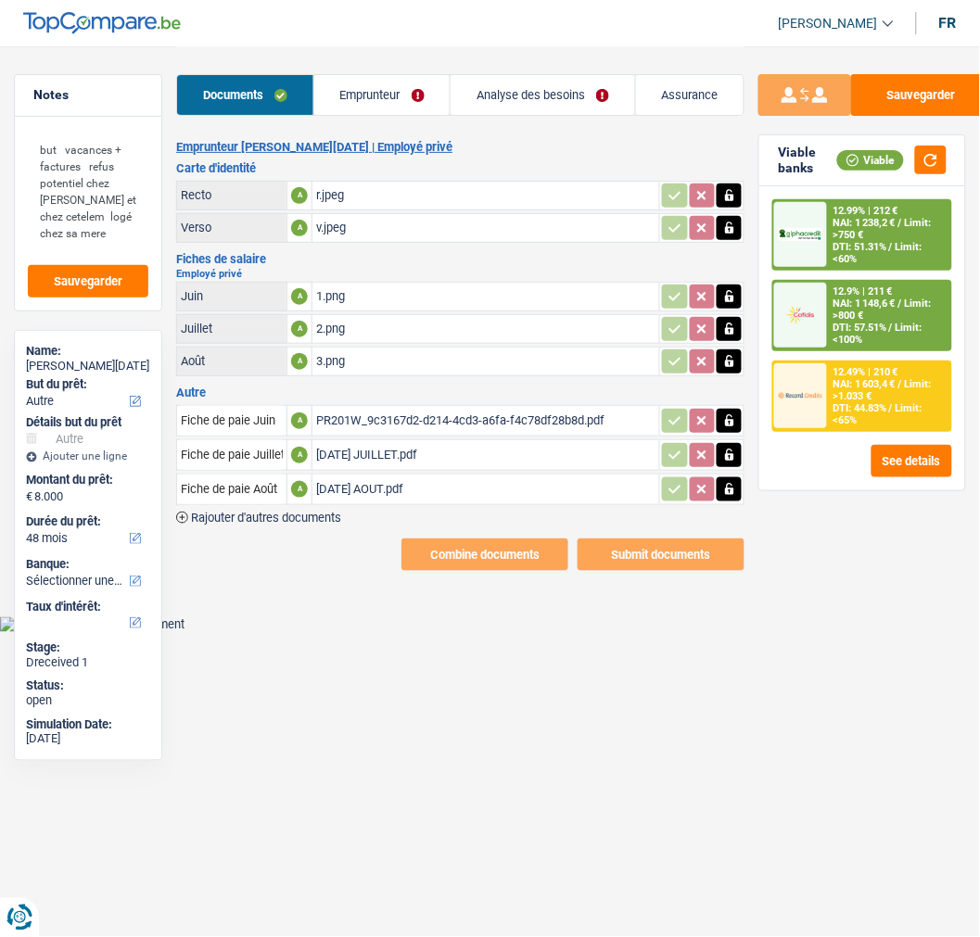
click at [731, 290] on icon "button" at bounding box center [729, 296] width 8 height 12
click at [737, 317] on button "button" at bounding box center [729, 329] width 25 height 24
click at [736, 352] on icon "button" at bounding box center [729, 361] width 15 height 19
click at [737, 285] on button "ionicons-v5-e" at bounding box center [729, 297] width 25 height 24
click at [737, 317] on button "ionicons-v5-e" at bounding box center [729, 329] width 25 height 24
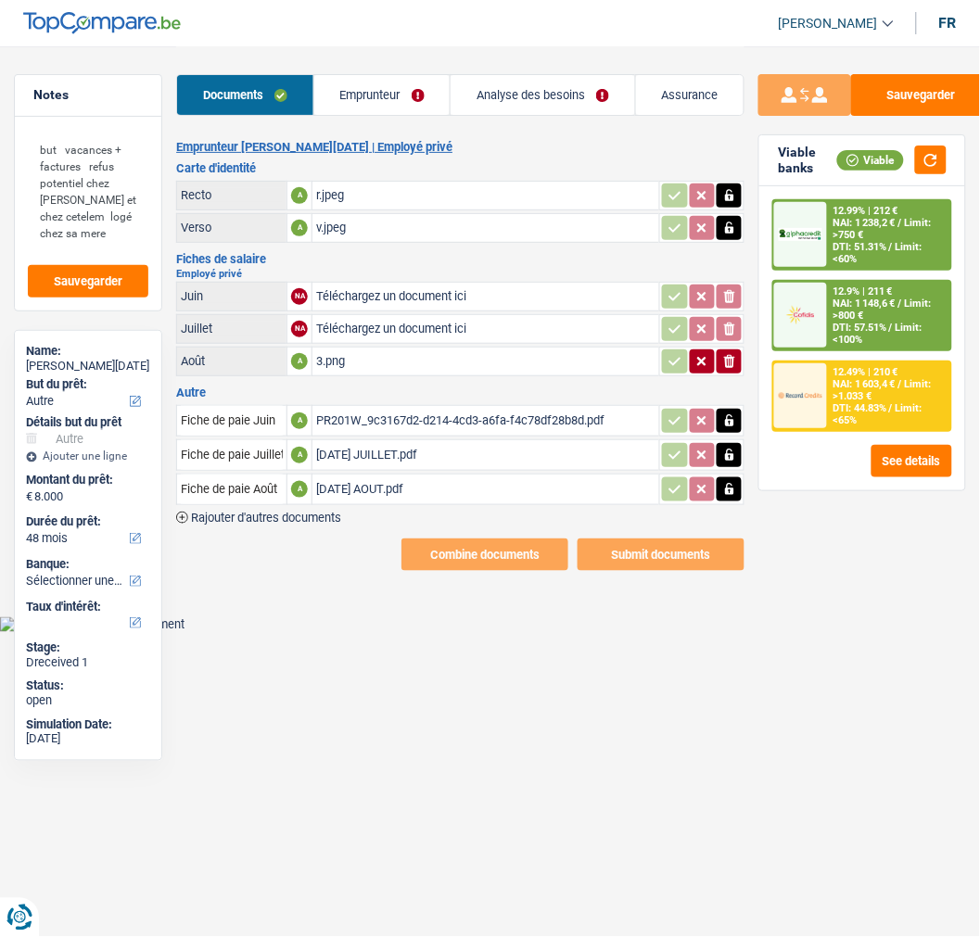
click at [732, 350] on button "ionicons-v5-e" at bounding box center [729, 362] width 25 height 24
click at [906, 93] on button "Sauvegarder" at bounding box center [920, 95] width 139 height 42
click at [429, 96] on link "Emprunteur" at bounding box center [381, 95] width 136 height 40
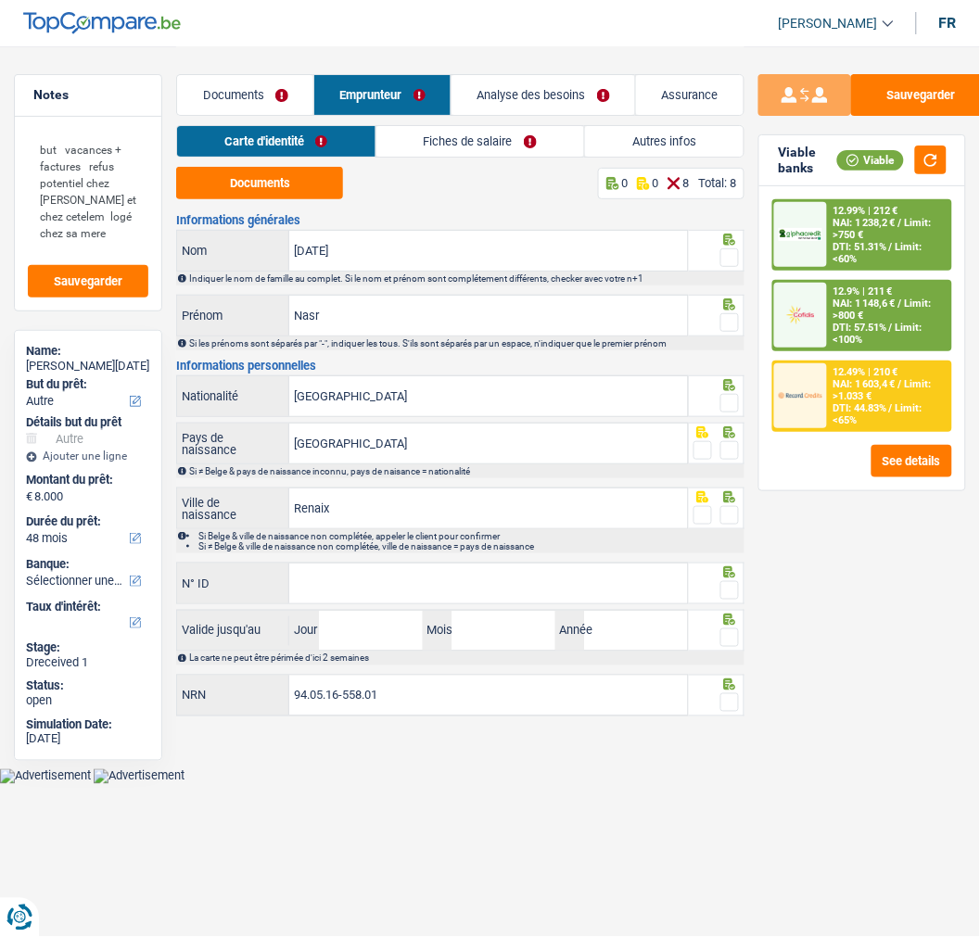
click at [727, 251] on span at bounding box center [729, 257] width 19 height 19
click at [0, 0] on input "radio" at bounding box center [0, 0] width 0 height 0
click at [737, 325] on span at bounding box center [729, 322] width 19 height 19
click at [0, 0] on input "radio" at bounding box center [0, 0] width 0 height 0
click at [725, 399] on span at bounding box center [729, 403] width 19 height 19
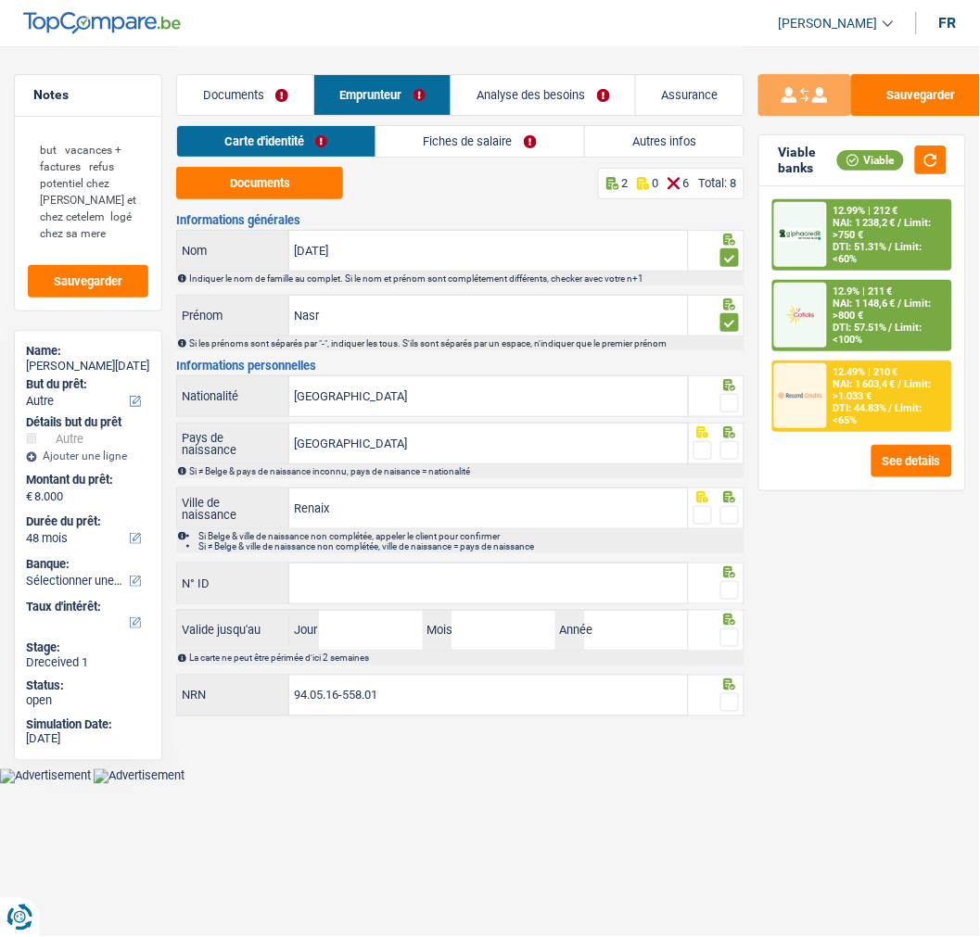
click at [0, 0] on input "radio" at bounding box center [0, 0] width 0 height 0
click at [736, 441] on span at bounding box center [729, 450] width 19 height 19
click at [0, 0] on input "radio" at bounding box center [0, 0] width 0 height 0
click at [308, 191] on button "Documents" at bounding box center [259, 183] width 167 height 32
drag, startPoint x: 399, startPoint y: 243, endPoint x: 134, endPoint y: 262, distance: 265.0
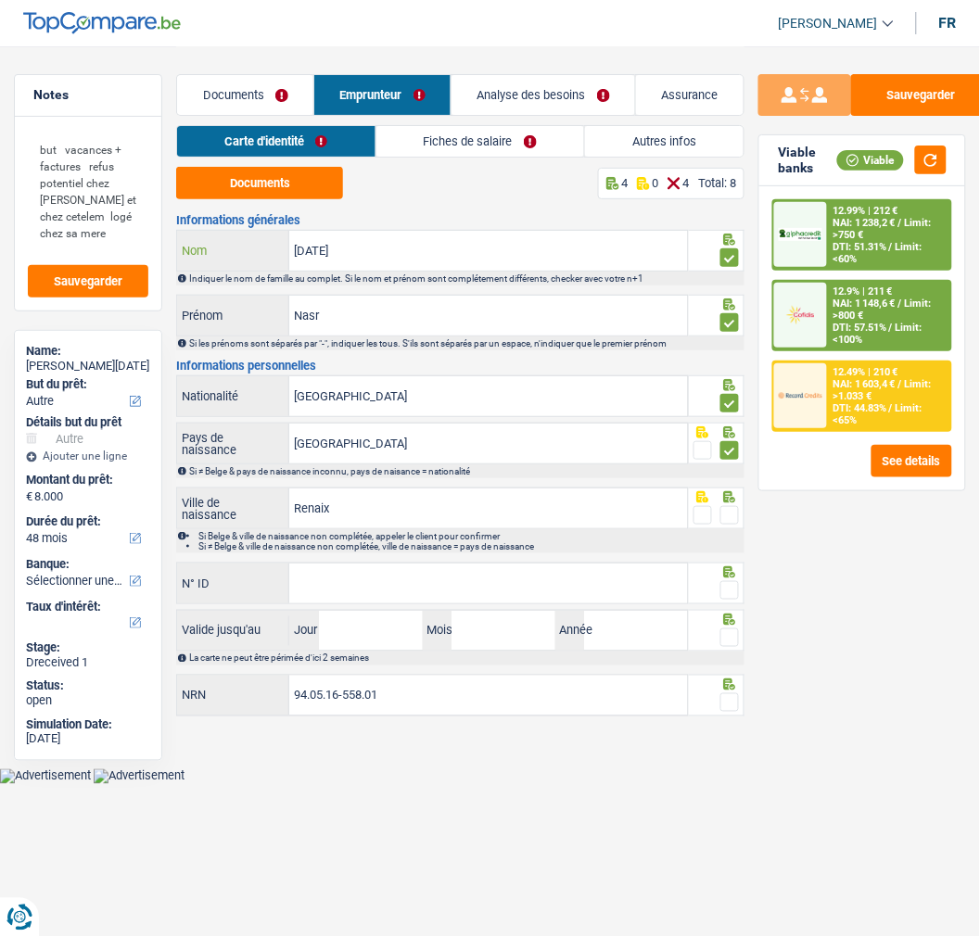
click at [134, 262] on div "Notes but vacances + factures refus potentiel chez belfius et chez cetelem logé…" at bounding box center [490, 384] width 980 height 676
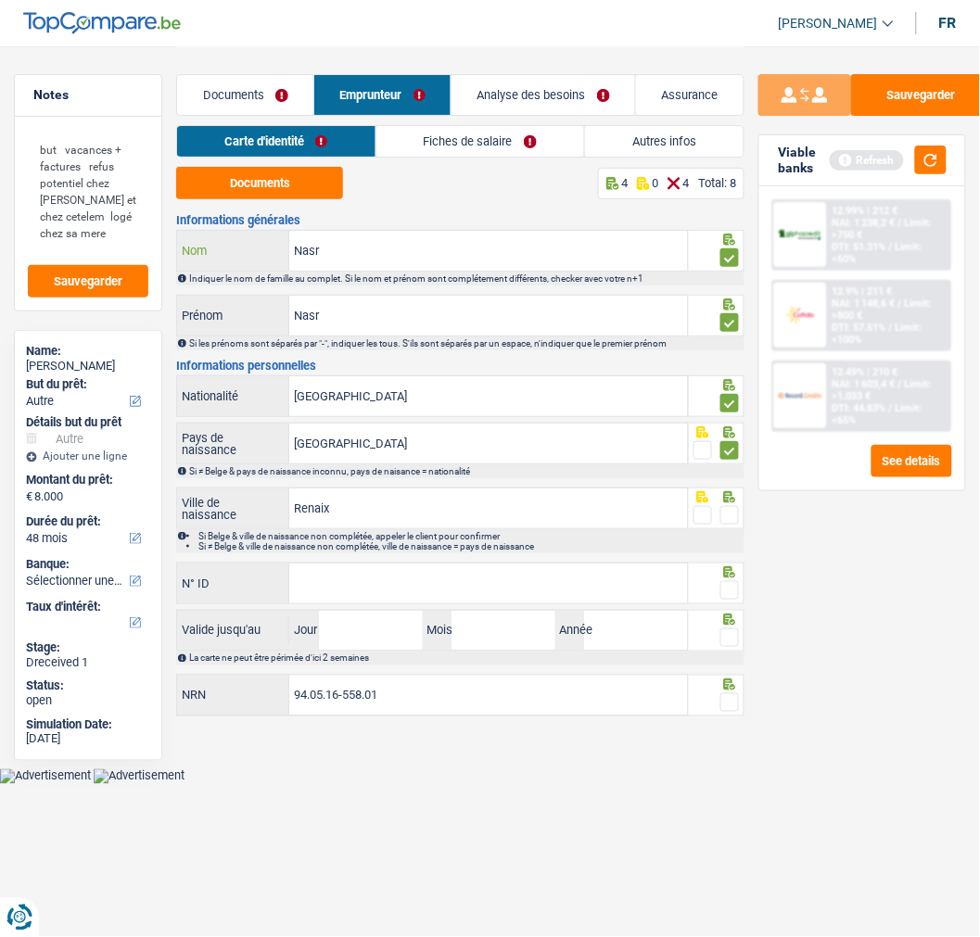
type input "Nasr"
drag, startPoint x: 381, startPoint y: 316, endPoint x: 216, endPoint y: 313, distance: 165.1
click at [216, 313] on div "Nasr Prénom" at bounding box center [432, 316] width 511 height 40
type input "Rajaa"
click at [723, 510] on span at bounding box center [729, 515] width 19 height 19
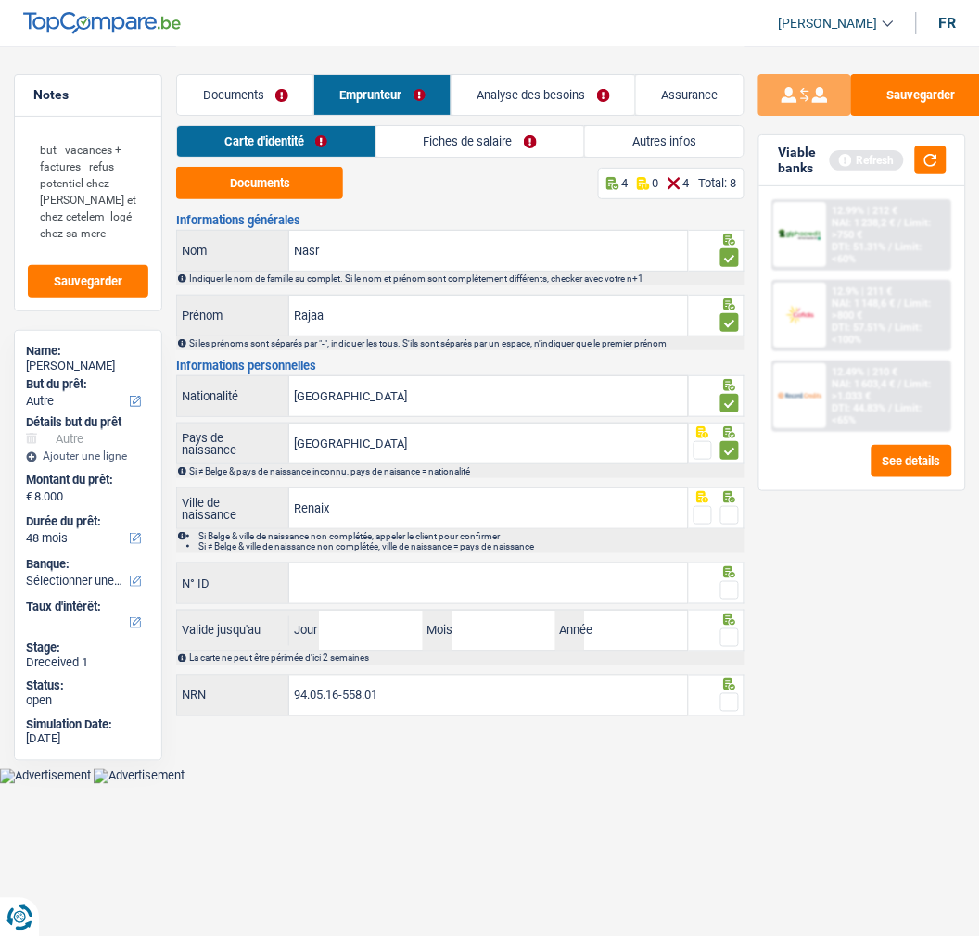
click at [0, 0] on input "radio" at bounding box center [0, 0] width 0 height 0
click at [366, 581] on input "N° ID" at bounding box center [488, 584] width 398 height 40
type input "595-0867570-20"
click at [732, 586] on span at bounding box center [729, 590] width 19 height 19
click at [0, 0] on input "radio" at bounding box center [0, 0] width 0 height 0
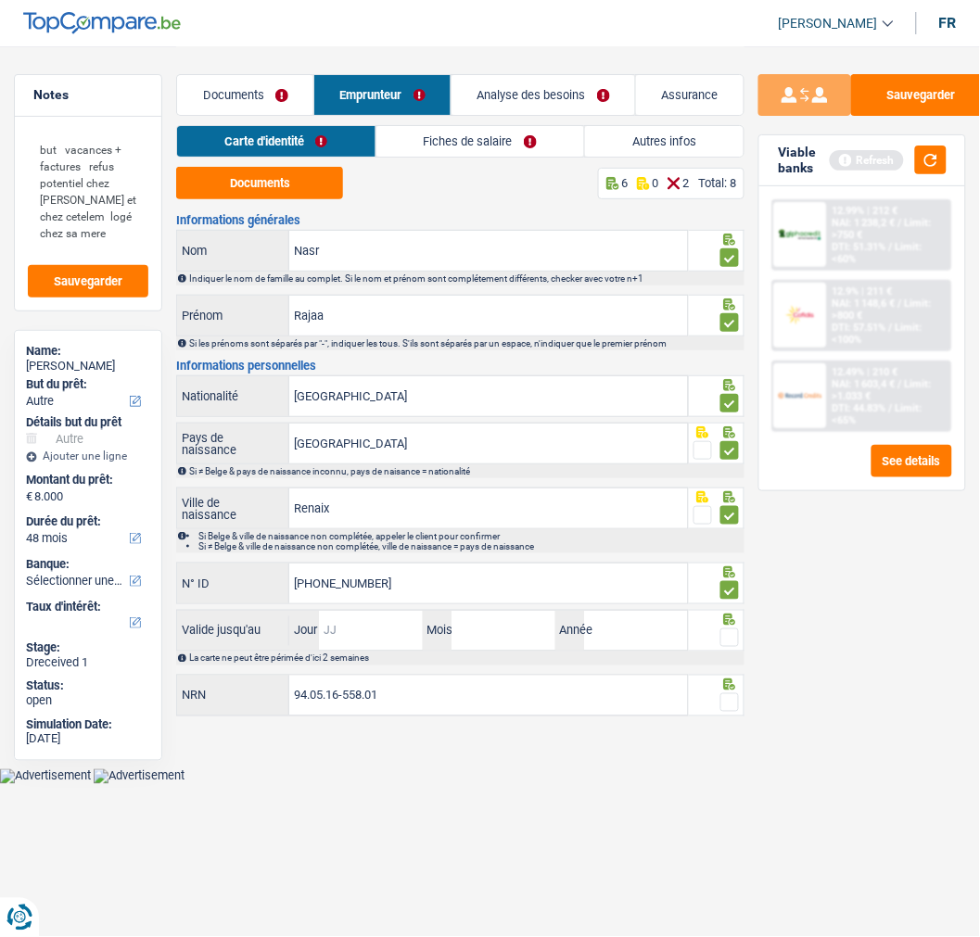
click at [391, 632] on input "Jour" at bounding box center [371, 631] width 104 height 40
type input "20"
type input "04"
type input "2032"
click at [732, 643] on div at bounding box center [729, 638] width 19 height 23
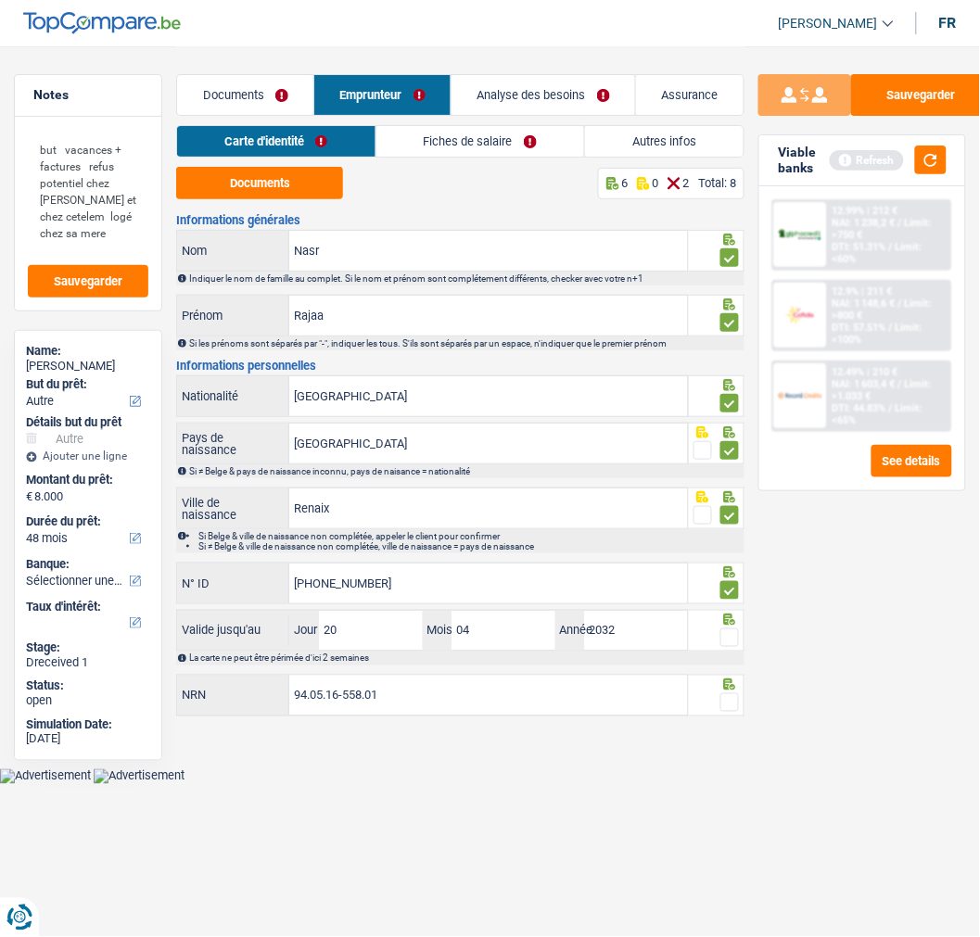
click at [731, 641] on span at bounding box center [729, 638] width 19 height 19
click at [0, 0] on input "radio" at bounding box center [0, 0] width 0 height 0
click at [733, 699] on span at bounding box center [729, 703] width 19 height 19
click at [0, 0] on input "radio" at bounding box center [0, 0] width 0 height 0
click at [523, 134] on link "Fiches de salaire" at bounding box center [480, 141] width 208 height 31
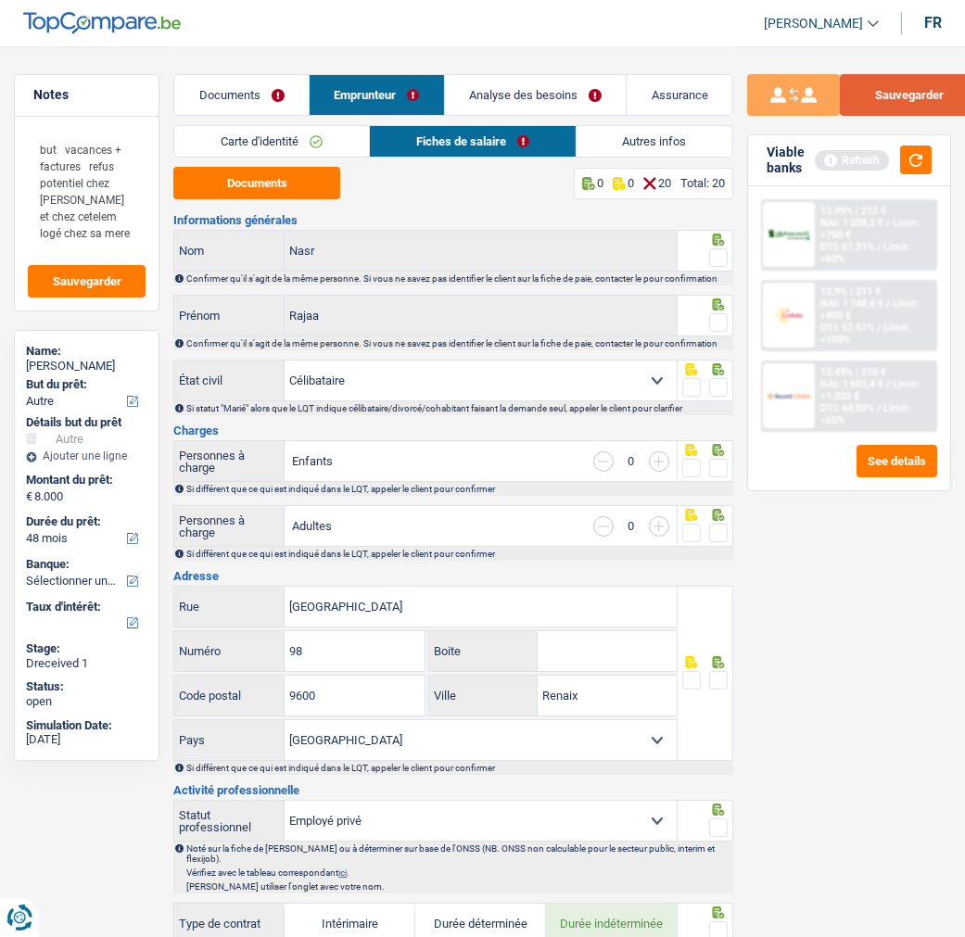
click at [903, 106] on button "Sauvegarder" at bounding box center [909, 95] width 139 height 42
click at [248, 170] on button "Documents" at bounding box center [256, 183] width 167 height 32
click at [716, 248] on span at bounding box center [718, 257] width 19 height 19
click at [0, 0] on input "radio" at bounding box center [0, 0] width 0 height 0
click at [716, 325] on span at bounding box center [718, 322] width 19 height 19
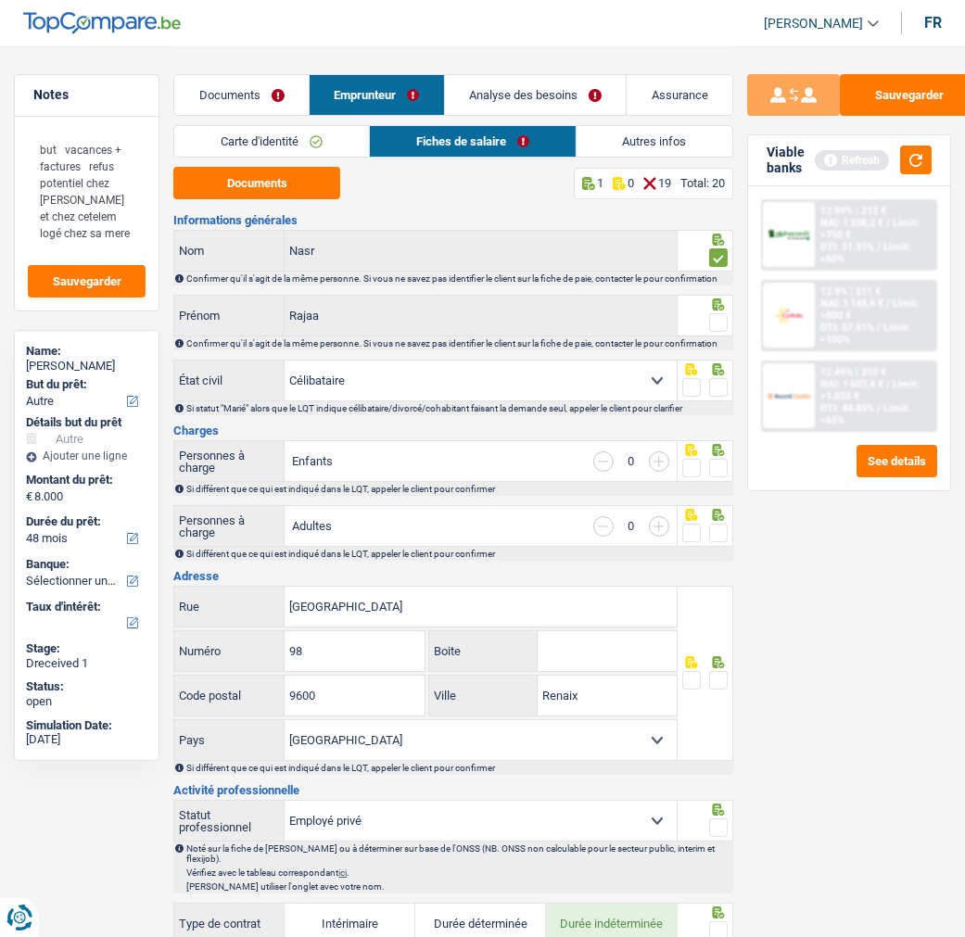
click at [0, 0] on input "radio" at bounding box center [0, 0] width 0 height 0
click at [723, 397] on span at bounding box center [718, 387] width 19 height 19
click at [0, 0] on input "radio" at bounding box center [0, 0] width 0 height 0
click at [726, 478] on span at bounding box center [718, 468] width 19 height 19
click at [0, 0] on input "radio" at bounding box center [0, 0] width 0 height 0
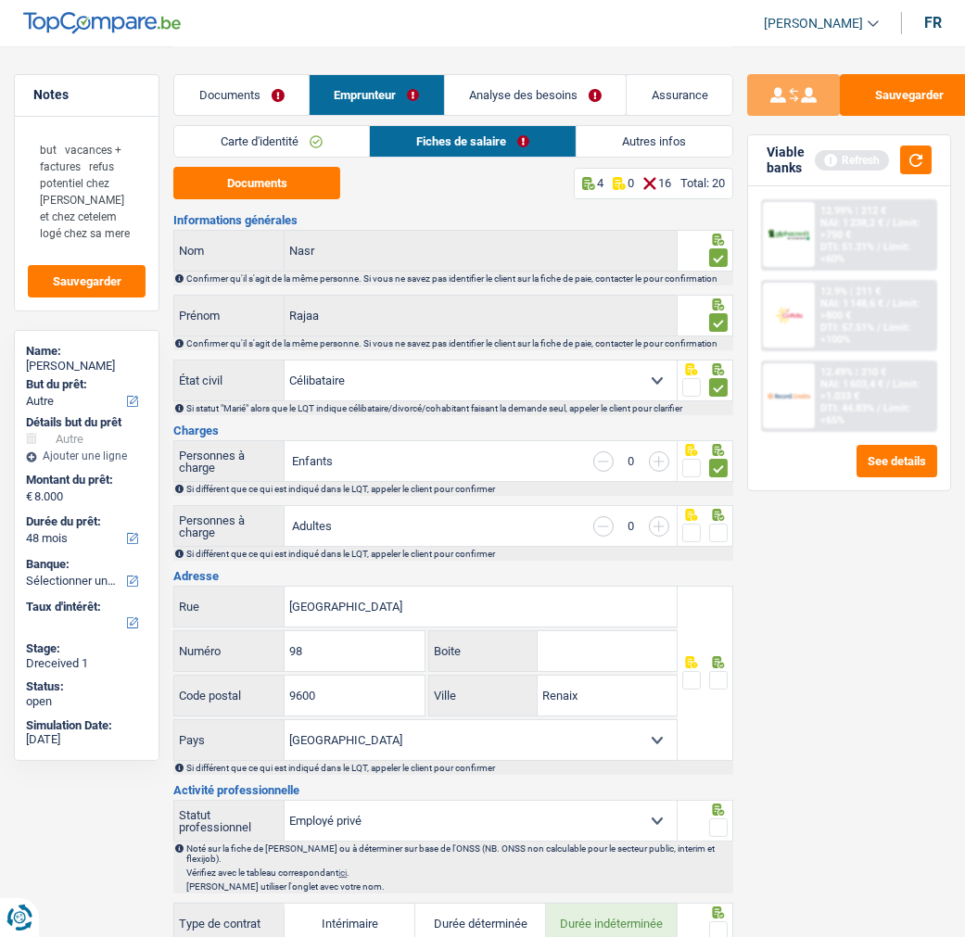
click at [720, 542] on span at bounding box center [718, 533] width 19 height 19
click at [0, 0] on input "radio" at bounding box center [0, 0] width 0 height 0
click at [724, 690] on span at bounding box center [718, 680] width 19 height 19
click at [0, 0] on input "radio" at bounding box center [0, 0] width 0 height 0
drag, startPoint x: 406, startPoint y: 627, endPoint x: 238, endPoint y: 628, distance: 167.8
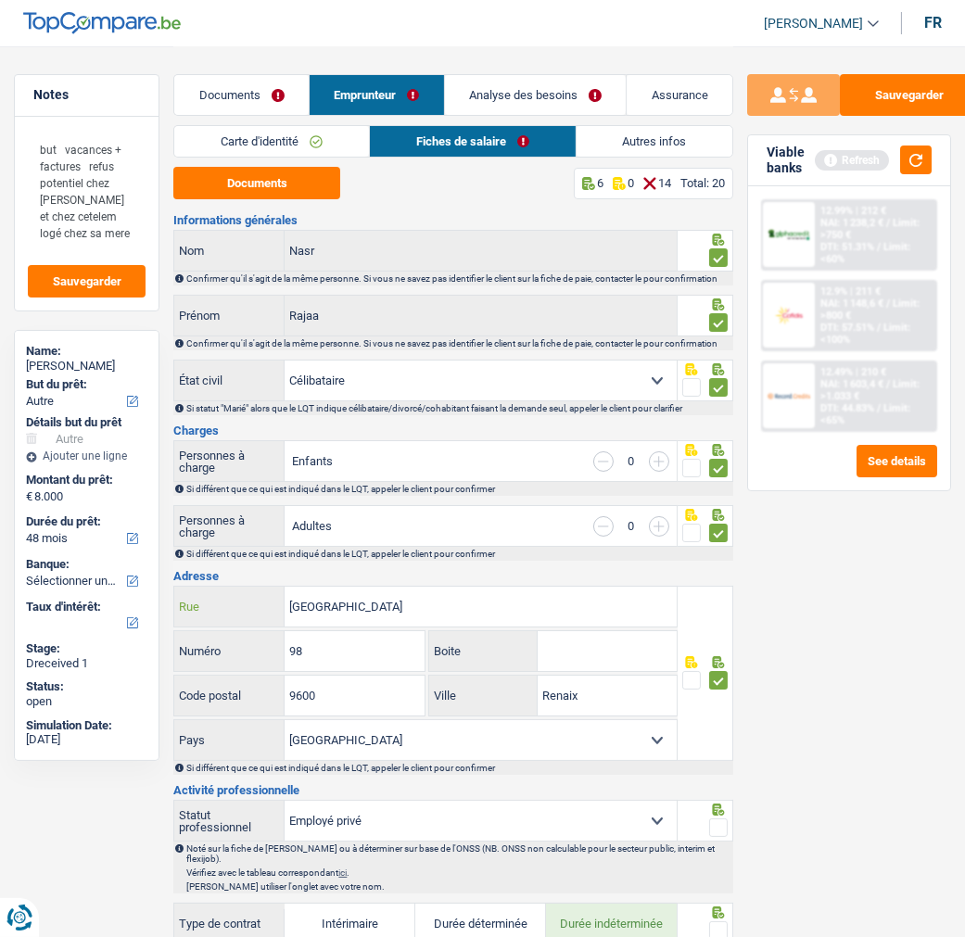
click at [238, 627] on div "Rue d'Ellezelles Rue" at bounding box center [425, 607] width 502 height 40
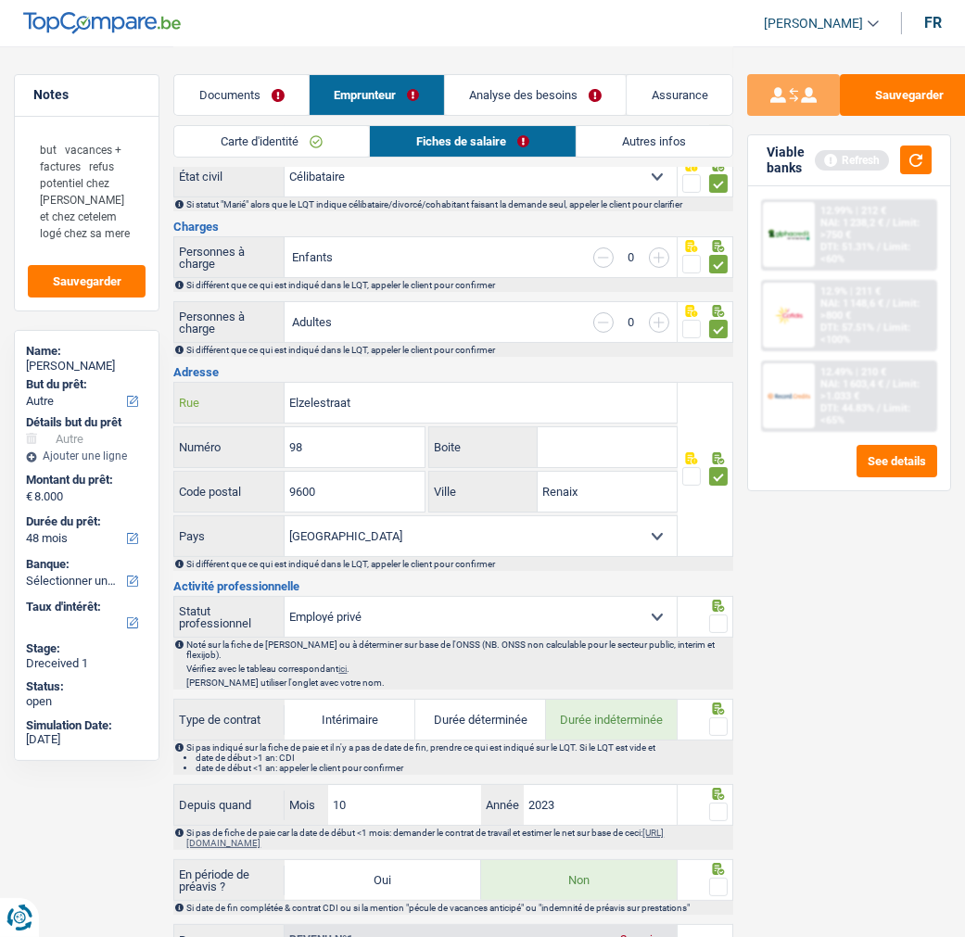
scroll to position [206, 0]
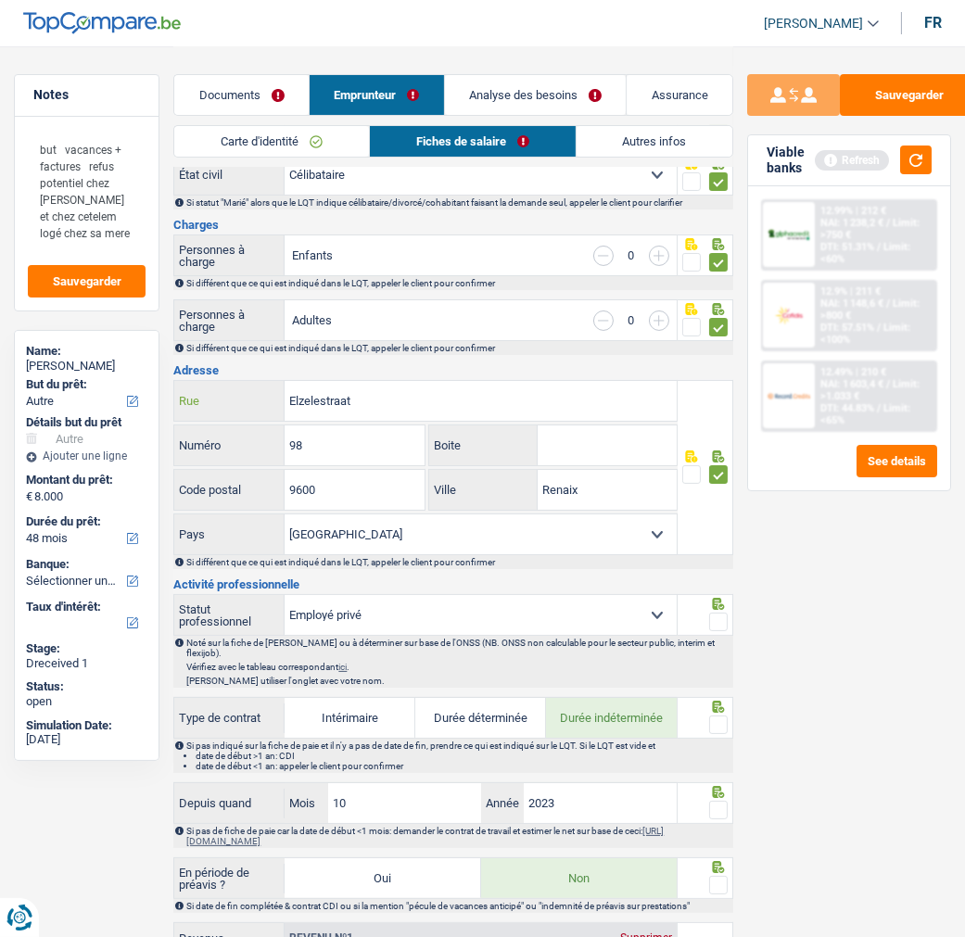
type input "Elzelestraat"
click at [712, 631] on span at bounding box center [718, 622] width 19 height 19
click at [0, 0] on input "radio" at bounding box center [0, 0] width 0 height 0
click at [723, 731] on span at bounding box center [718, 725] width 19 height 19
click at [0, 0] on input "radio" at bounding box center [0, 0] width 0 height 0
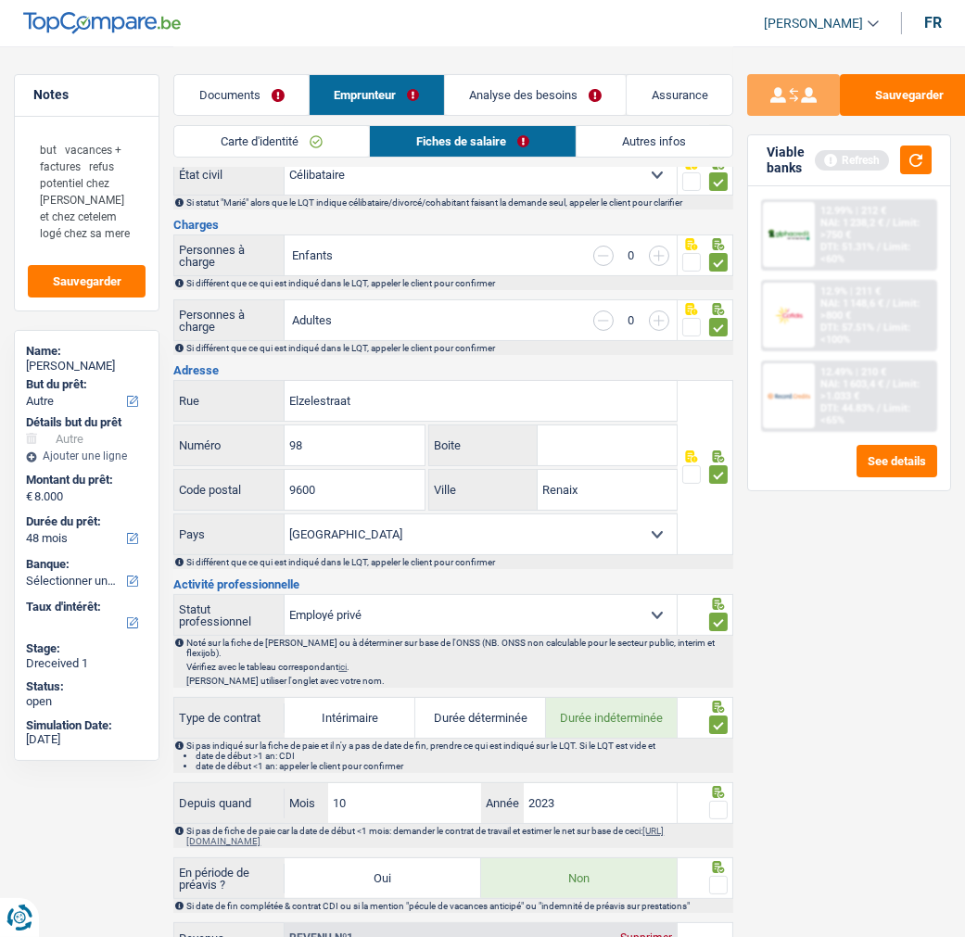
click at [718, 817] on span at bounding box center [718, 810] width 19 height 19
click at [0, 0] on input "radio" at bounding box center [0, 0] width 0 height 0
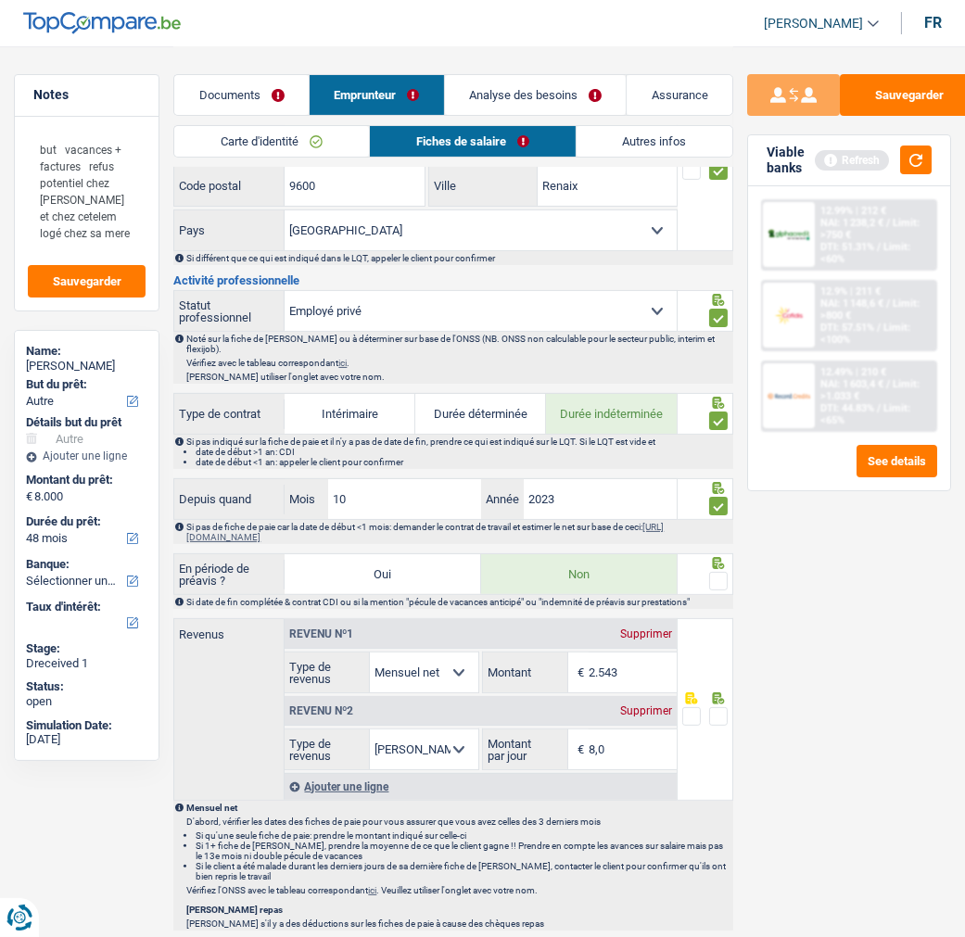
scroll to position [515, 0]
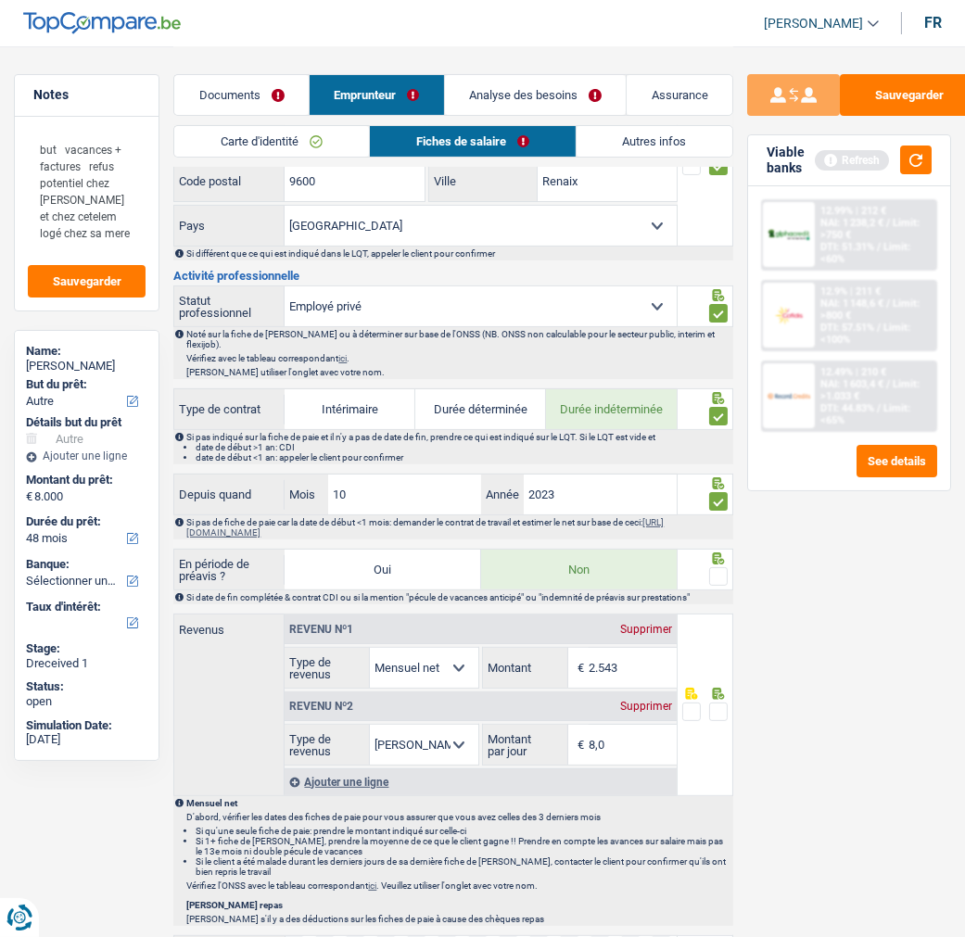
click at [720, 584] on span at bounding box center [718, 576] width 19 height 19
click at [0, 0] on input "radio" at bounding box center [0, 0] width 0 height 0
click at [894, 87] on button "Sauvegarder" at bounding box center [909, 95] width 139 height 42
click at [627, 662] on input "2.543" at bounding box center [633, 668] width 88 height 40
type input "2.318"
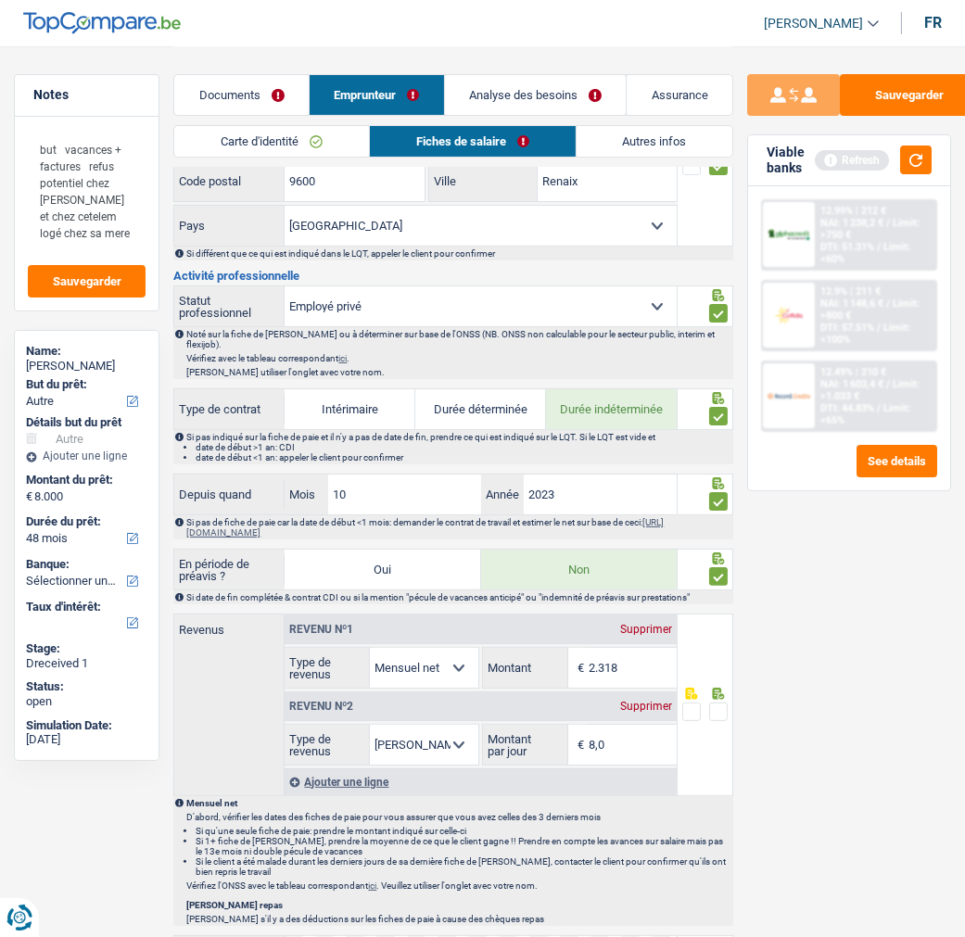
click at [682, 720] on span at bounding box center [691, 712] width 19 height 19
click at [0, 0] on input "radio" at bounding box center [0, 0] width 0 height 0
click at [720, 719] on span at bounding box center [718, 712] width 19 height 19
click at [0, 0] on input "radio" at bounding box center [0, 0] width 0 height 0
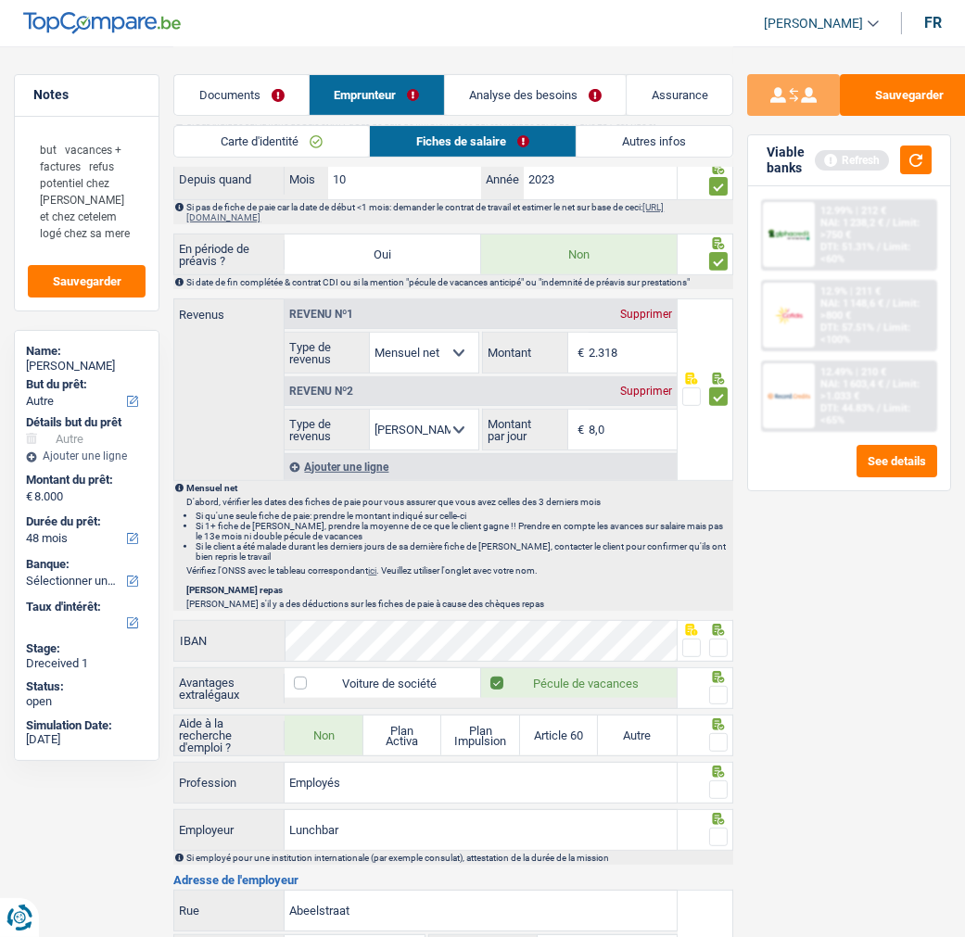
scroll to position [927, 0]
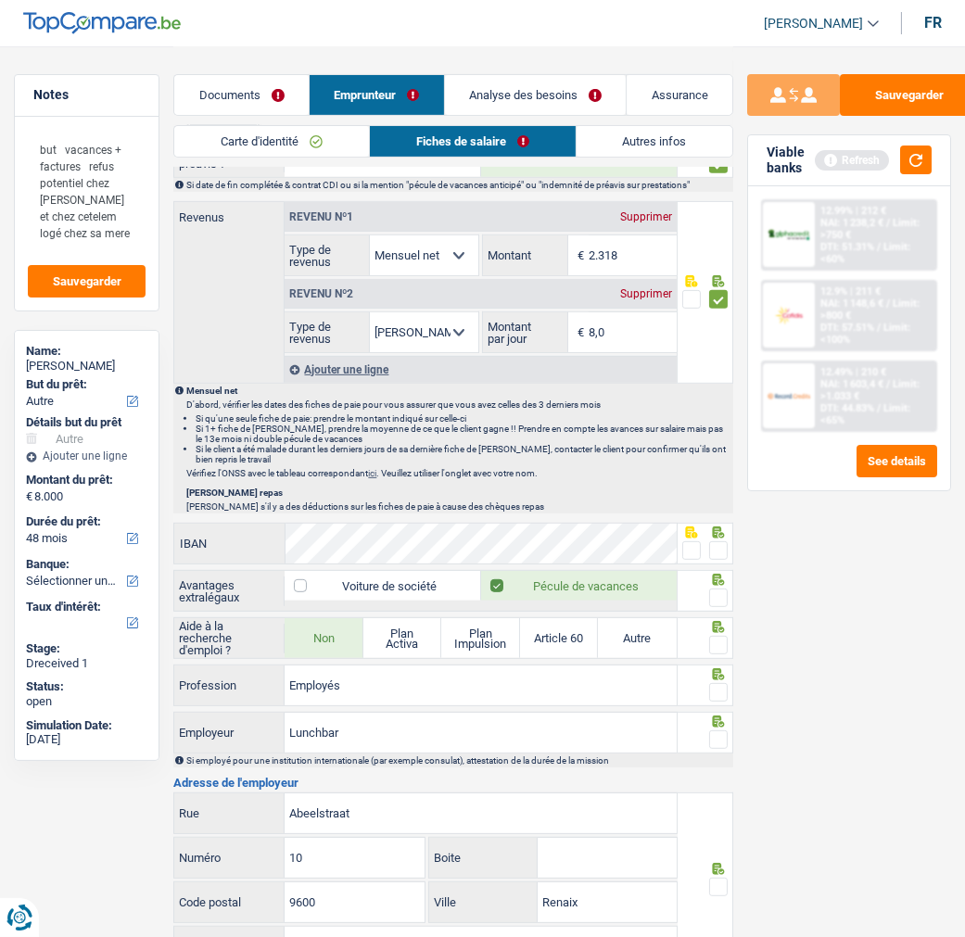
click at [696, 557] on span at bounding box center [691, 550] width 19 height 19
click at [0, 0] on input "radio" at bounding box center [0, 0] width 0 height 0
click at [720, 605] on span at bounding box center [718, 598] width 19 height 19
click at [0, 0] on input "radio" at bounding box center [0, 0] width 0 height 0
click at [720, 649] on span at bounding box center [718, 645] width 19 height 19
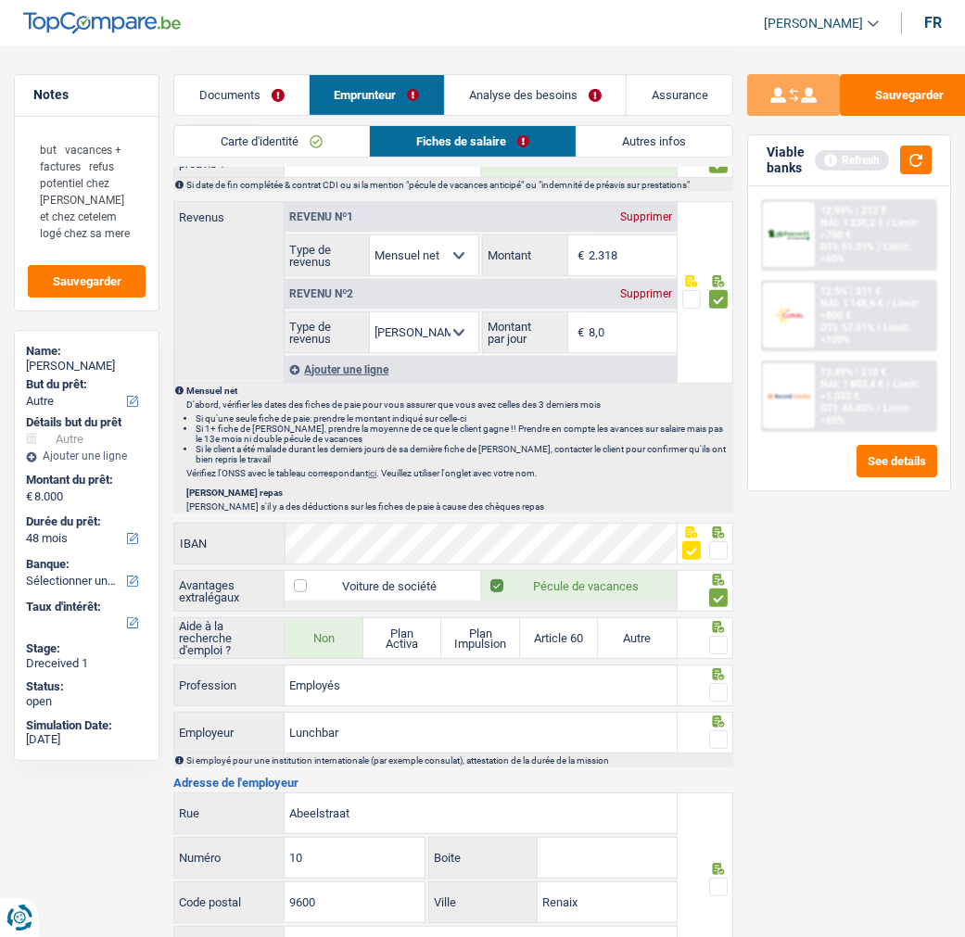
click at [0, 0] on input "radio" at bounding box center [0, 0] width 0 height 0
click at [719, 697] on span at bounding box center [718, 692] width 19 height 19
click at [0, 0] on input "radio" at bounding box center [0, 0] width 0 height 0
drag, startPoint x: 406, startPoint y: 739, endPoint x: 159, endPoint y: 746, distance: 247.7
click at [159, 746] on div "Notes but vacances + factures refus potentiel chez belfius et chez cetelem logé…" at bounding box center [482, 169] width 965 height 2100
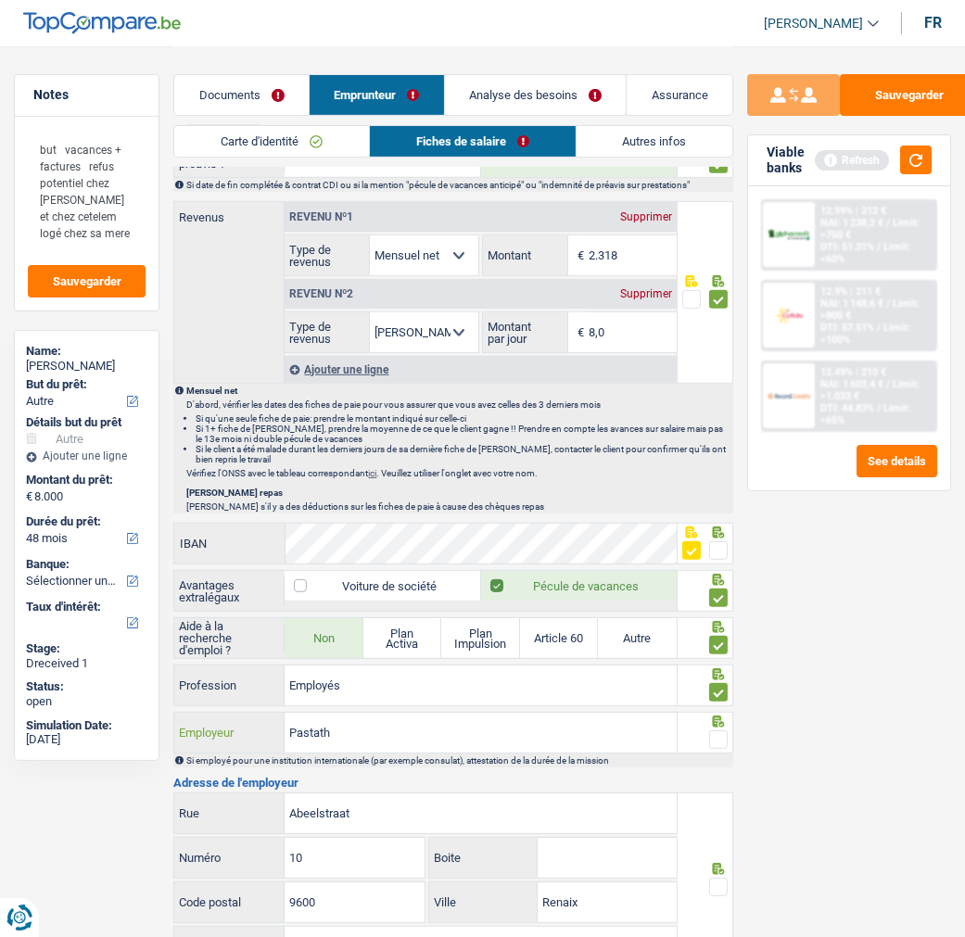
type input "Pastath"
click at [720, 745] on span at bounding box center [718, 740] width 19 height 19
click at [0, 0] on input "radio" at bounding box center [0, 0] width 0 height 0
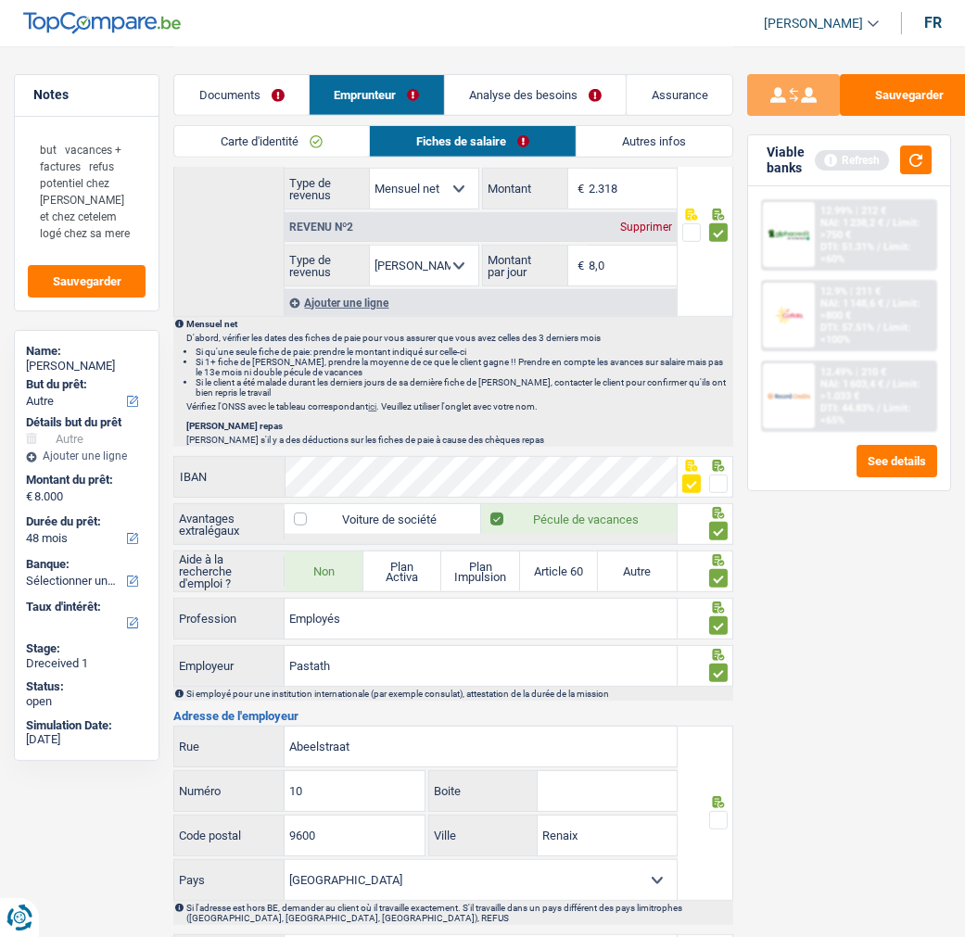
scroll to position [1030, 0]
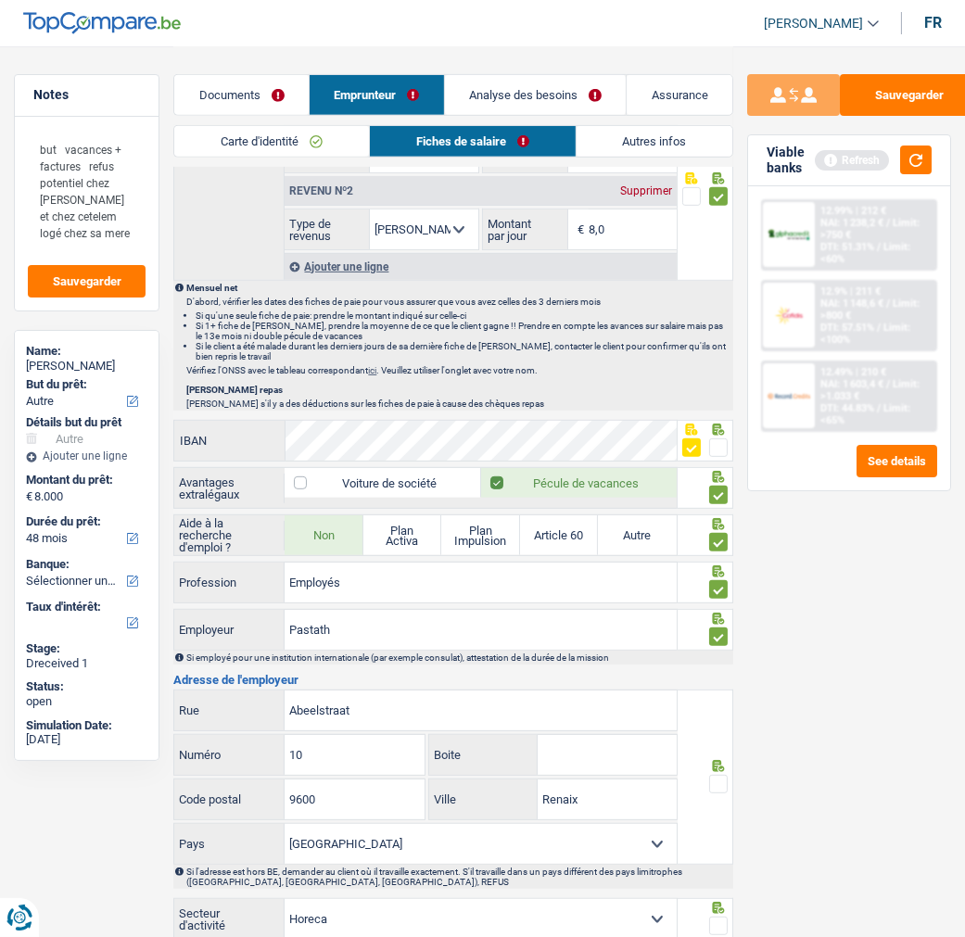
click at [717, 793] on span at bounding box center [718, 784] width 19 height 19
click at [0, 0] on input "radio" at bounding box center [0, 0] width 0 height 0
drag, startPoint x: 585, startPoint y: 810, endPoint x: 510, endPoint y: 822, distance: 76.1
click at [510, 820] on div "Renaix Ville" at bounding box center [553, 800] width 248 height 40
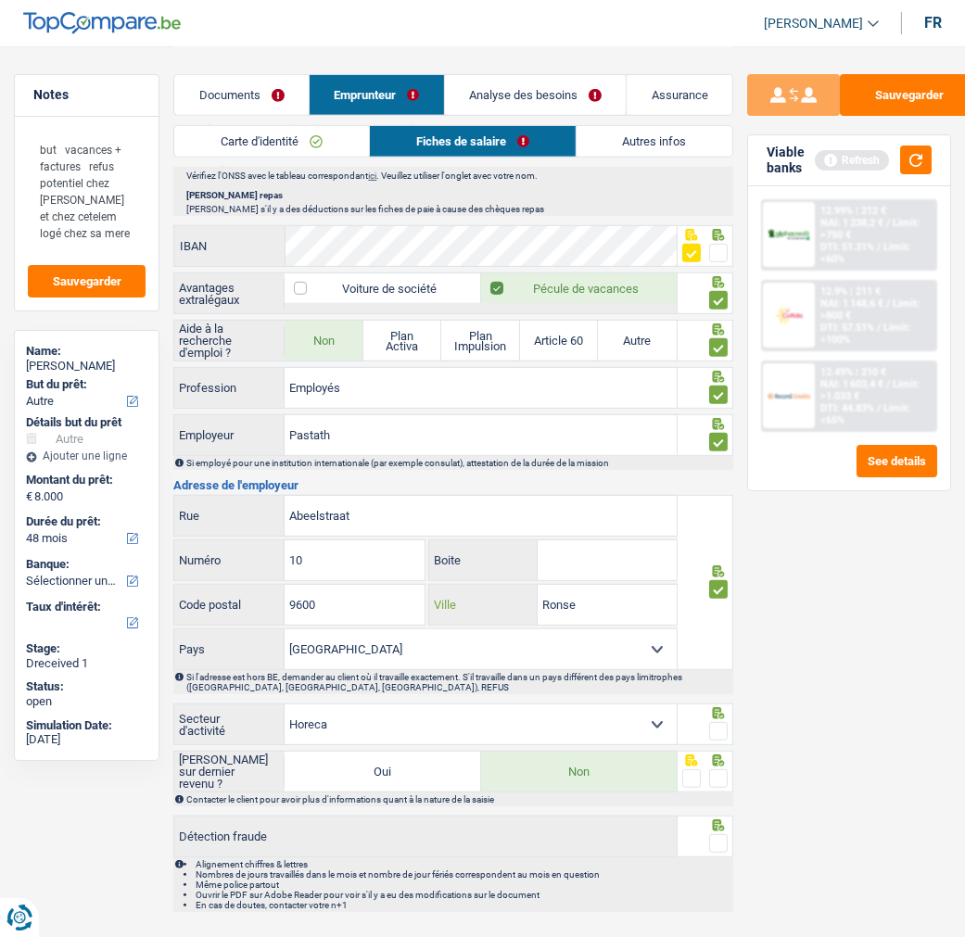
scroll to position [1281, 0]
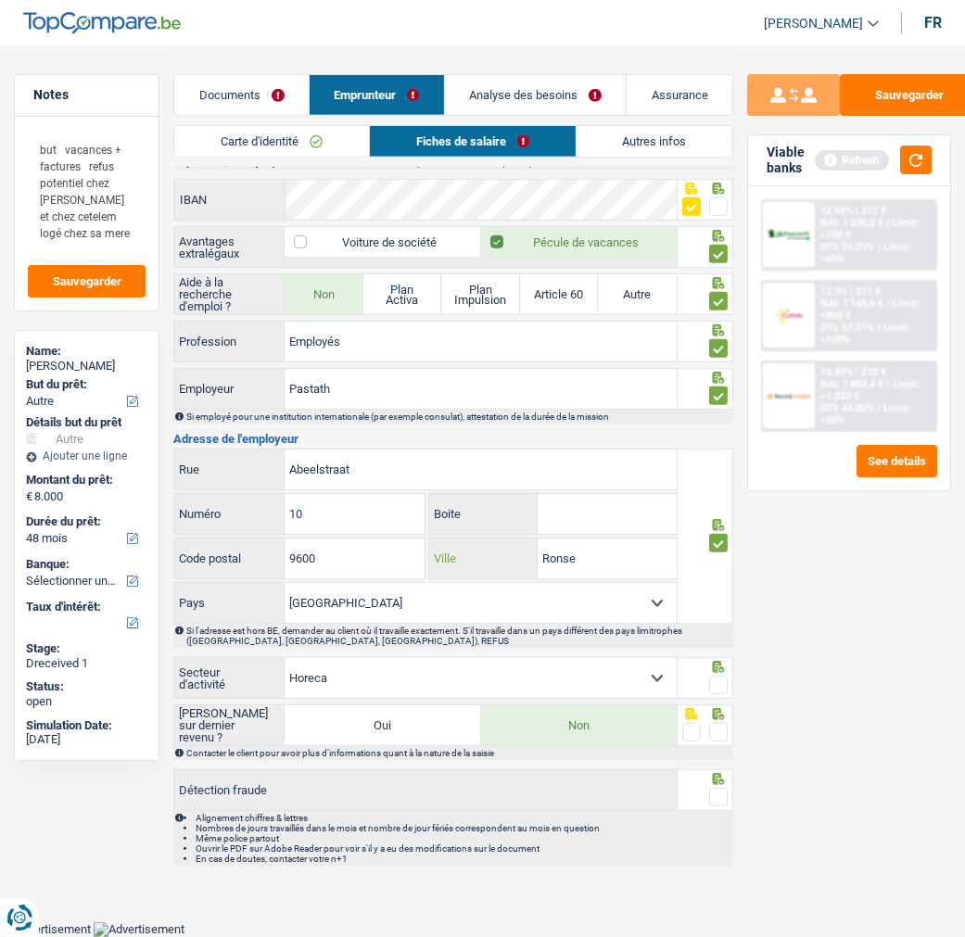
type input "Ronse"
drag, startPoint x: 716, startPoint y: 681, endPoint x: 710, endPoint y: 721, distance: 41.2
click at [714, 683] on span at bounding box center [718, 685] width 19 height 19
click at [0, 0] on input "radio" at bounding box center [0, 0] width 0 height 0
drag, startPoint x: 715, startPoint y: 737, endPoint x: 726, endPoint y: 770, distance: 34.3
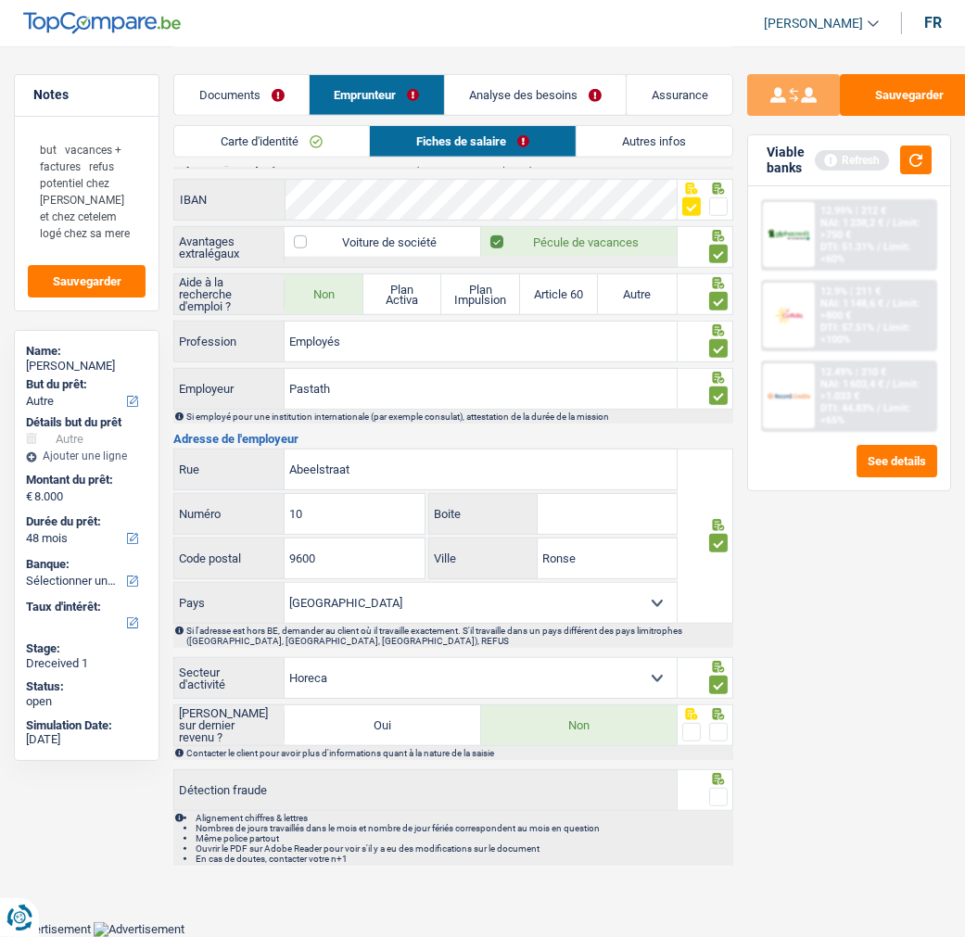
click at [716, 740] on span at bounding box center [718, 732] width 19 height 19
click at [0, 0] on input "radio" at bounding box center [0, 0] width 0 height 0
click at [727, 788] on label at bounding box center [718, 797] width 19 height 19
click at [0, 0] on input "radio" at bounding box center [0, 0] width 0 height 0
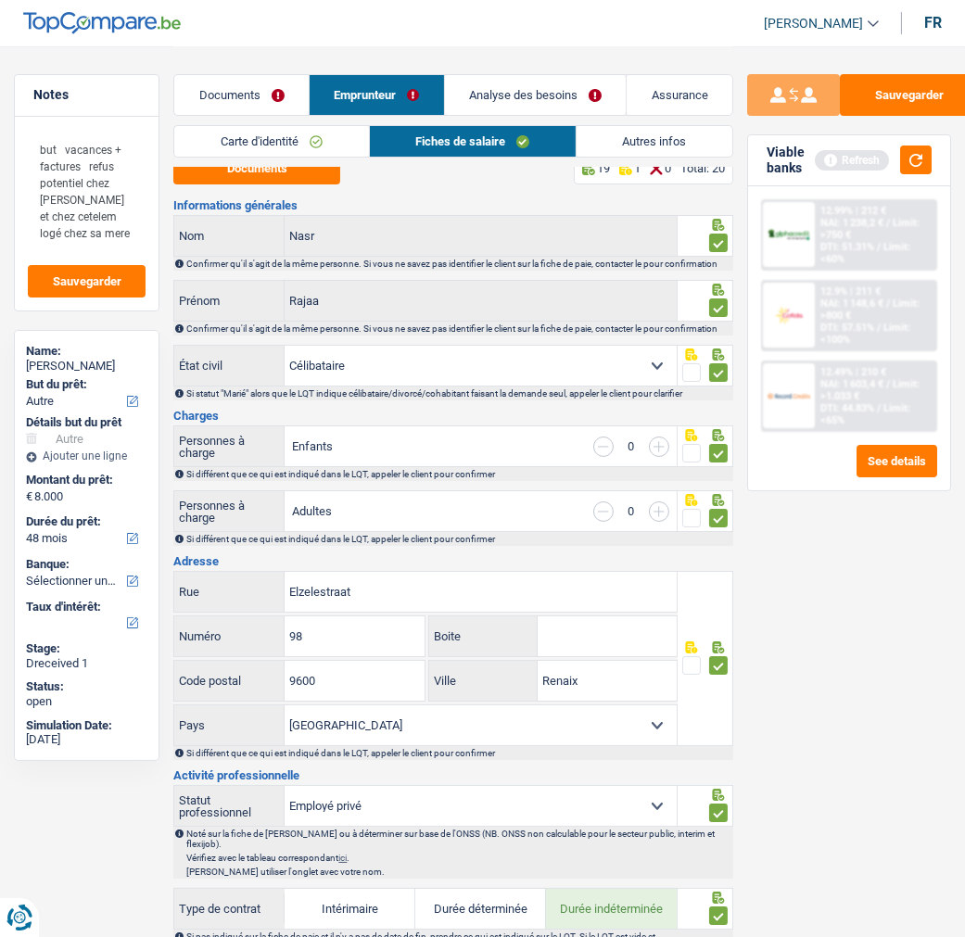
scroll to position [0, 0]
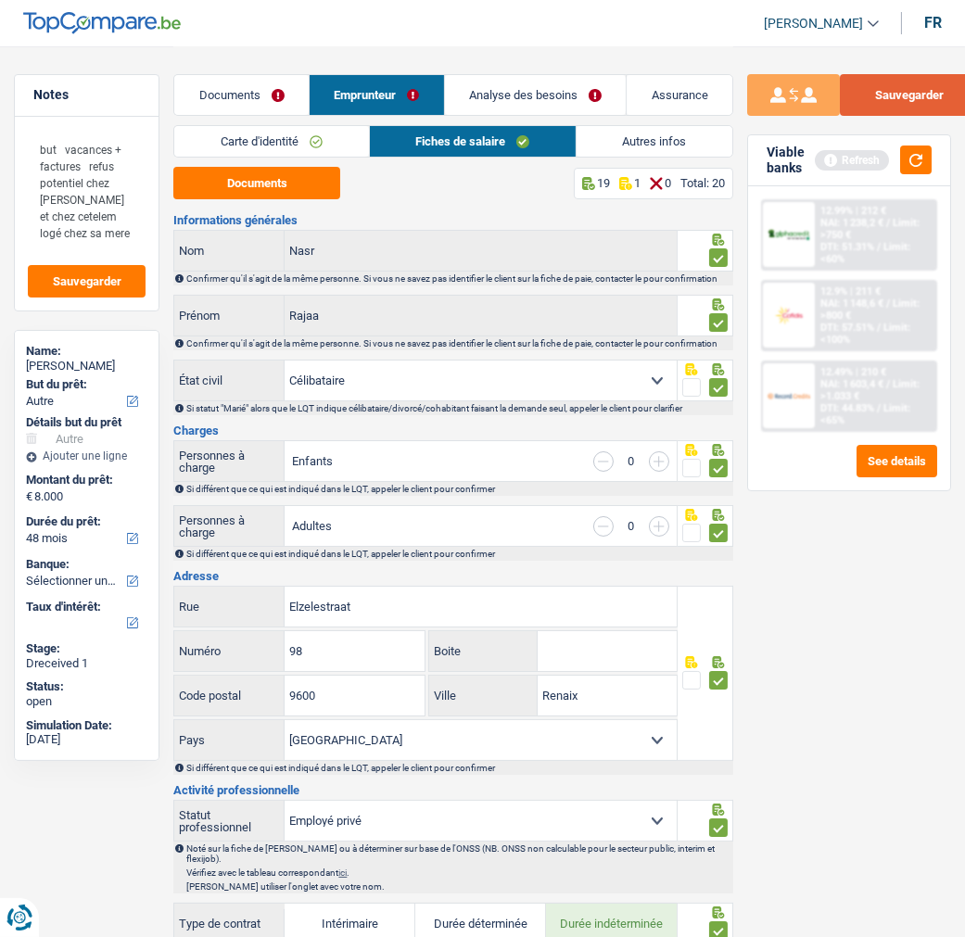
click at [905, 96] on button "Sauvegarder" at bounding box center [909, 95] width 139 height 42
click at [906, 153] on button "button" at bounding box center [916, 160] width 32 height 29
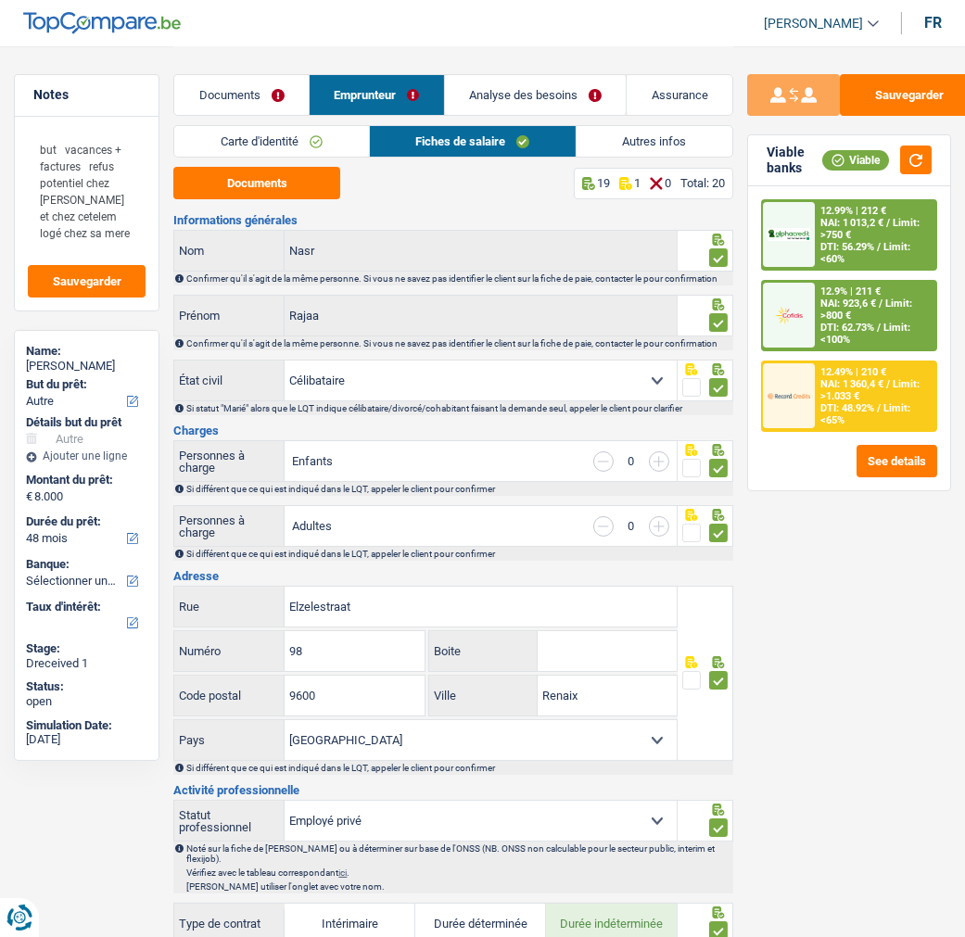
click at [844, 380] on span "NAI: 1 360,4 €" at bounding box center [852, 384] width 63 height 12
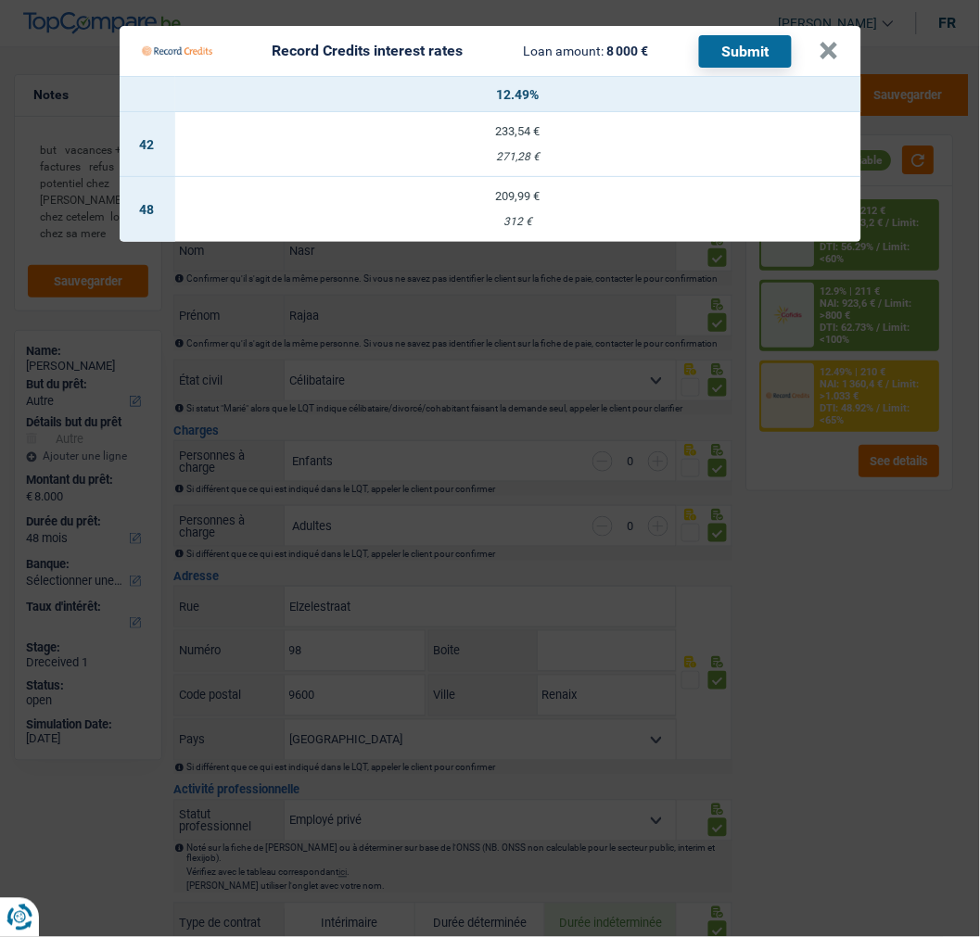
click at [539, 190] on div "209,99 €" at bounding box center [518, 196] width 686 height 12
select select "record credits"
type input "12,49"
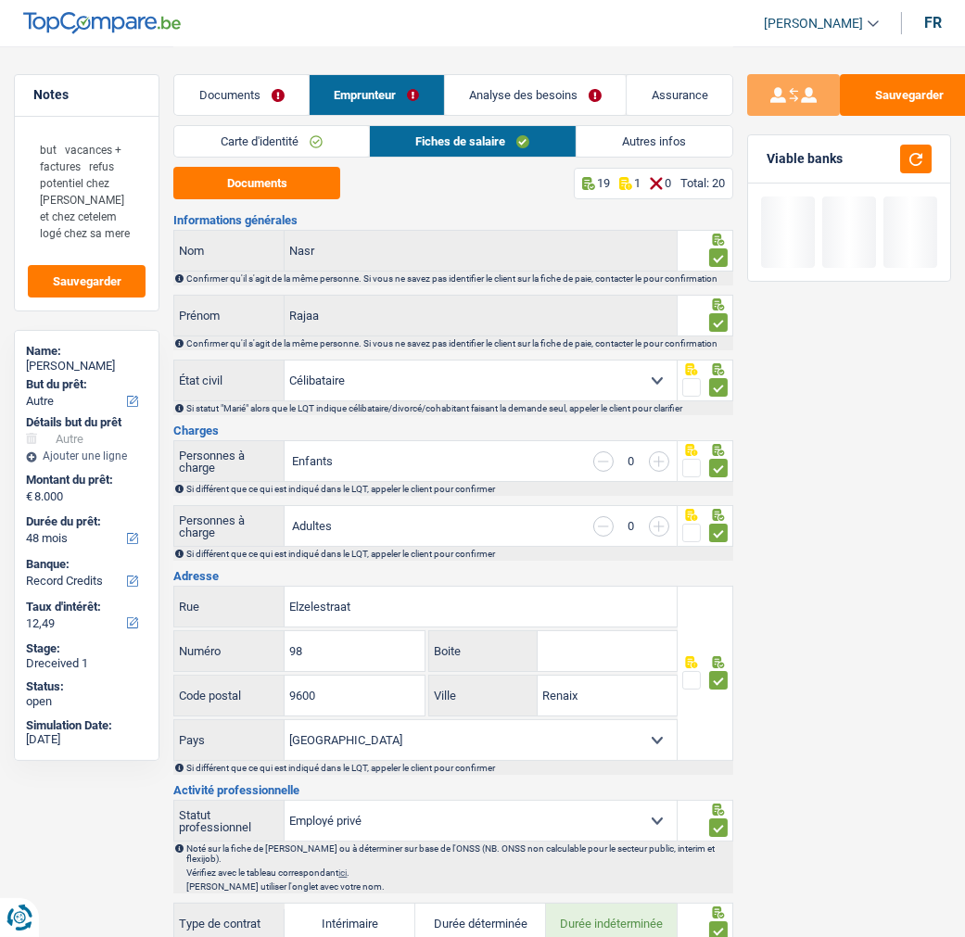
click at [563, 97] on link "Analyse des besoins" at bounding box center [536, 95] width 182 height 40
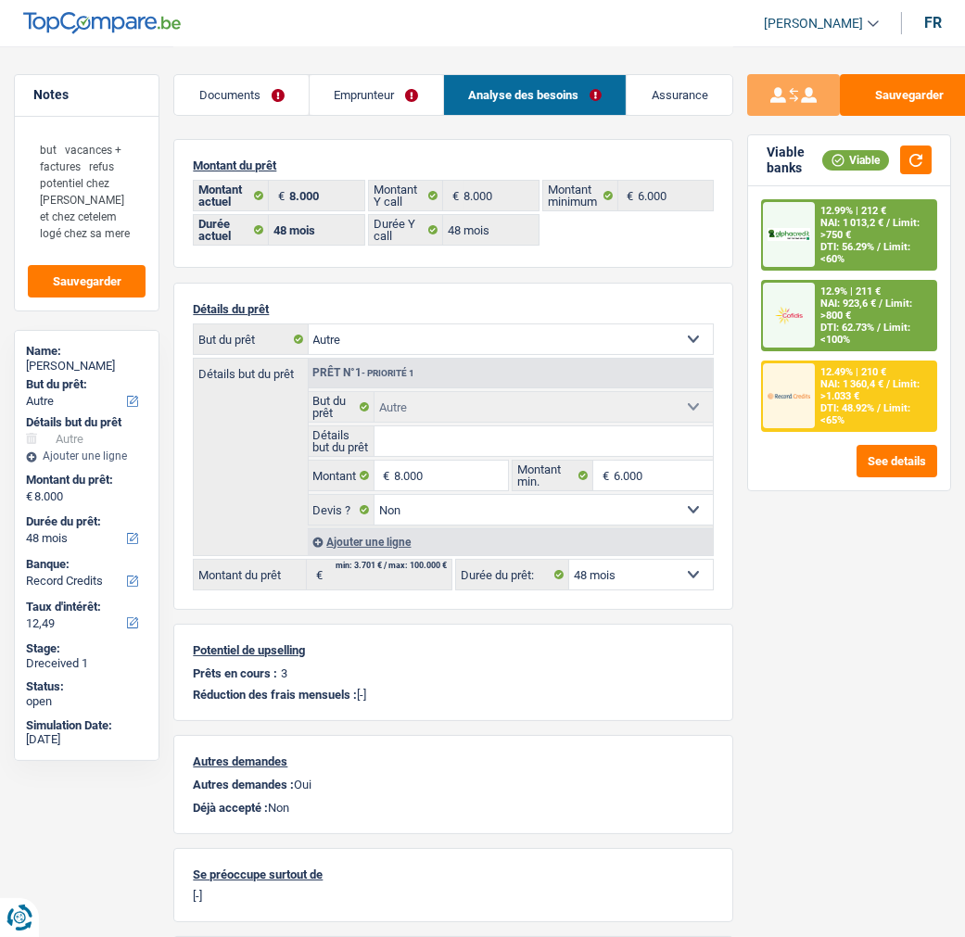
click at [886, 381] on span "/" at bounding box center [888, 384] width 4 height 12
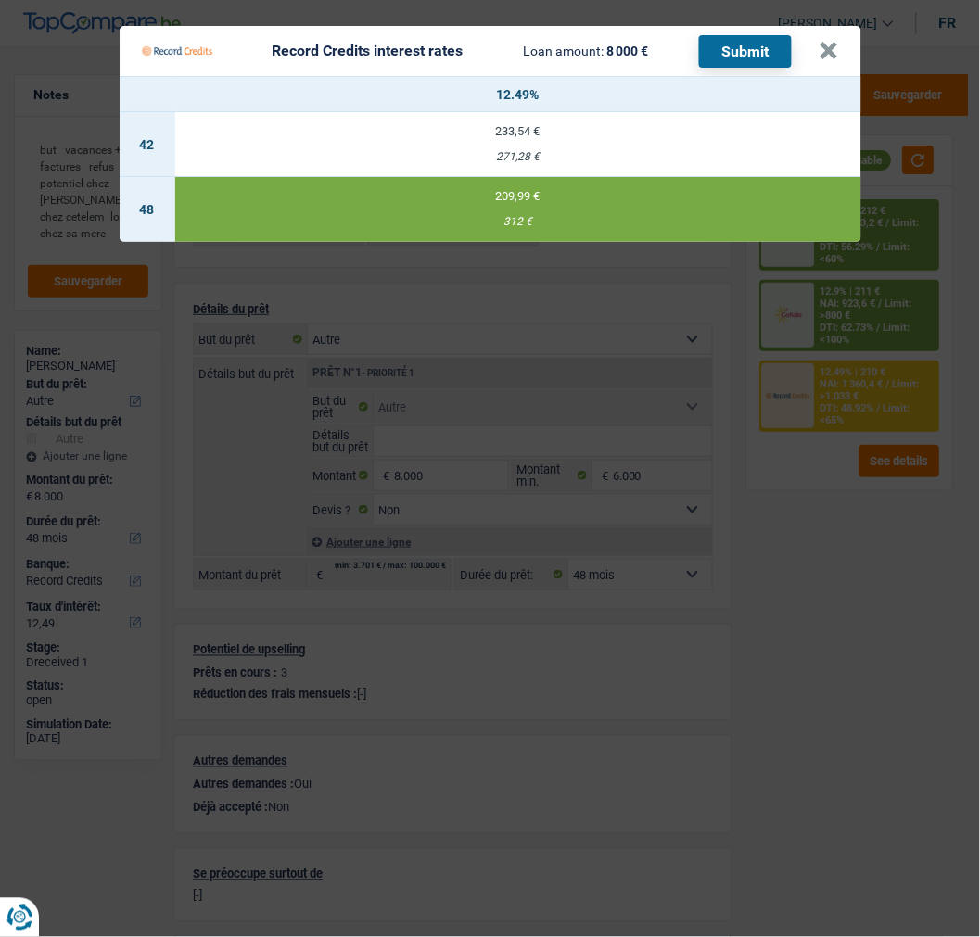
click at [734, 35] on button "Submit" at bounding box center [745, 51] width 93 height 32
click at [828, 42] on button "×" at bounding box center [829, 51] width 19 height 19
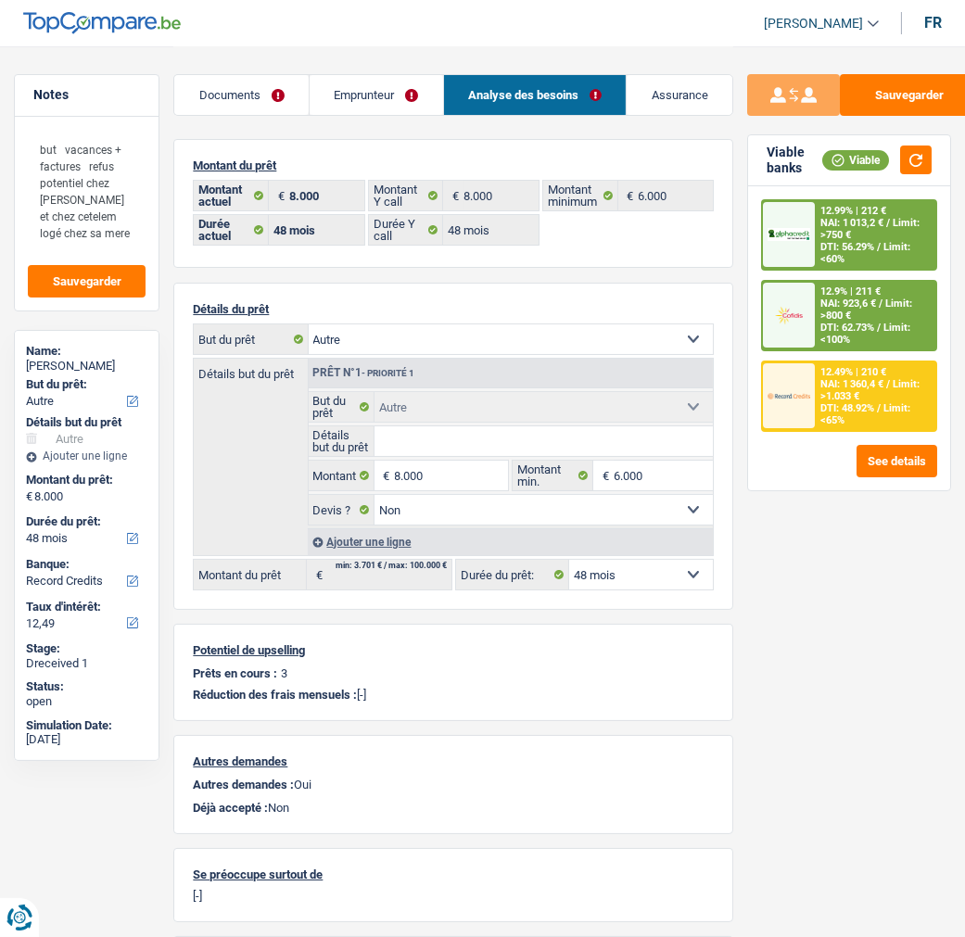
click at [390, 97] on link "Emprunteur" at bounding box center [377, 95] width 134 height 40
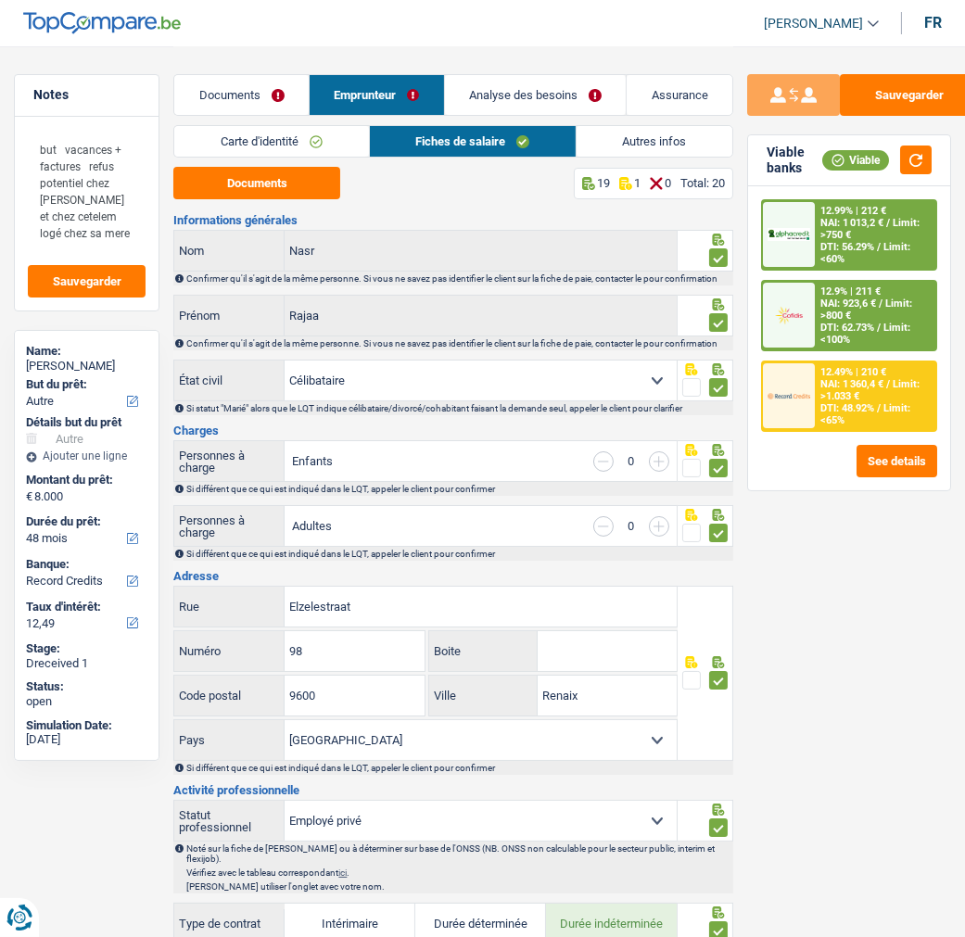
click at [623, 132] on link "Autres infos" at bounding box center [655, 141] width 156 height 31
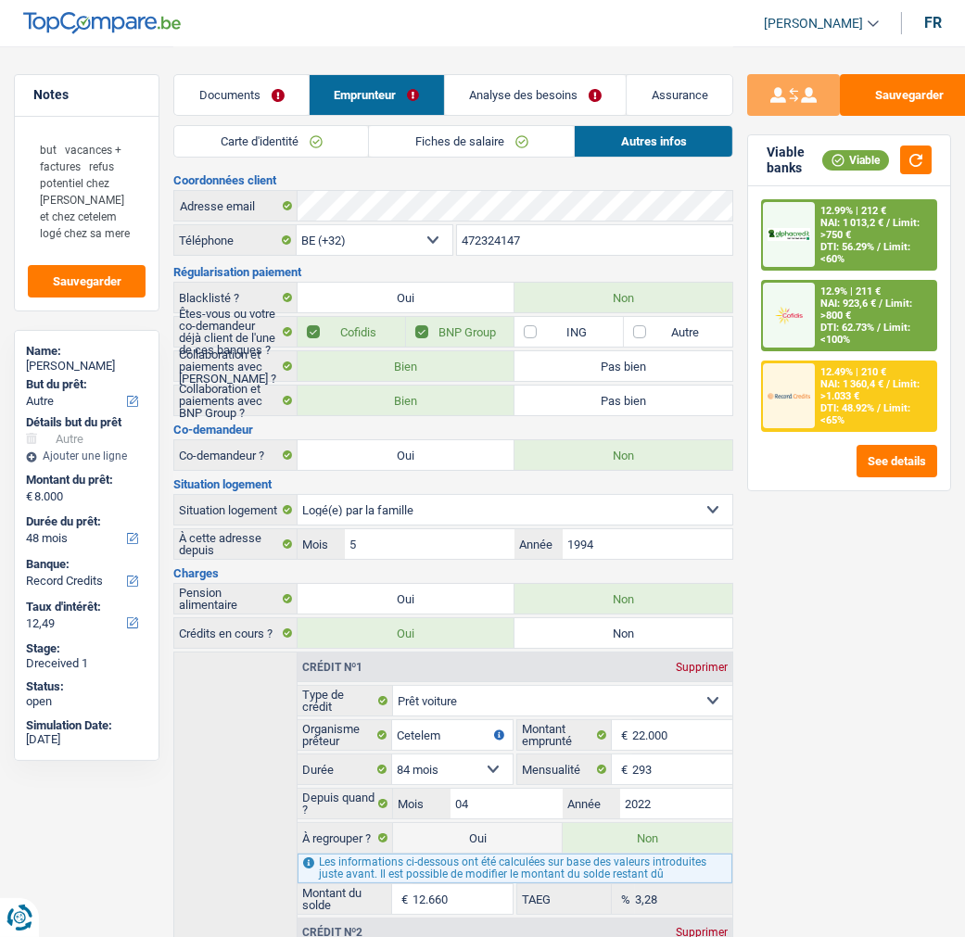
click at [496, 139] on link "Fiches de salaire" at bounding box center [471, 141] width 205 height 31
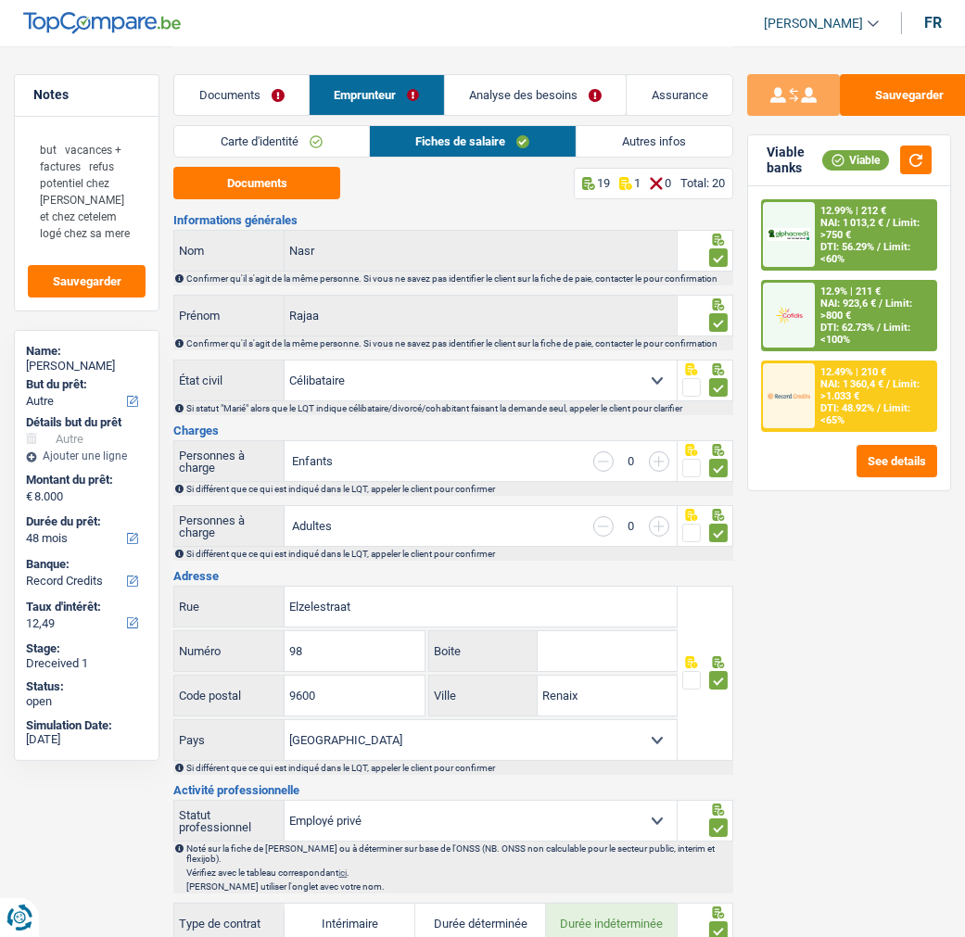
click at [525, 84] on link "Analyse des besoins" at bounding box center [536, 95] width 182 height 40
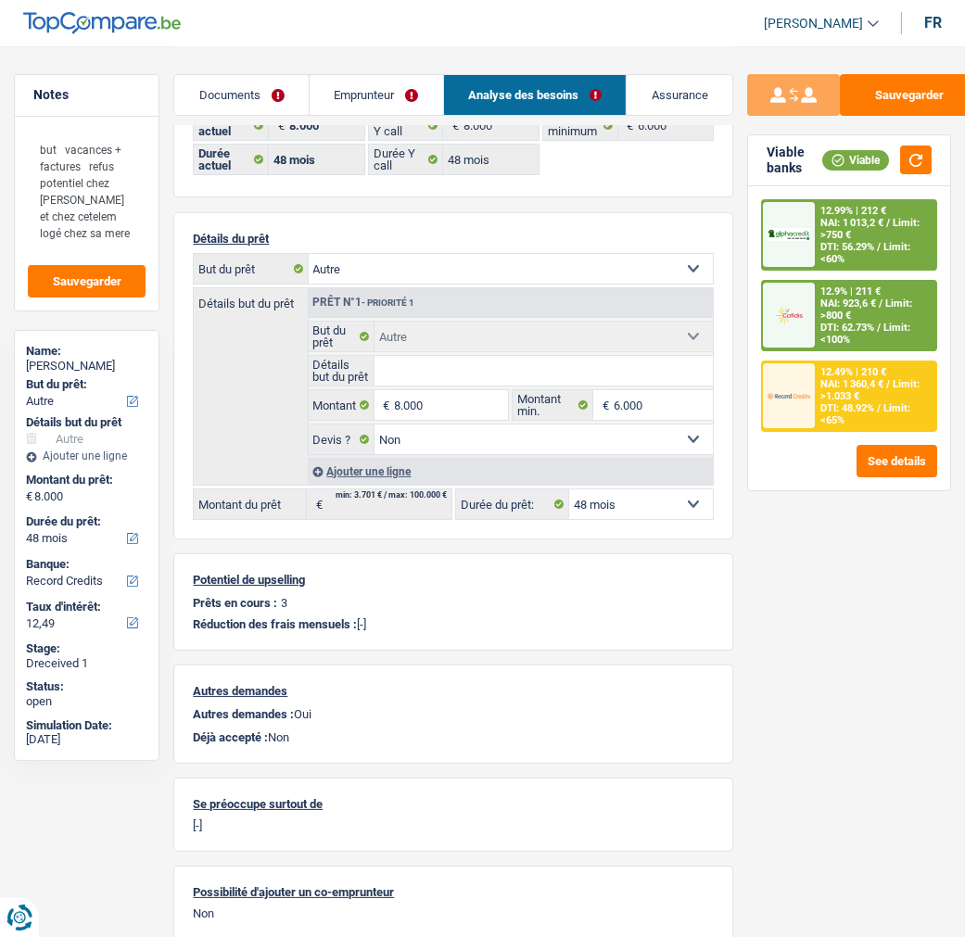
scroll to position [103, 0]
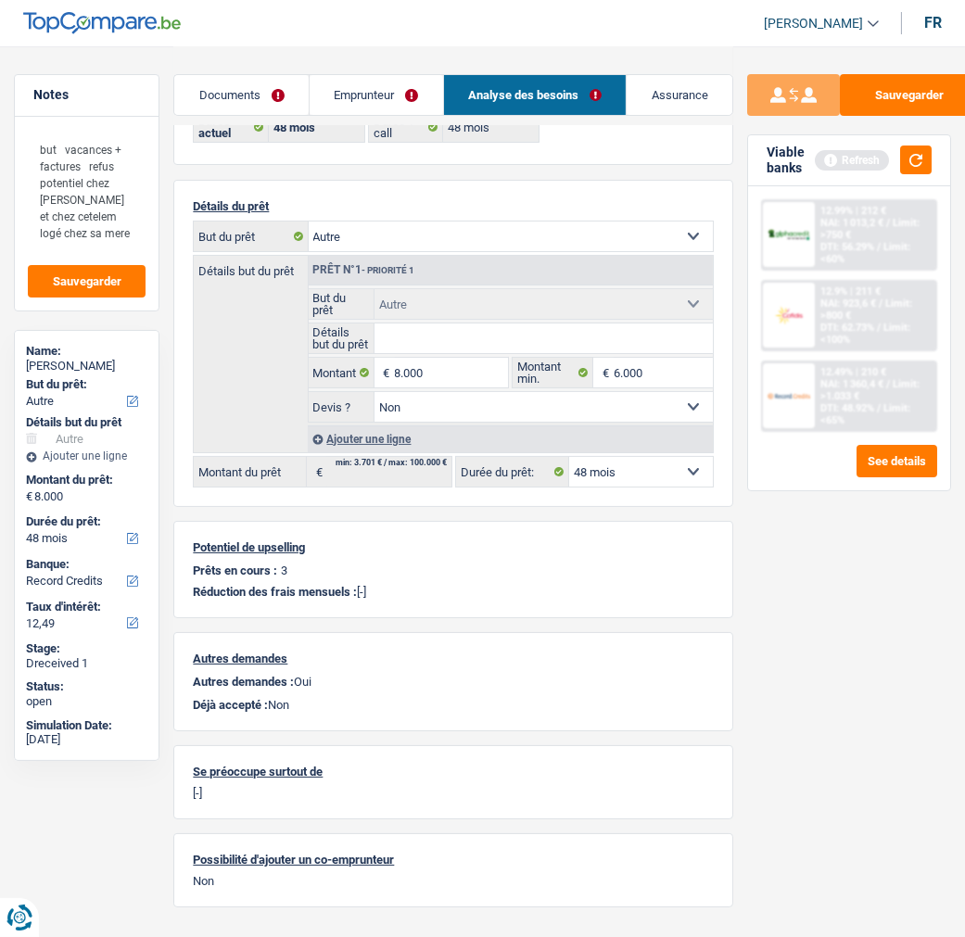
click at [478, 334] on input "Détails but du prêt" at bounding box center [544, 339] width 338 height 30
type input "ameublement, electroménager"
click at [918, 150] on button "button" at bounding box center [916, 160] width 32 height 29
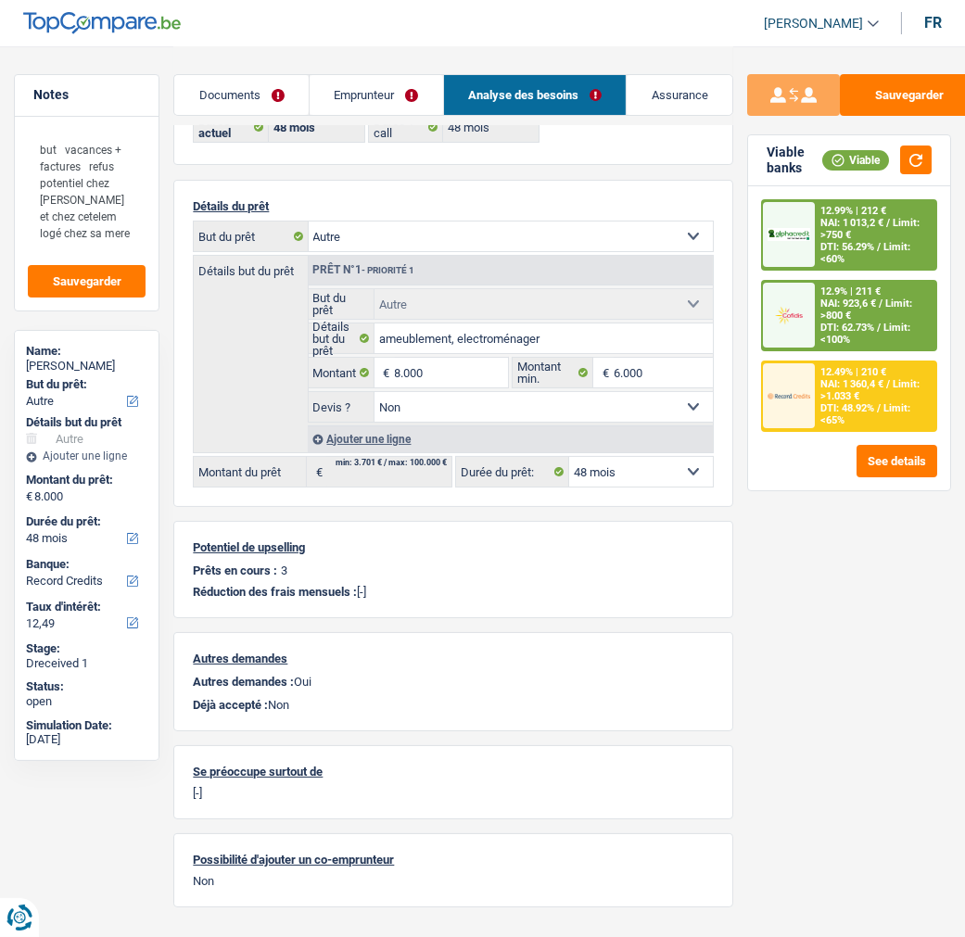
click at [838, 366] on div "12.49% | 210 €" at bounding box center [854, 372] width 66 height 12
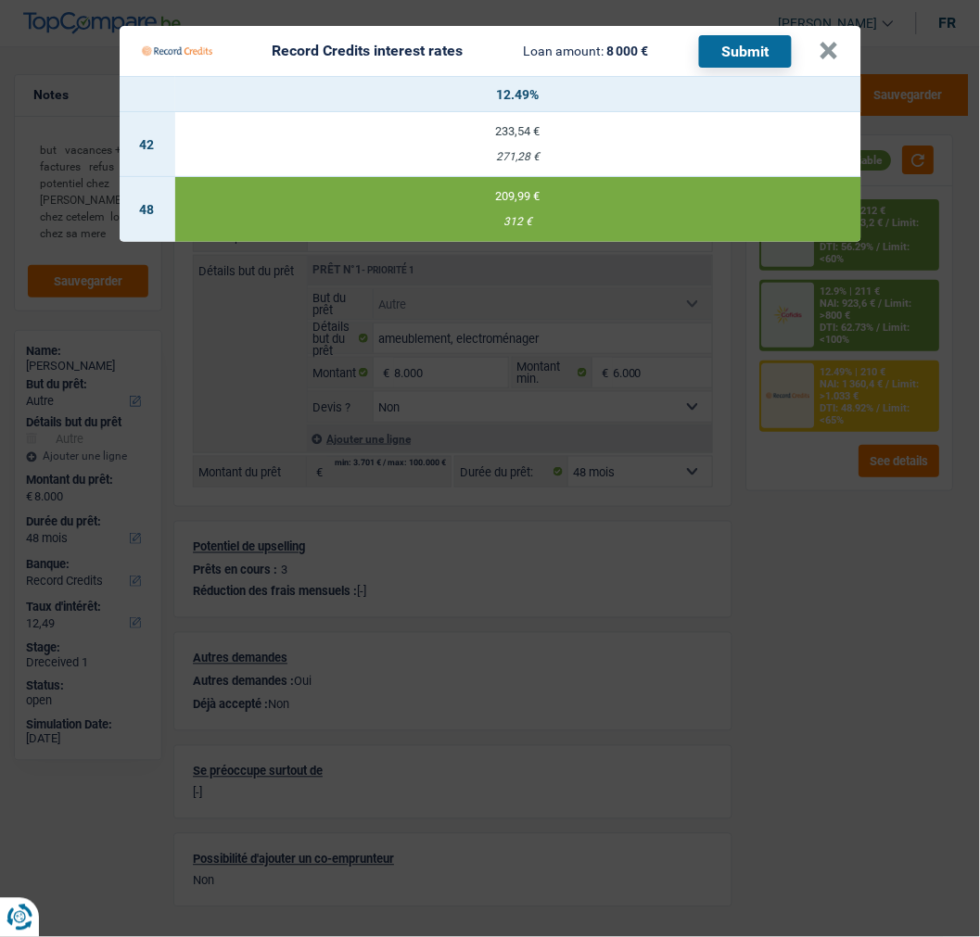
click at [754, 35] on button "Submit" at bounding box center [745, 51] width 93 height 32
click at [835, 42] on button "×" at bounding box center [829, 51] width 19 height 19
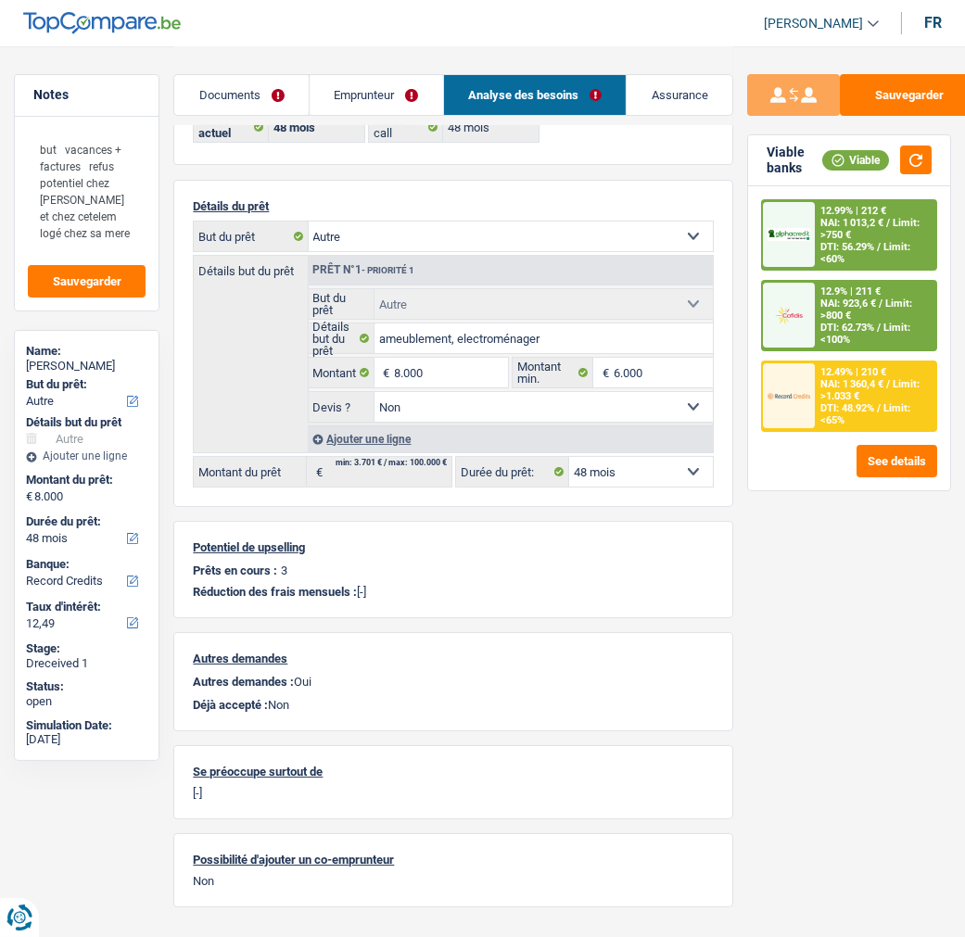
click at [875, 316] on div "12.9% | 211 € NAI: 923,6 € / Limit: >800 € DTI: 62.73% / Limit: <100%" at bounding box center [875, 316] width 121 height 68
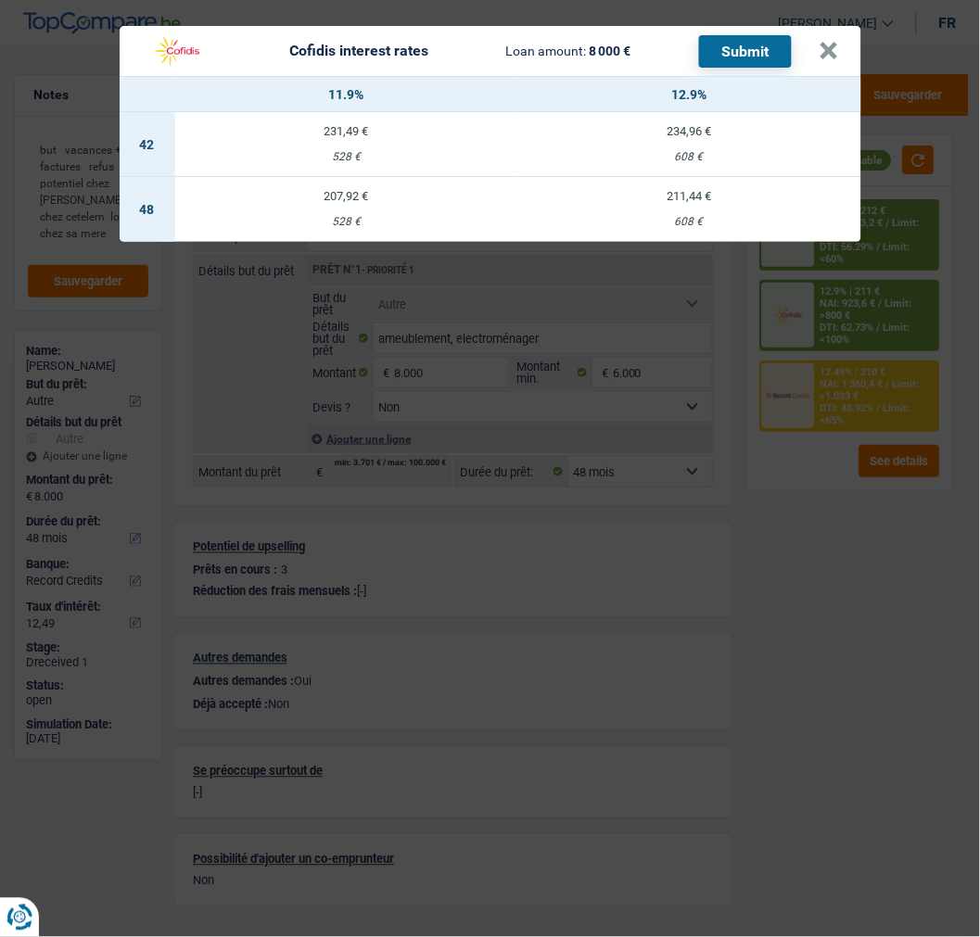
click at [695, 190] on div "211,44 €" at bounding box center [689, 196] width 343 height 12
select select "cofidis"
type input "12,90"
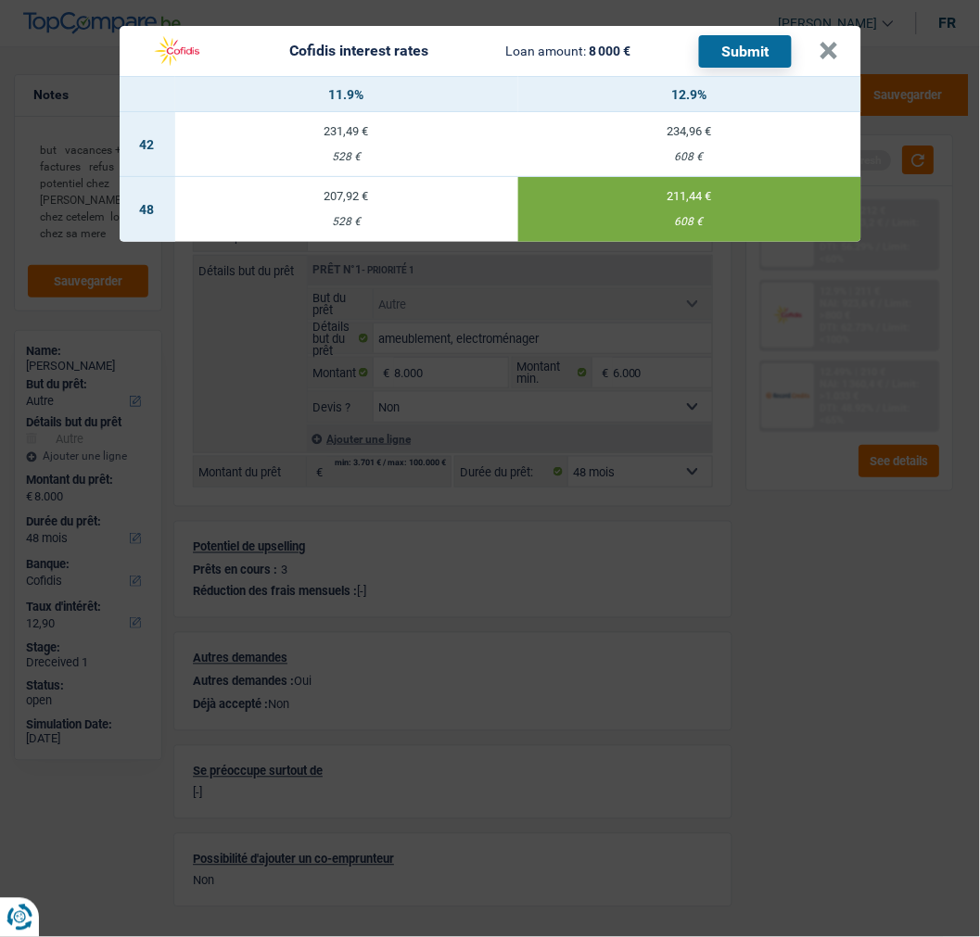
click at [746, 46] on button "Submit" at bounding box center [745, 51] width 93 height 32
click at [827, 42] on button "×" at bounding box center [829, 51] width 19 height 19
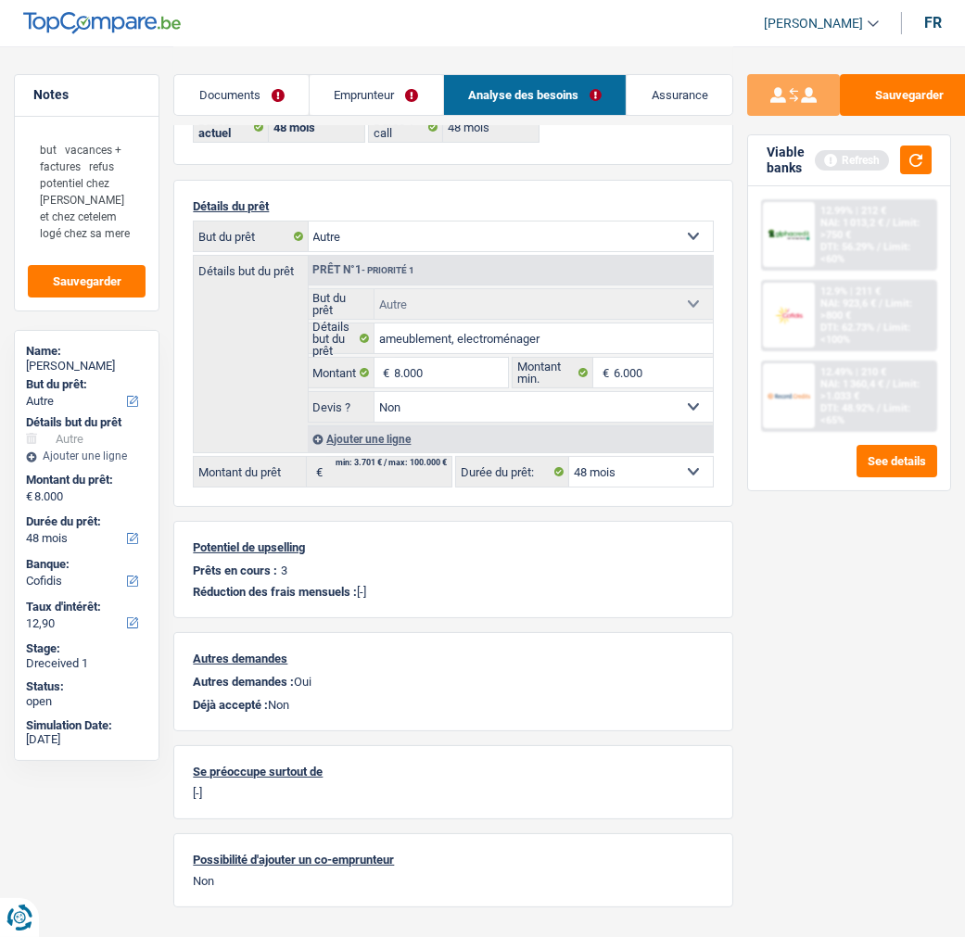
scroll to position [0, 0]
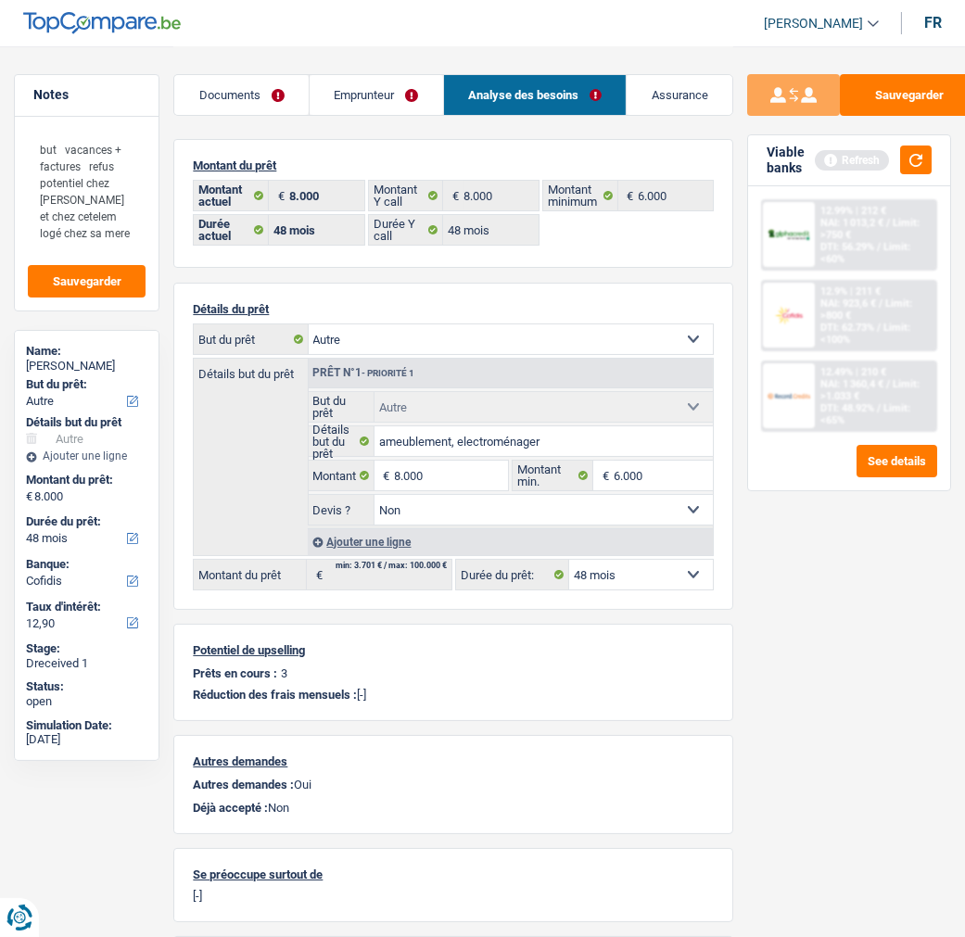
click at [389, 98] on link "Emprunteur" at bounding box center [377, 95] width 134 height 40
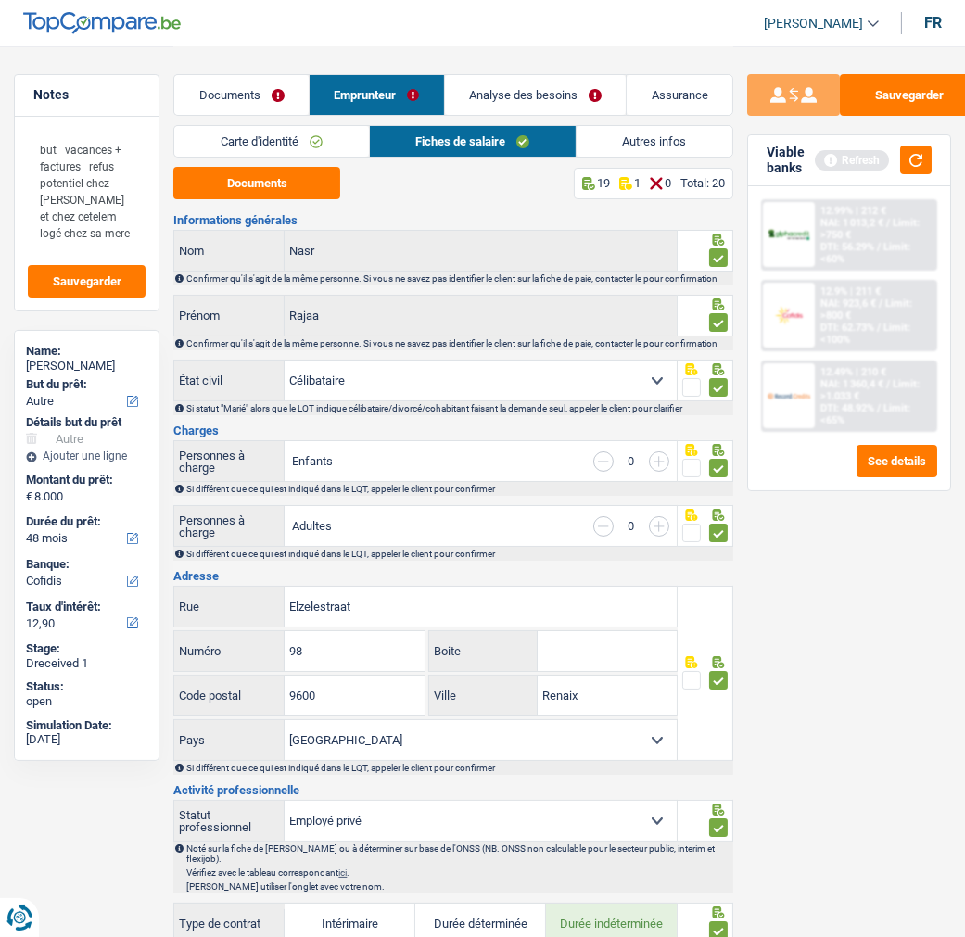
click at [275, 95] on link "Documents" at bounding box center [241, 95] width 134 height 40
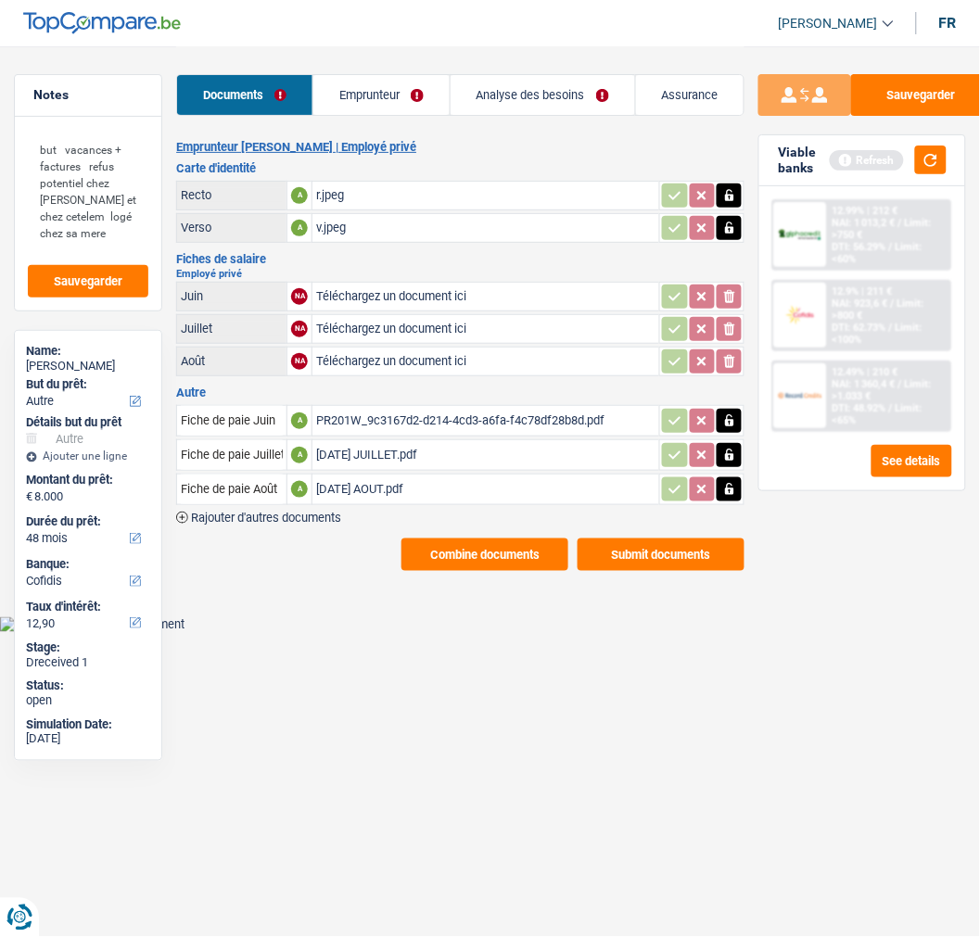
click at [408, 93] on link "Emprunteur" at bounding box center [381, 95] width 136 height 40
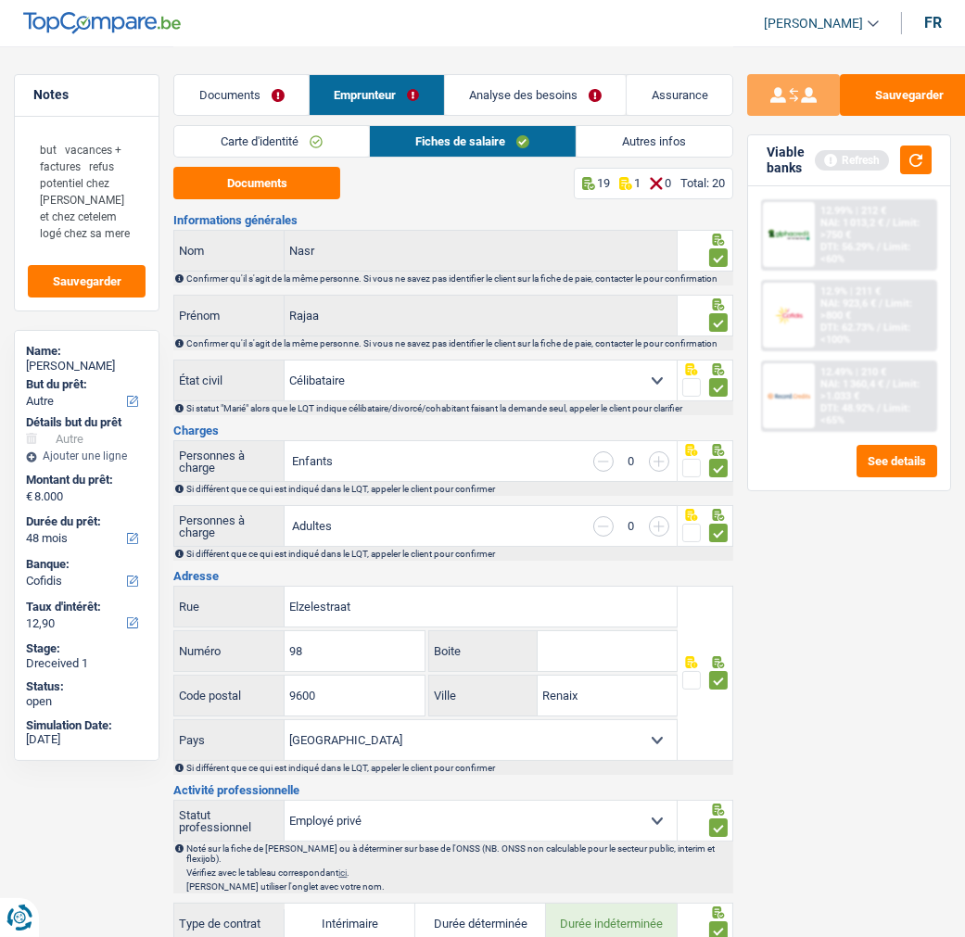
click at [294, 145] on link "Carte d'identité" at bounding box center [271, 141] width 194 height 31
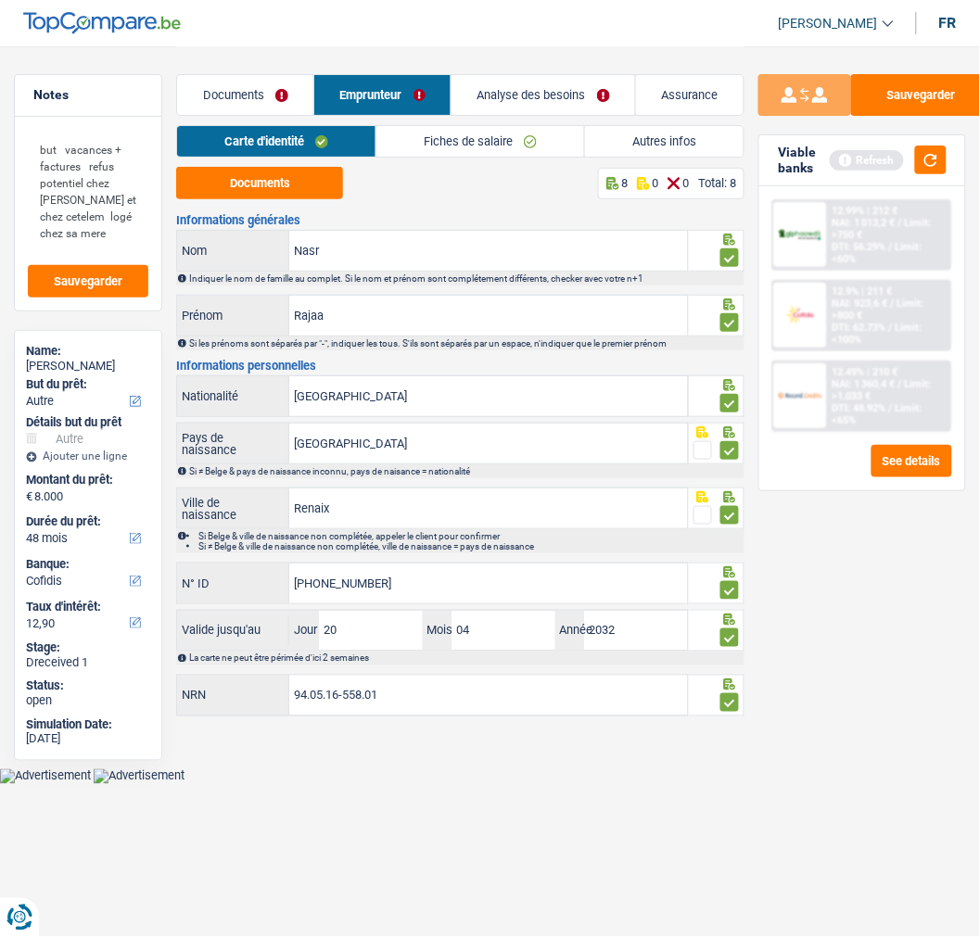
click at [474, 146] on link "Fiches de salaire" at bounding box center [480, 141] width 208 height 31
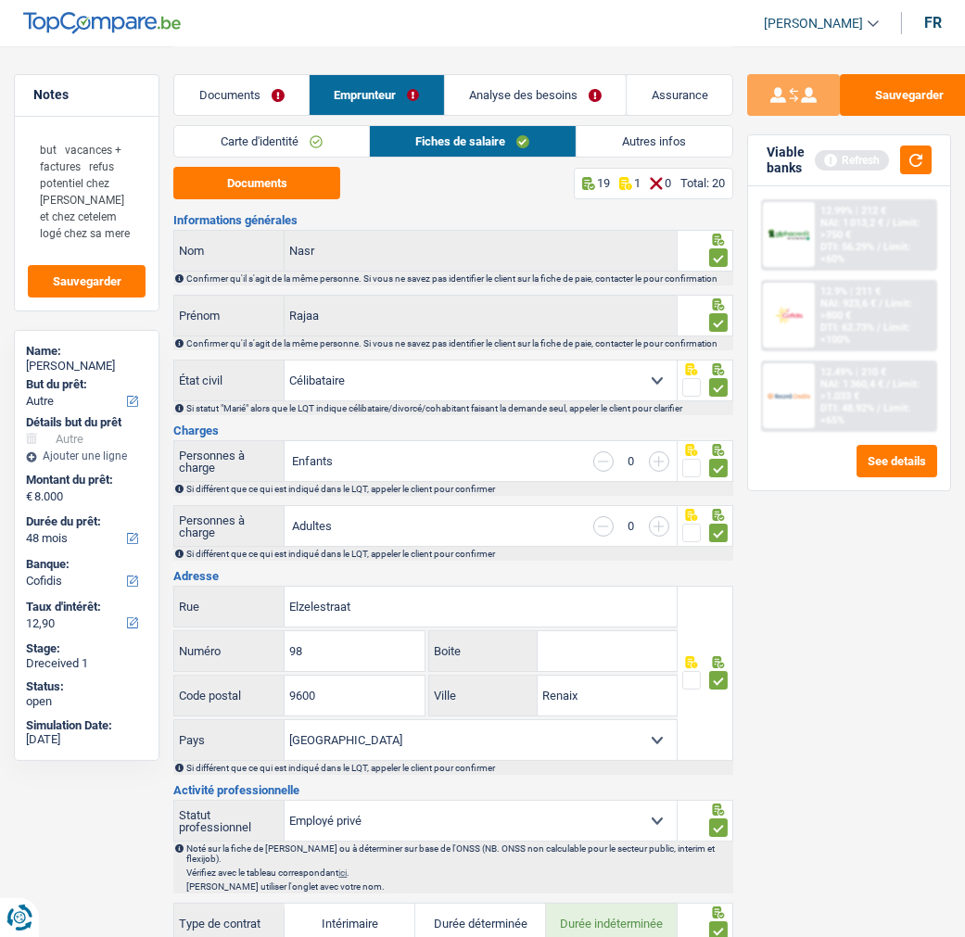
click at [658, 134] on link "Autres infos" at bounding box center [655, 141] width 156 height 31
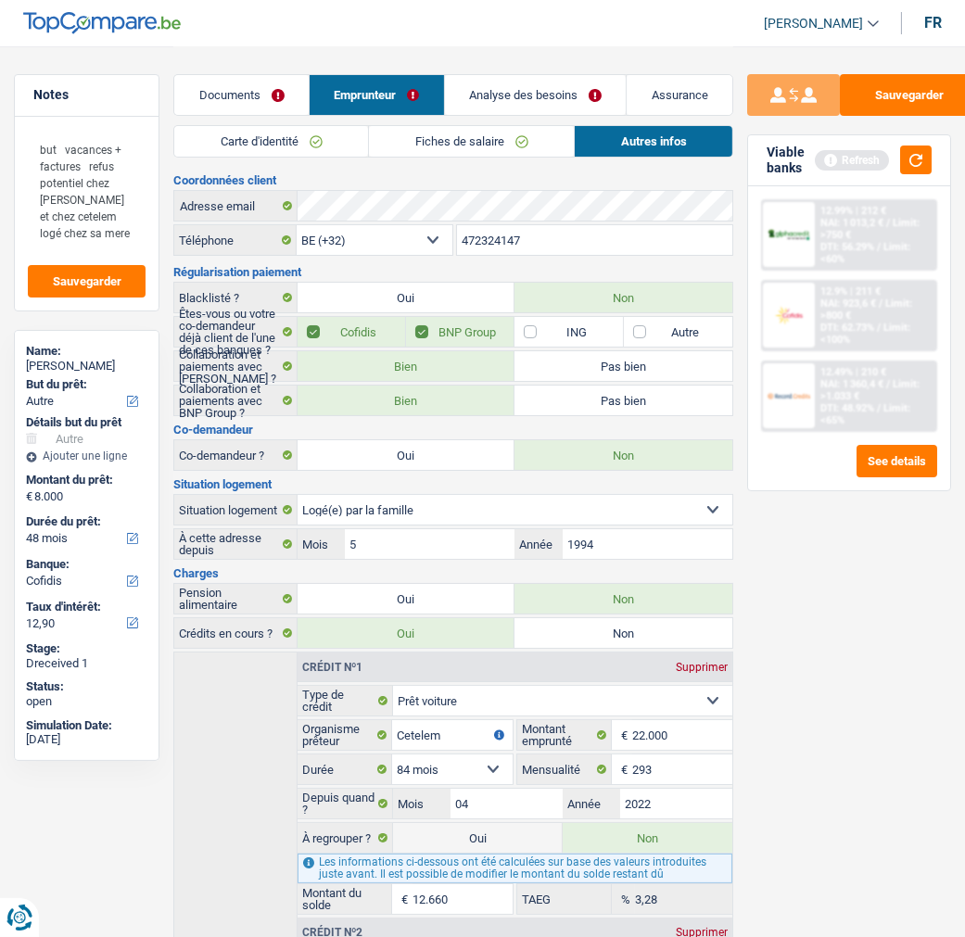
click at [556, 90] on link "Analyse des besoins" at bounding box center [536, 95] width 182 height 40
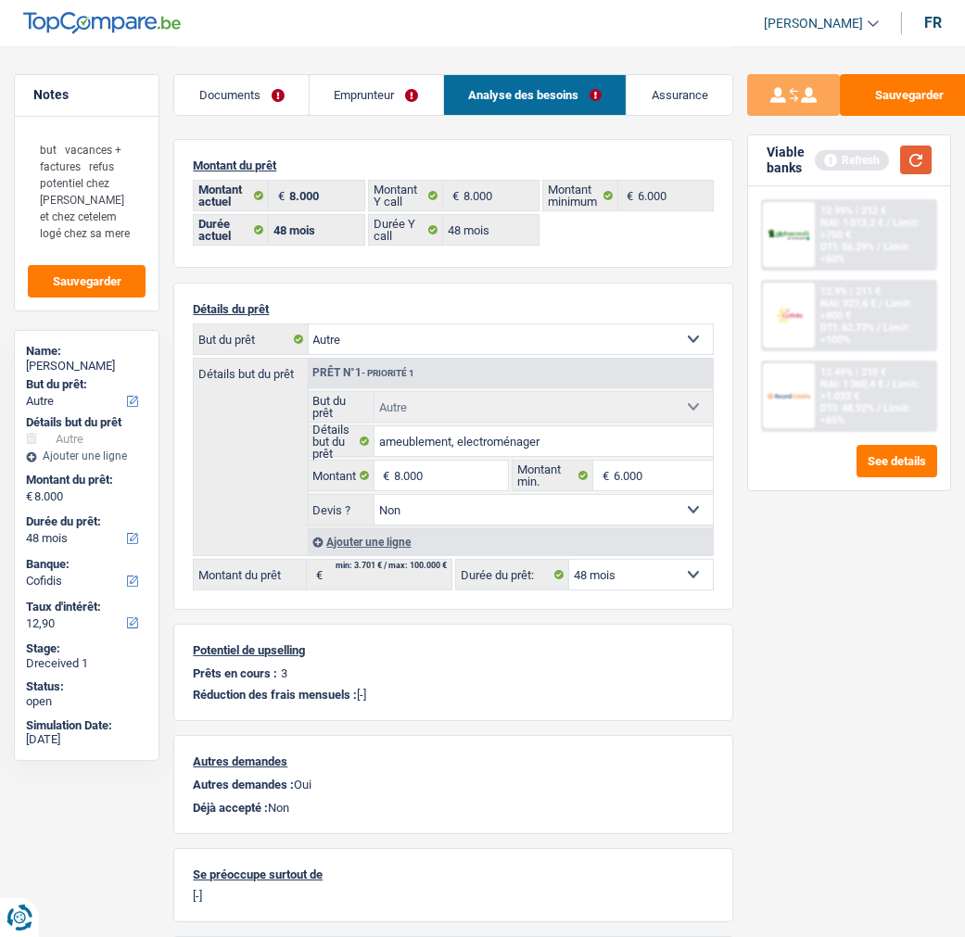
click at [907, 159] on button "button" at bounding box center [916, 160] width 32 height 29
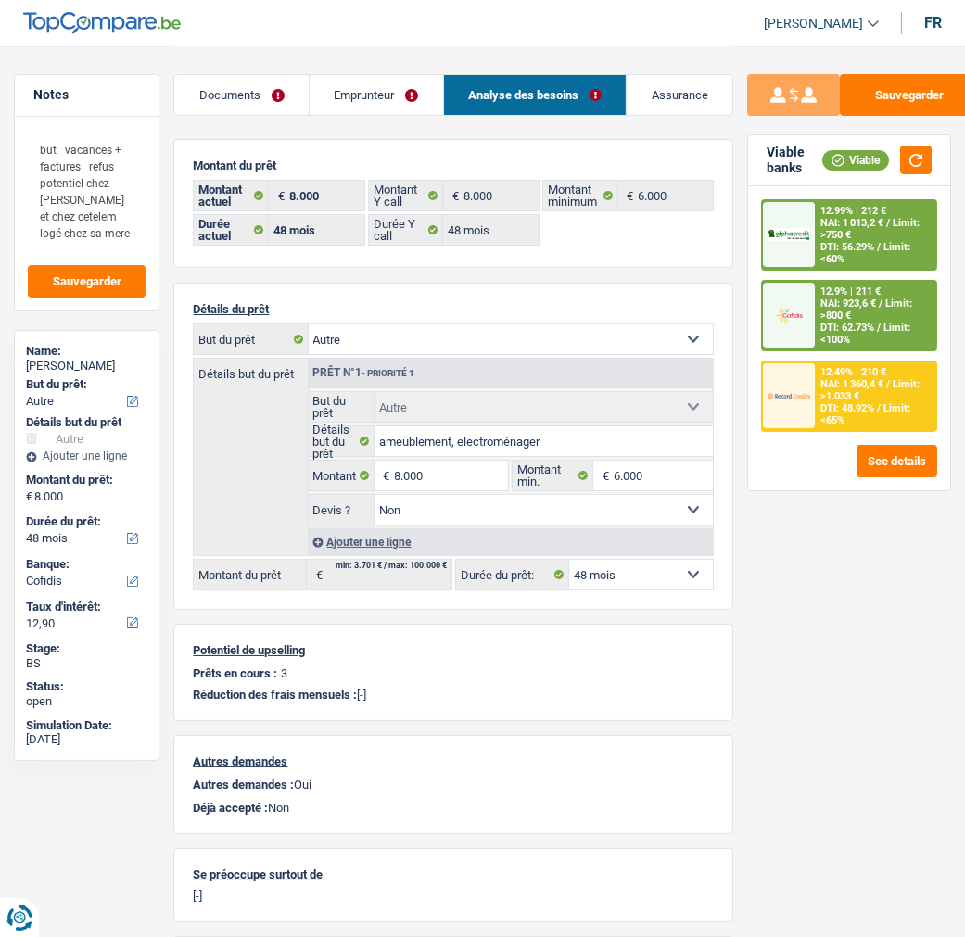
click at [825, 309] on span "NAI: 923,6 €" at bounding box center [849, 304] width 56 height 12
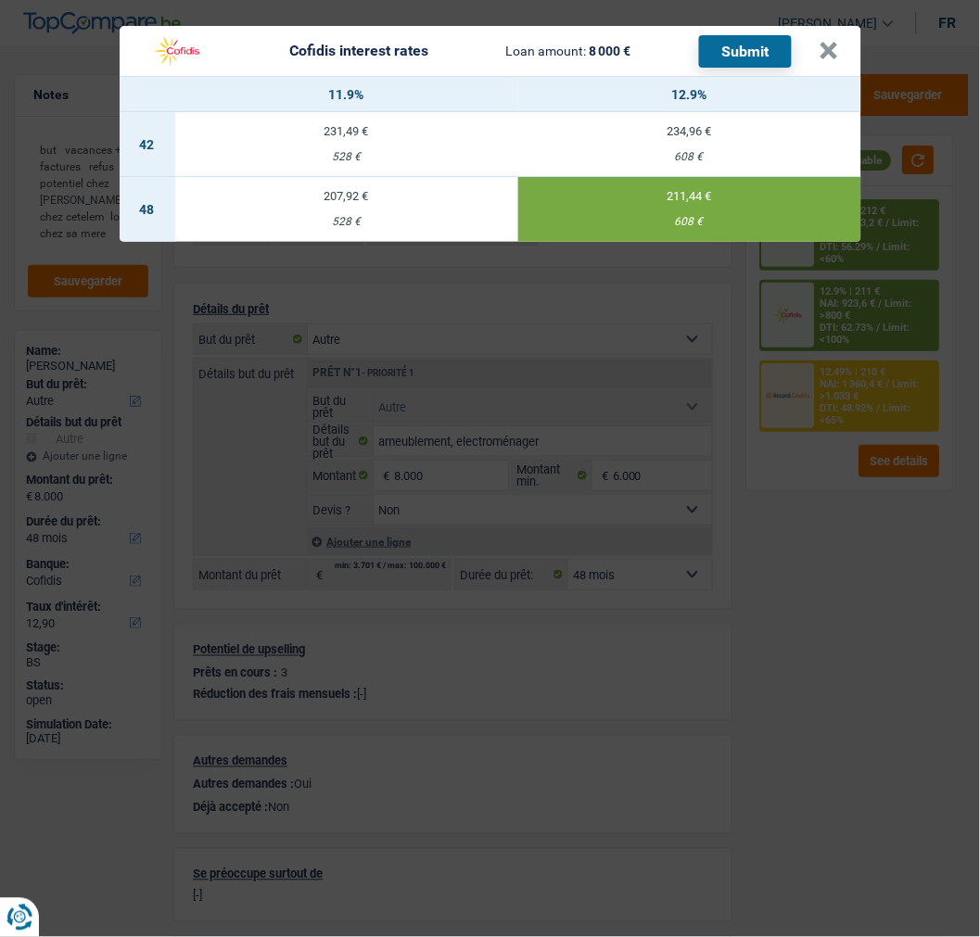
click at [690, 190] on div "211,44 €" at bounding box center [689, 196] width 343 height 12
click at [758, 37] on button "Submit" at bounding box center [745, 51] width 93 height 32
click at [832, 42] on button "×" at bounding box center [829, 51] width 19 height 19
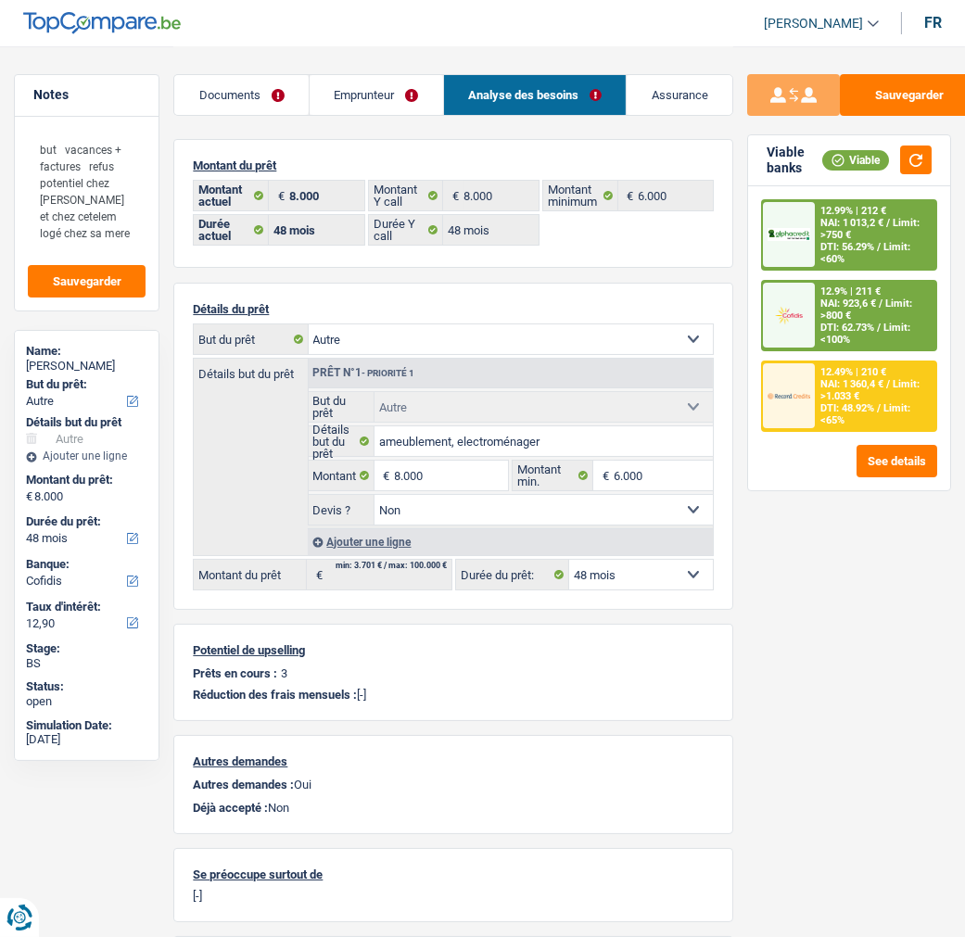
click at [864, 218] on div "12.99% | 212 € NAI: 1 013,2 € / Limit: >750 € DTI: 56.29% / Limit: <60%" at bounding box center [875, 235] width 121 height 68
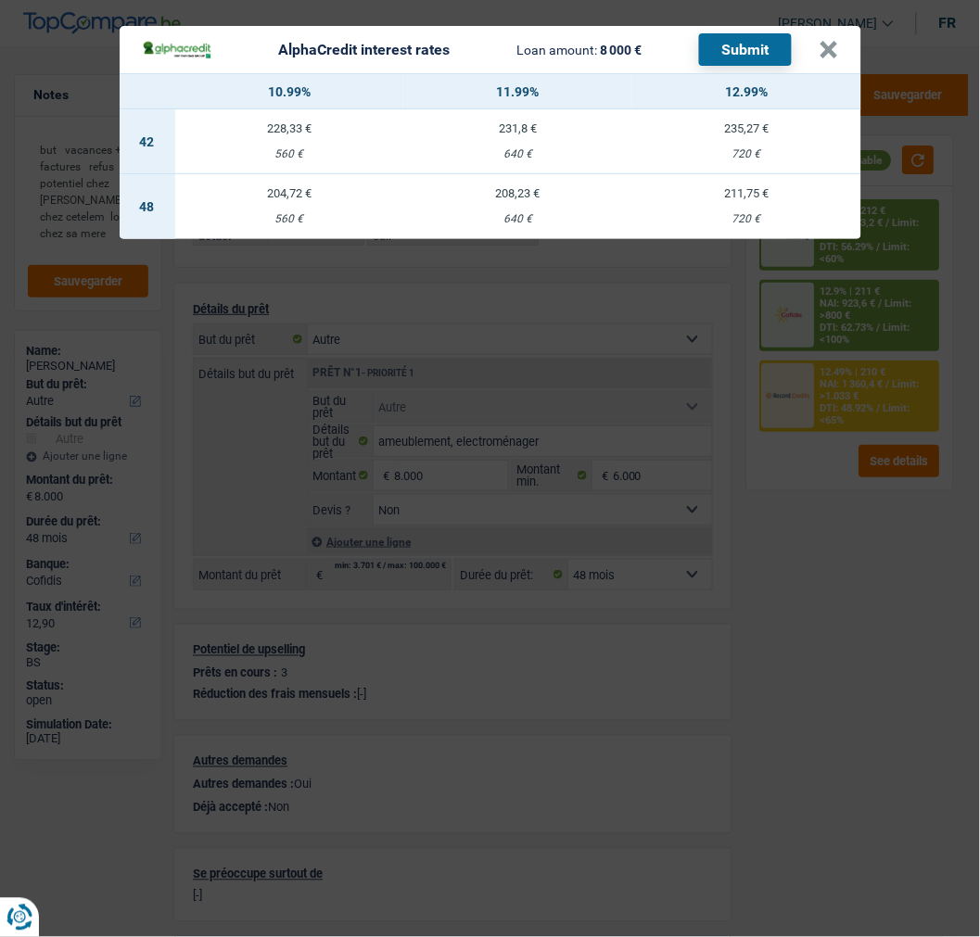
click at [767, 187] on div "211,75 €" at bounding box center [746, 193] width 229 height 12
select select "alphacredit"
type input "12,99"
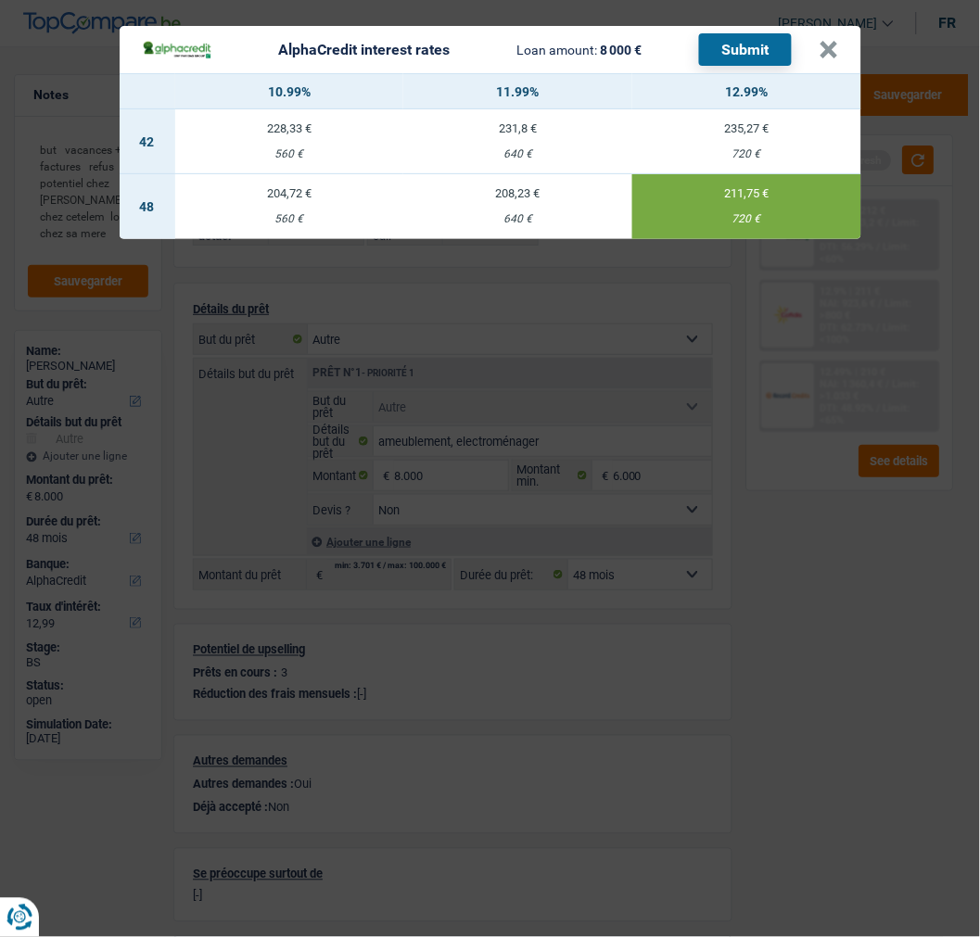
click at [736, 33] on button "Submit" at bounding box center [745, 49] width 93 height 32
click at [828, 41] on button "×" at bounding box center [829, 50] width 19 height 19
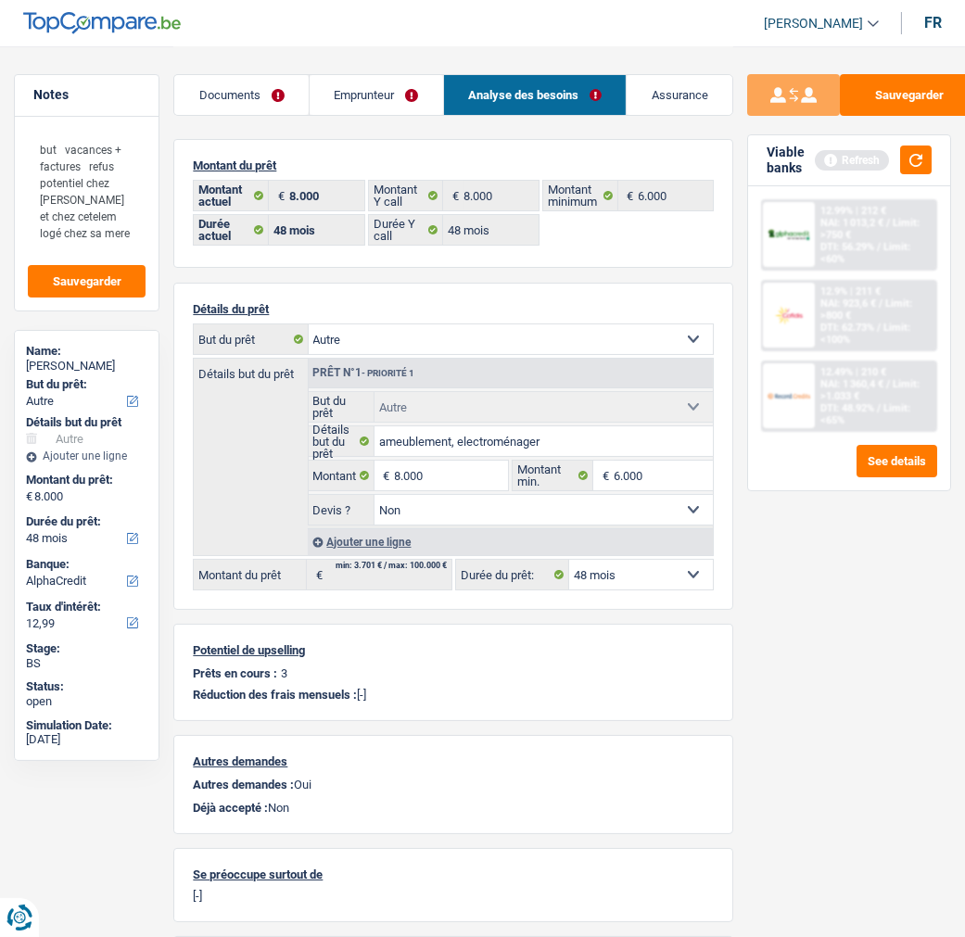
click at [376, 96] on link "Emprunteur" at bounding box center [377, 95] width 134 height 40
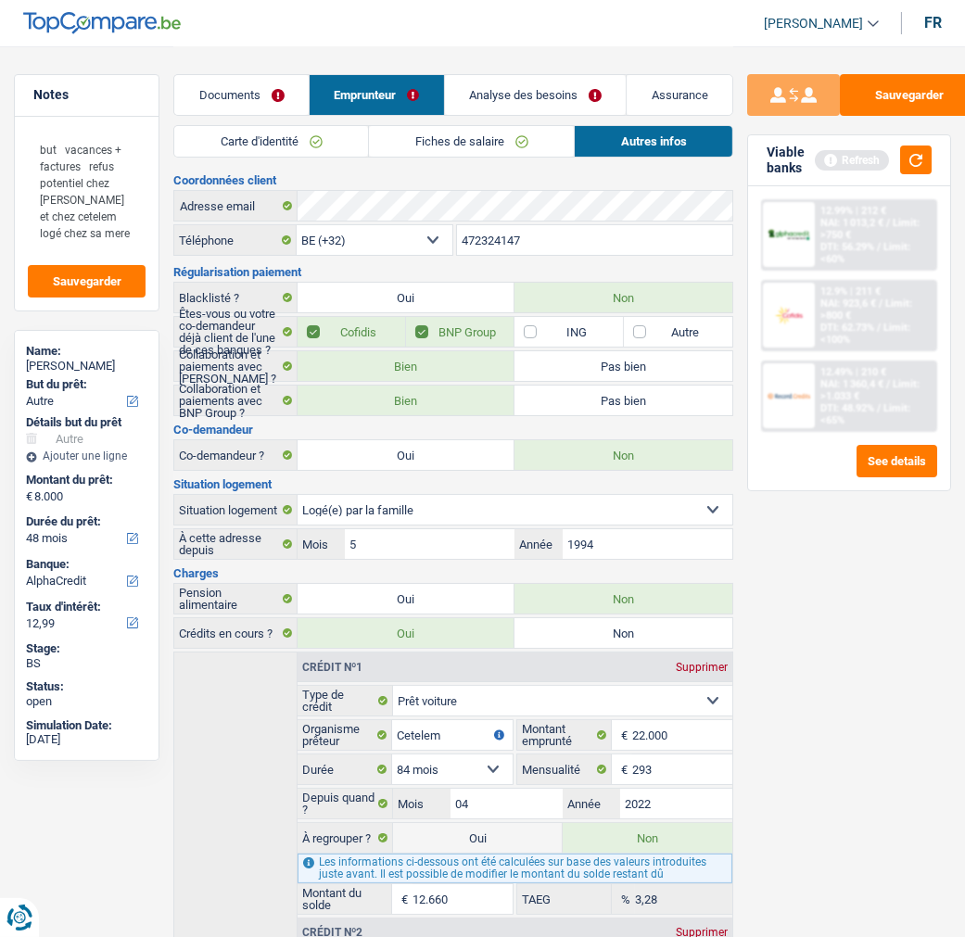
click at [425, 143] on link "Fiches de salaire" at bounding box center [471, 141] width 205 height 31
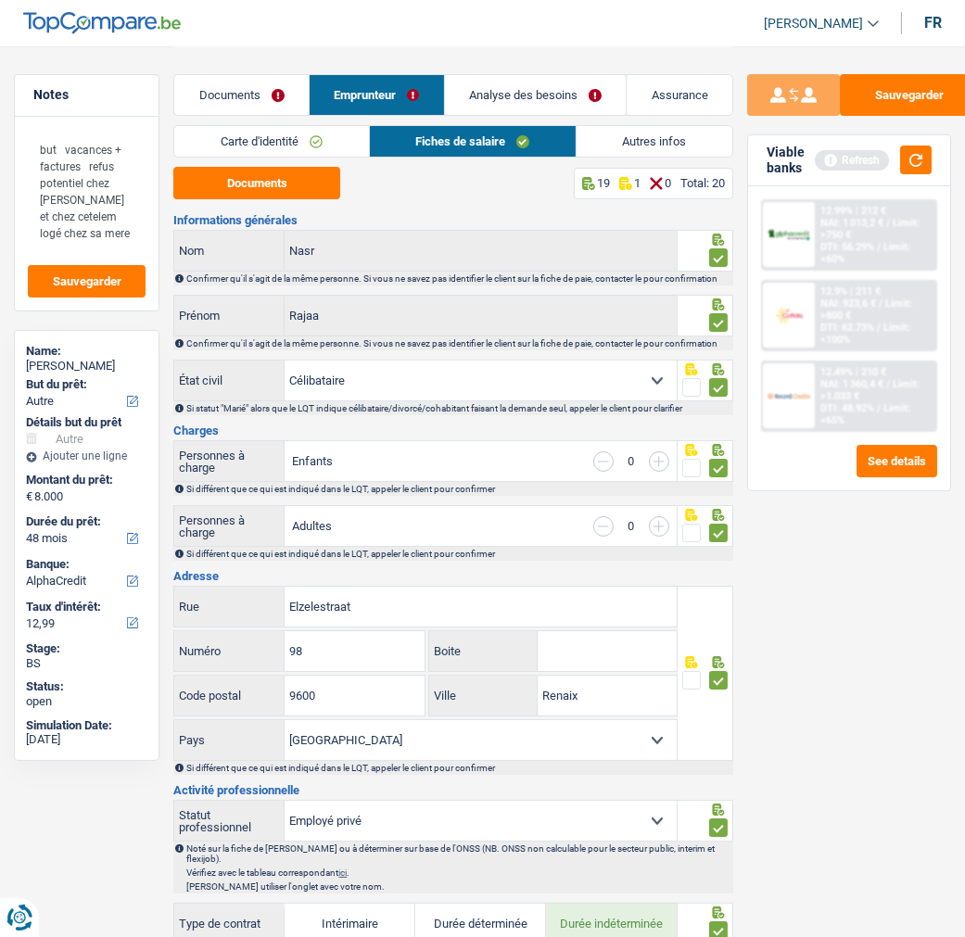
click at [651, 139] on link "Autres infos" at bounding box center [655, 141] width 156 height 31
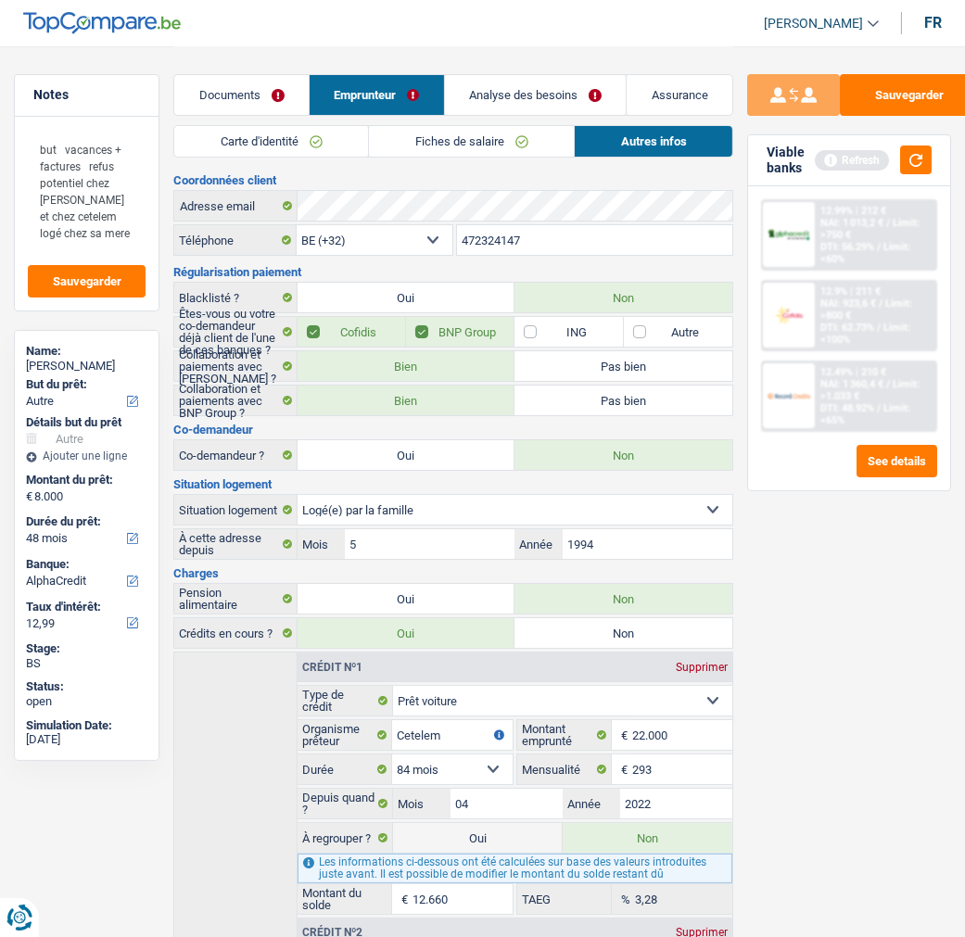
click at [595, 102] on link "Analyse des besoins" at bounding box center [536, 95] width 182 height 40
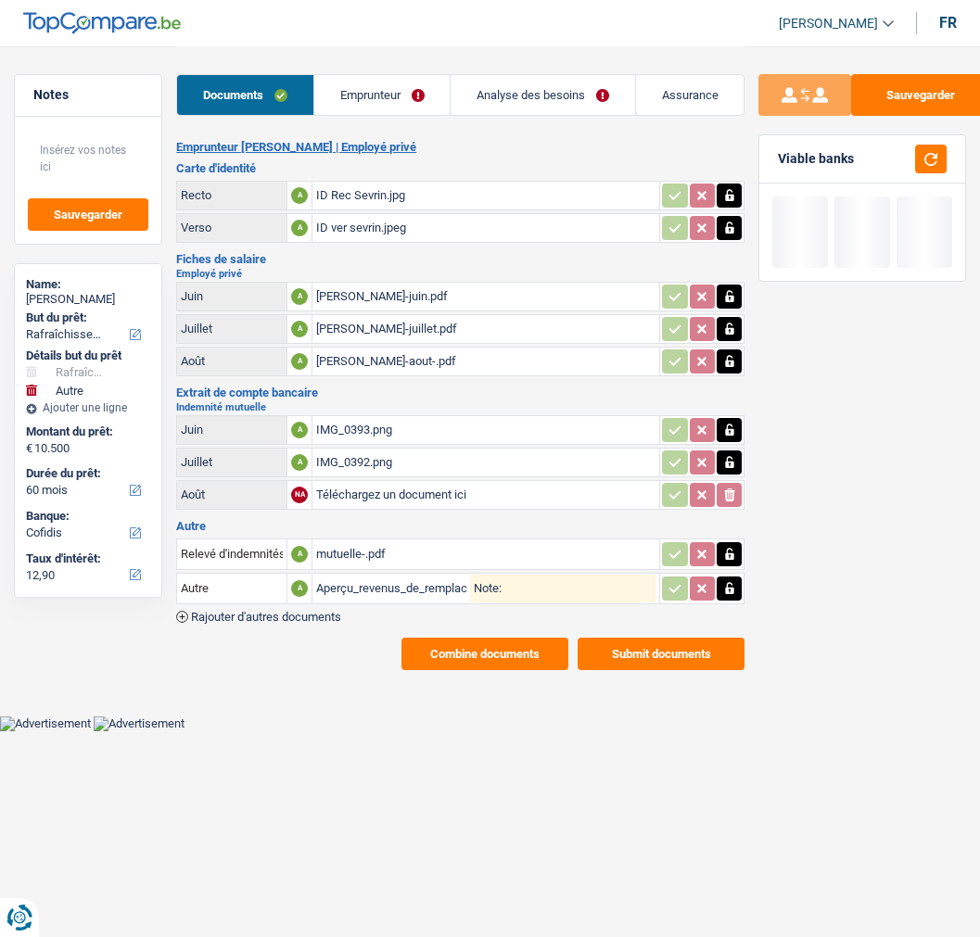
select select "houseOrGarden"
select select "other"
select select "60"
select select "cofidis"
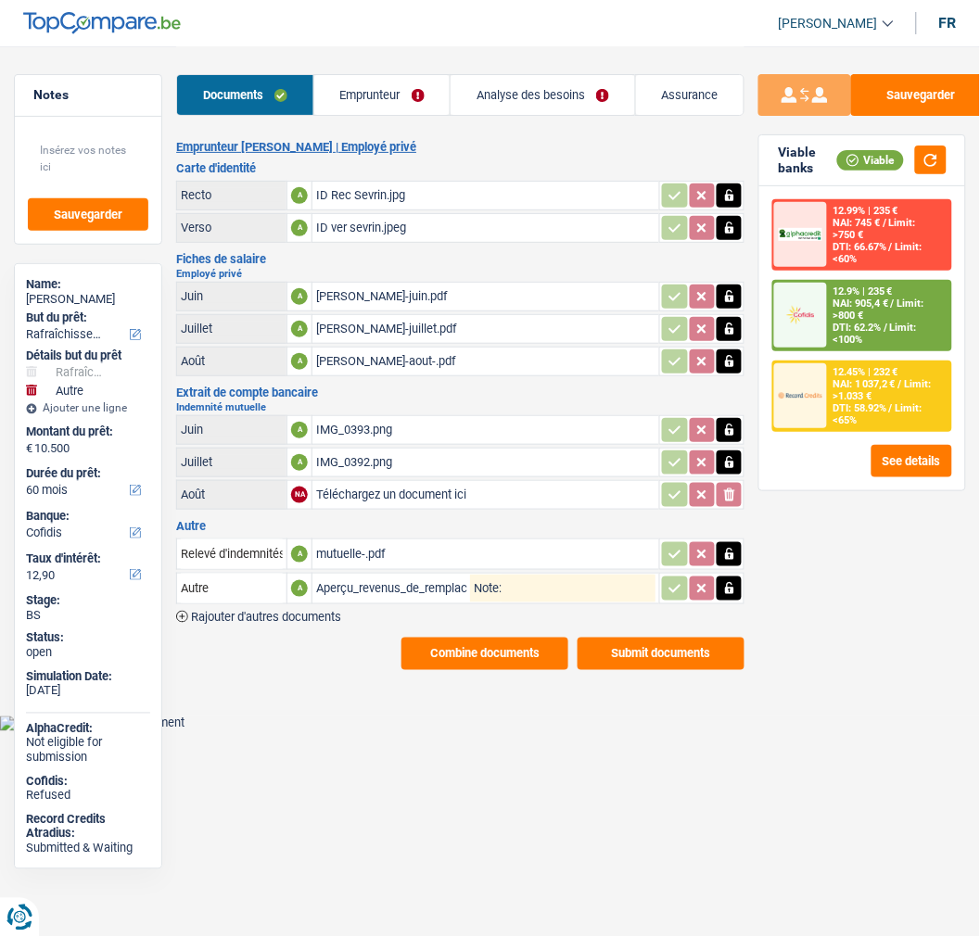
click at [561, 94] on link "Analyse des besoins" at bounding box center [543, 95] width 185 height 40
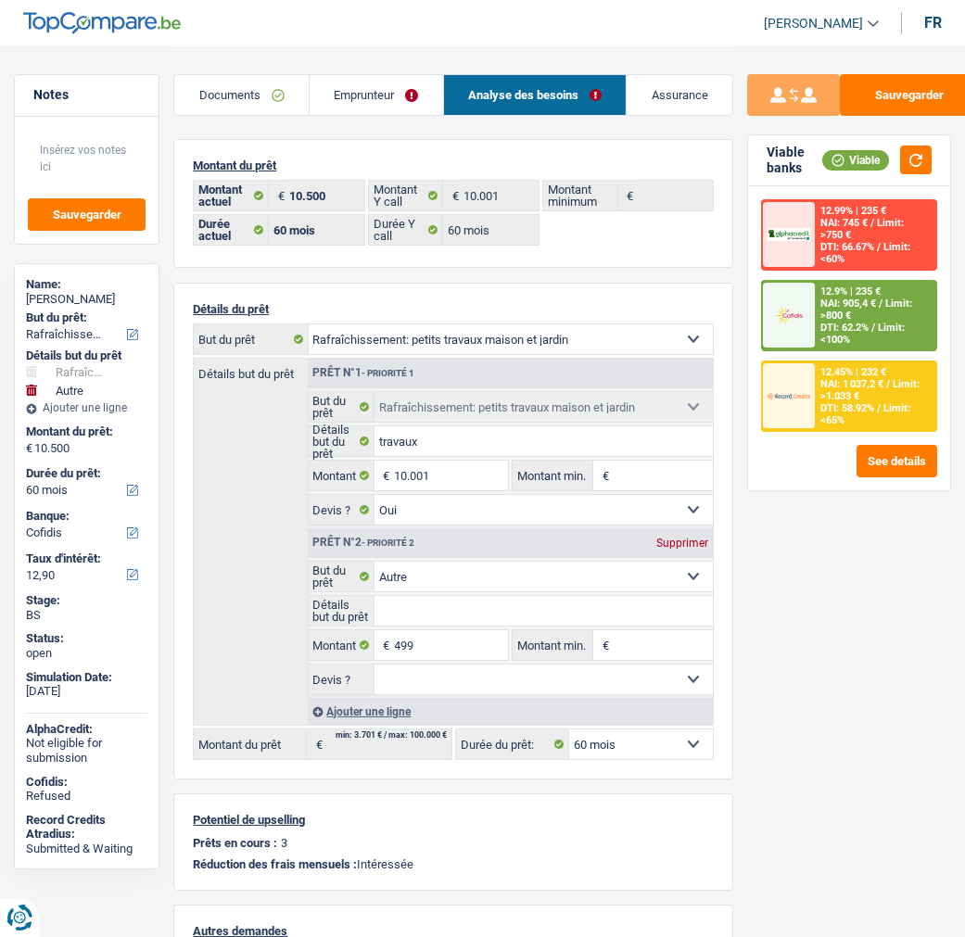
click at [700, 529] on div "Prêt n°2 - Priorité 2 Supprimer" at bounding box center [511, 544] width 405 height 30
click at [688, 533] on div "Prêt n°2 - Priorité 2 Supprimer" at bounding box center [511, 544] width 405 height 30
click at [682, 539] on div "Supprimer" at bounding box center [682, 543] width 61 height 11
type input "10.001"
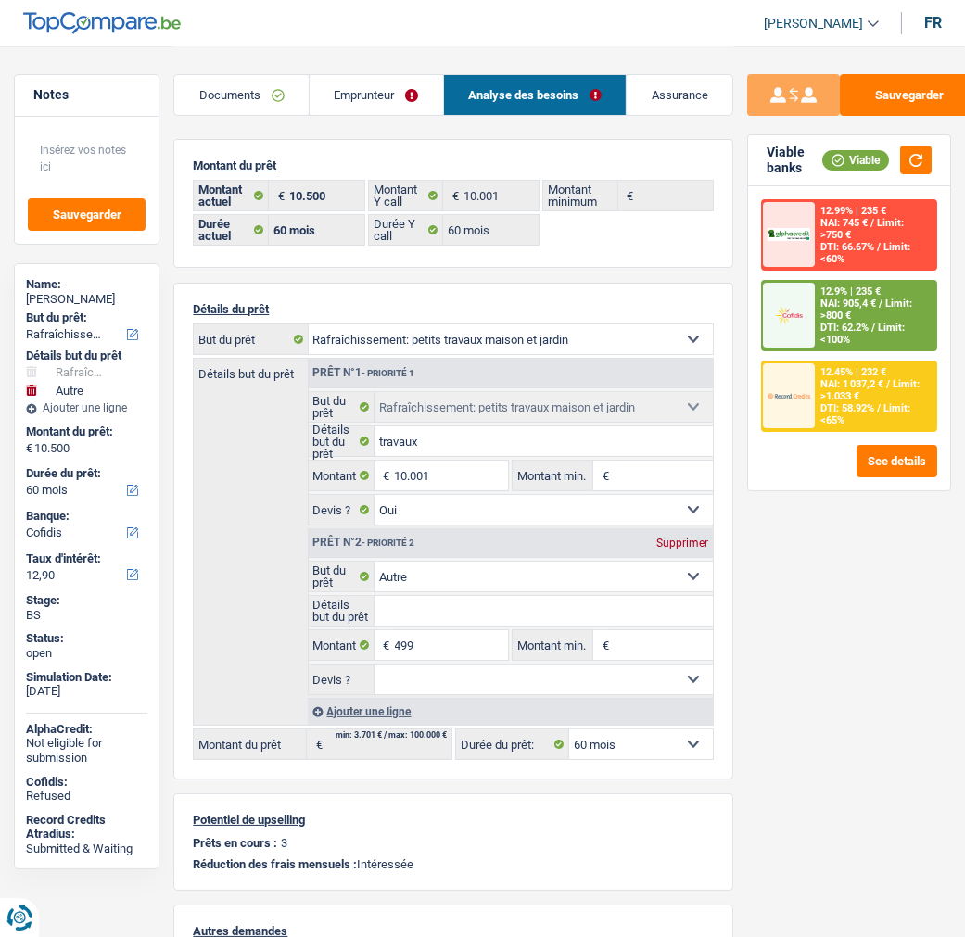
type input "10.001"
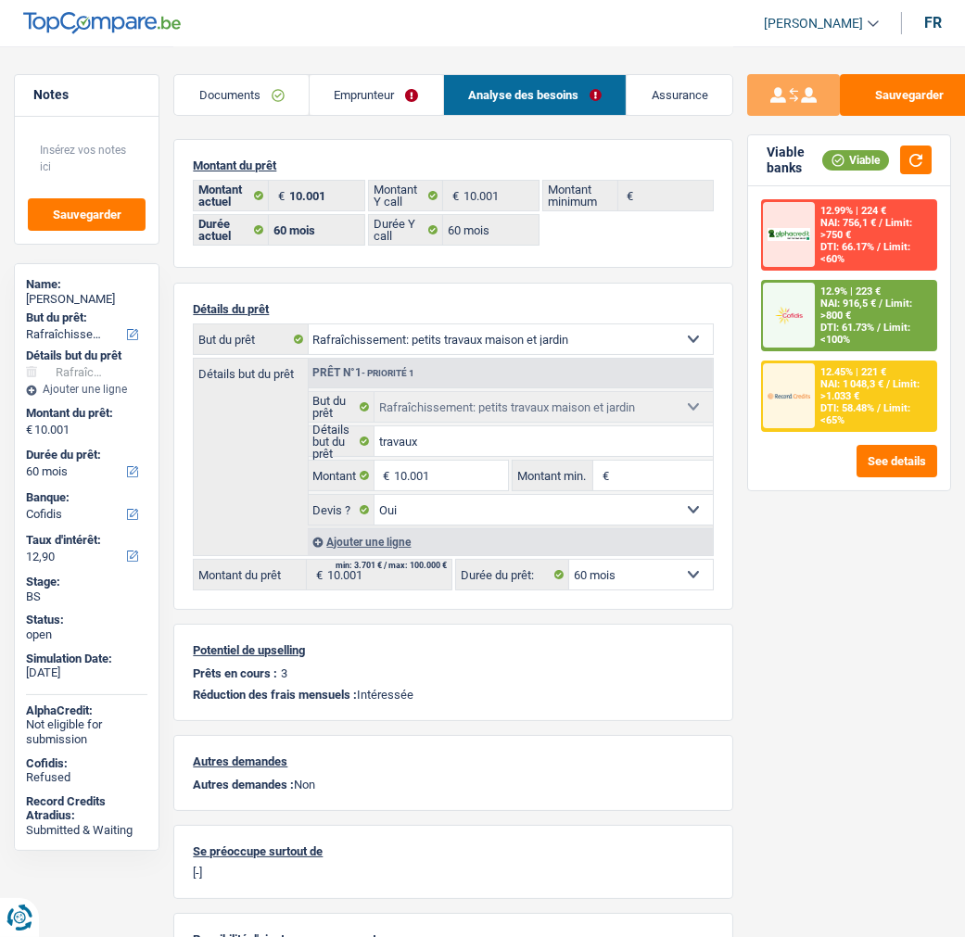
click at [350, 83] on link "Emprunteur" at bounding box center [377, 95] width 134 height 40
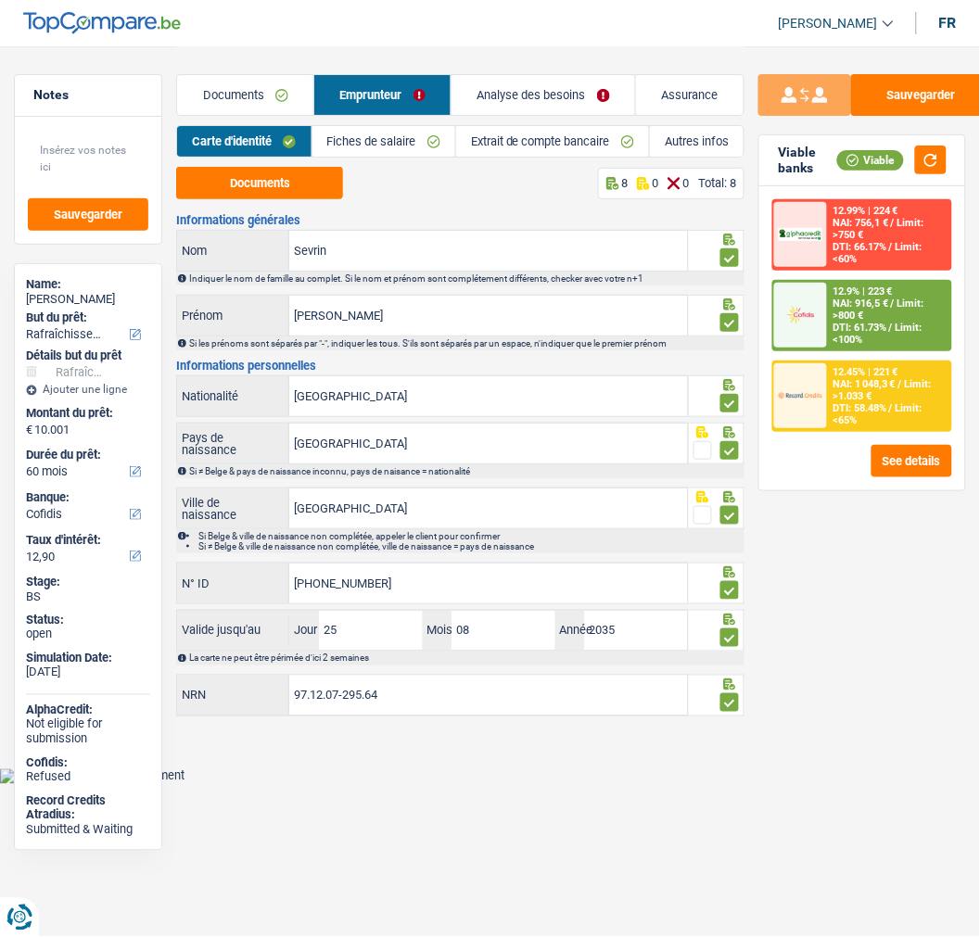
click at [701, 134] on link "Autres infos" at bounding box center [697, 141] width 94 height 31
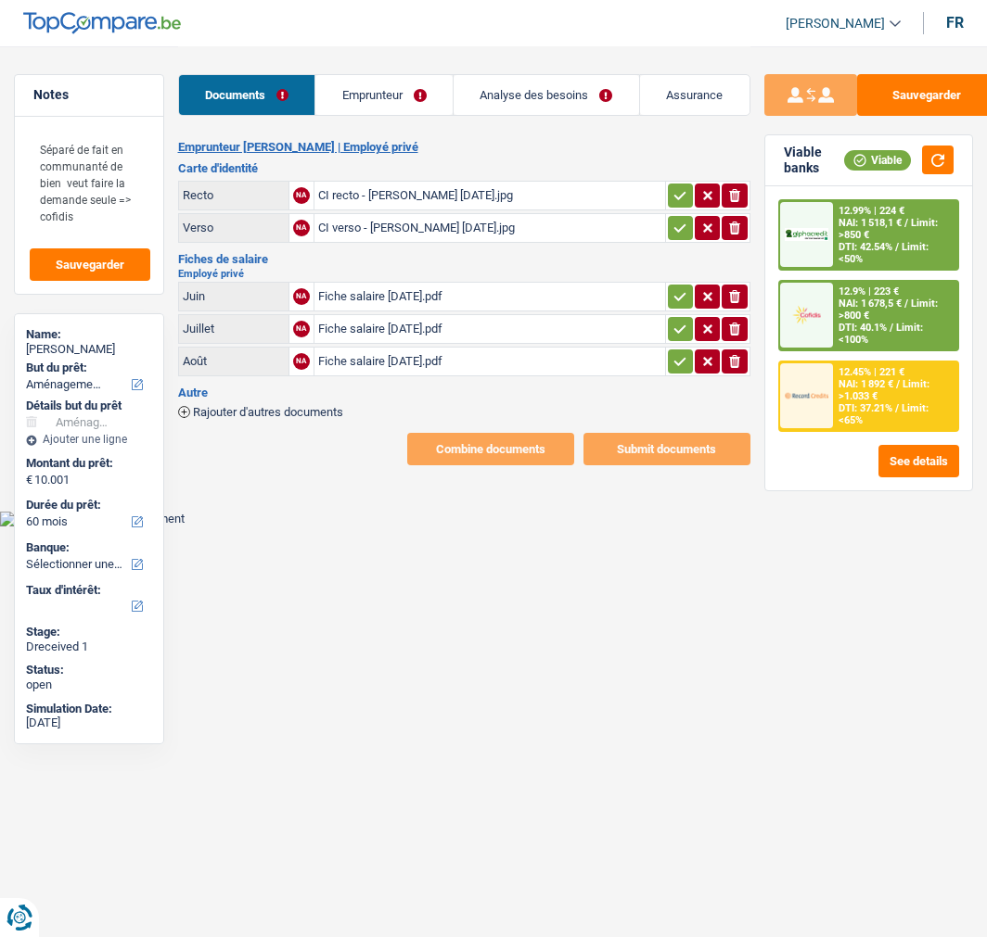
select select "movingOrInstallation"
select select "60"
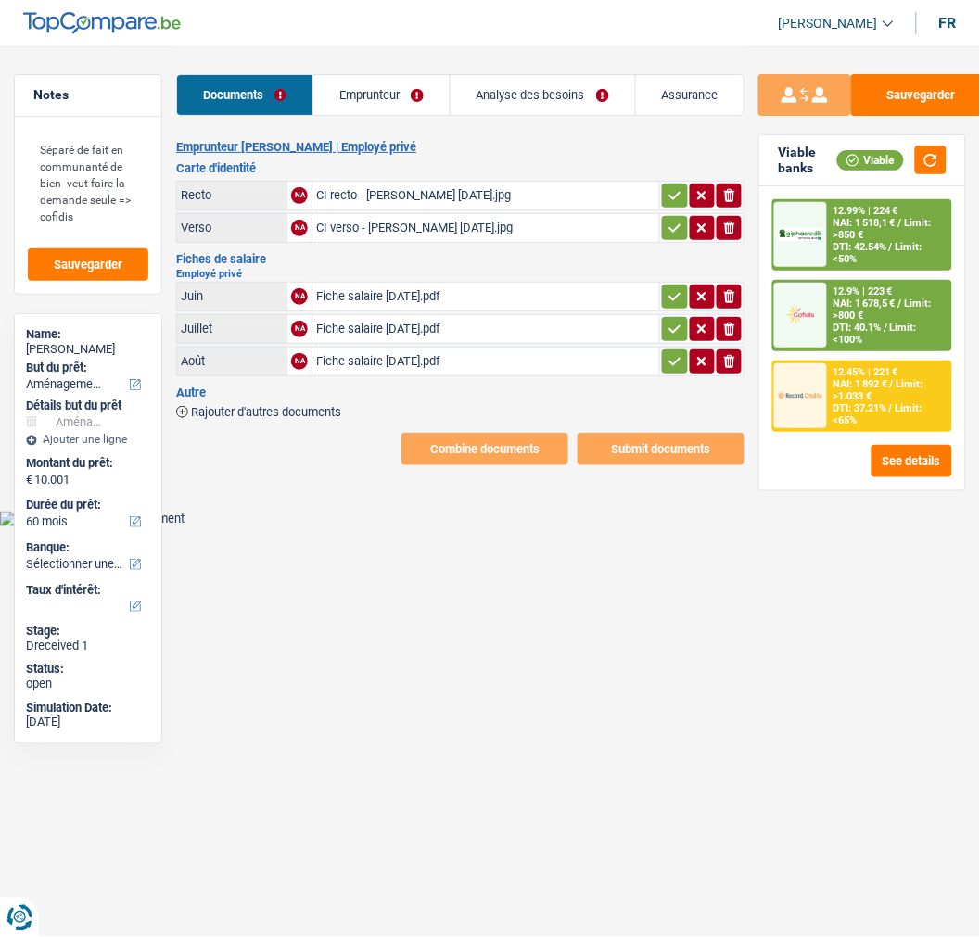
click at [400, 80] on link "Emprunteur" at bounding box center [381, 95] width 136 height 40
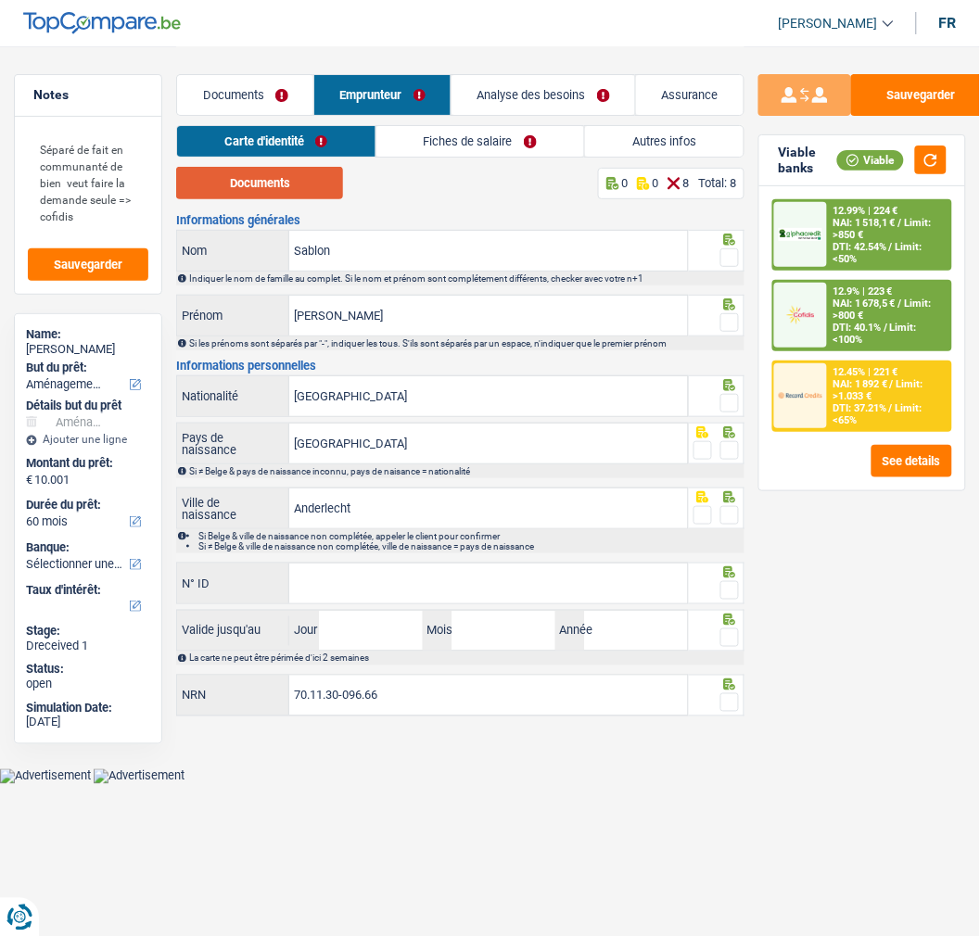
click at [325, 187] on button "Documents" at bounding box center [259, 183] width 167 height 32
click at [730, 251] on span at bounding box center [729, 257] width 19 height 19
click at [0, 0] on input "radio" at bounding box center [0, 0] width 0 height 0
click at [727, 318] on span at bounding box center [729, 322] width 19 height 19
click at [0, 0] on input "radio" at bounding box center [0, 0] width 0 height 0
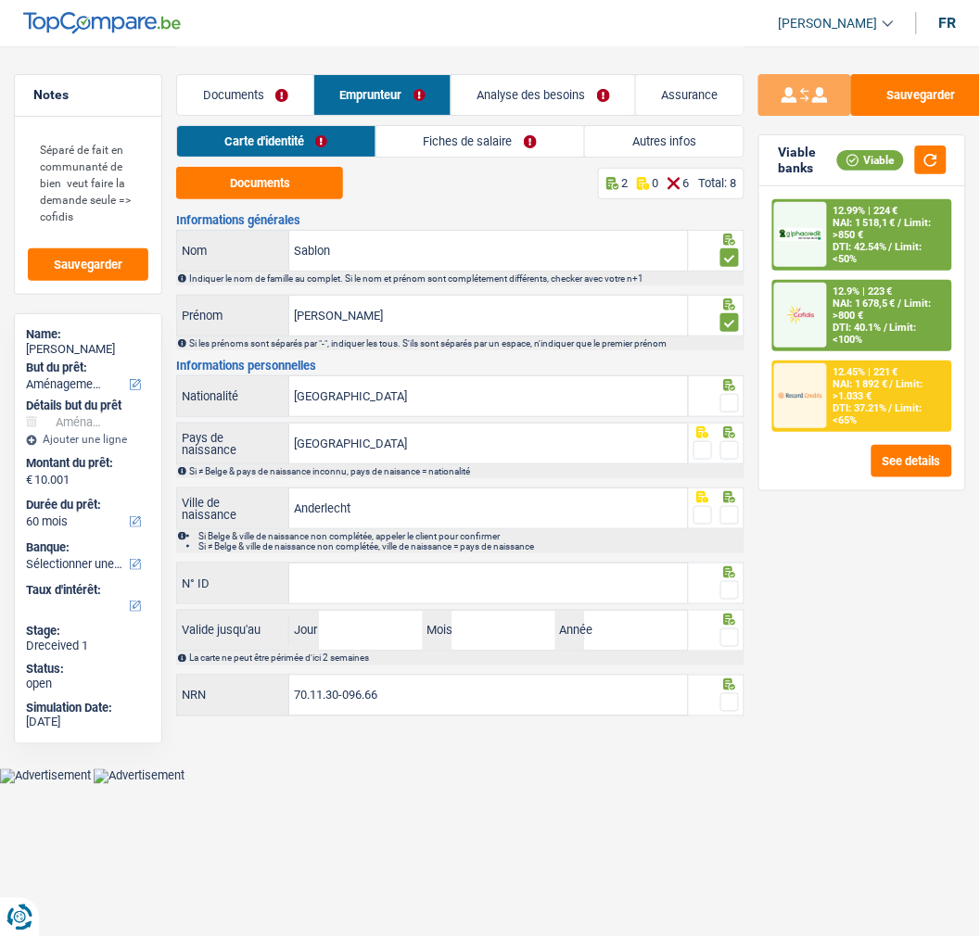
click at [730, 394] on span at bounding box center [729, 403] width 19 height 19
click at [0, 0] on input "radio" at bounding box center [0, 0] width 0 height 0
click at [725, 445] on span at bounding box center [729, 450] width 19 height 19
click at [0, 0] on input "radio" at bounding box center [0, 0] width 0 height 0
click at [728, 508] on span at bounding box center [729, 515] width 19 height 19
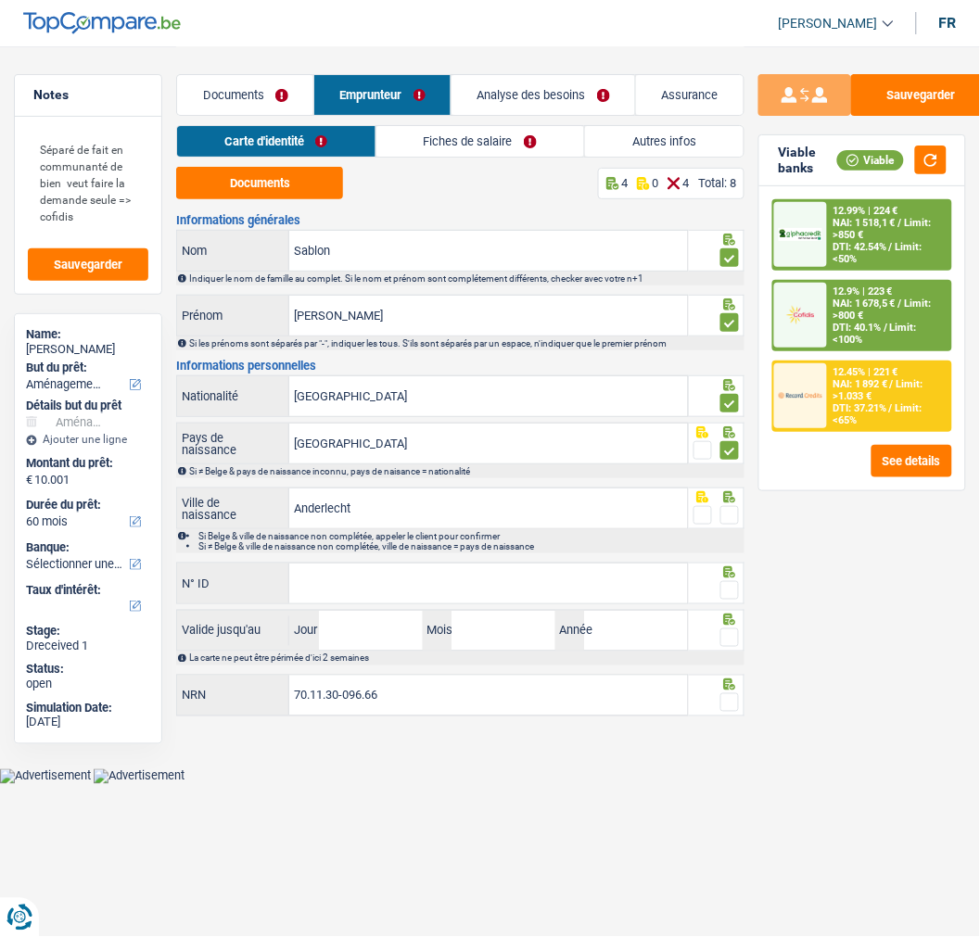
click at [0, 0] on input "radio" at bounding box center [0, 0] width 0 height 0
click at [371, 567] on input "N° ID" at bounding box center [488, 584] width 398 height 40
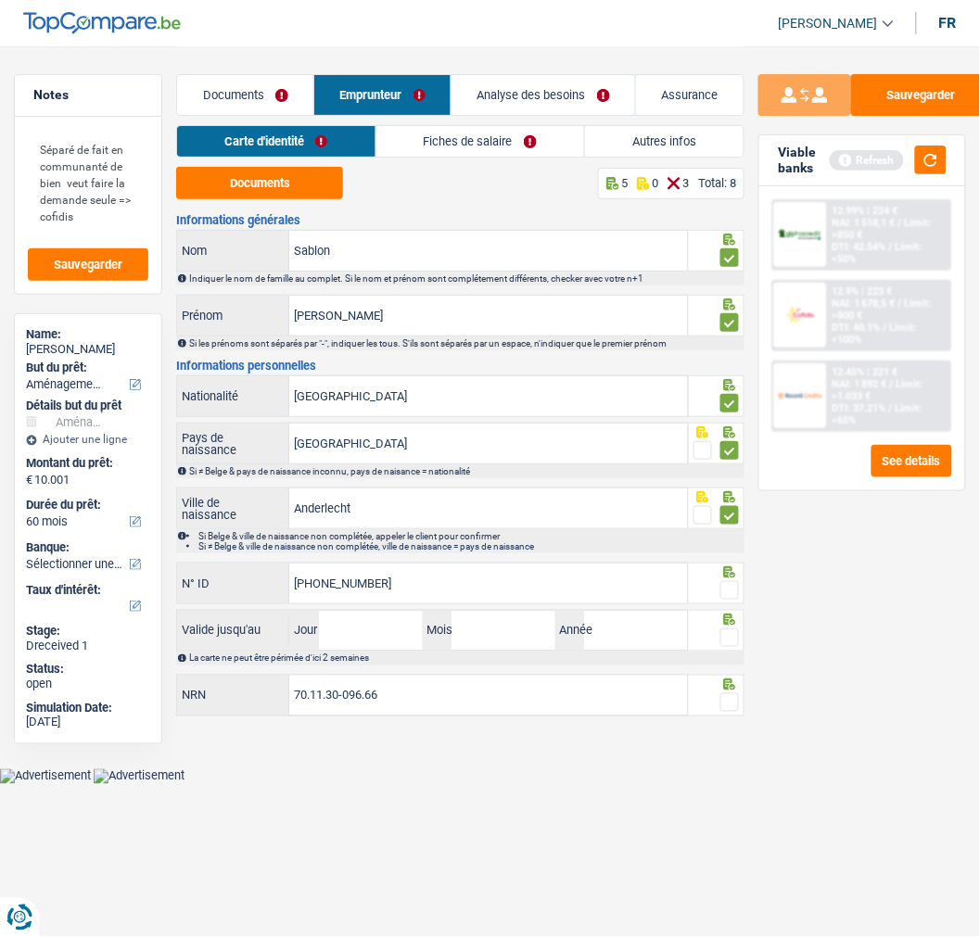
type input "[PHONE_NUMBER]"
click at [727, 581] on span at bounding box center [729, 590] width 19 height 19
click at [0, 0] on input "radio" at bounding box center [0, 0] width 0 height 0
click at [384, 634] on input "Jour" at bounding box center [371, 631] width 104 height 40
type input "07"
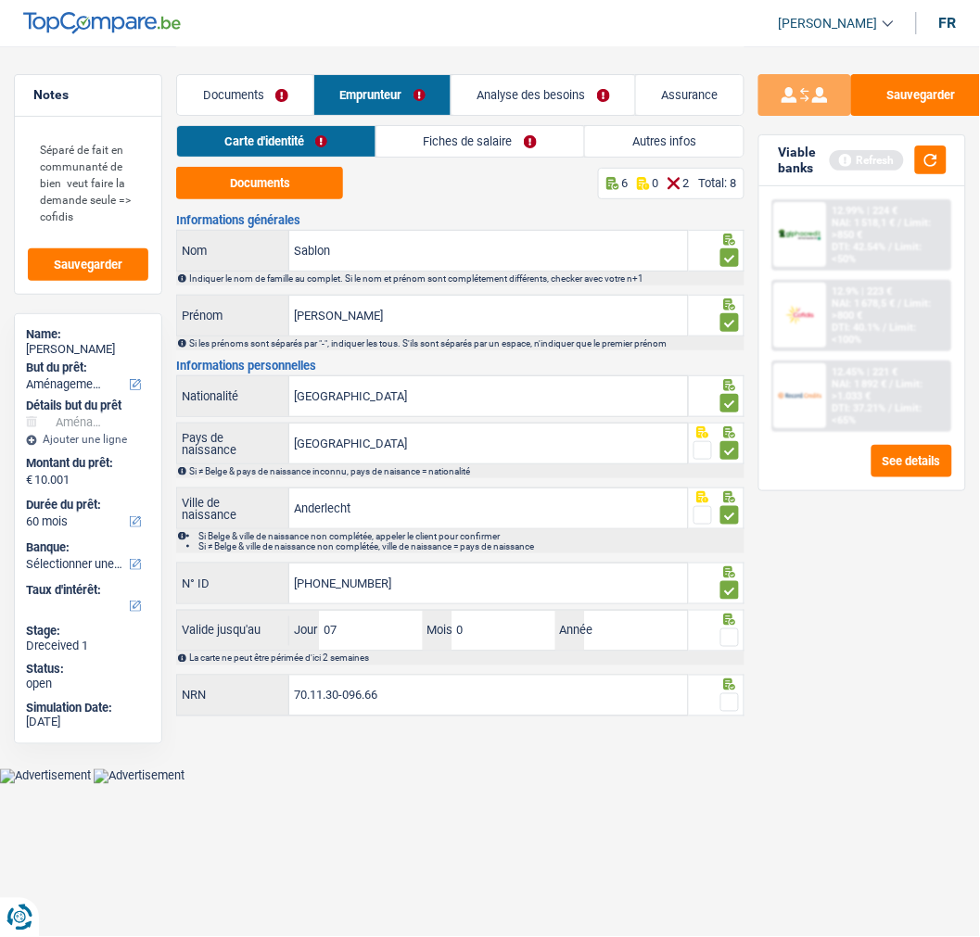
type input "09"
type input "2028"
click at [732, 631] on span at bounding box center [729, 638] width 19 height 19
click at [0, 0] on input "radio" at bounding box center [0, 0] width 0 height 0
click at [726, 699] on span at bounding box center [729, 703] width 19 height 19
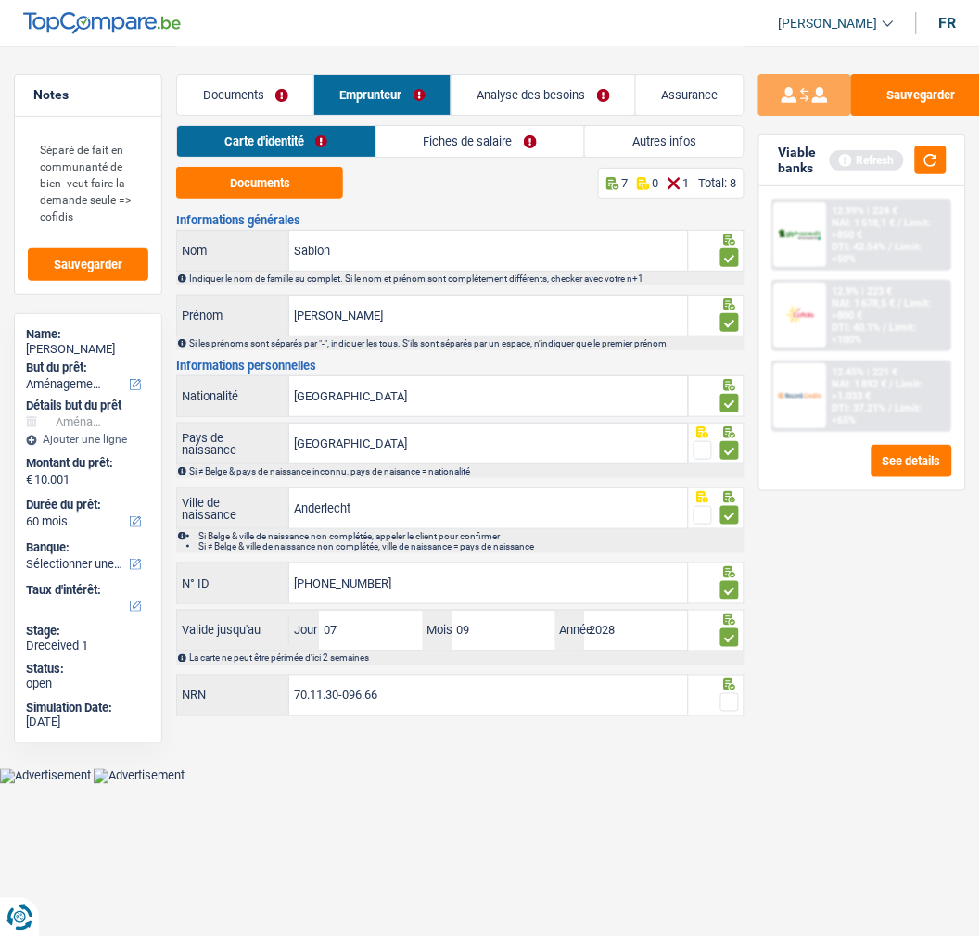
click at [0, 0] on input "radio" at bounding box center [0, 0] width 0 height 0
click at [491, 143] on link "Fiches de salaire" at bounding box center [480, 141] width 208 height 31
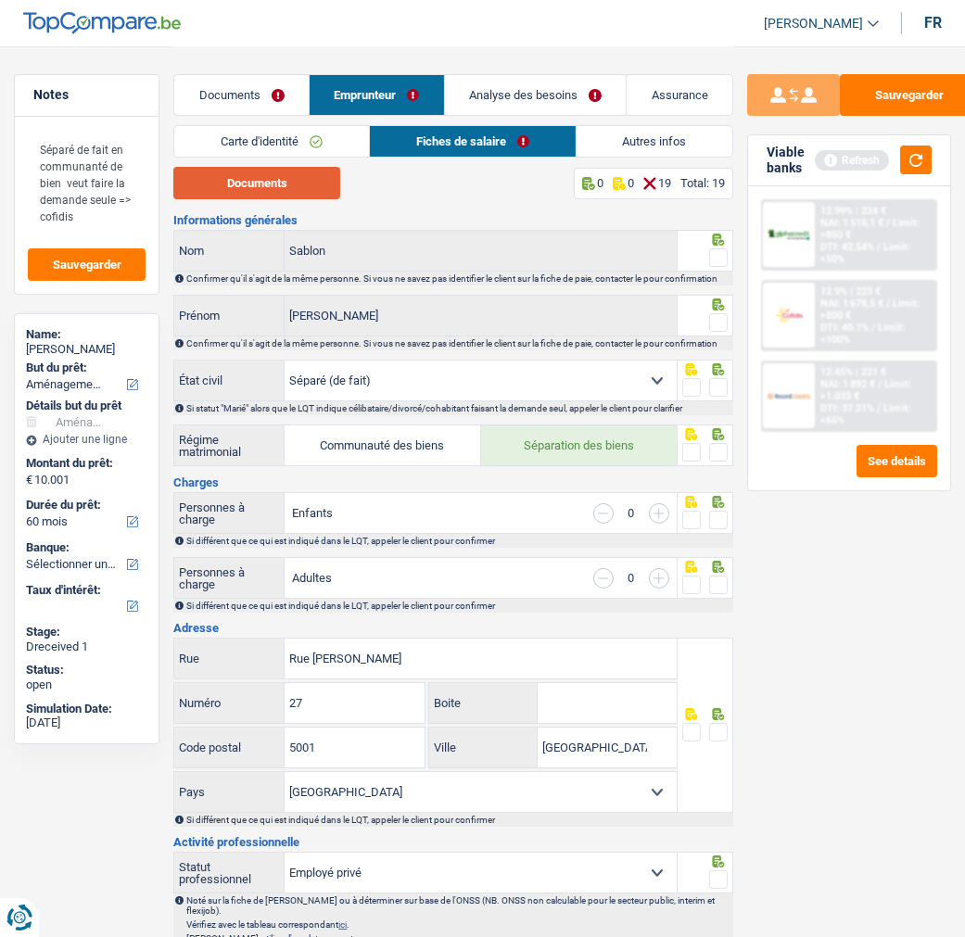
click at [286, 186] on button "Documents" at bounding box center [256, 183] width 167 height 32
click at [728, 252] on div at bounding box center [706, 251] width 56 height 42
click at [719, 261] on span at bounding box center [718, 257] width 19 height 19
click at [0, 0] on input "radio" at bounding box center [0, 0] width 0 height 0
click at [719, 330] on span at bounding box center [718, 322] width 19 height 19
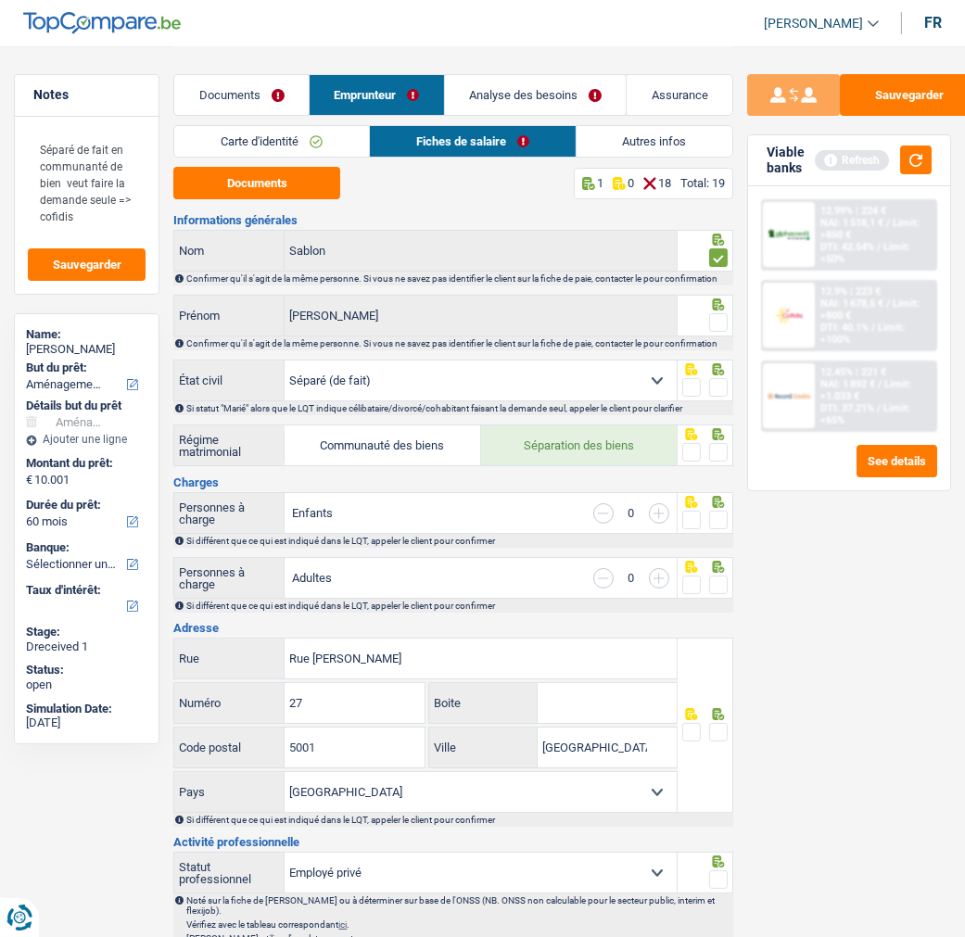
click at [0, 0] on input "radio" at bounding box center [0, 0] width 0 height 0
click at [719, 397] on span at bounding box center [718, 387] width 19 height 19
click at [0, 0] on input "radio" at bounding box center [0, 0] width 0 height 0
click at [720, 462] on span at bounding box center [718, 452] width 19 height 19
click at [0, 0] on input "radio" at bounding box center [0, 0] width 0 height 0
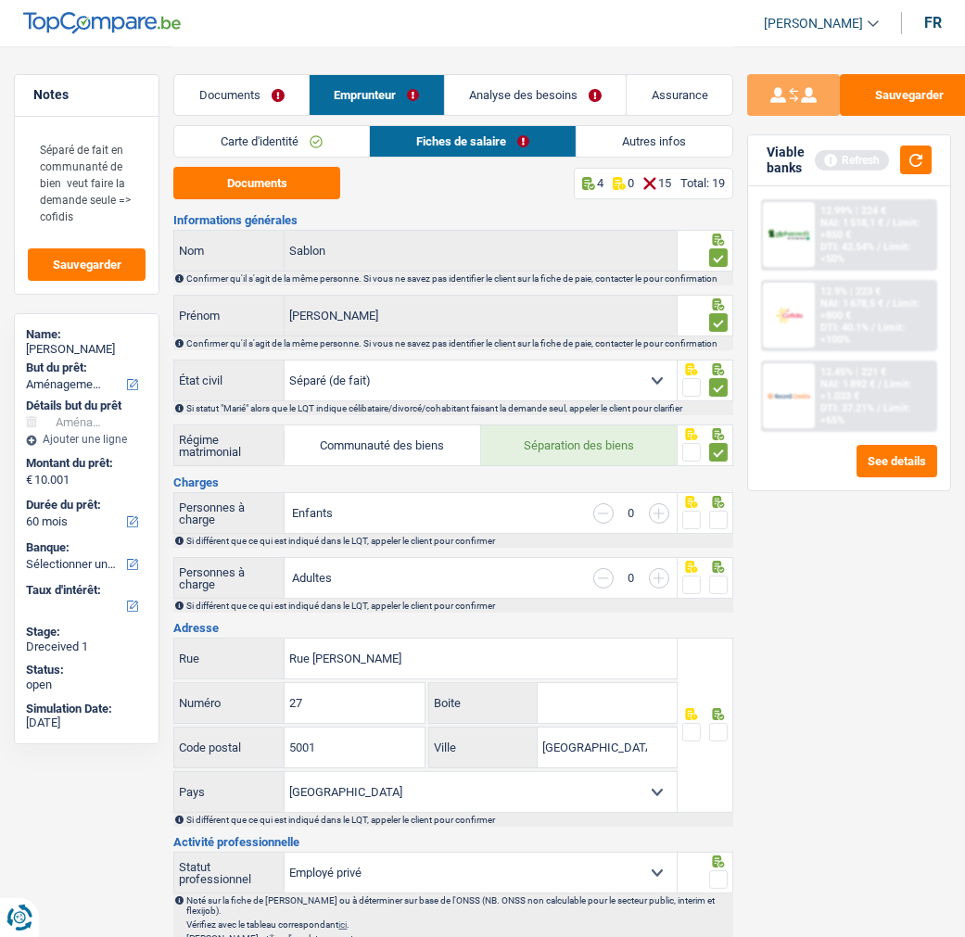
click at [660, 524] on input "button" at bounding box center [659, 513] width 20 height 20
select select "familyAllowances"
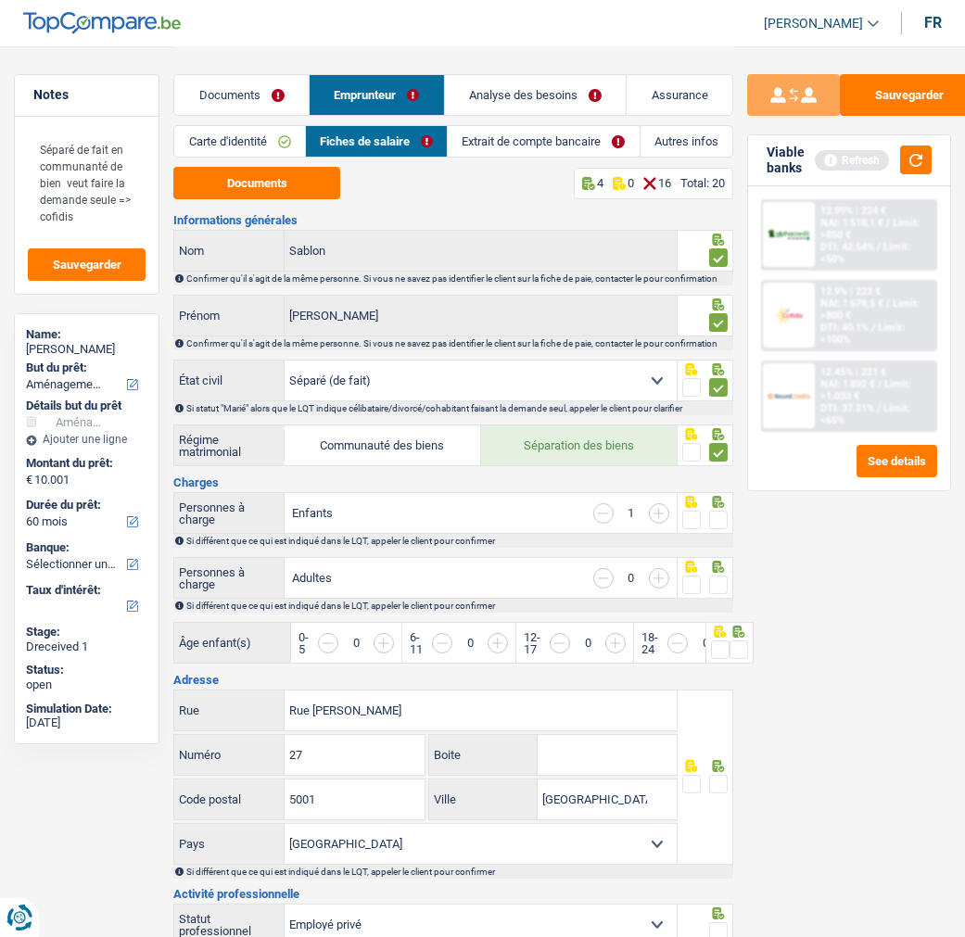
click at [660, 524] on input "button" at bounding box center [659, 513] width 20 height 20
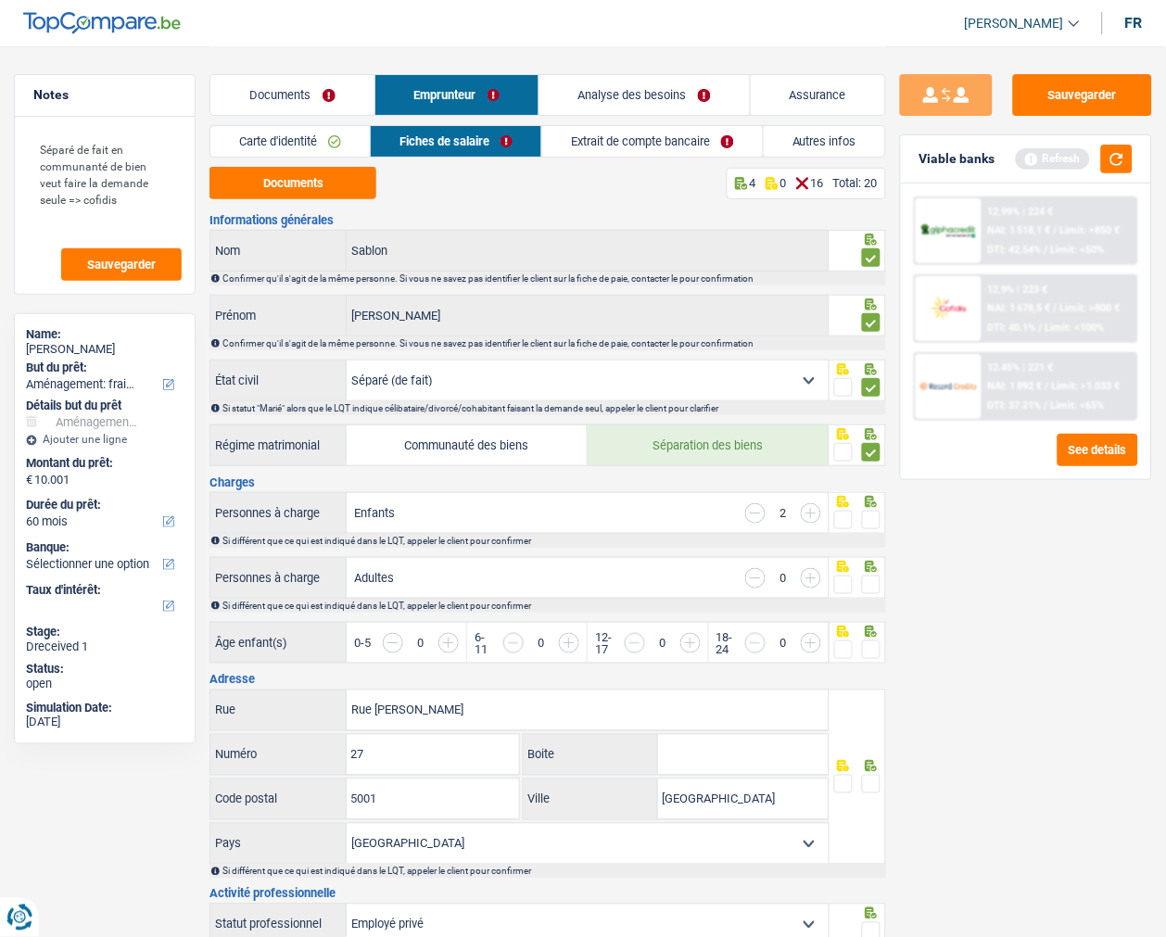
click at [818, 640] on input "button" at bounding box center [1110, 653] width 618 height 40
click at [816, 638] on input "button" at bounding box center [1110, 653] width 618 height 40
click at [846, 649] on span at bounding box center [843, 650] width 19 height 19
click at [0, 0] on input "radio" at bounding box center [0, 0] width 0 height 0
click at [877, 511] on span at bounding box center [871, 520] width 19 height 19
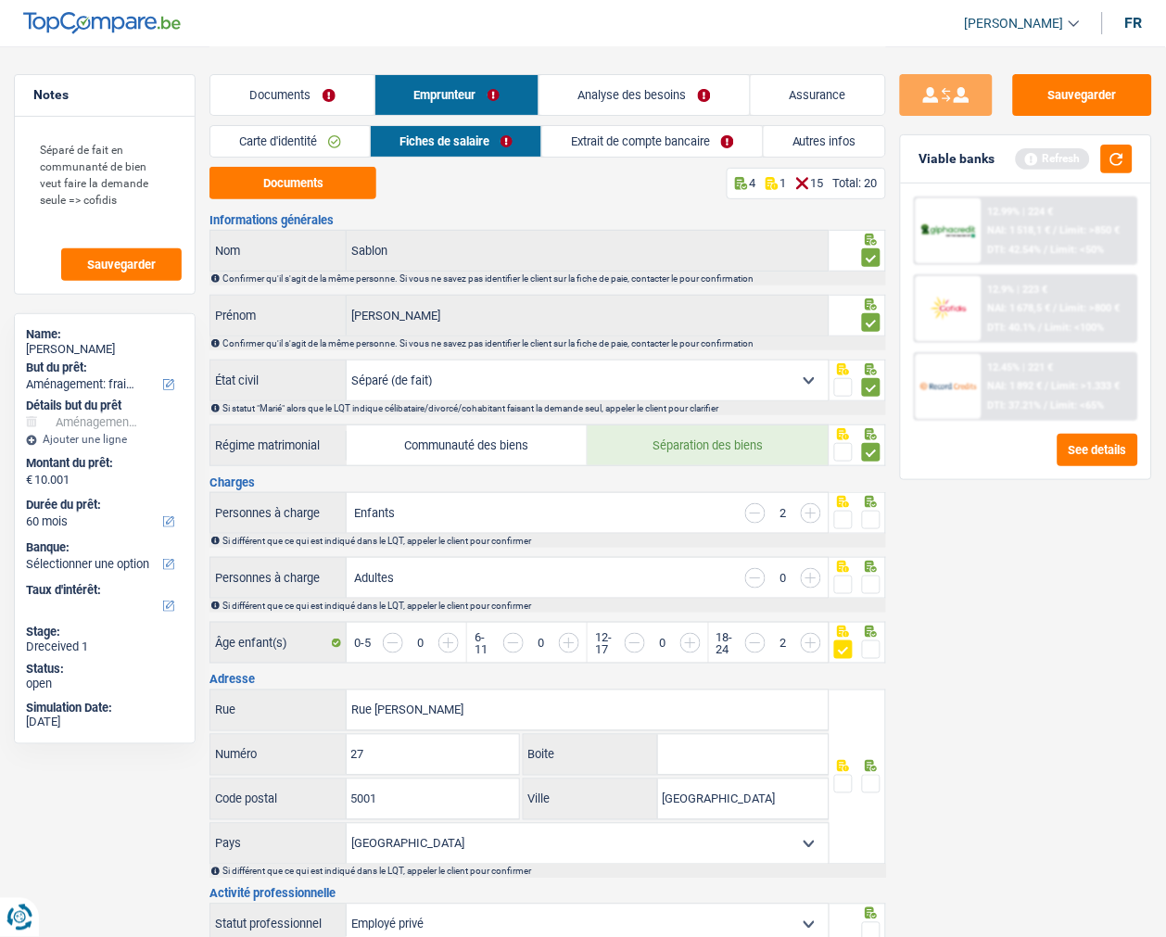
click at [0, 0] on input "radio" at bounding box center [0, 0] width 0 height 0
click at [870, 581] on span at bounding box center [871, 585] width 19 height 19
click at [0, 0] on input "radio" at bounding box center [0, 0] width 0 height 0
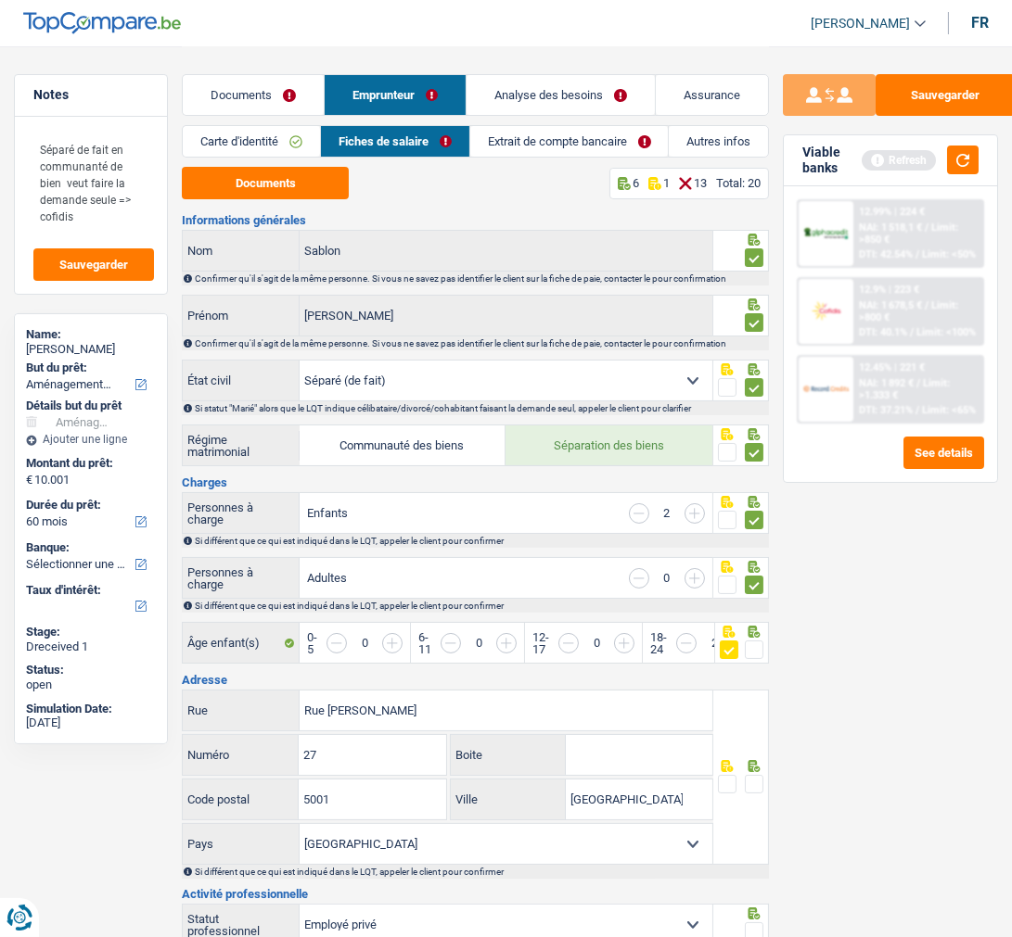
click at [748, 777] on span at bounding box center [754, 784] width 19 height 19
click at [0, 0] on input "radio" at bounding box center [0, 0] width 0 height 0
click at [638, 740] on input "Boite" at bounding box center [639, 755] width 146 height 40
type input "B"
drag, startPoint x: 643, startPoint y: 802, endPoint x: 515, endPoint y: 807, distance: 128.0
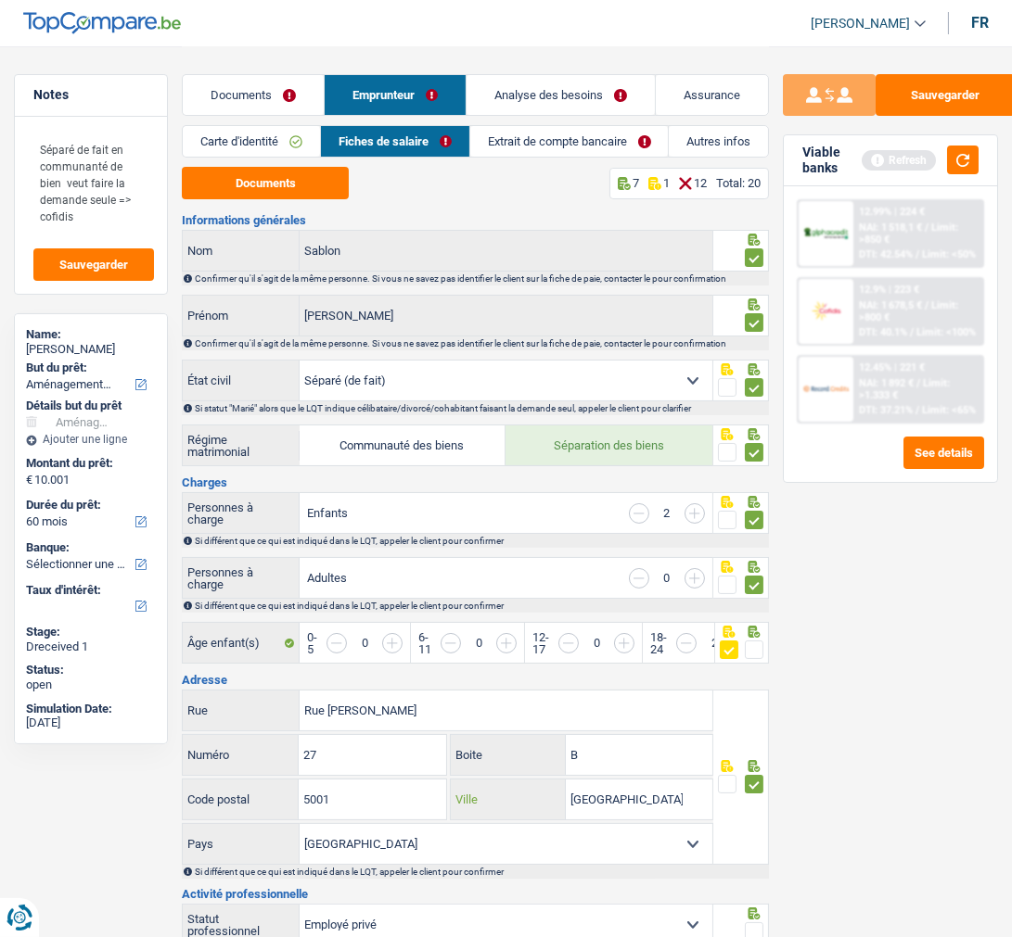
click at [515, 807] on div "Namur Ville" at bounding box center [581, 800] width 261 height 40
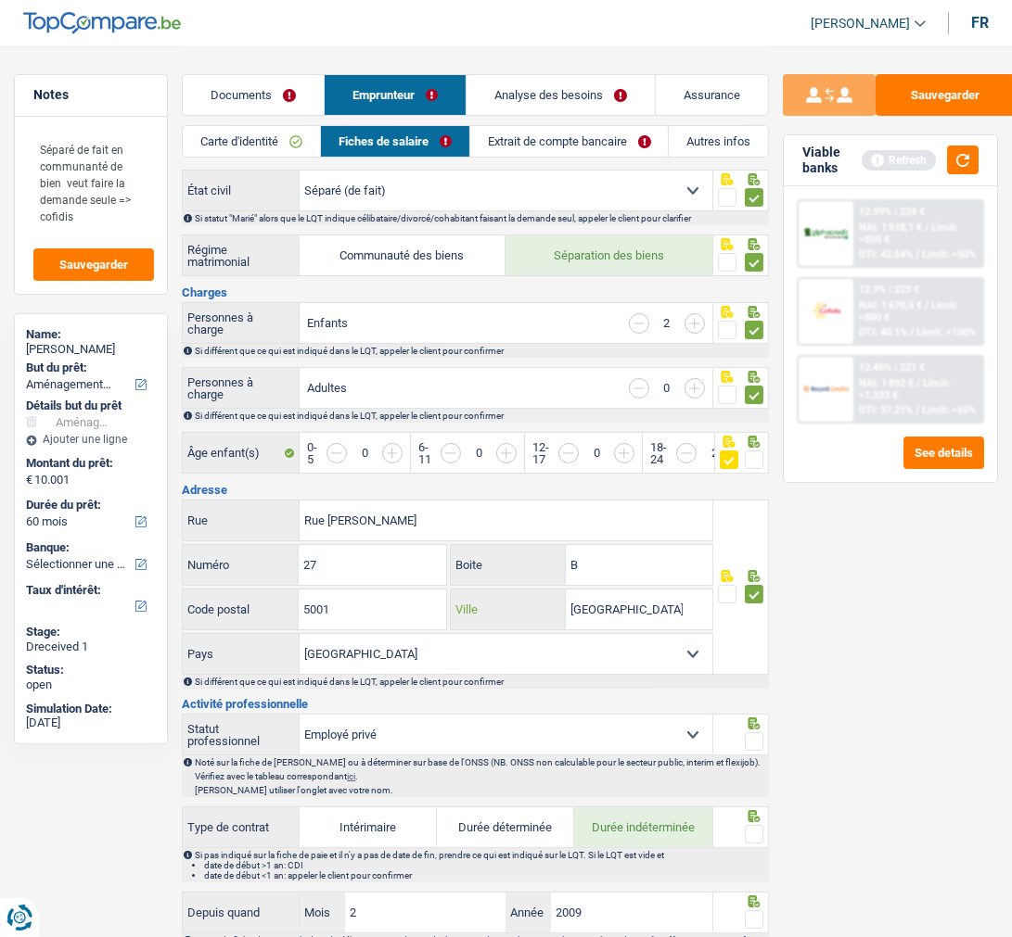
scroll to position [206, 0]
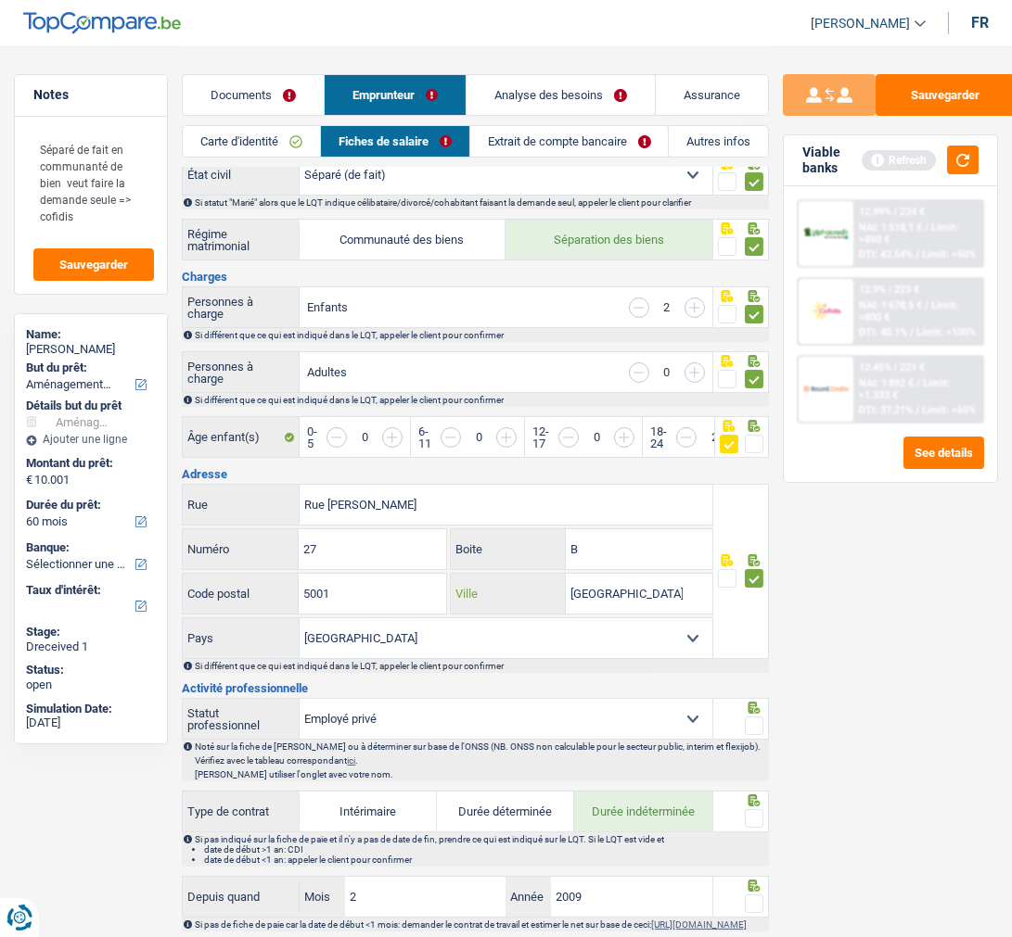
type input "[GEOGRAPHIC_DATA]"
click at [760, 720] on span at bounding box center [754, 726] width 19 height 19
click at [0, 0] on input "radio" at bounding box center [0, 0] width 0 height 0
click at [751, 808] on div at bounding box center [754, 819] width 19 height 23
click at [749, 809] on span at bounding box center [754, 818] width 19 height 19
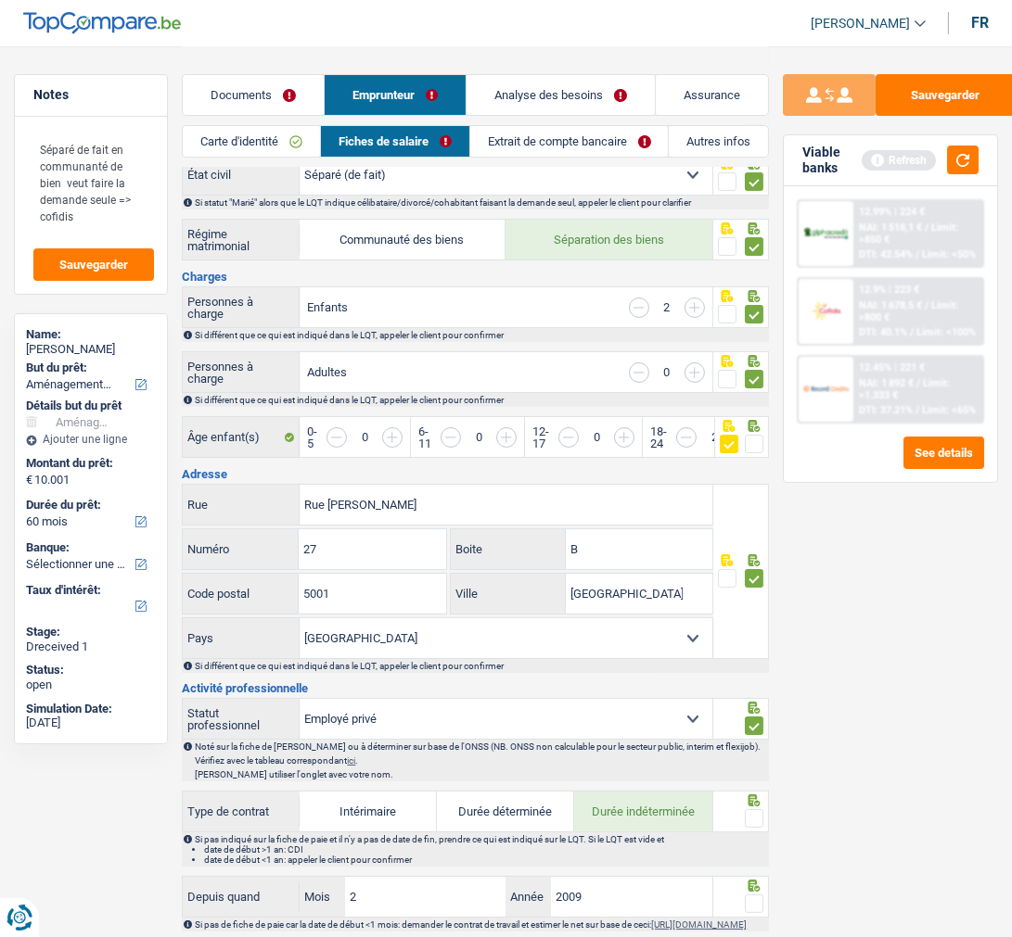
click at [0, 0] on input "radio" at bounding box center [0, 0] width 0 height 0
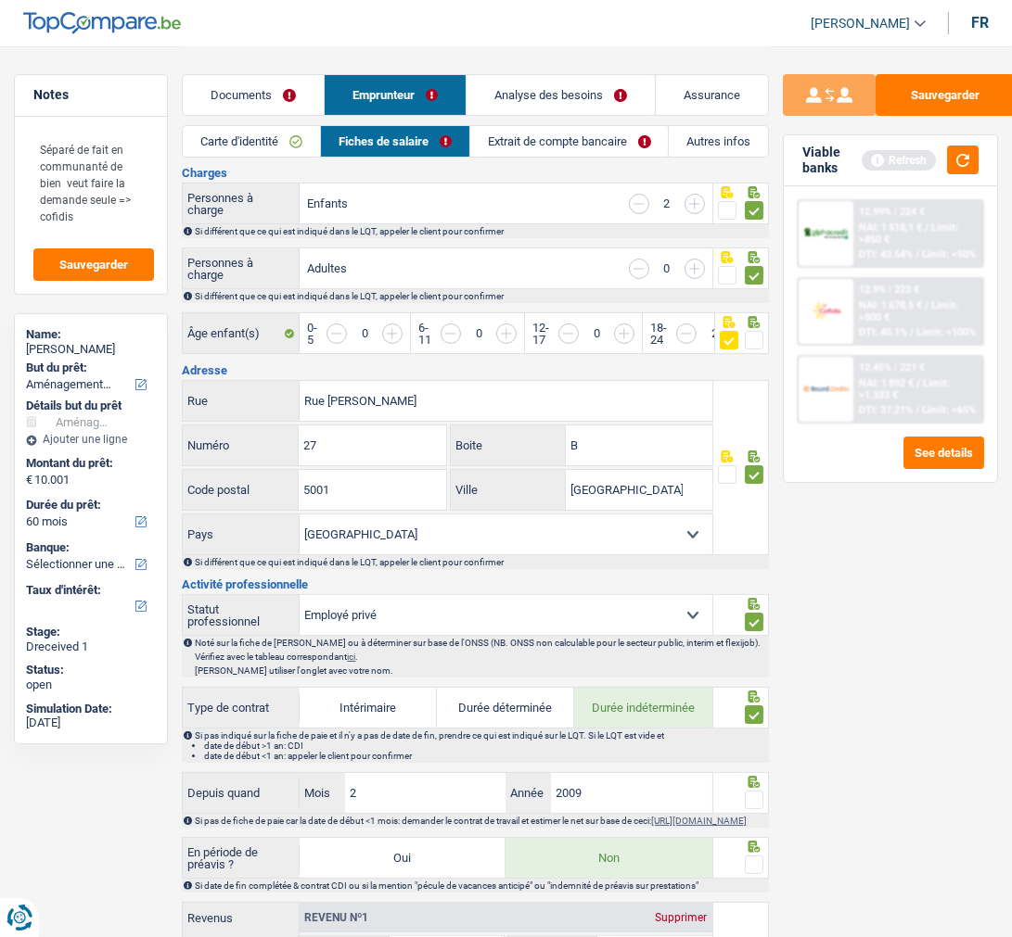
scroll to position [412, 0]
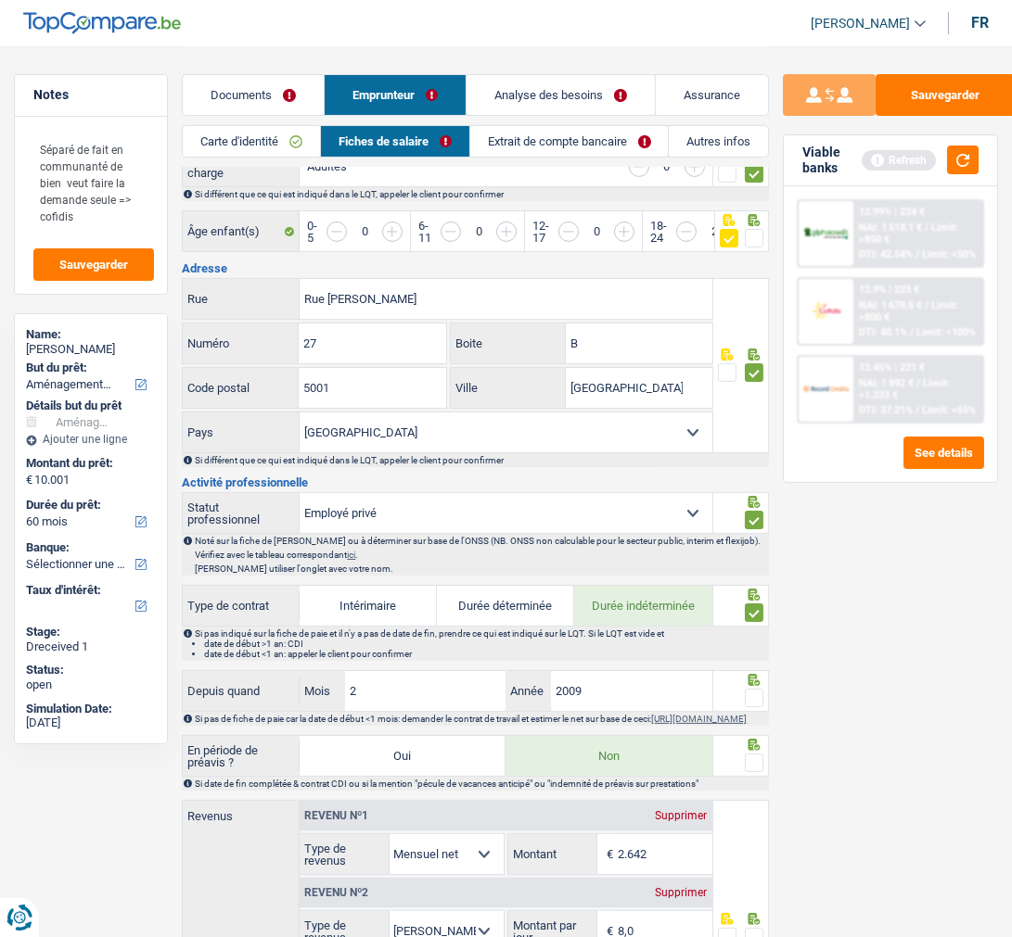
click at [749, 694] on span at bounding box center [754, 698] width 19 height 19
click at [0, 0] on input "radio" at bounding box center [0, 0] width 0 height 0
click at [752, 767] on span at bounding box center [754, 763] width 19 height 19
click at [0, 0] on input "radio" at bounding box center [0, 0] width 0 height 0
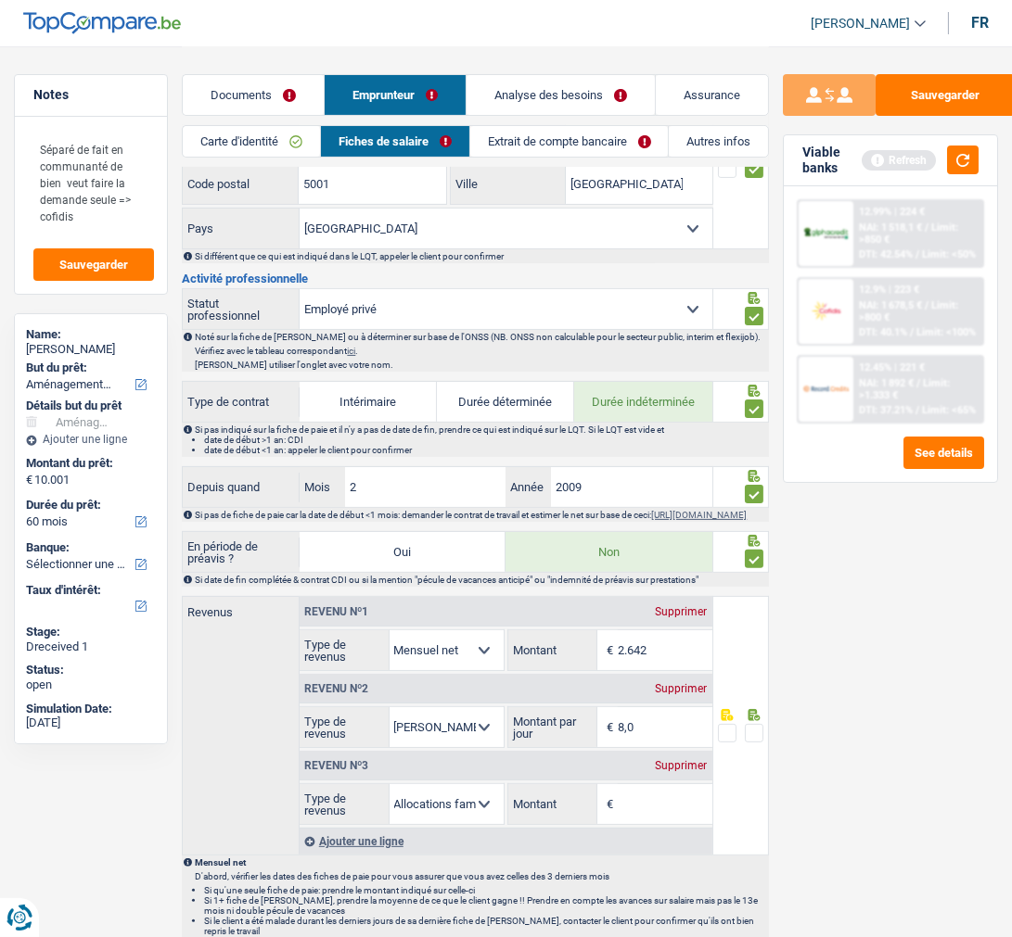
scroll to position [618, 0]
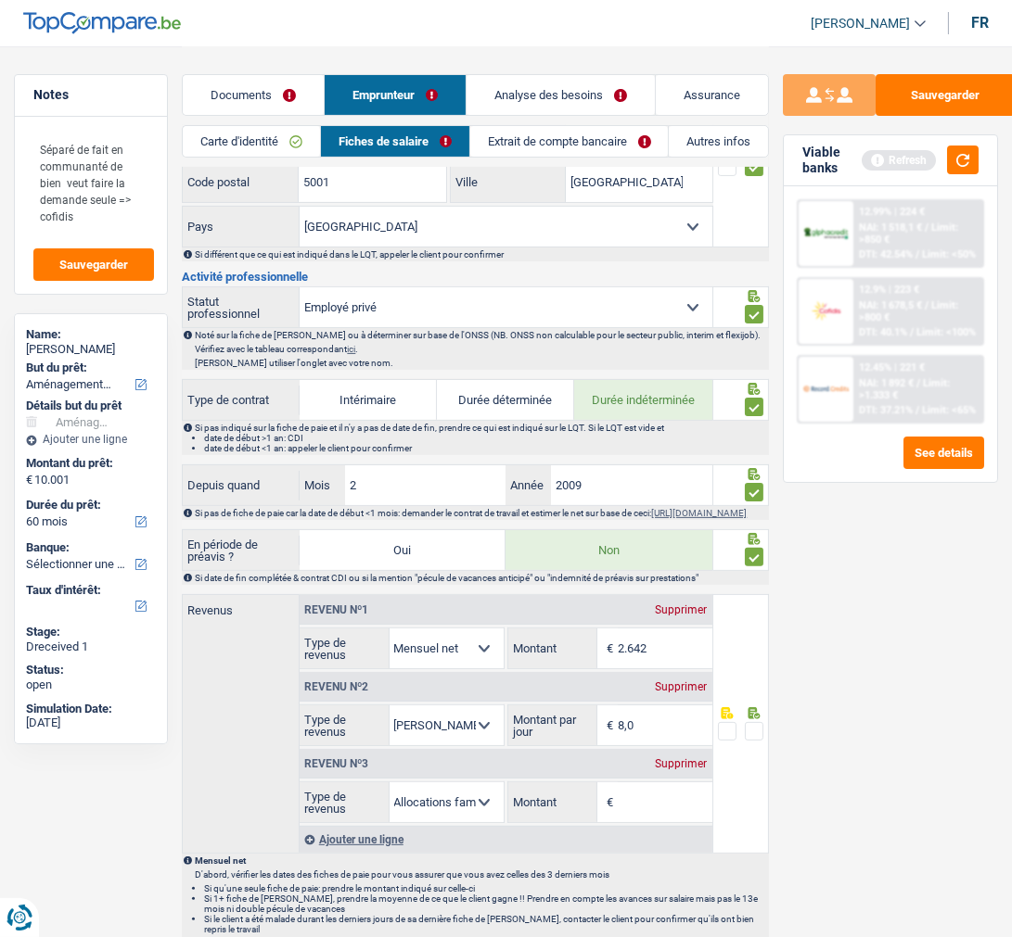
click at [675, 656] on input "2.642" at bounding box center [665, 649] width 94 height 40
type input "2.679"
click at [751, 730] on span at bounding box center [754, 731] width 19 height 19
click at [0, 0] on input "radio" at bounding box center [0, 0] width 0 height 0
click at [694, 768] on div "Supprimer" at bounding box center [681, 763] width 61 height 11
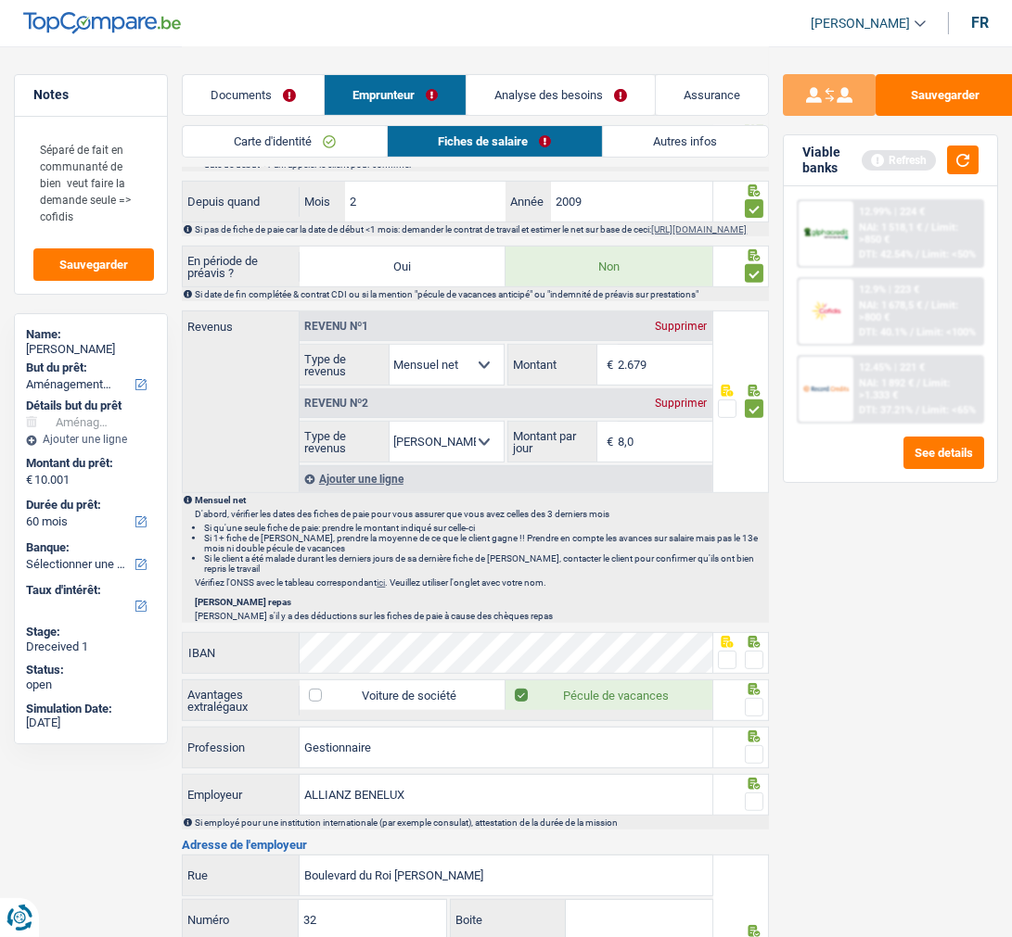
scroll to position [927, 0]
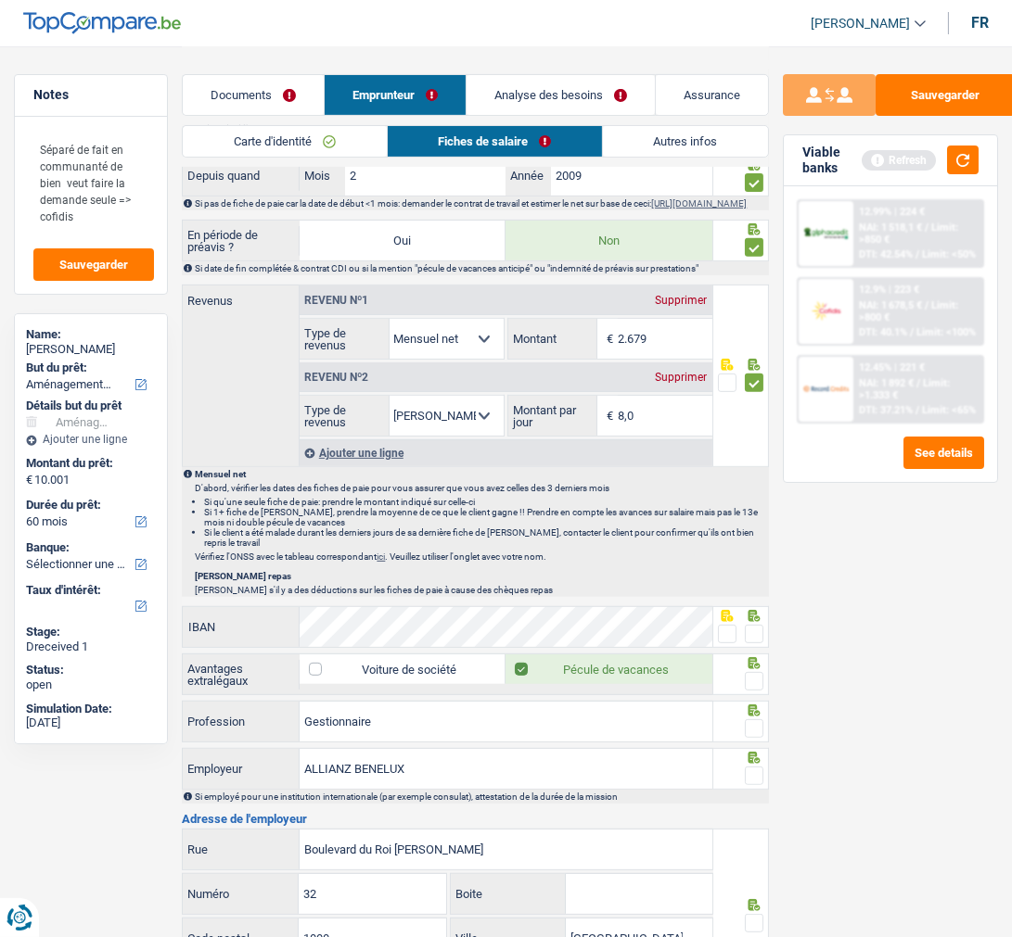
click at [761, 643] on span at bounding box center [754, 634] width 19 height 19
click at [0, 0] on input "radio" at bounding box center [0, 0] width 0 height 0
click at [762, 688] on span at bounding box center [754, 681] width 19 height 19
click at [0, 0] on input "radio" at bounding box center [0, 0] width 0 height 0
click at [745, 737] on span at bounding box center [754, 729] width 19 height 19
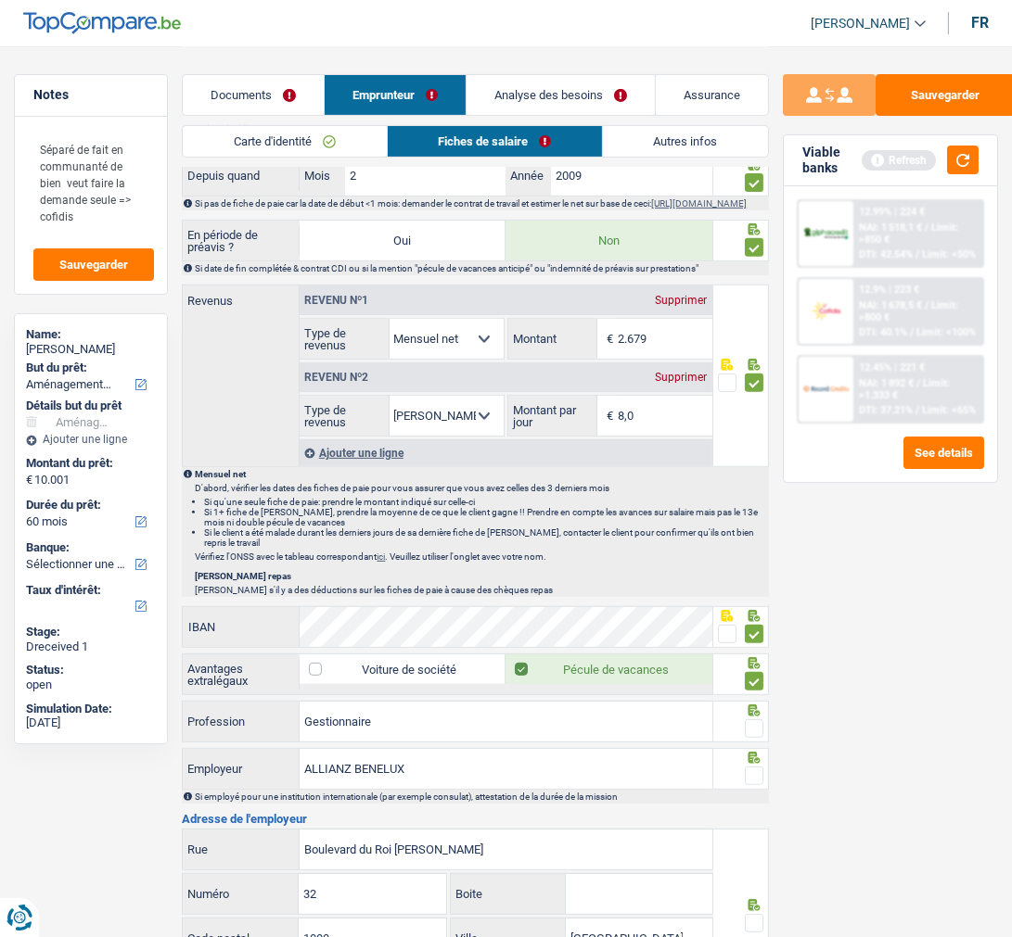
click at [0, 0] on input "radio" at bounding box center [0, 0] width 0 height 0
click at [749, 779] on span at bounding box center [754, 776] width 19 height 19
click at [0, 0] on input "radio" at bounding box center [0, 0] width 0 height 0
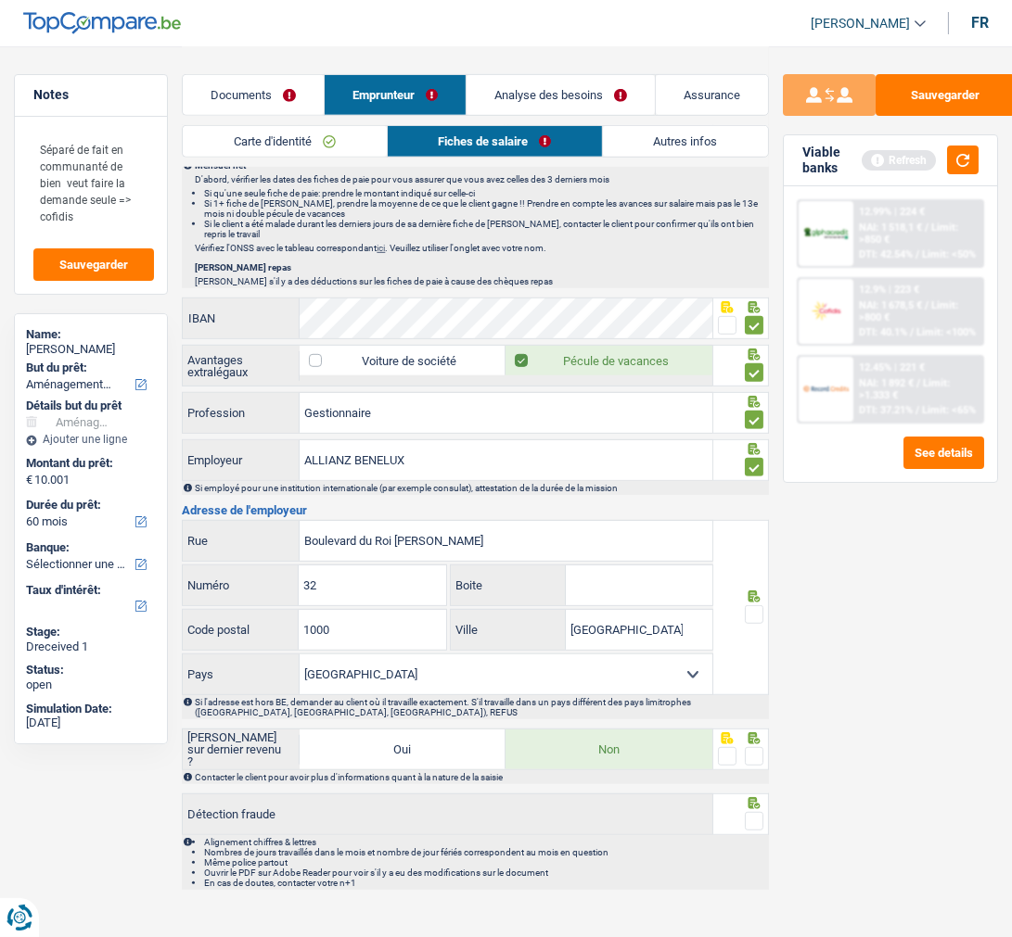
scroll to position [1266, 0]
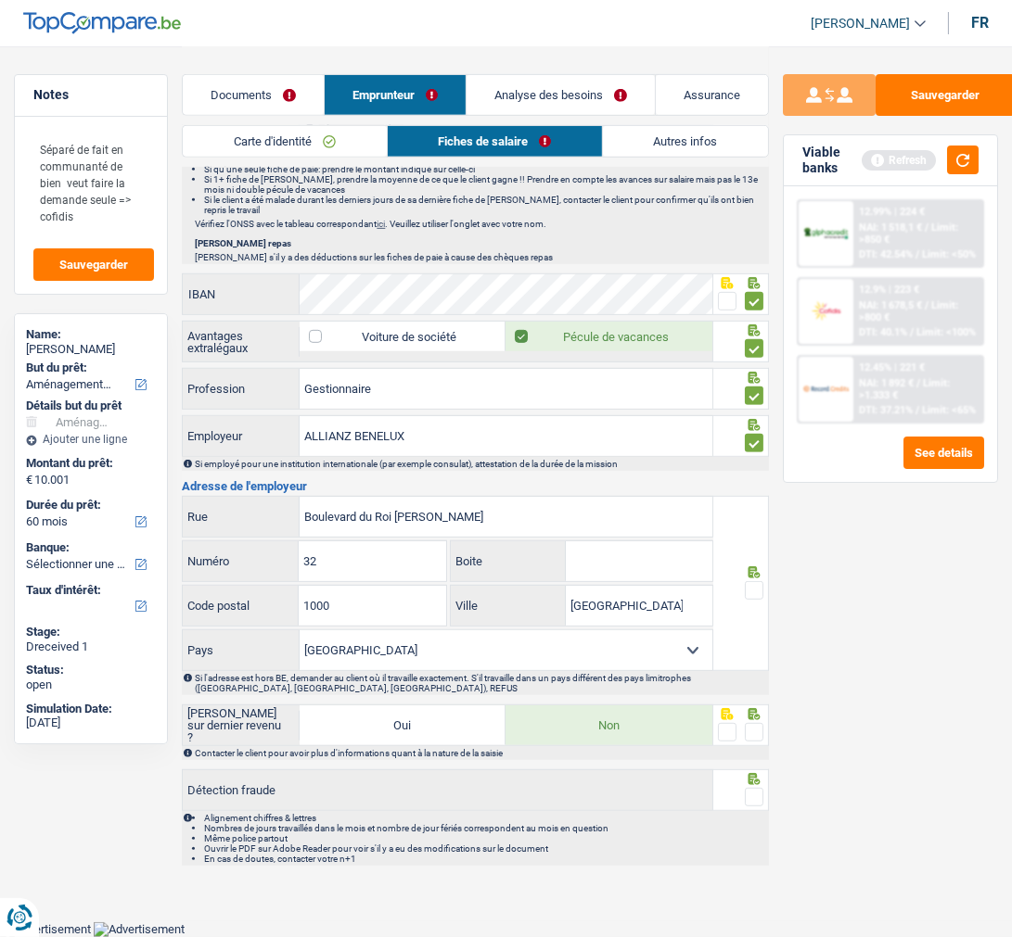
click at [753, 593] on span at bounding box center [754, 590] width 19 height 19
click at [0, 0] on input "radio" at bounding box center [0, 0] width 0 height 0
click at [752, 729] on span at bounding box center [754, 732] width 19 height 19
click at [0, 0] on input "radio" at bounding box center [0, 0] width 0 height 0
click at [761, 796] on span at bounding box center [754, 797] width 19 height 19
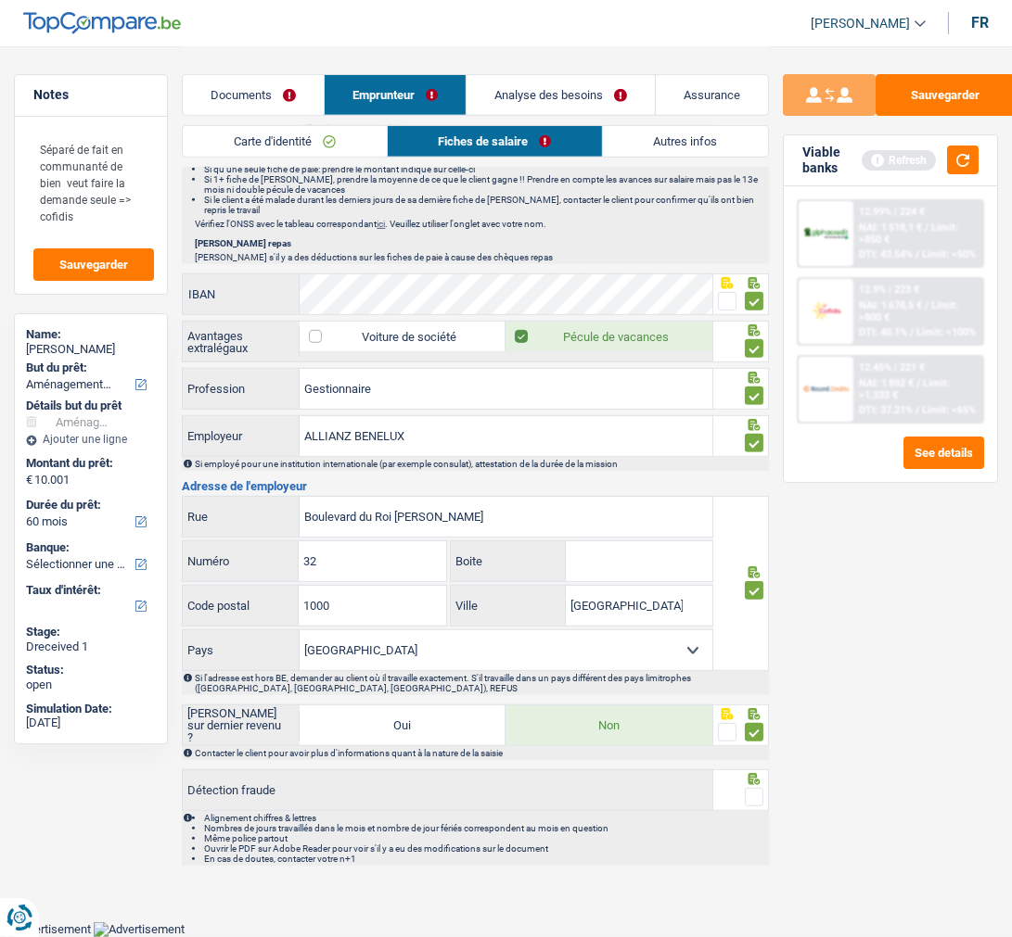
click at [0, 0] on input "radio" at bounding box center [0, 0] width 0 height 0
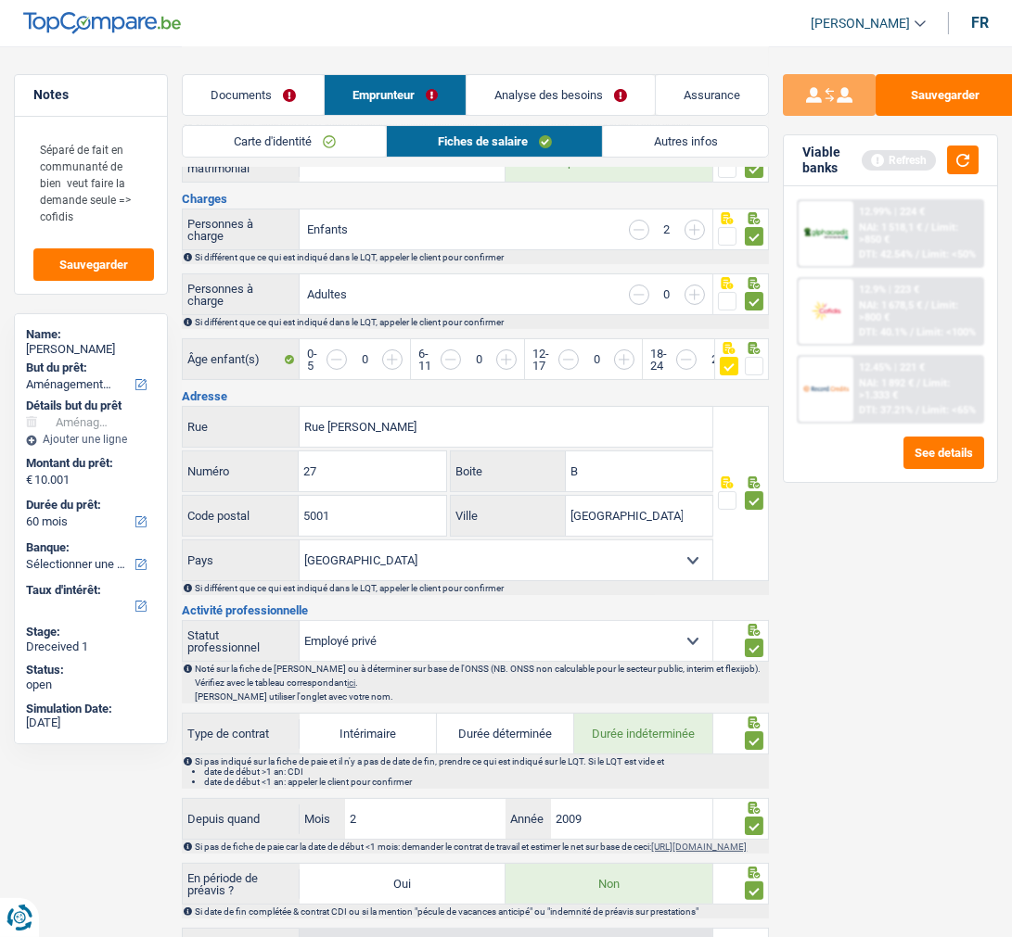
scroll to position [236, 0]
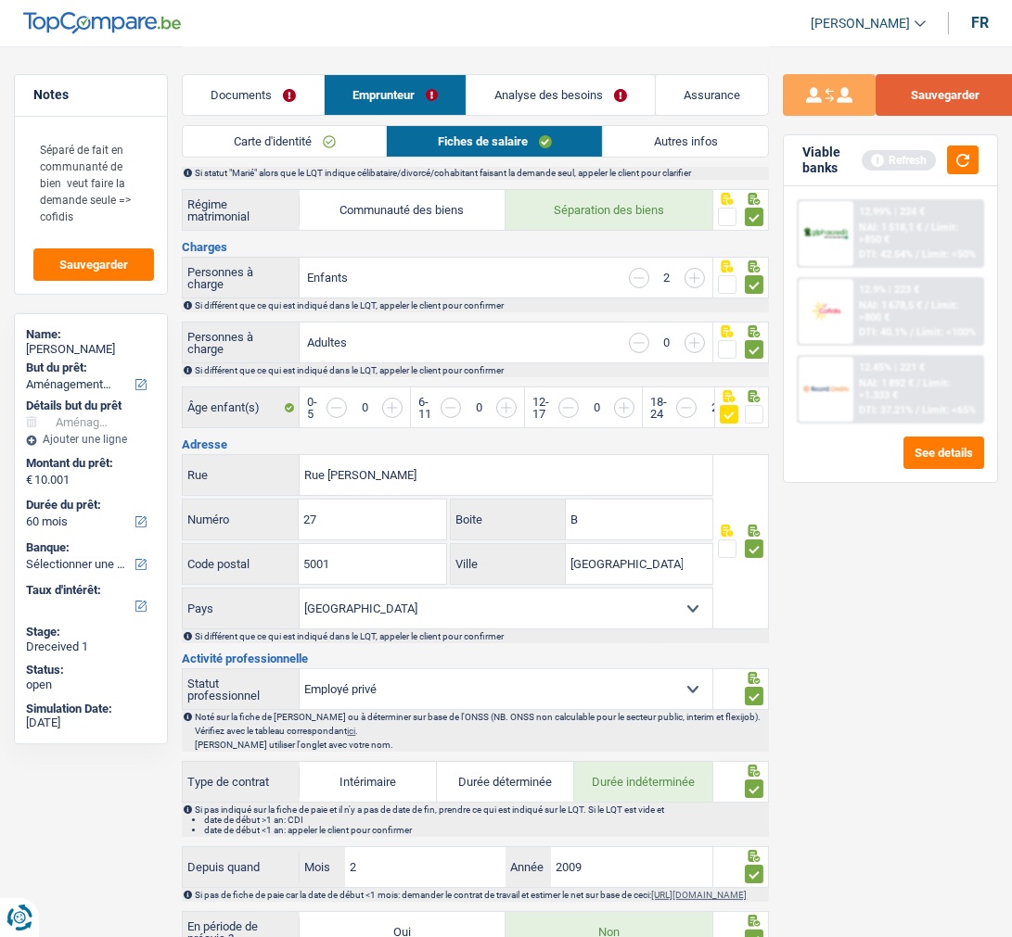
click at [934, 89] on button "Sauvegarder" at bounding box center [944, 95] width 139 height 42
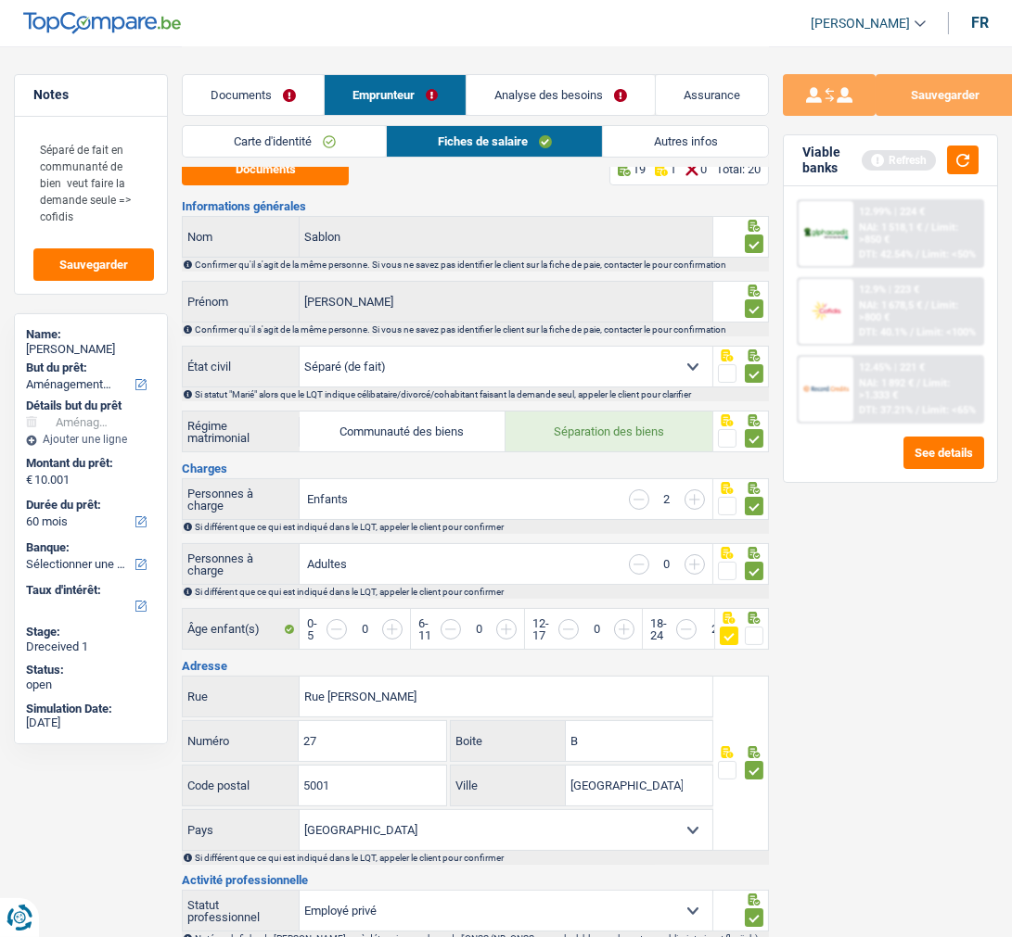
scroll to position [0, 0]
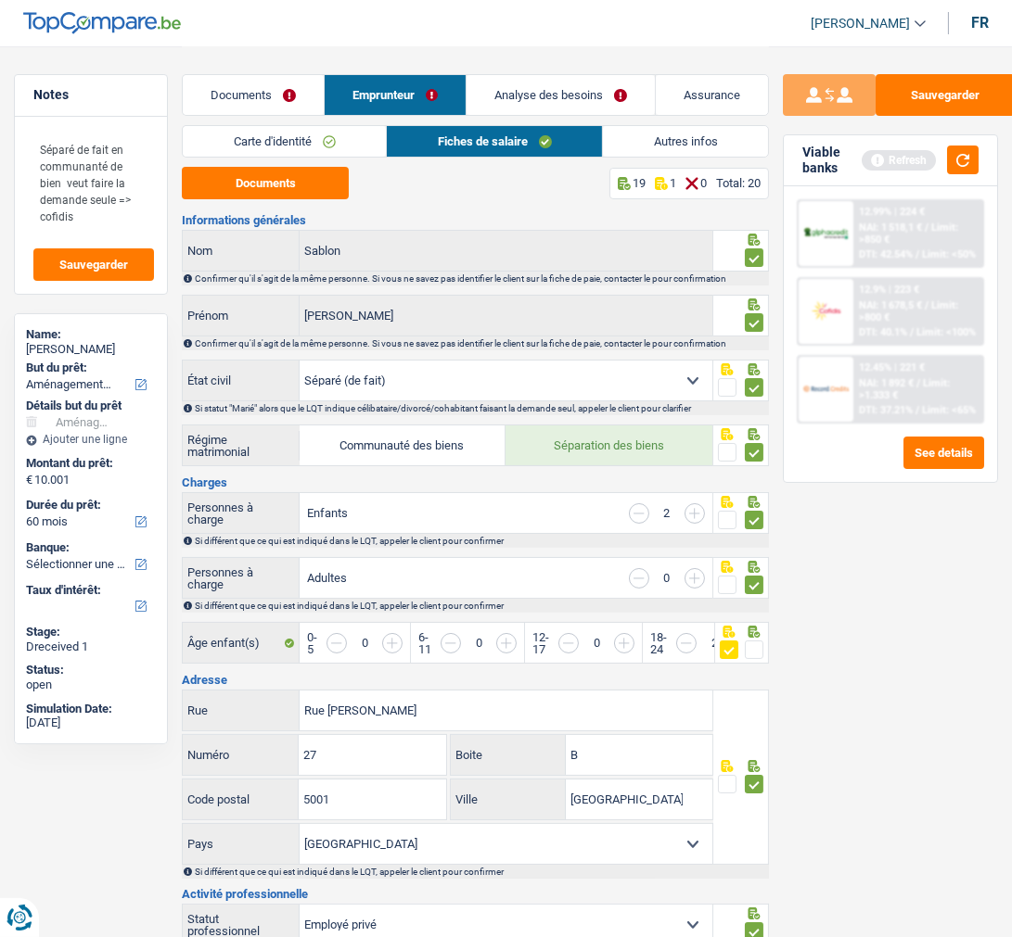
click at [643, 139] on link "Autres infos" at bounding box center [685, 141] width 165 height 31
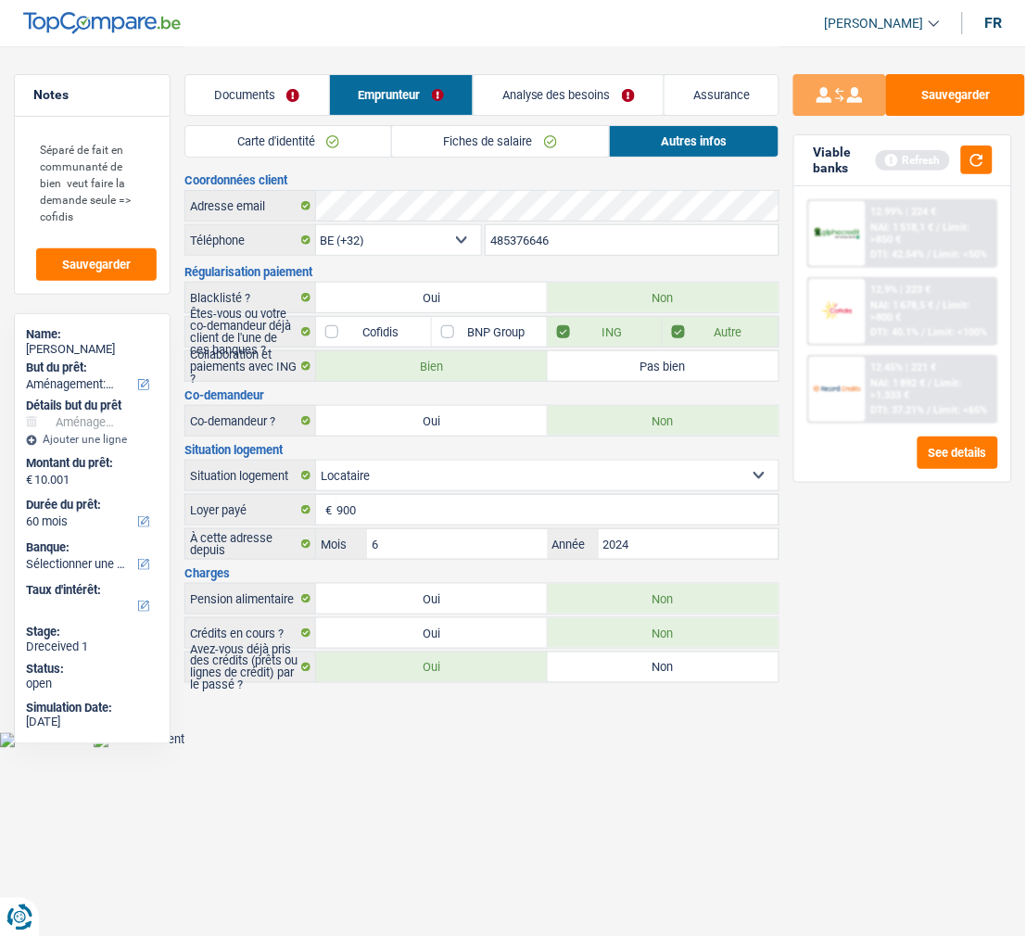
click at [536, 89] on link "Analyse des besoins" at bounding box center [569, 95] width 190 height 40
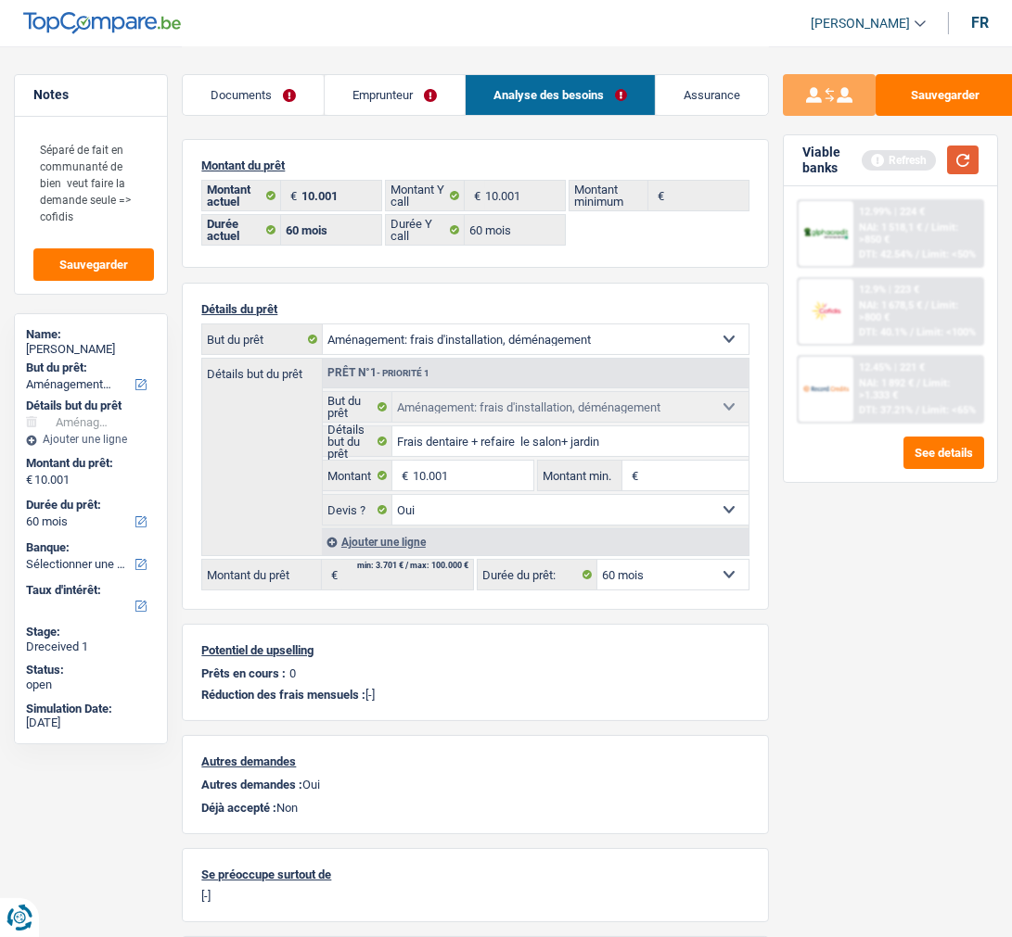
click at [964, 162] on button "button" at bounding box center [963, 160] width 32 height 29
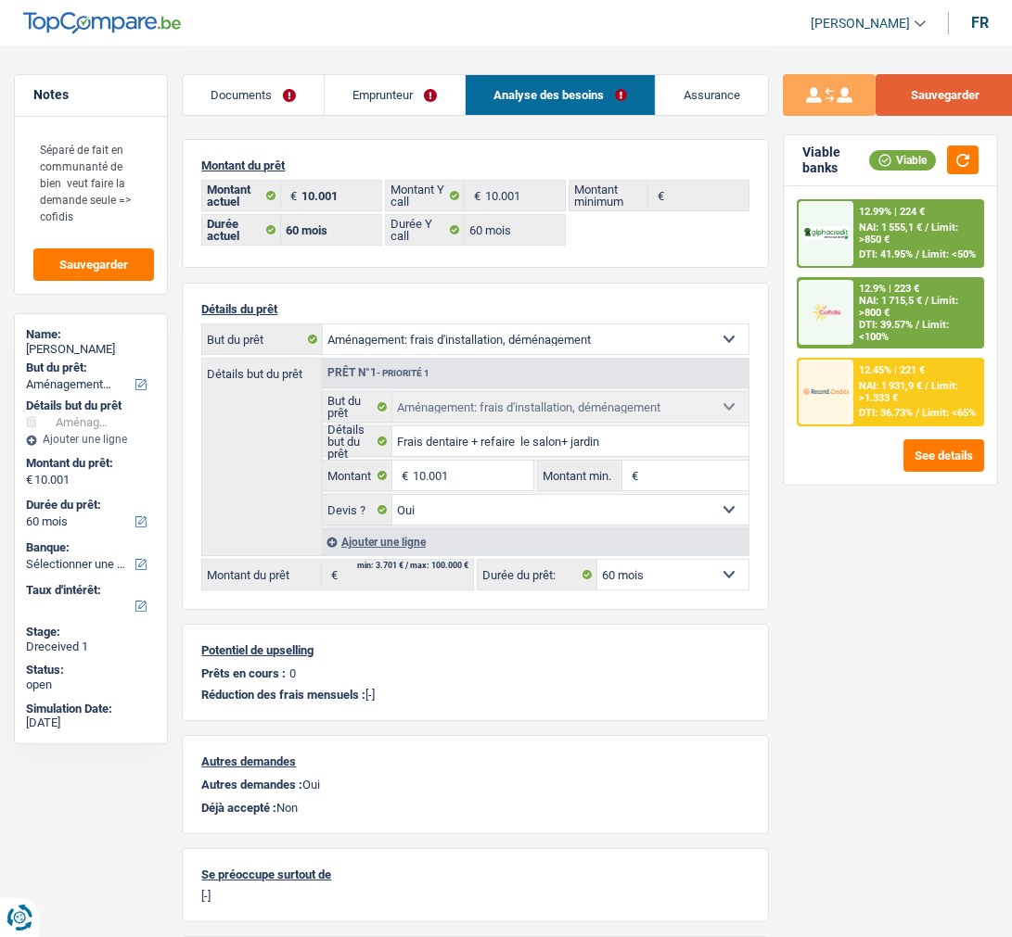
drag, startPoint x: 976, startPoint y: 98, endPoint x: 959, endPoint y: 100, distance: 17.7
click at [976, 98] on button "Sauvegarder" at bounding box center [944, 95] width 139 height 42
click at [899, 397] on div "12.45% | 221 € NAI: 1 931,9 € / Limit: >1.333 € DTI: 36.73% / Limit: <65%" at bounding box center [918, 392] width 128 height 65
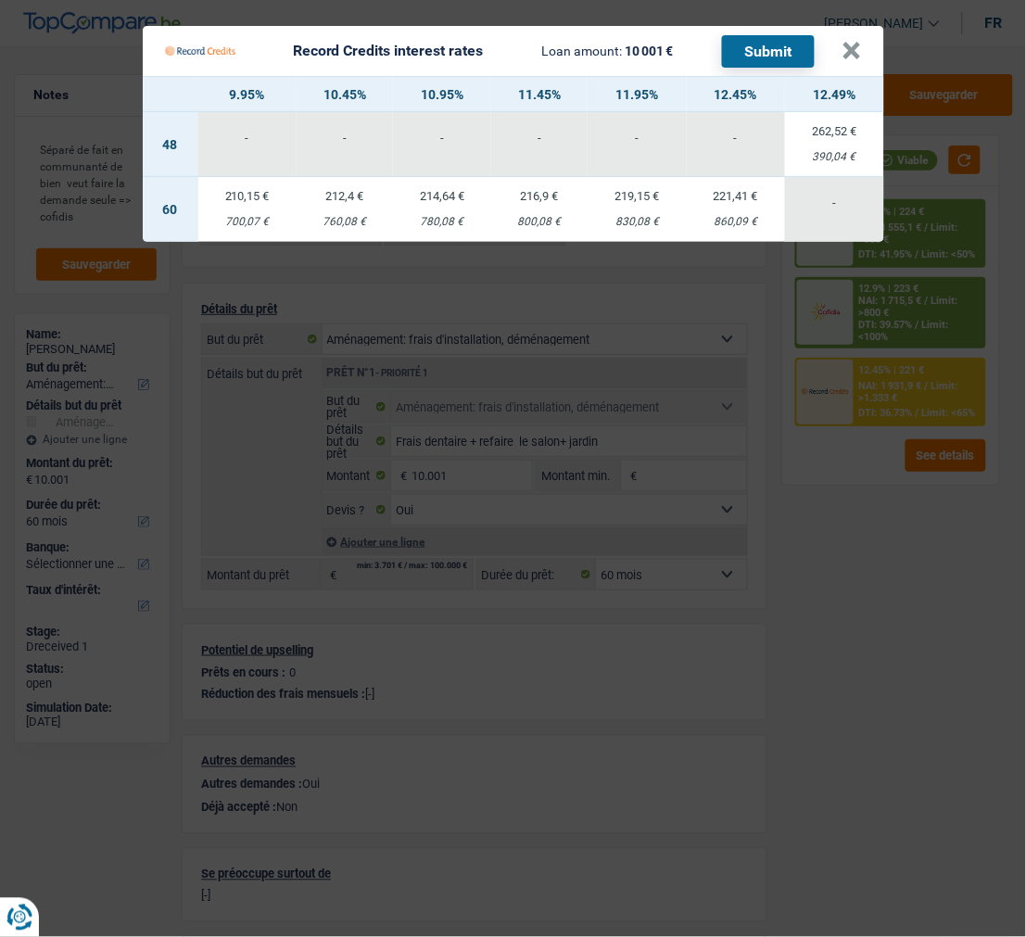
click at [535, 190] on div "216,9 €" at bounding box center [539, 196] width 96 height 12
select select "record credits"
type input "11,45"
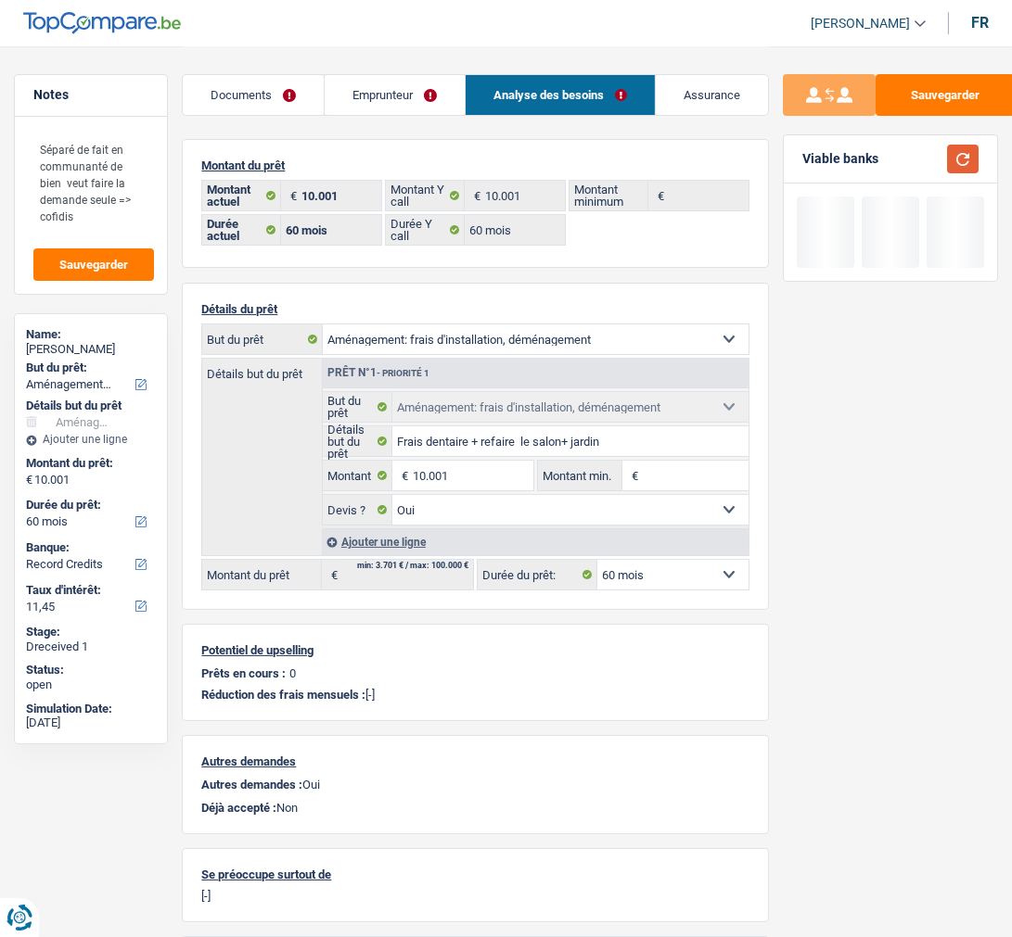
click at [966, 156] on button "button" at bounding box center [963, 159] width 32 height 29
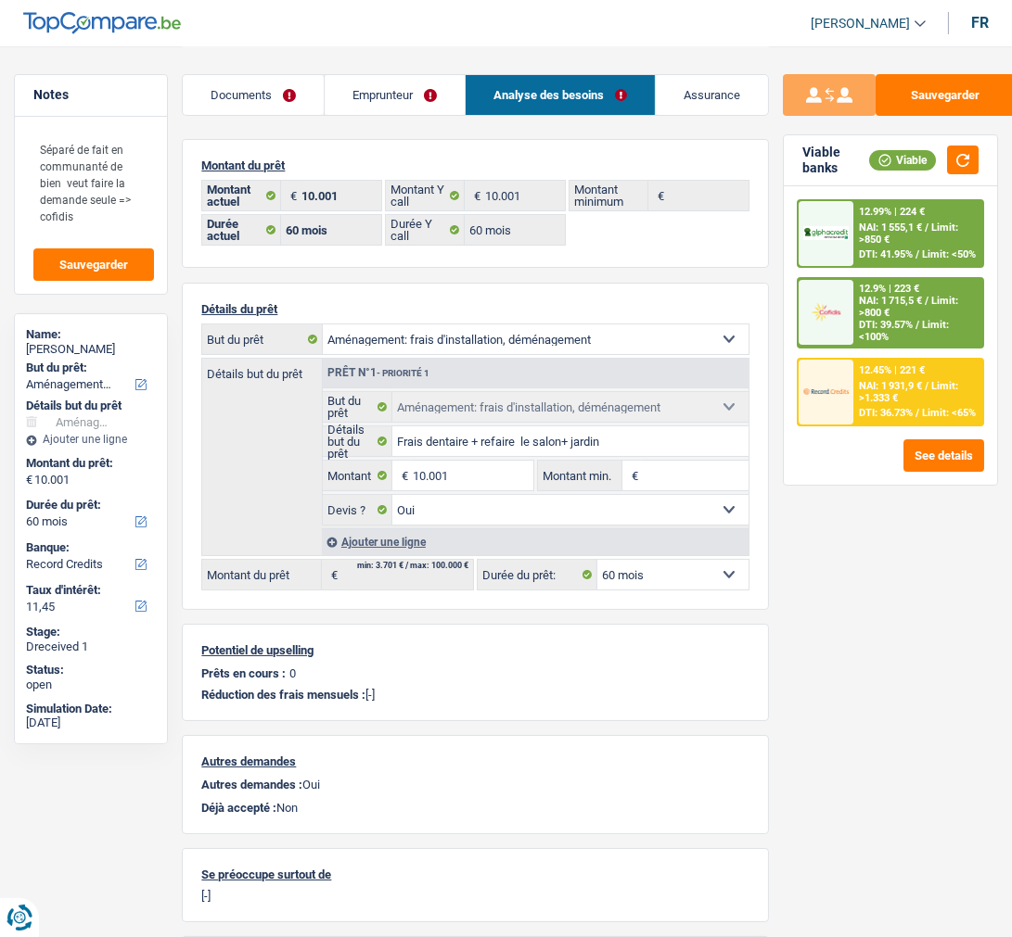
click at [903, 384] on span "NAI: 1 931,9 €" at bounding box center [891, 386] width 63 height 12
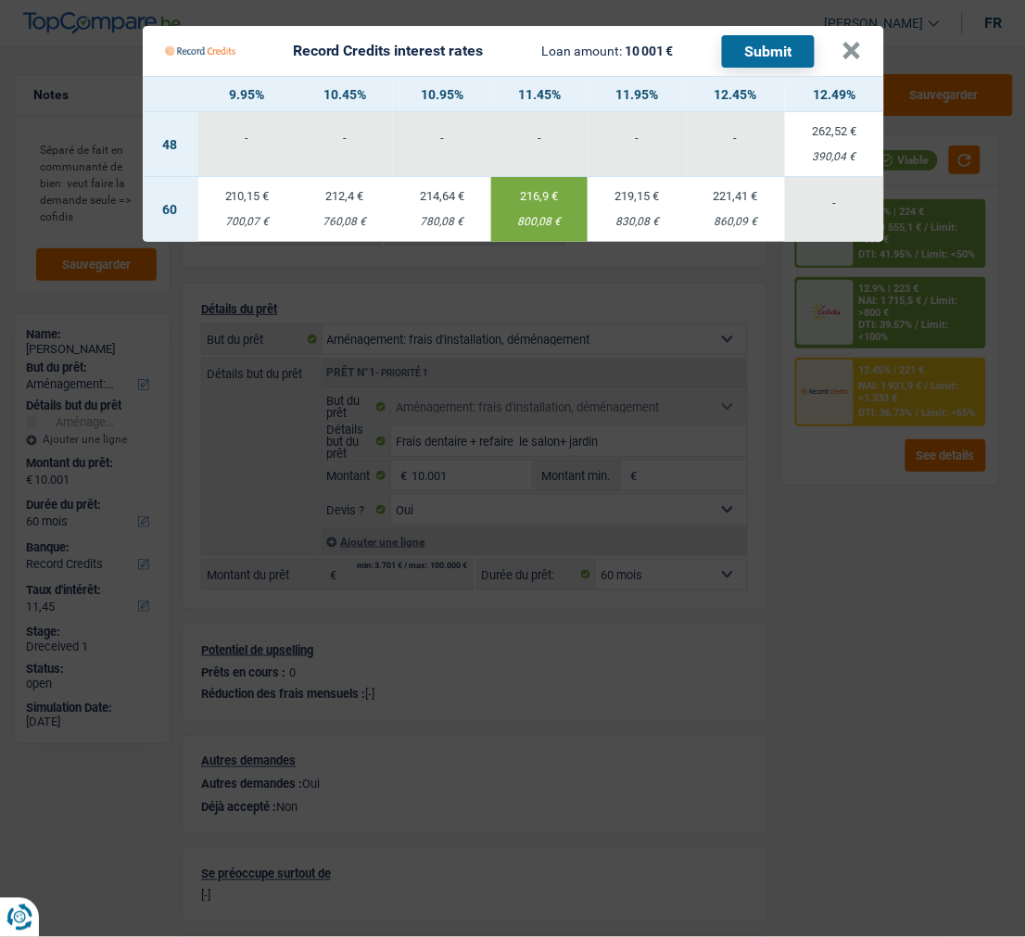
click at [776, 47] on button "Submit" at bounding box center [768, 51] width 93 height 32
click at [850, 42] on button "×" at bounding box center [852, 51] width 19 height 19
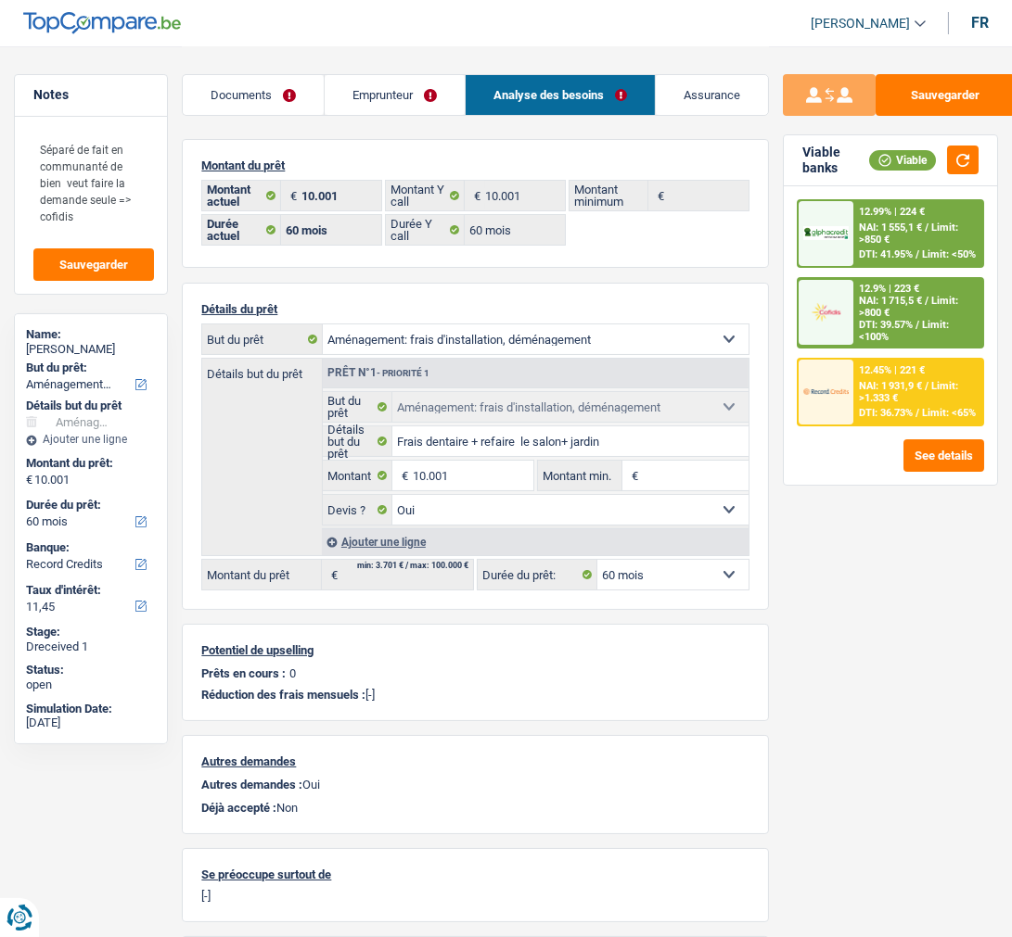
click at [916, 322] on span "/" at bounding box center [918, 325] width 4 height 12
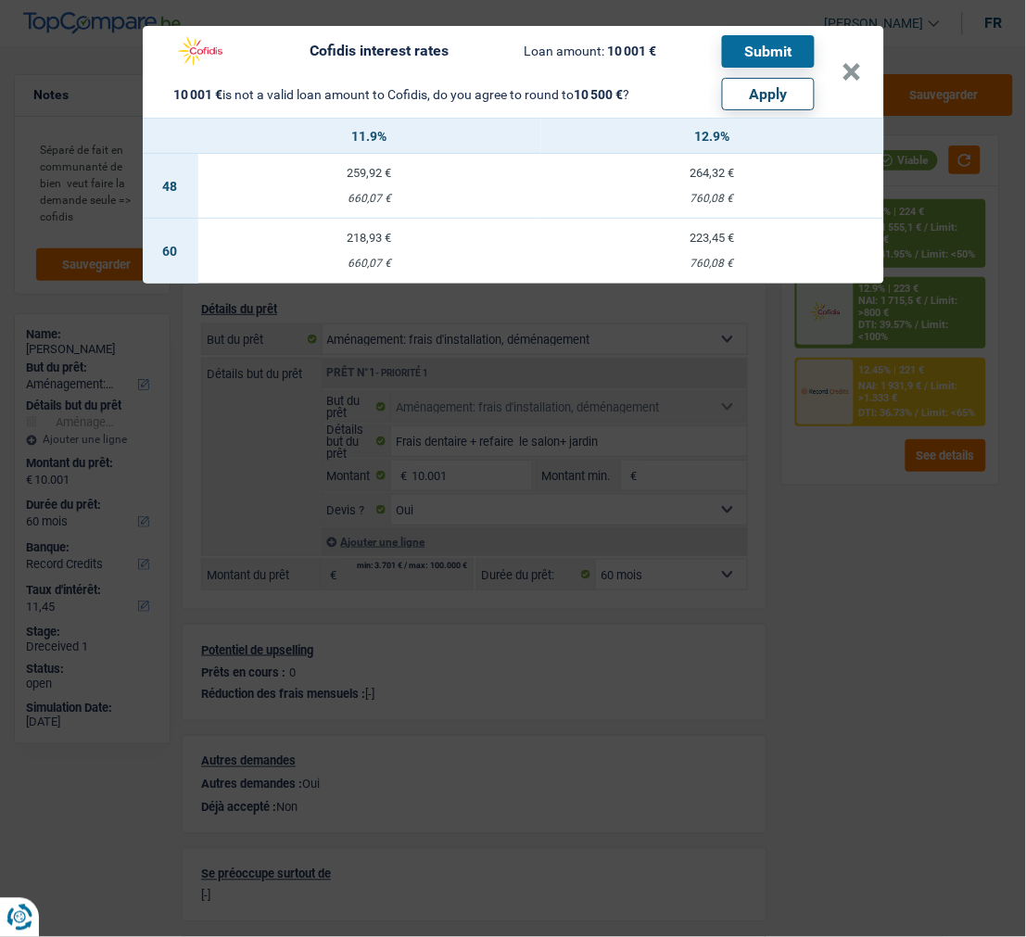
click at [773, 78] on button "Apply" at bounding box center [768, 94] width 93 height 32
type input "10.500"
select select "other"
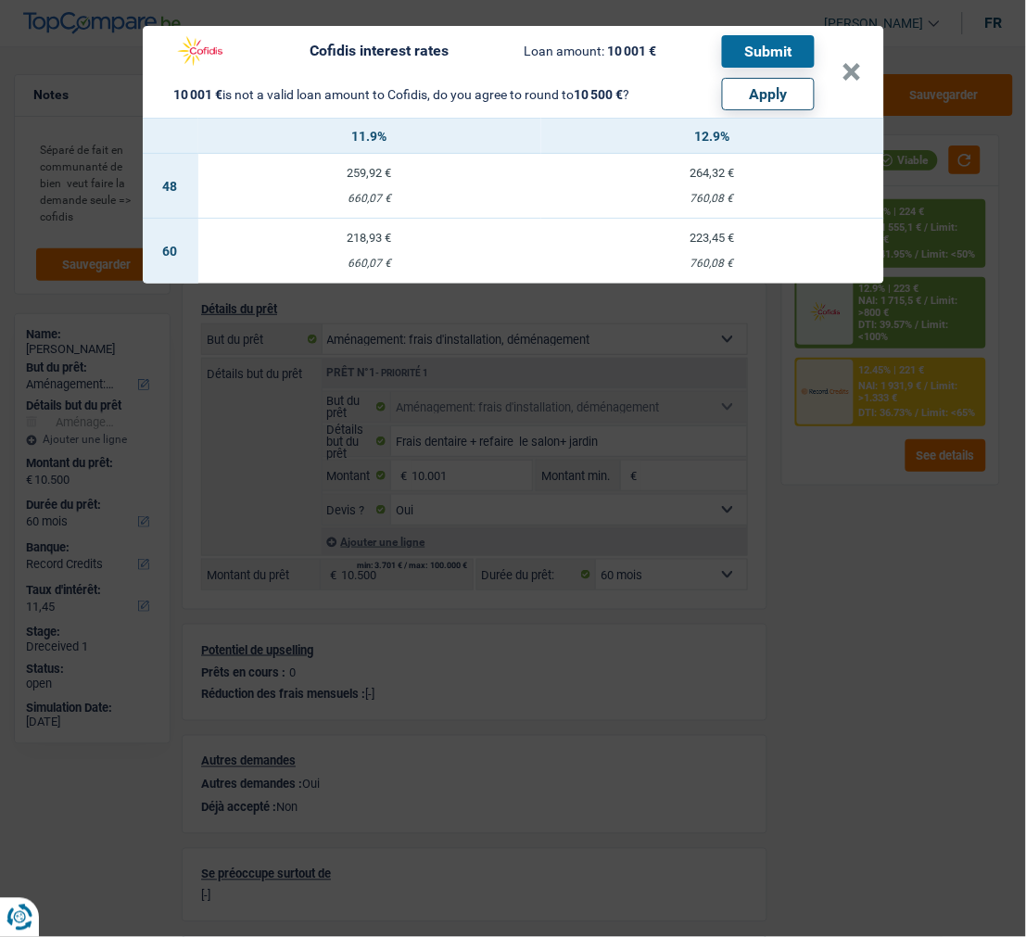
select select "other"
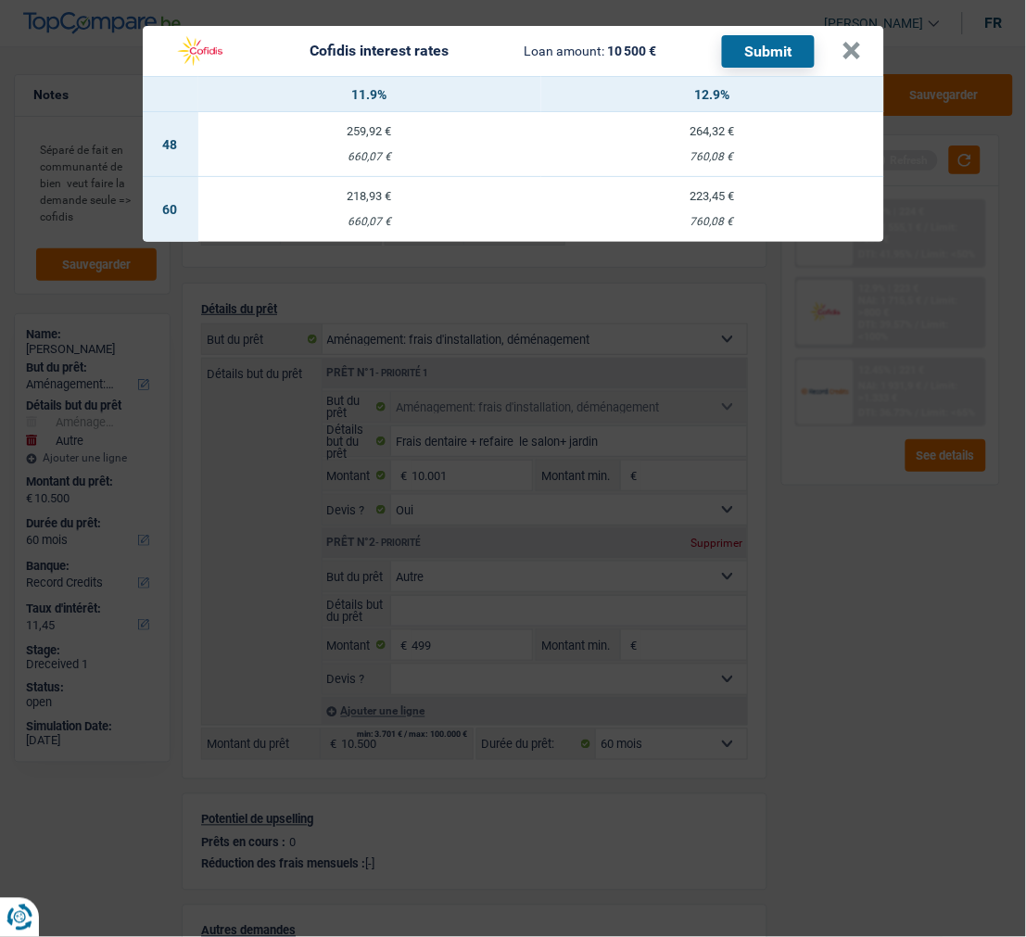
click at [726, 190] on div "223,45 €" at bounding box center [712, 196] width 343 height 12
select select "cofidis"
type input "12,90"
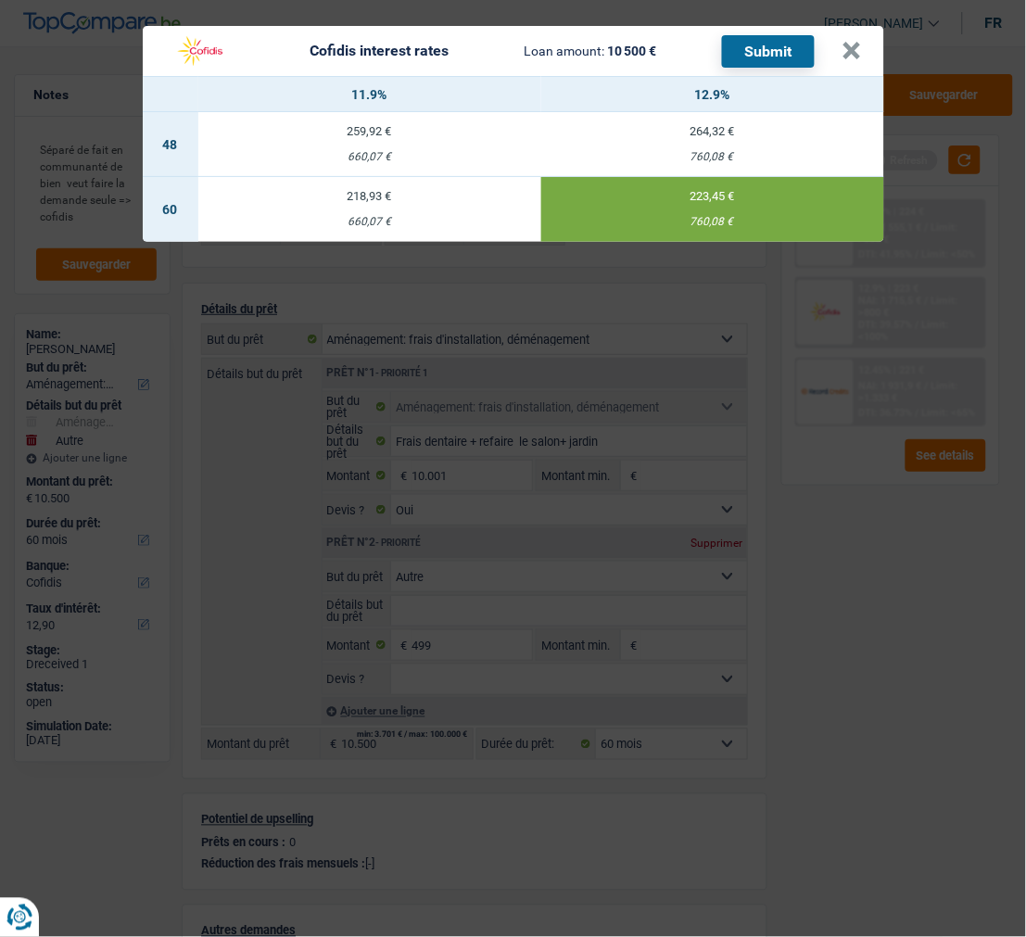
click at [747, 35] on button "Submit" at bounding box center [768, 51] width 93 height 32
click at [850, 42] on button "×" at bounding box center [852, 51] width 19 height 19
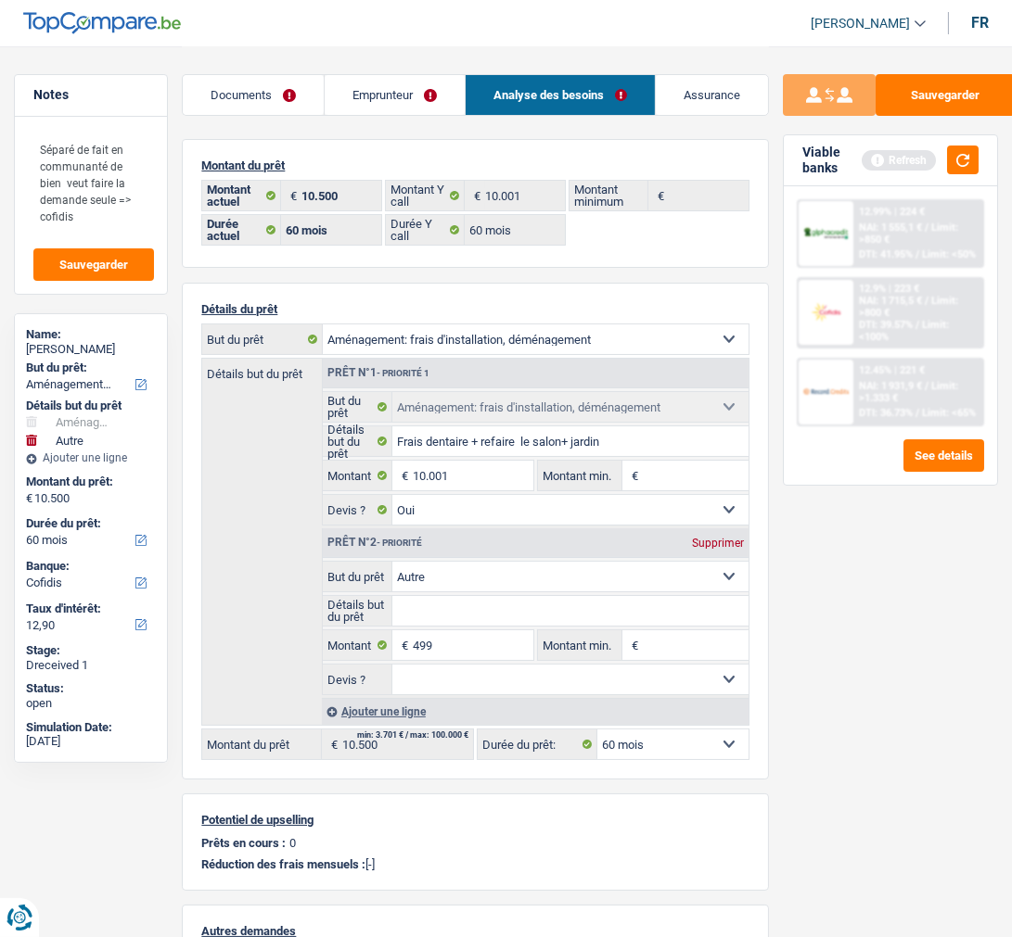
click at [411, 100] on link "Emprunteur" at bounding box center [395, 95] width 140 height 40
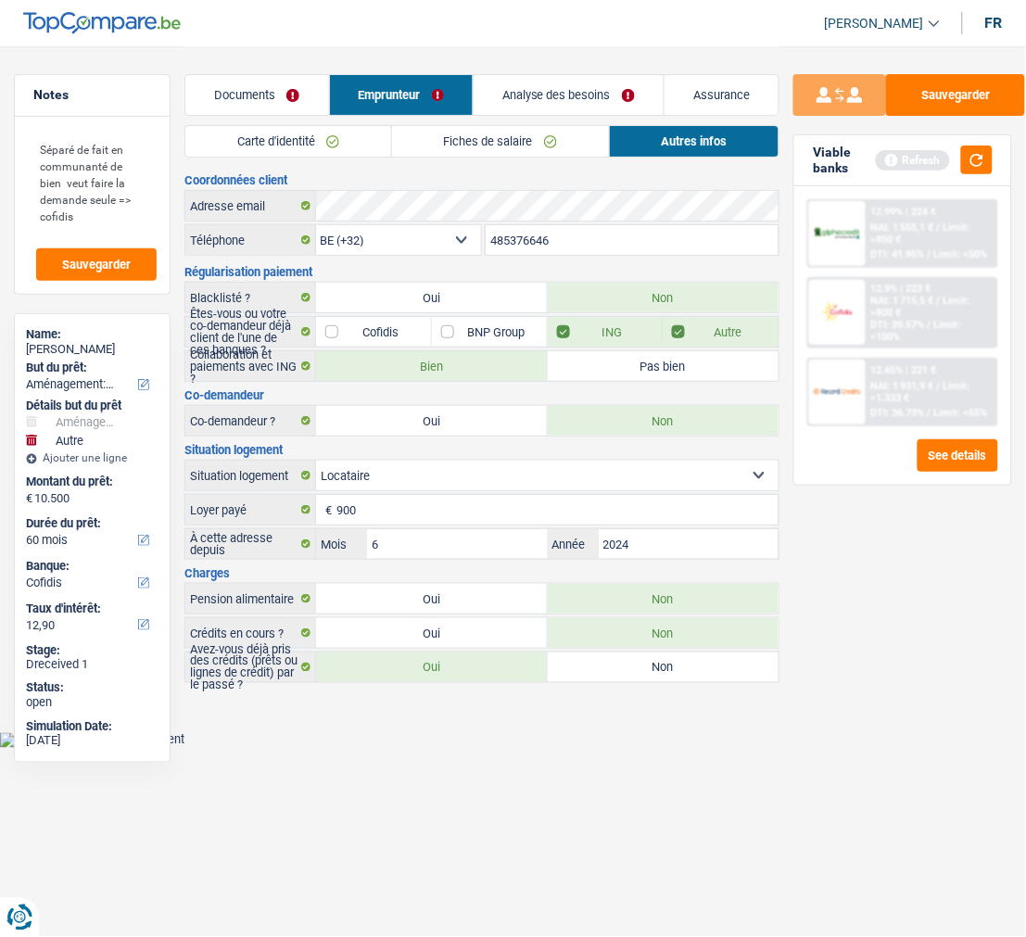
click at [613, 81] on link "Analyse des besoins" at bounding box center [569, 95] width 190 height 40
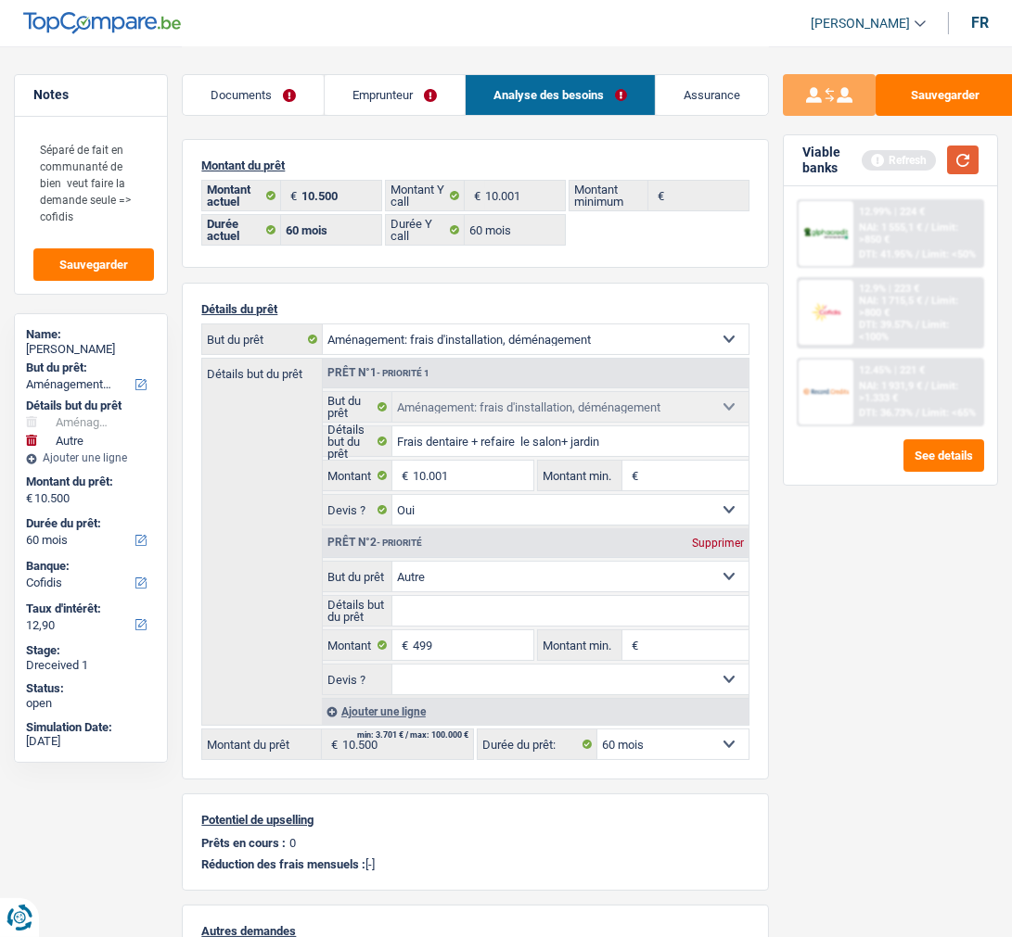
click at [952, 155] on button "button" at bounding box center [963, 160] width 32 height 29
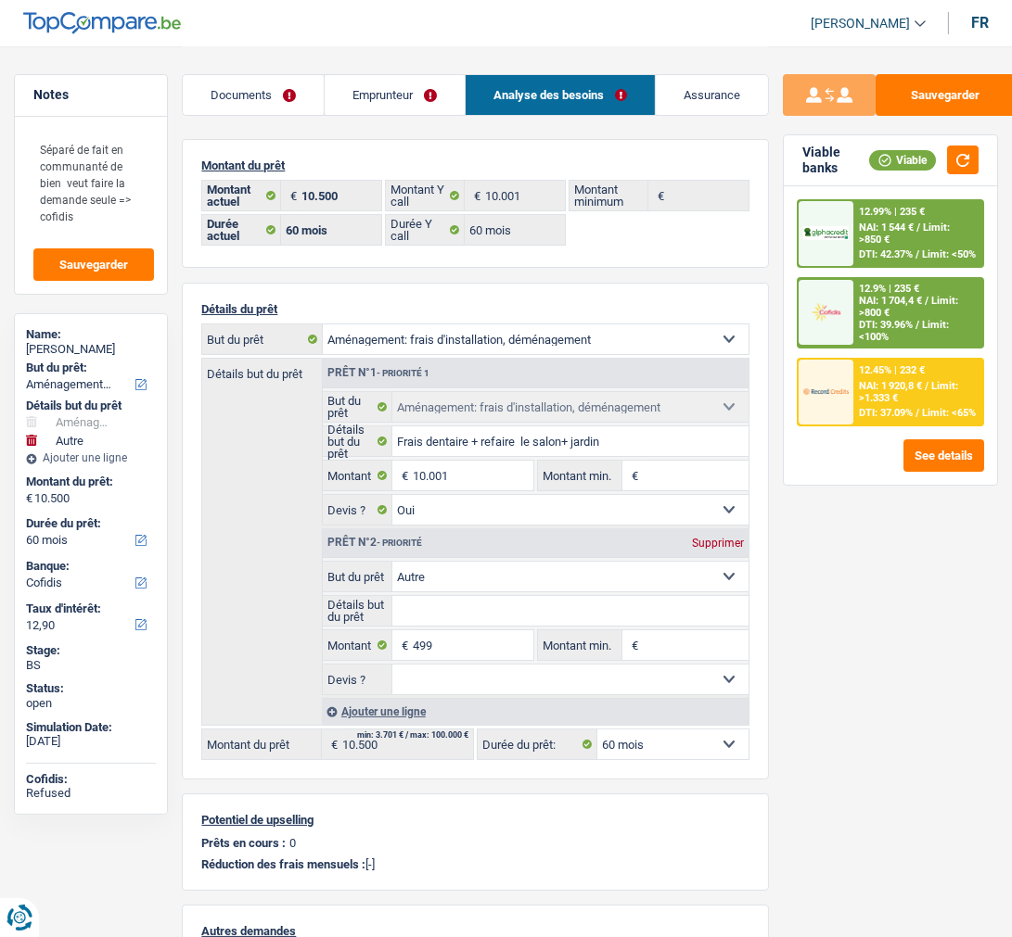
click at [921, 224] on div "12.99% | 235 € NAI: 1 544 € / Limit: >850 € DTI: 42.37% / Limit: <50%" at bounding box center [918, 233] width 128 height 65
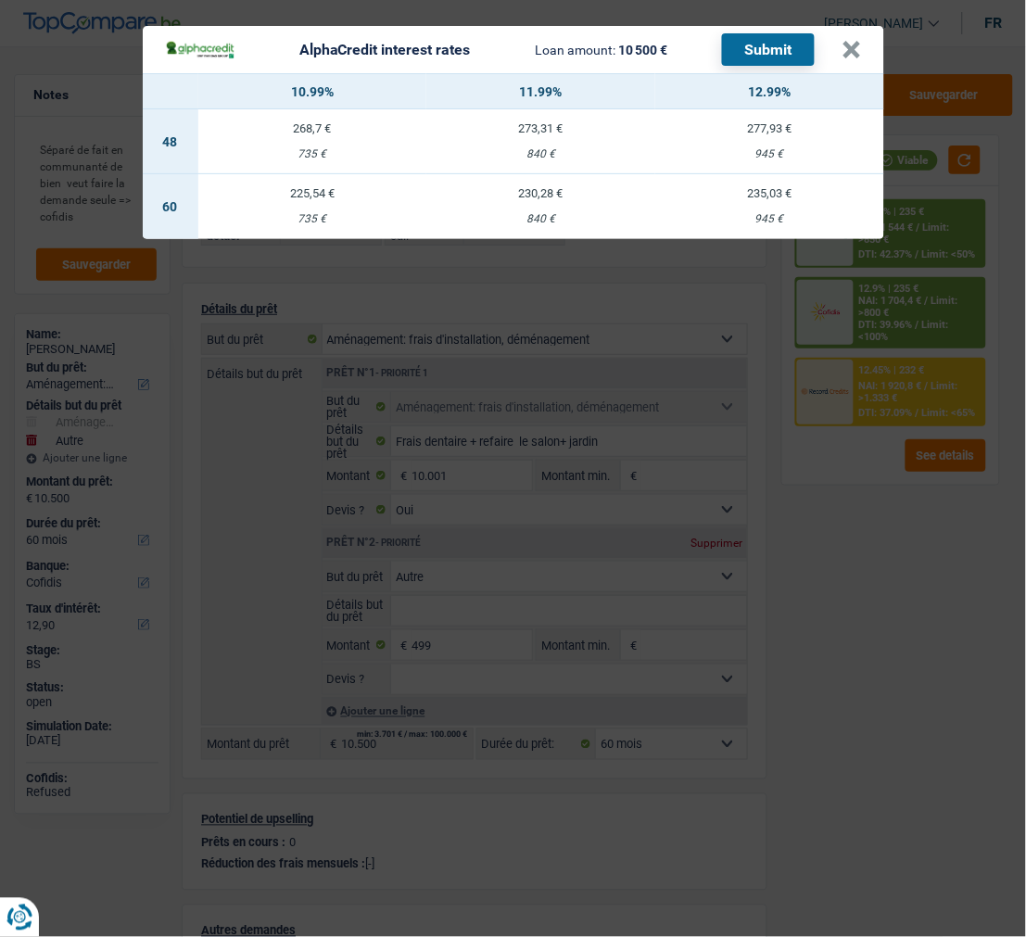
click at [553, 195] on td "230,28 € 840 €" at bounding box center [541, 206] width 229 height 65
select select "alphacredit"
type input "11,99"
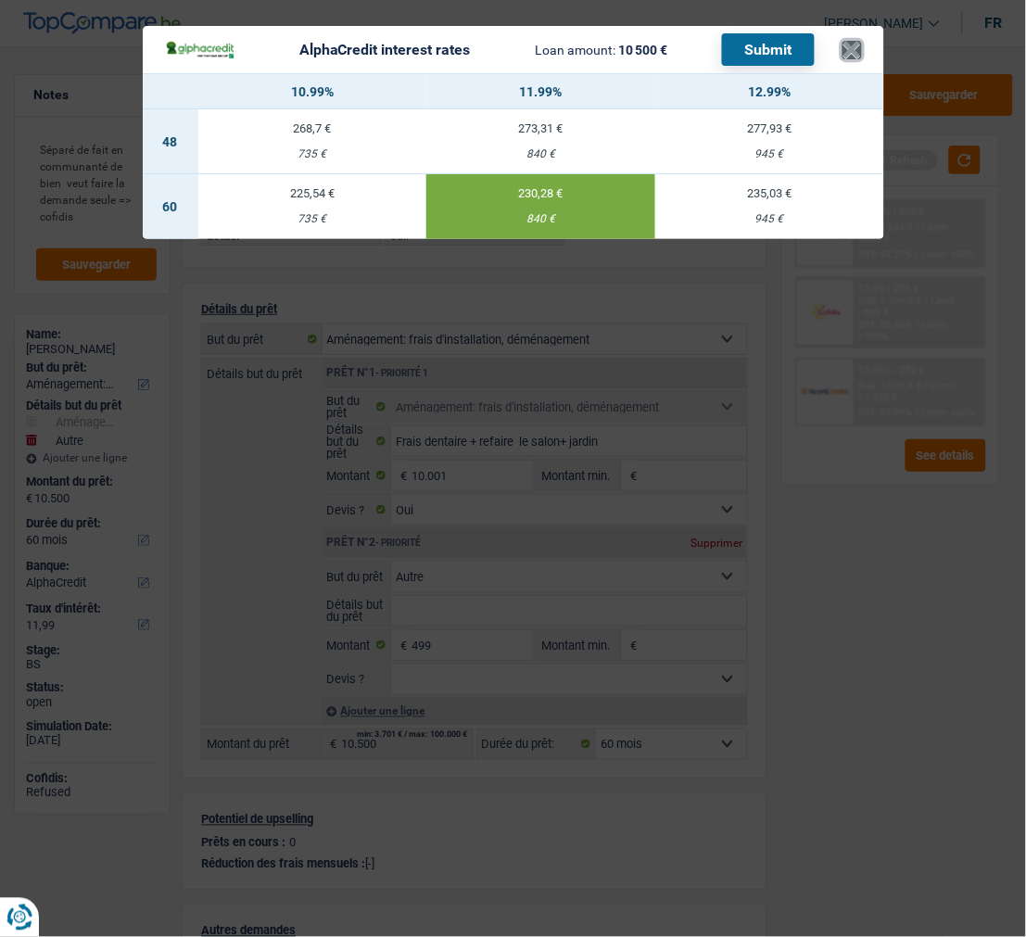
click at [854, 41] on button "×" at bounding box center [852, 50] width 19 height 19
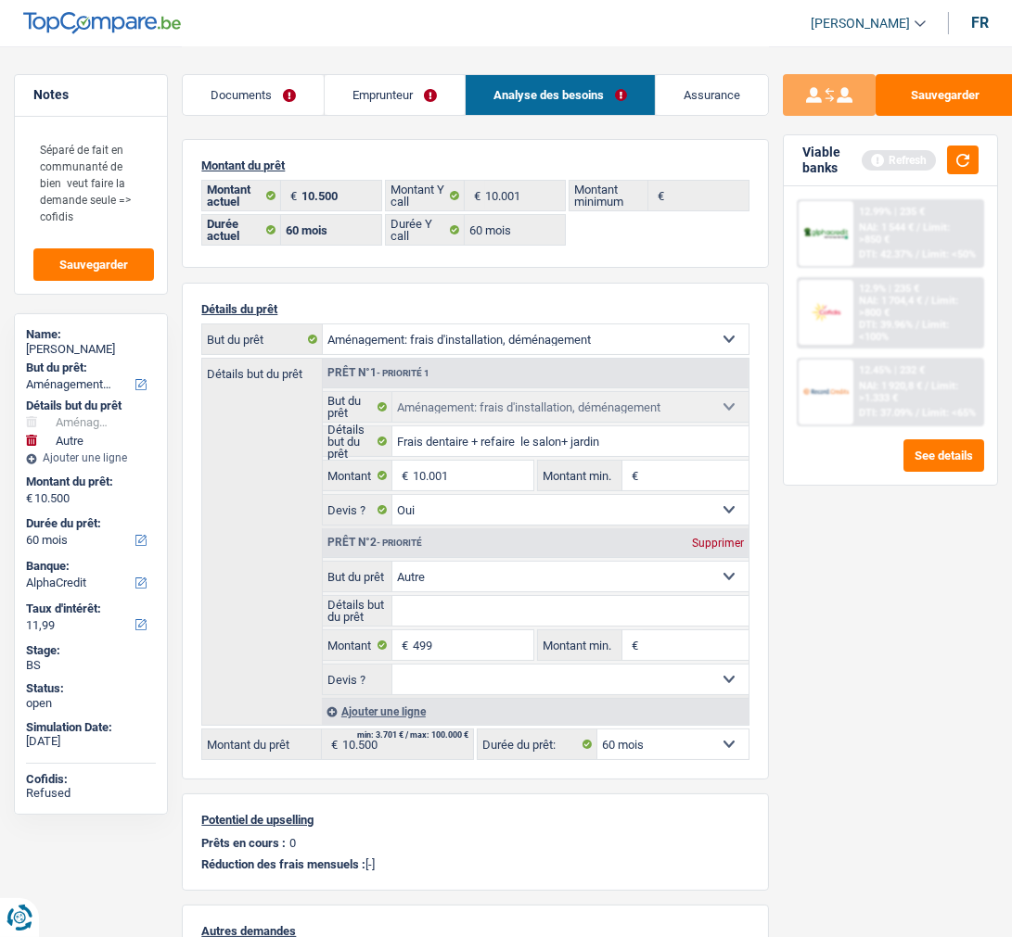
click at [739, 539] on div "Supprimer" at bounding box center [717, 543] width 61 height 11
type input "10.001"
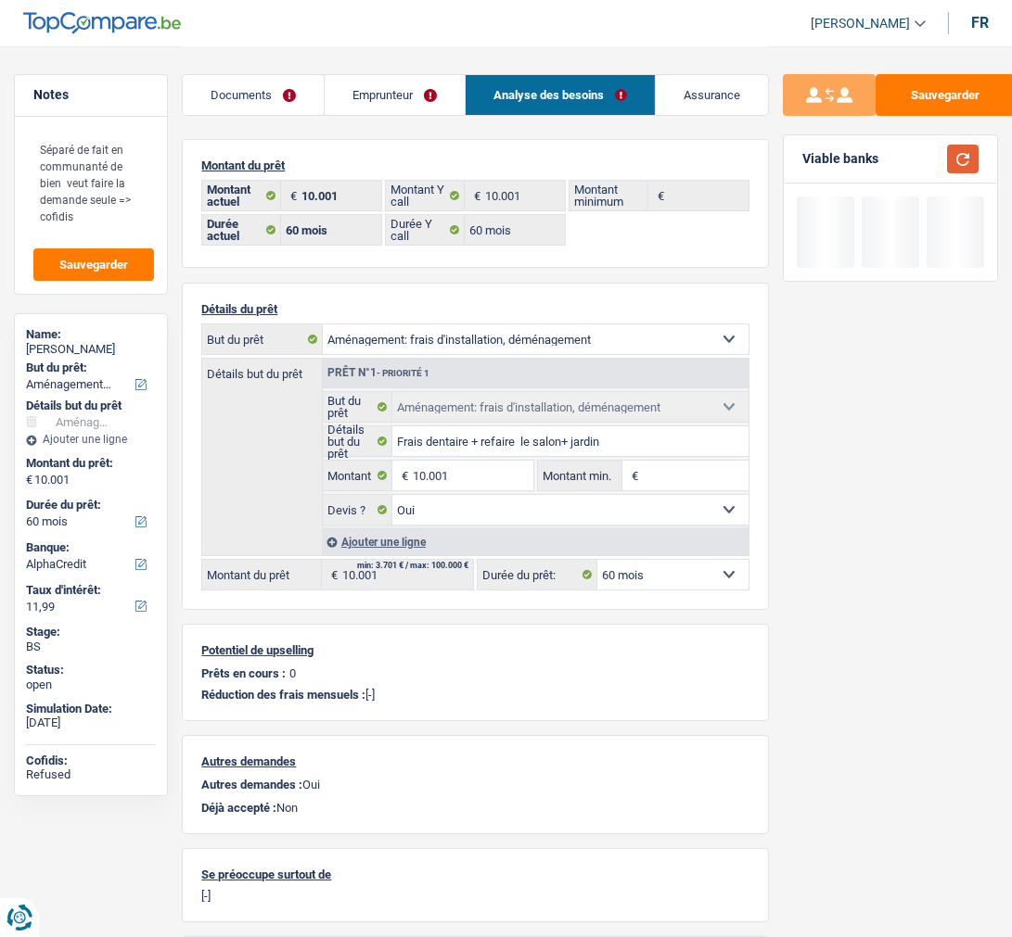
click at [962, 162] on button "button" at bounding box center [963, 159] width 32 height 29
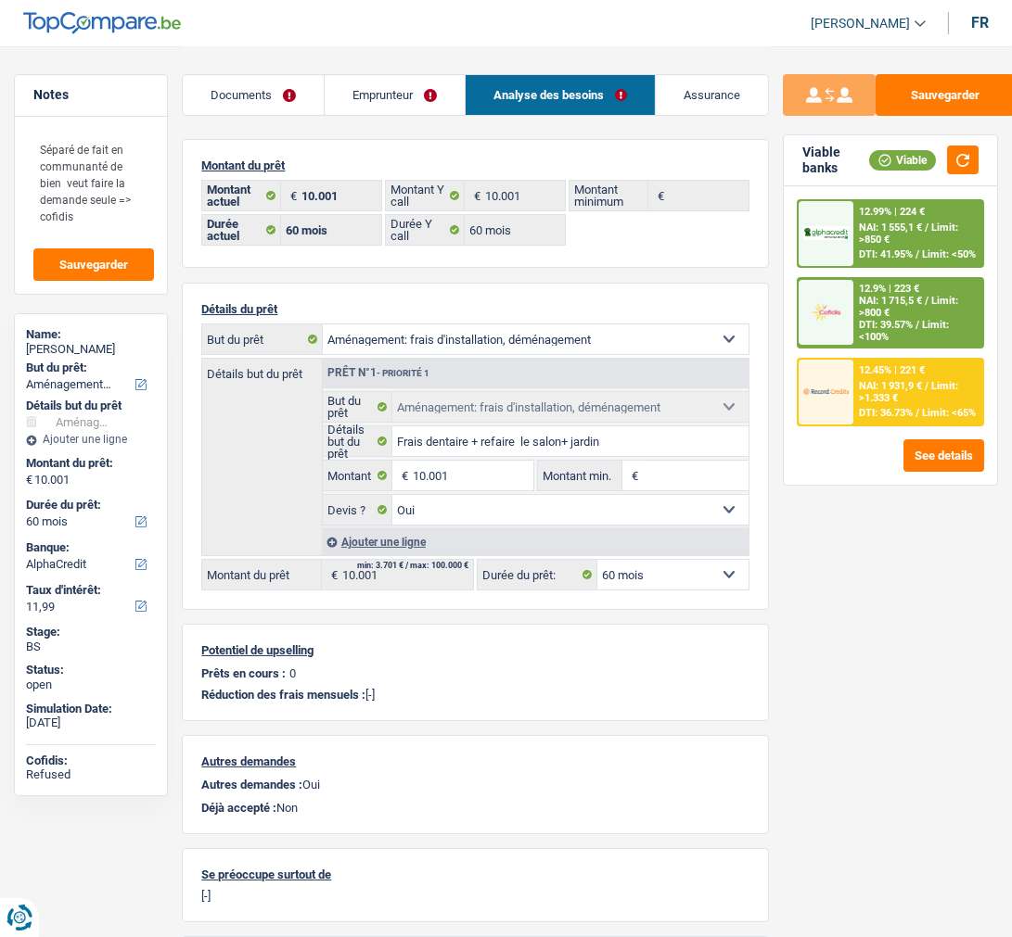
click at [904, 238] on div "12.99% | 224 € NAI: 1 555,1 € / Limit: >850 € DTI: 41.95% / Limit: <50%" at bounding box center [918, 233] width 128 height 65
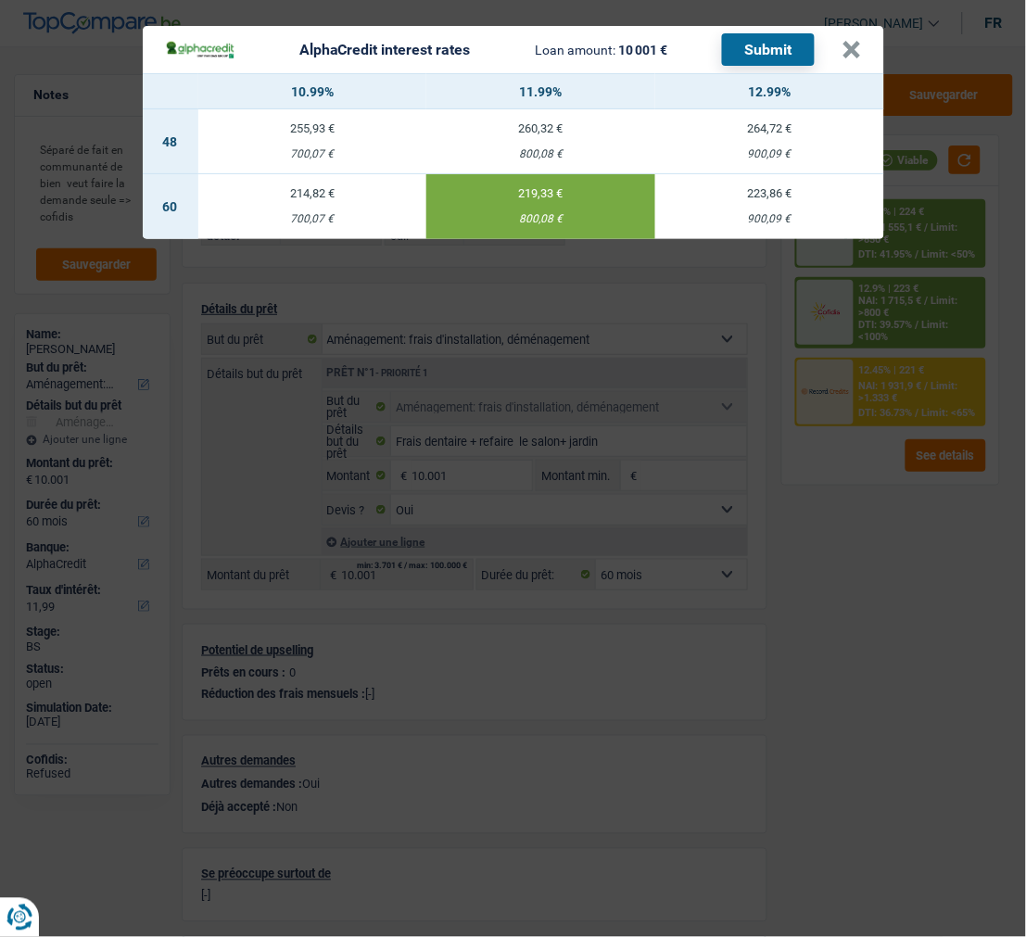
click at [756, 43] on button "Submit" at bounding box center [768, 49] width 93 height 32
click at [858, 41] on button "×" at bounding box center [852, 50] width 19 height 19
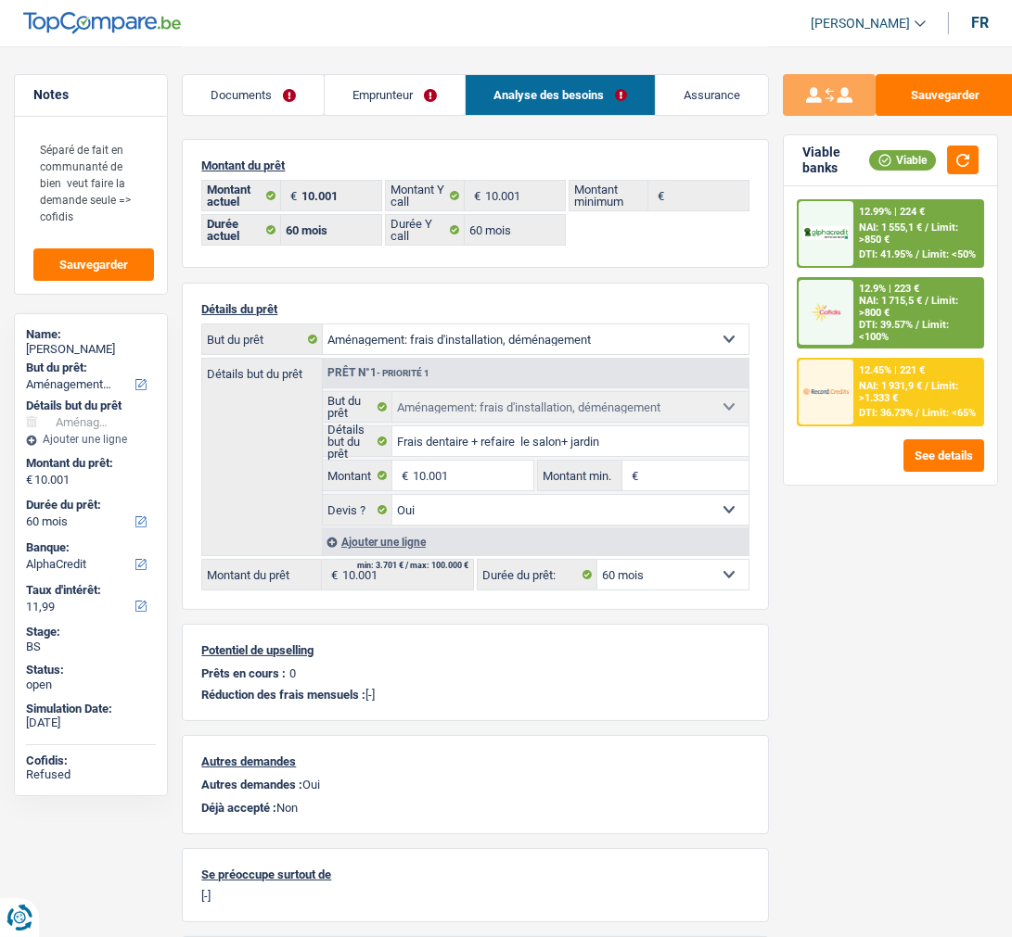
click at [392, 103] on link "Emprunteur" at bounding box center [395, 95] width 140 height 40
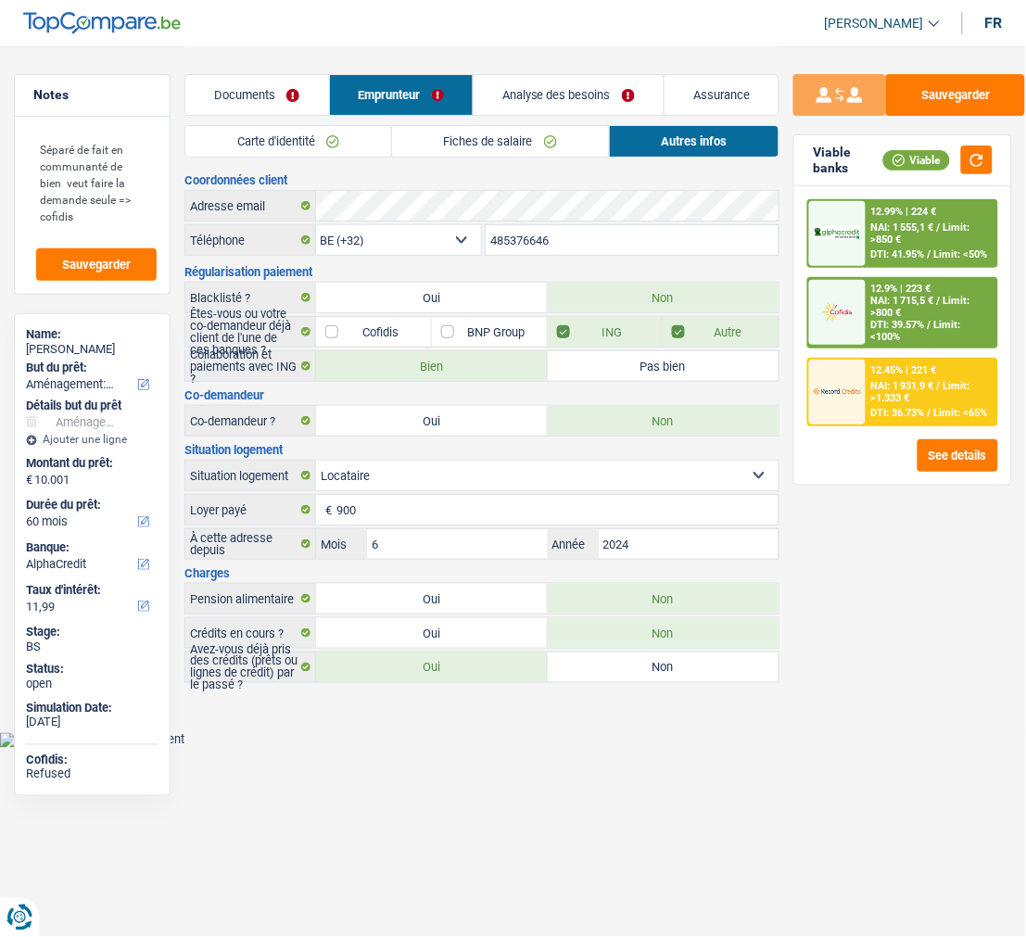
click at [498, 137] on link "Fiches de salaire" at bounding box center [500, 141] width 217 height 31
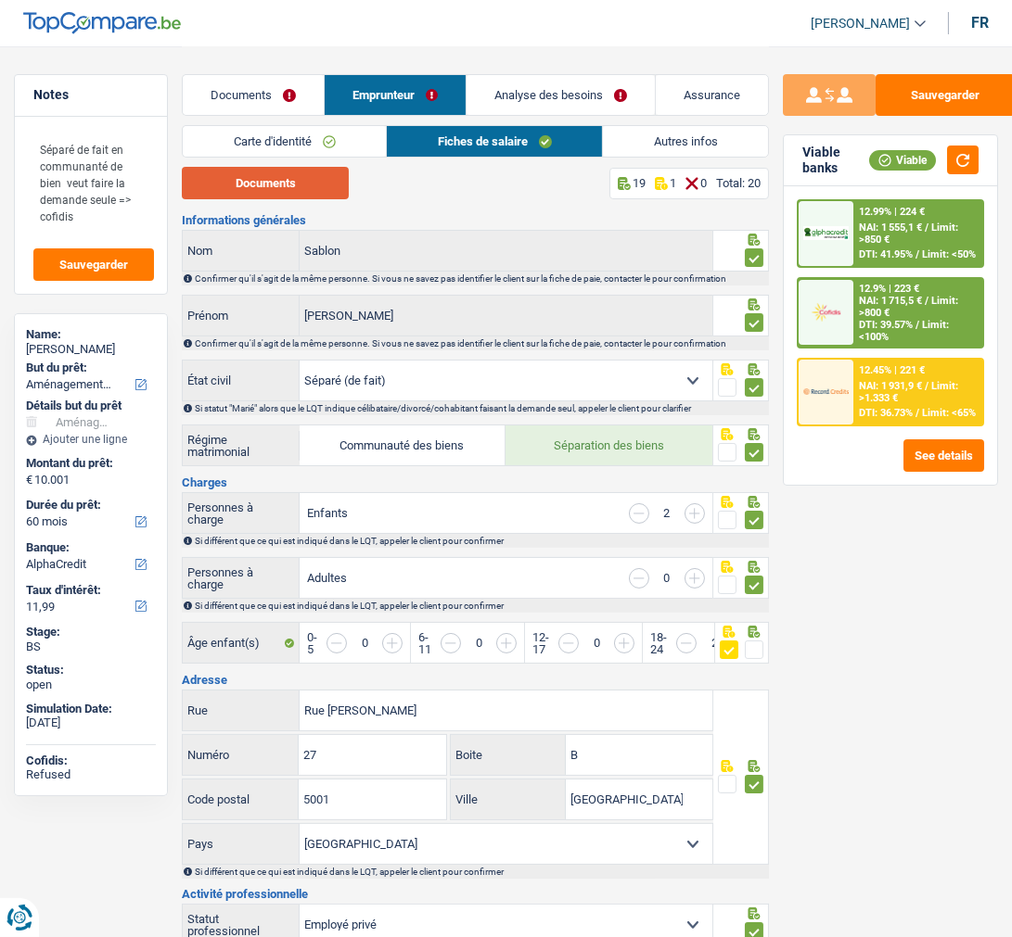
click at [308, 183] on button "Documents" at bounding box center [265, 183] width 167 height 32
